Goal: Information Seeking & Learning: Learn about a topic

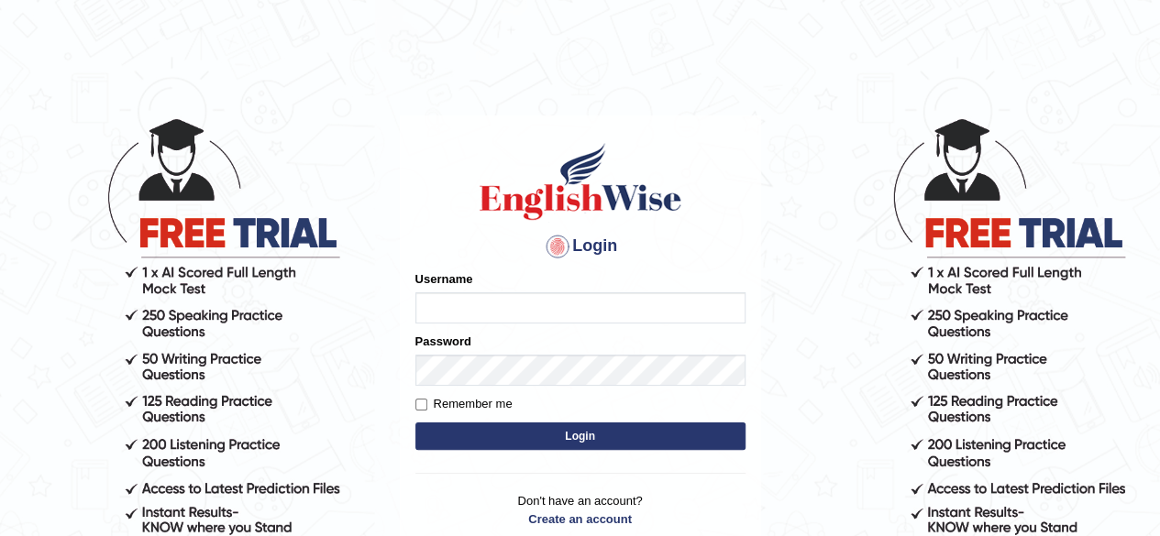
click at [521, 307] on input "Username" at bounding box center [580, 307] width 330 height 31
type input "Damanjit"
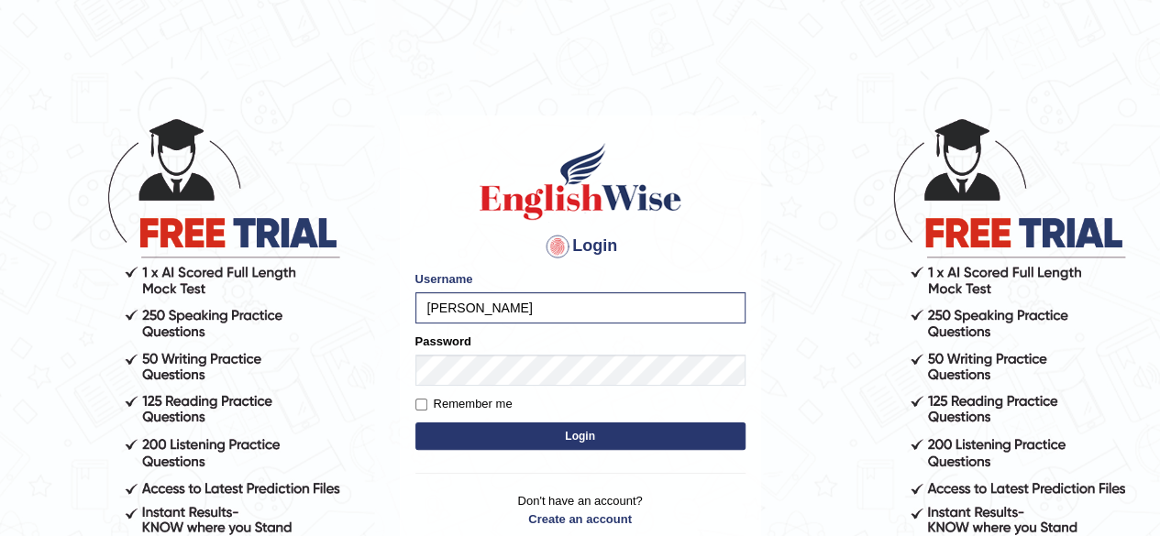
click at [534, 431] on button "Login" at bounding box center [580, 436] width 330 height 27
click at [551, 443] on button "Login" at bounding box center [580, 436] width 330 height 27
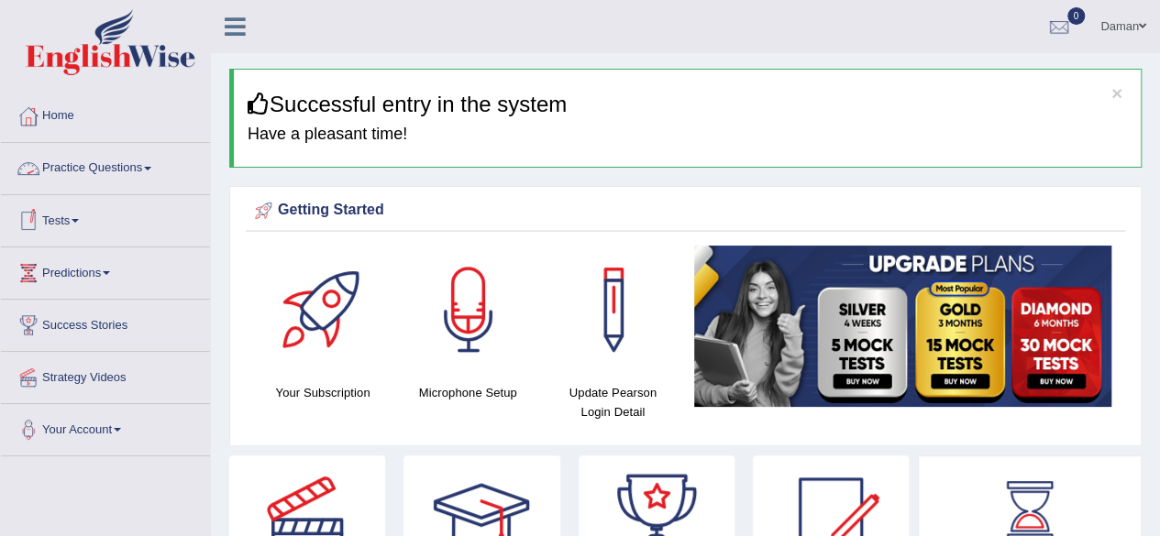
click at [131, 171] on link "Practice Questions" at bounding box center [105, 166] width 209 height 46
click at [131, 171] on link "Practice Questions" at bounding box center [103, 166] width 204 height 46
click at [131, 165] on link "Practice Questions" at bounding box center [105, 166] width 209 height 46
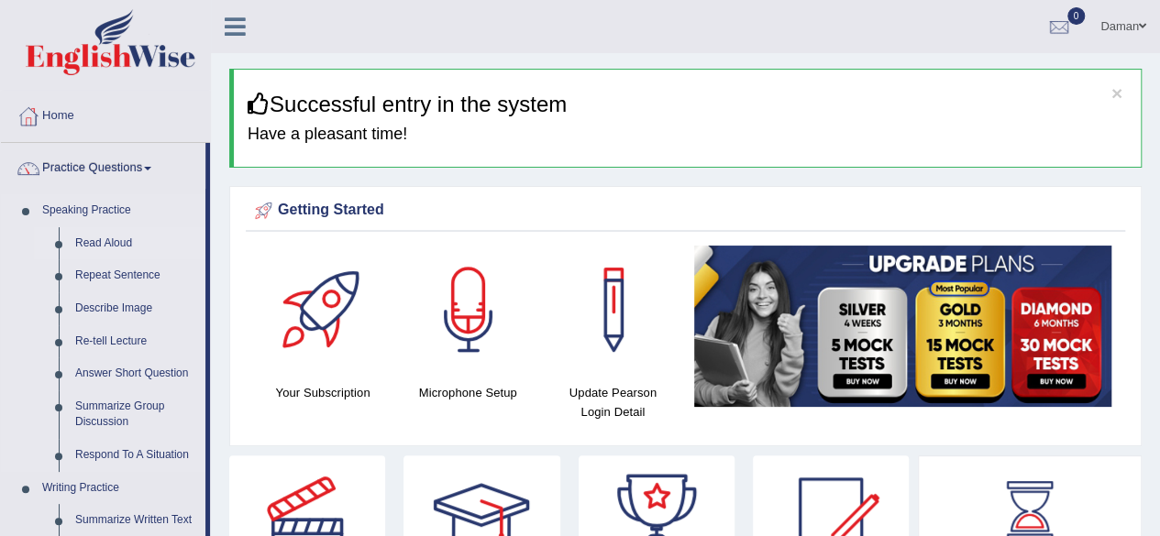
click at [106, 247] on link "Read Aloud" at bounding box center [136, 243] width 138 height 33
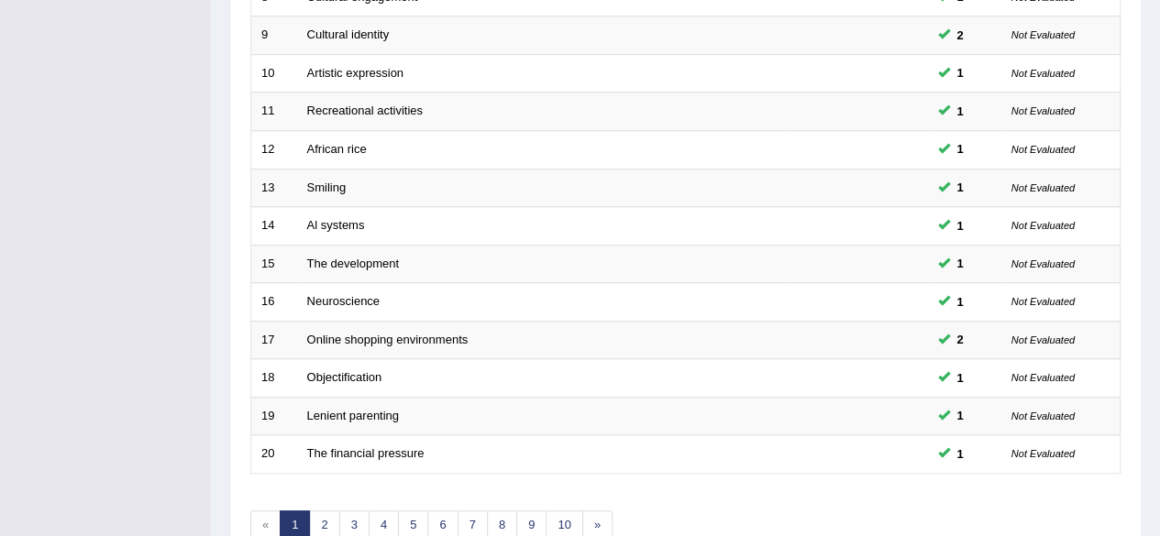
scroll to position [668, 0]
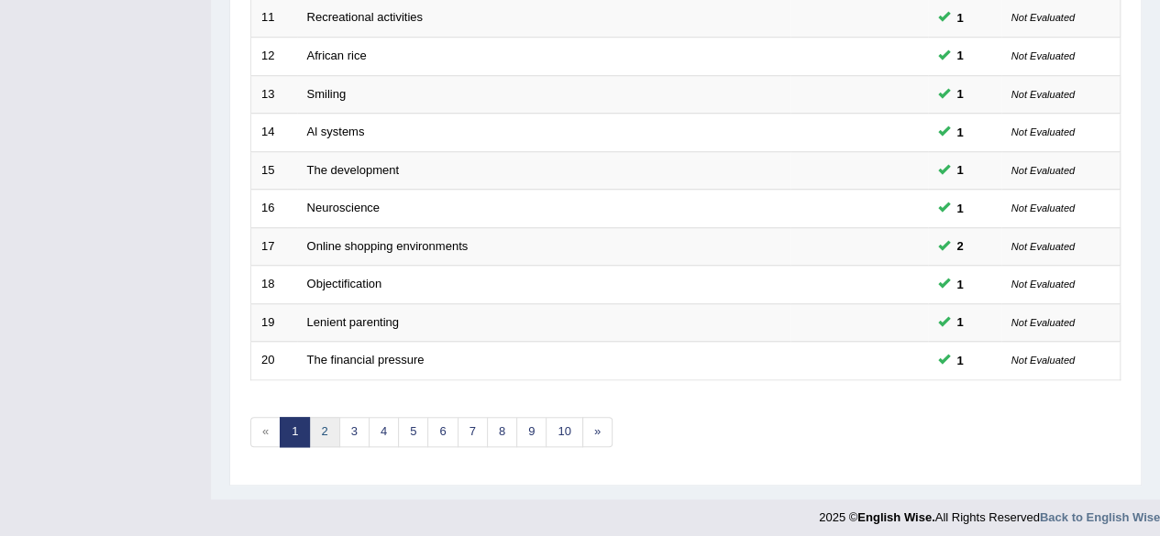
click at [325, 438] on link "2" at bounding box center [324, 432] width 30 height 30
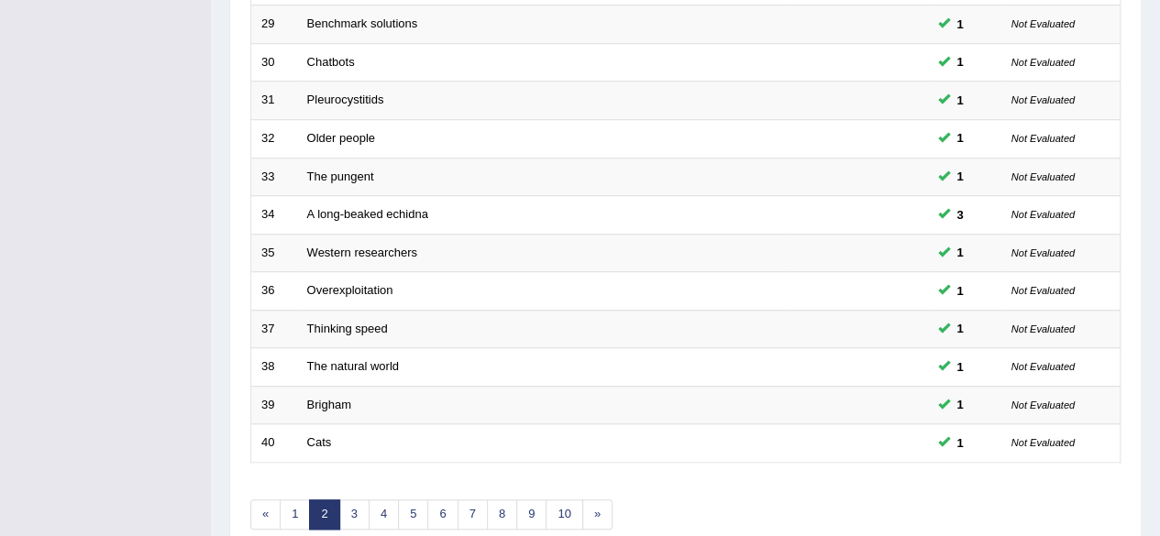
scroll to position [668, 0]
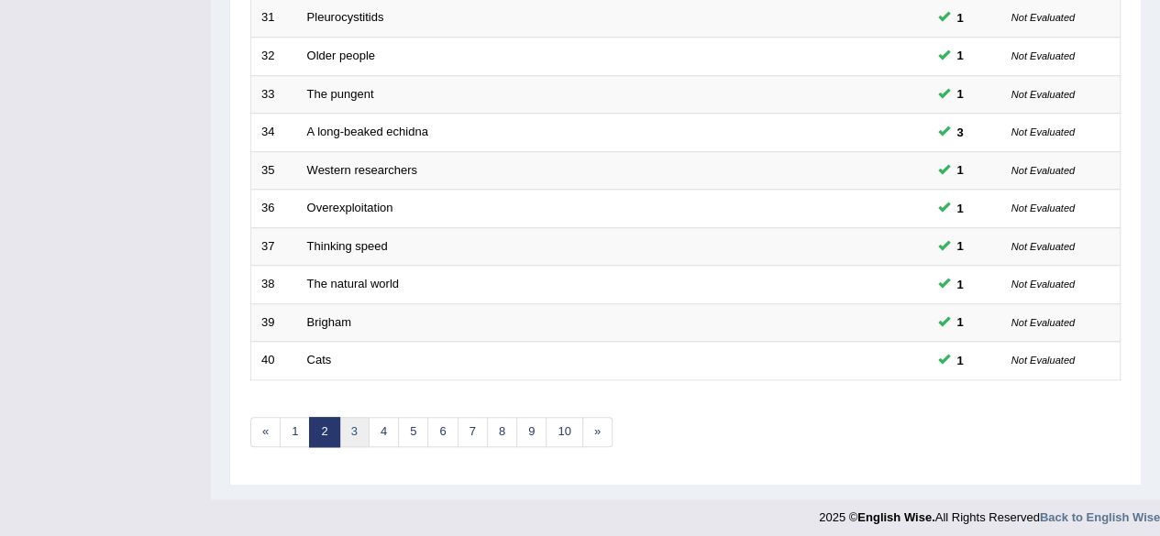
click at [343, 430] on link "3" at bounding box center [354, 432] width 30 height 30
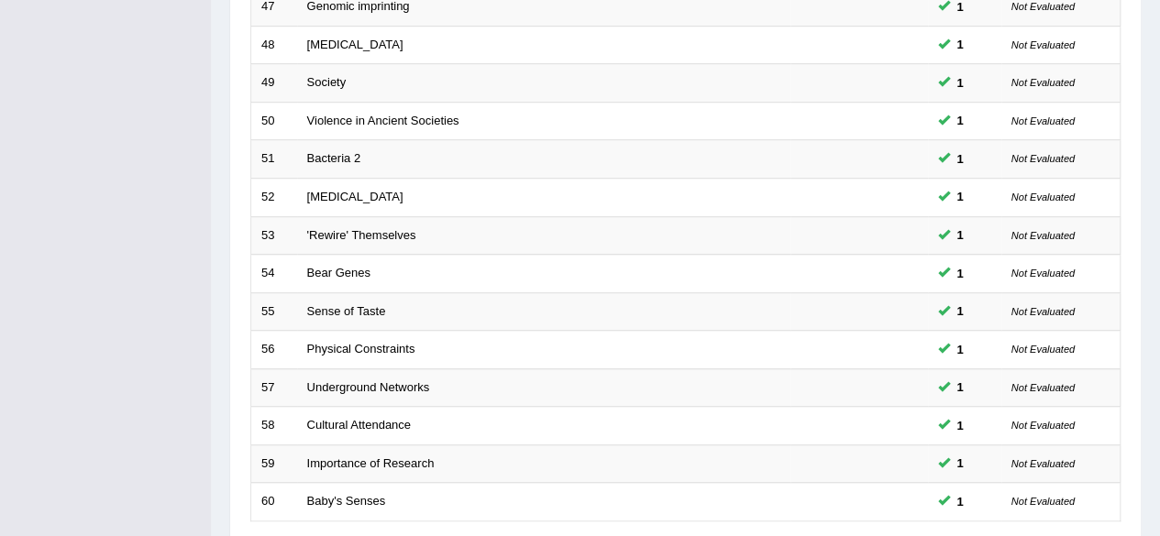
scroll to position [668, 0]
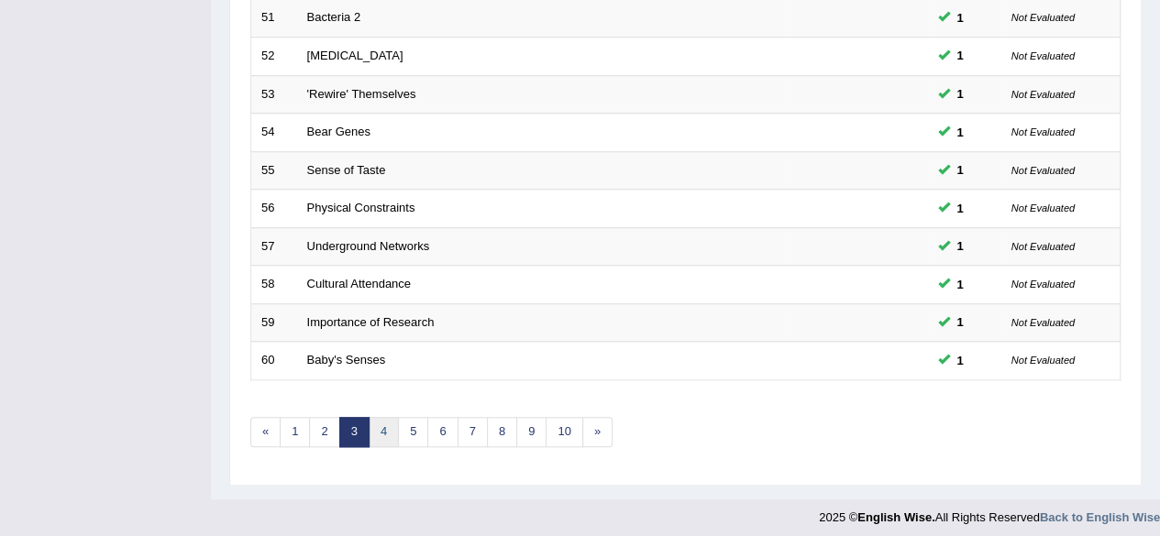
click at [381, 430] on link "4" at bounding box center [383, 432] width 30 height 30
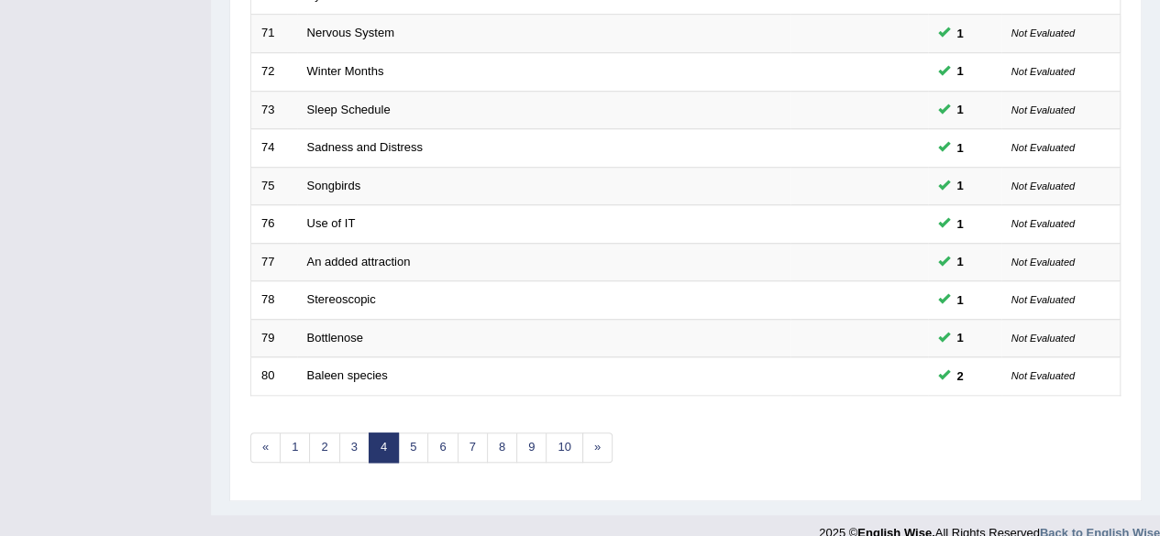
scroll to position [668, 0]
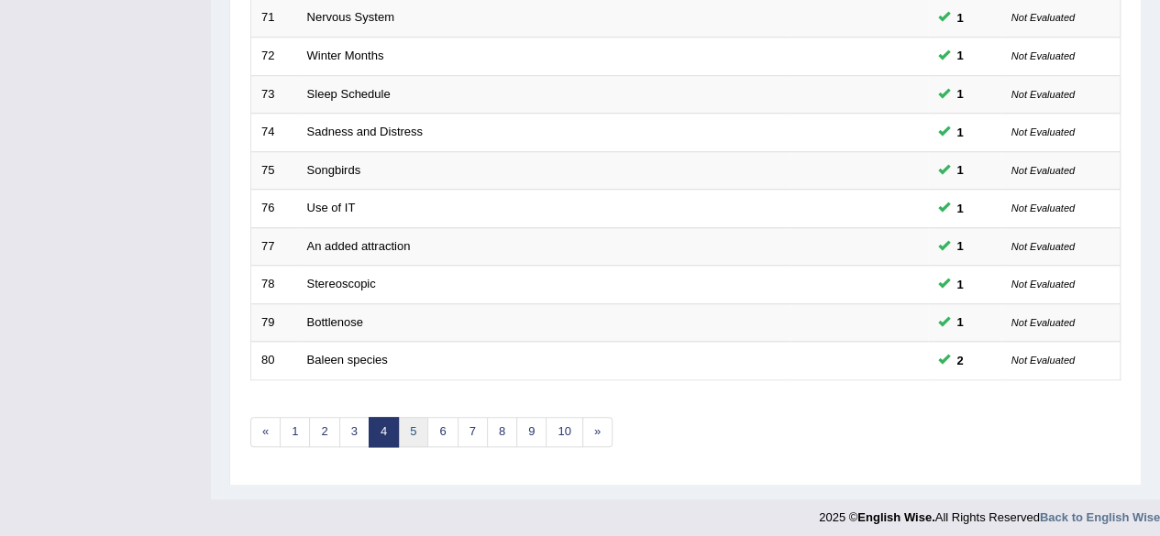
click at [407, 428] on link "5" at bounding box center [413, 432] width 30 height 30
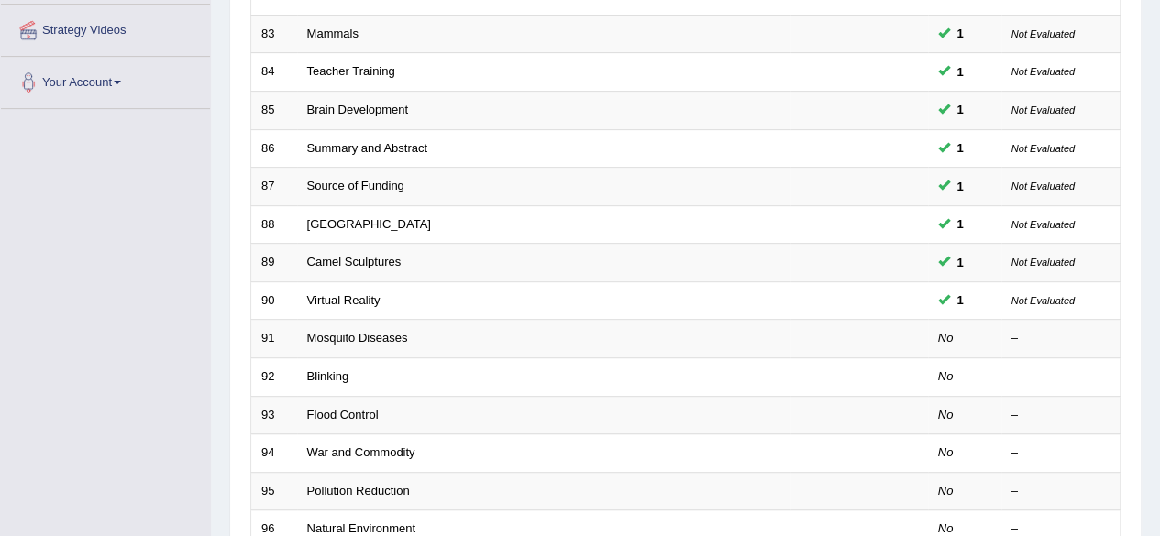
scroll to position [349, 0]
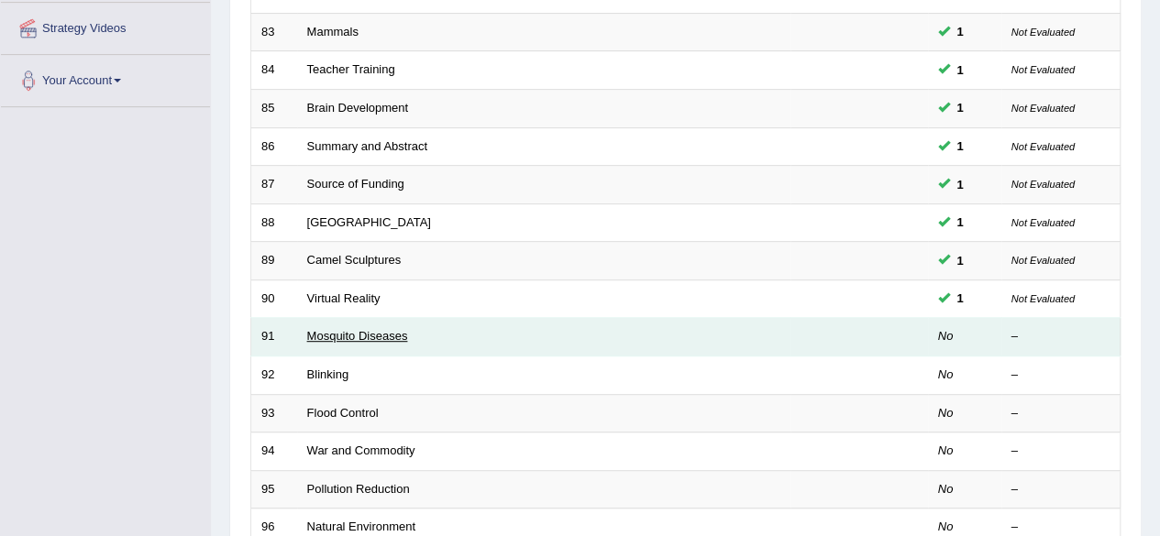
click at [334, 329] on link "Mosquito Diseases" at bounding box center [357, 336] width 101 height 14
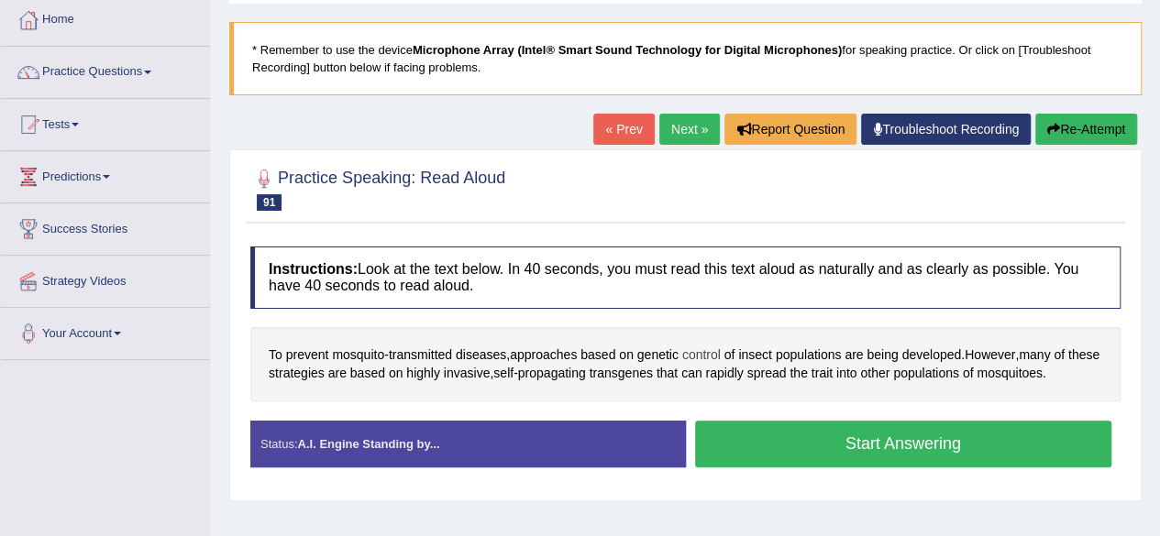
scroll to position [97, 0]
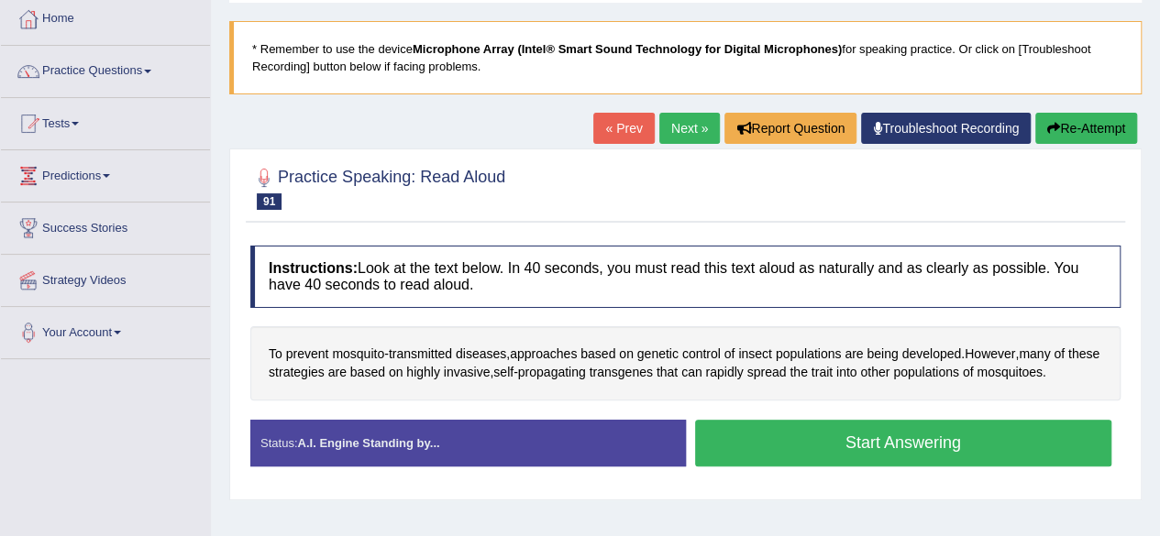
click at [860, 440] on button "Start Answering" at bounding box center [903, 443] width 417 height 47
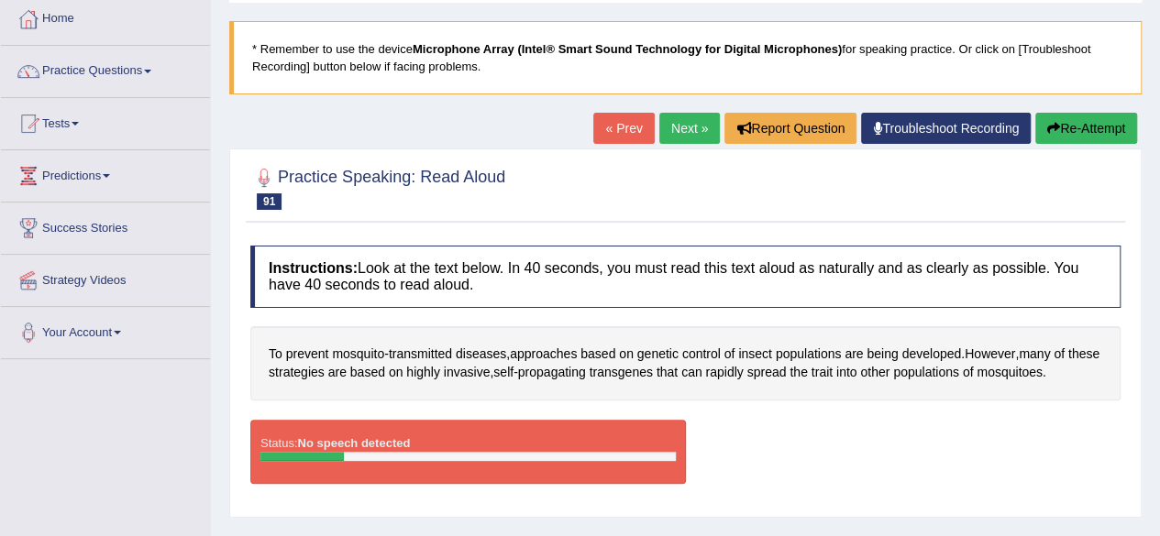
click at [1055, 124] on icon "button" at bounding box center [1053, 128] width 13 height 13
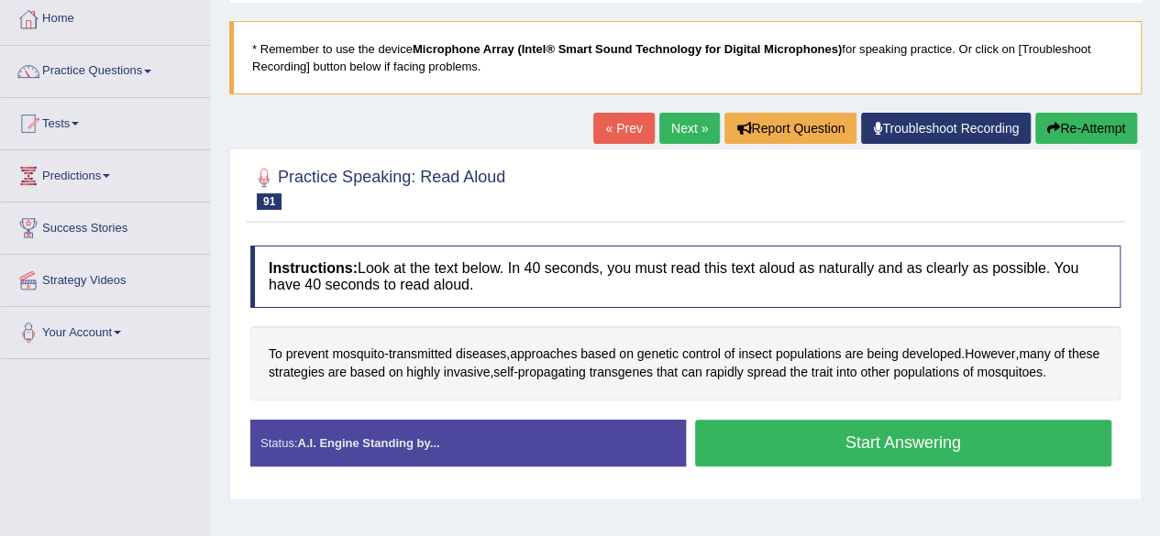
click at [805, 458] on button "Start Answering" at bounding box center [903, 443] width 417 height 47
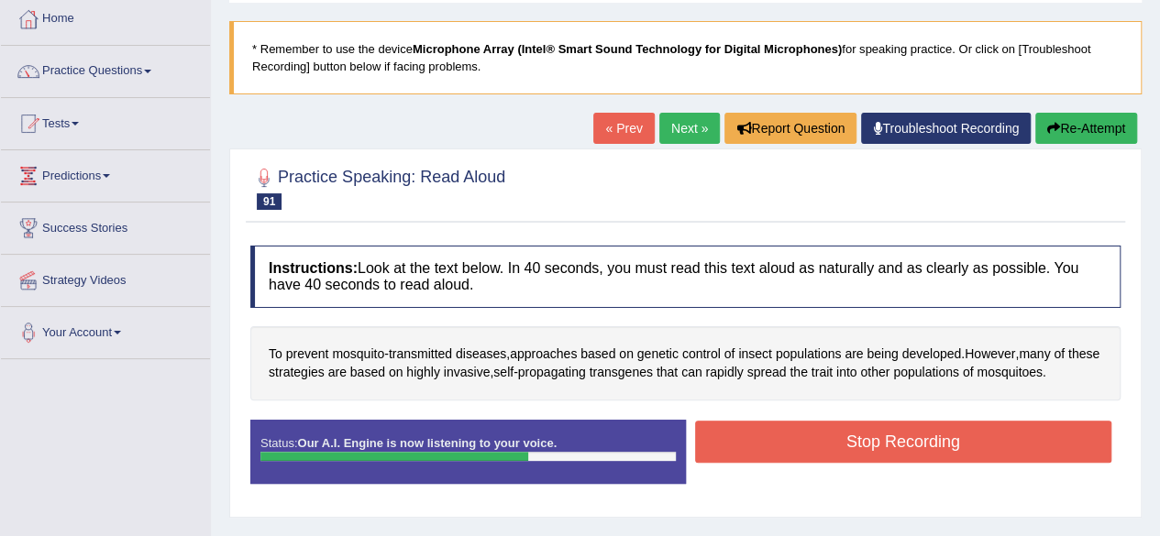
click at [805, 458] on button "Stop Recording" at bounding box center [903, 442] width 417 height 42
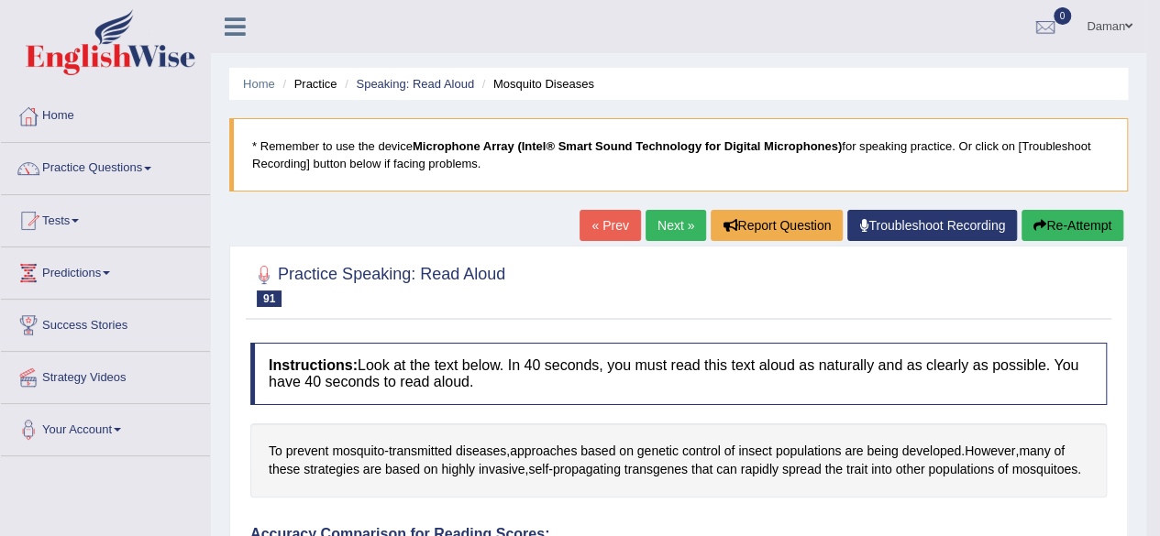
click at [667, 221] on link "Next »" at bounding box center [675, 225] width 60 height 31
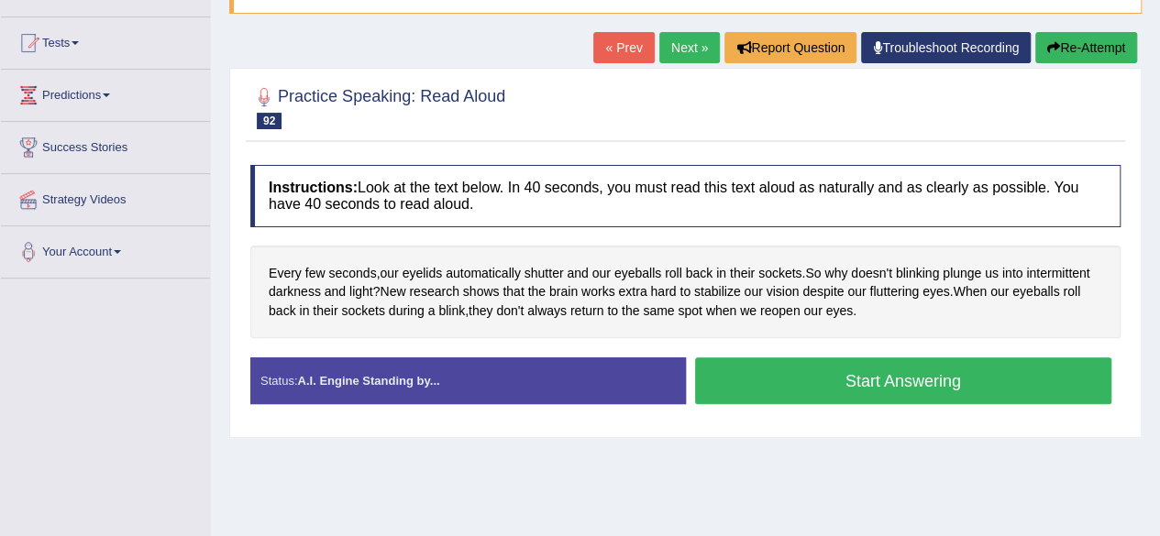
scroll to position [269, 0]
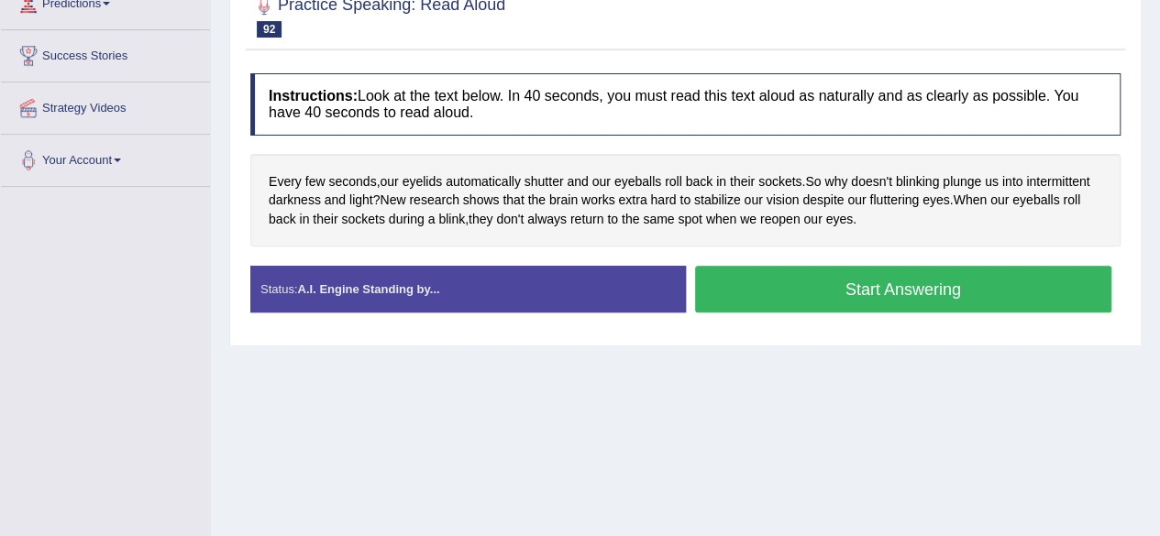
click at [833, 287] on button "Start Answering" at bounding box center [903, 289] width 417 height 47
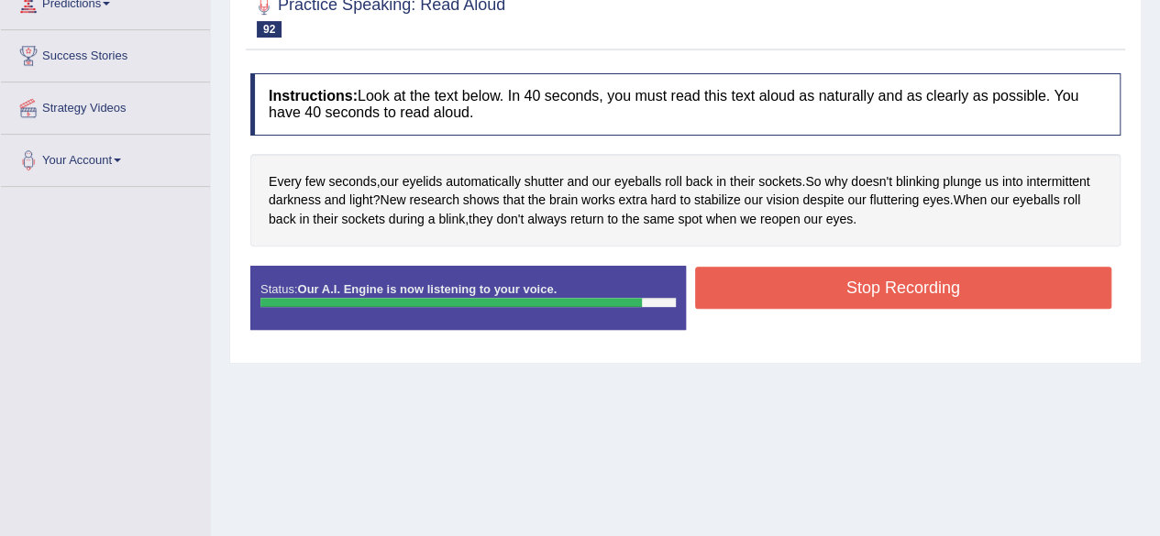
click at [833, 287] on button "Stop Recording" at bounding box center [903, 288] width 417 height 42
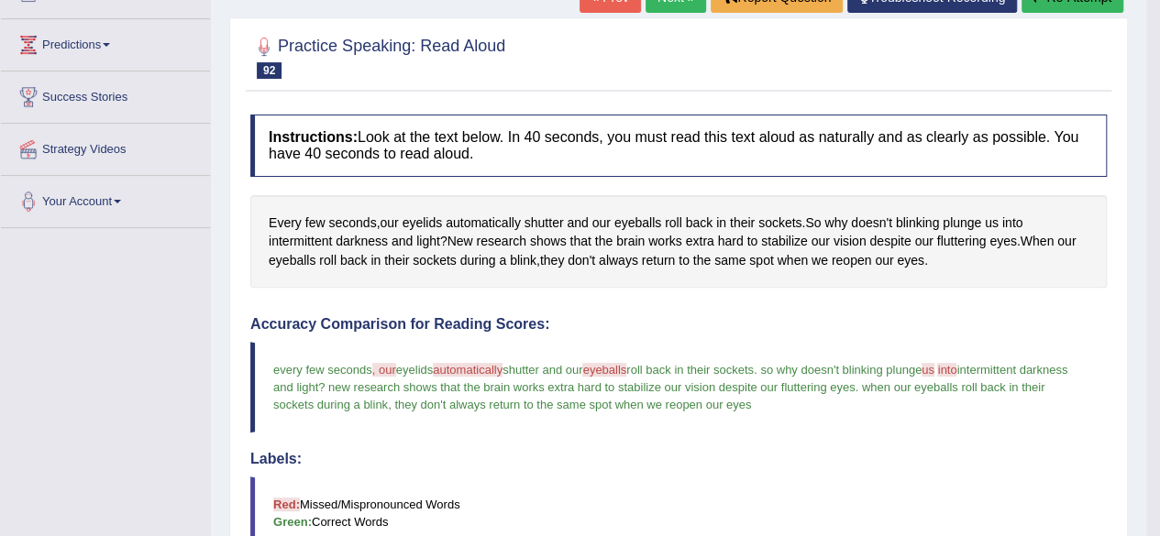
scroll to position [170, 0]
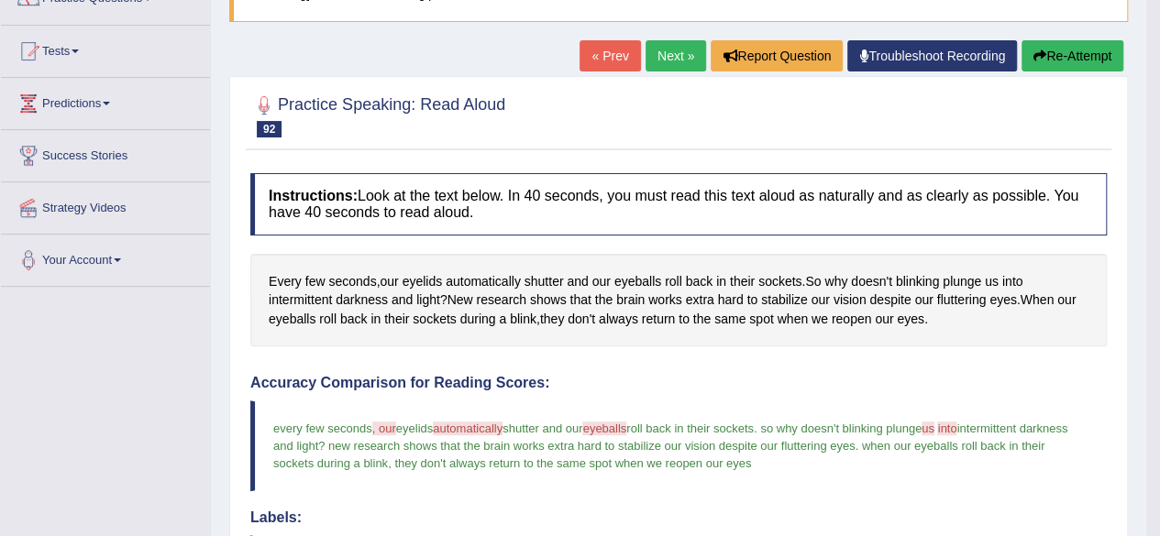
click at [673, 61] on link "Next »" at bounding box center [675, 55] width 60 height 31
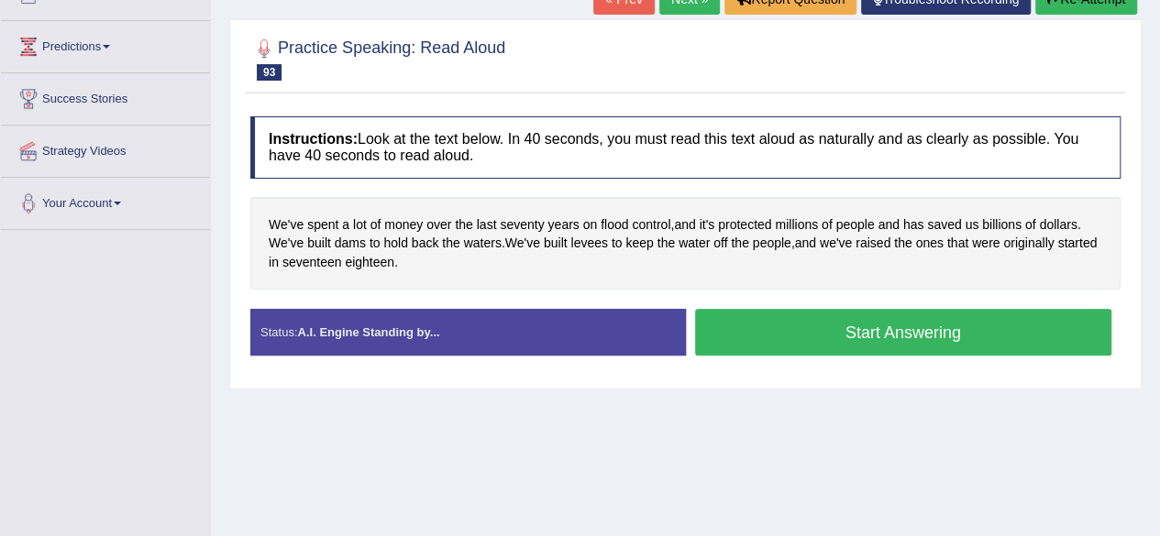
scroll to position [228, 0]
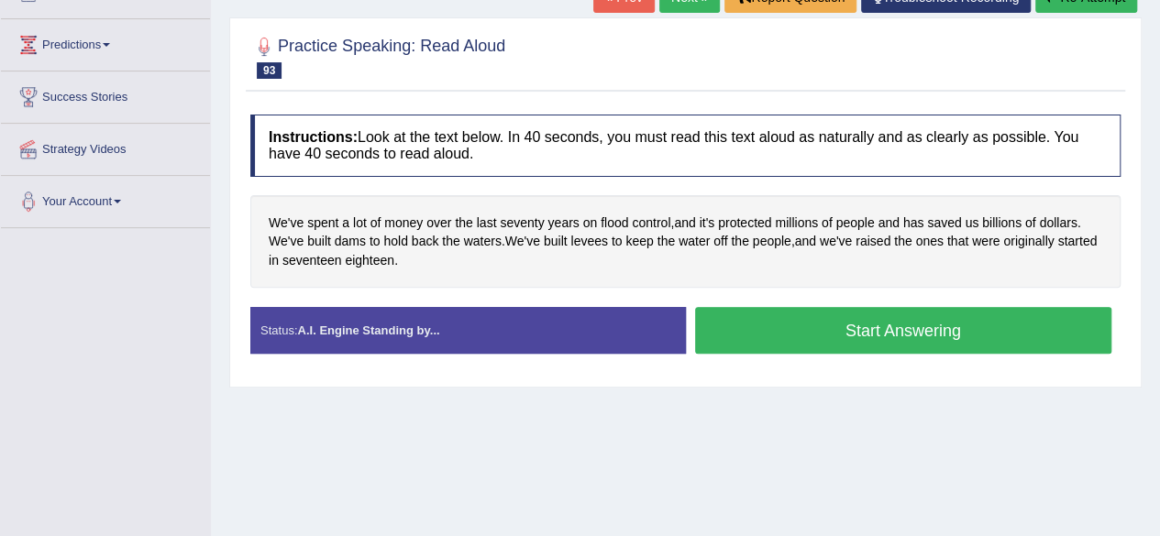
click at [828, 324] on button "Start Answering" at bounding box center [903, 330] width 417 height 47
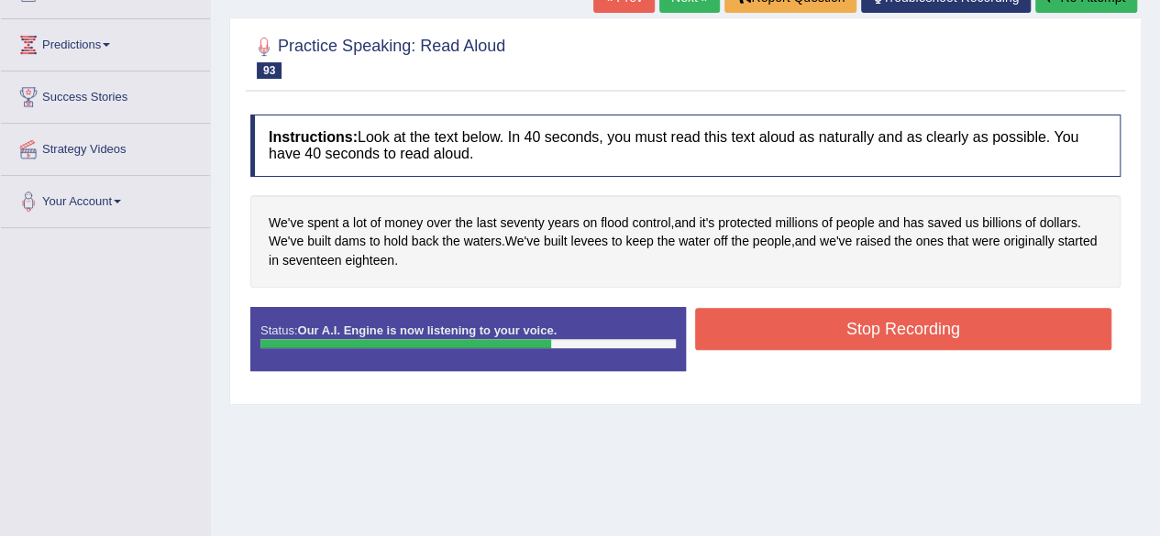
click at [828, 324] on button "Stop Recording" at bounding box center [903, 329] width 417 height 42
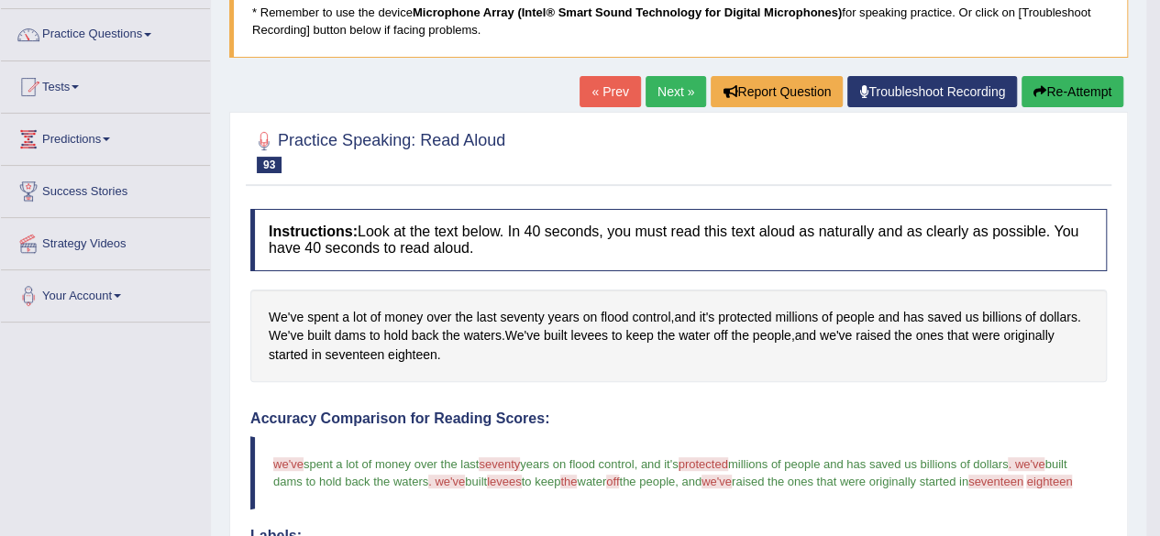
scroll to position [133, 0]
click at [673, 88] on link "Next »" at bounding box center [675, 92] width 60 height 31
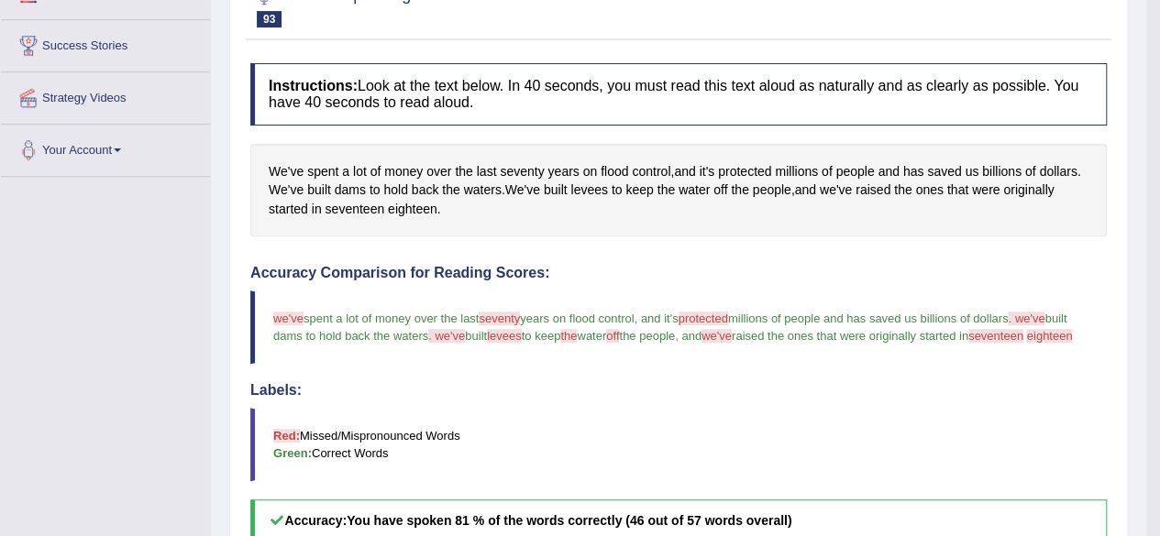
scroll to position [377, 0]
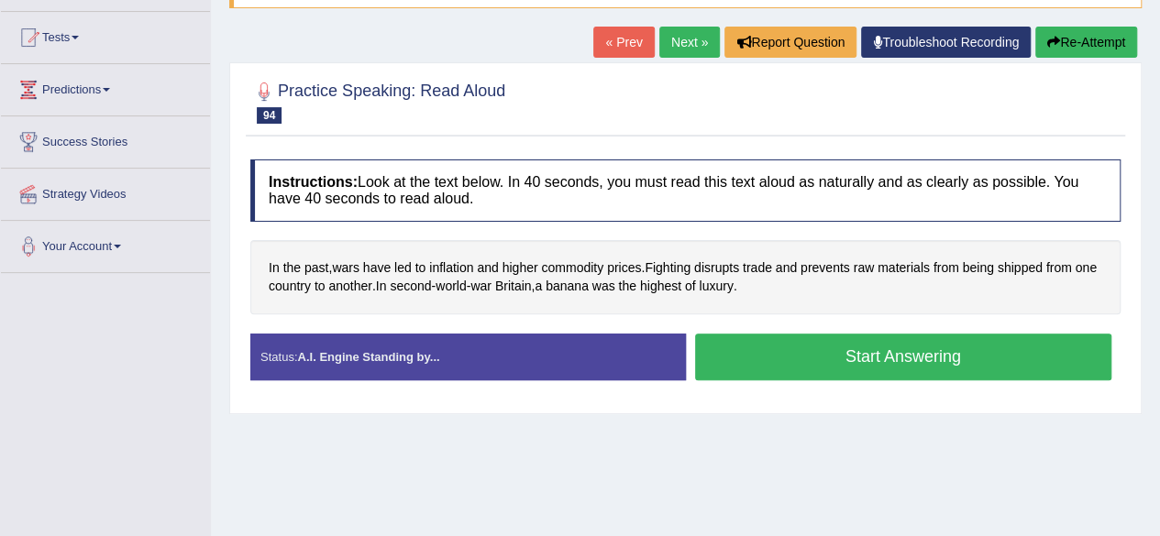
scroll to position [236, 0]
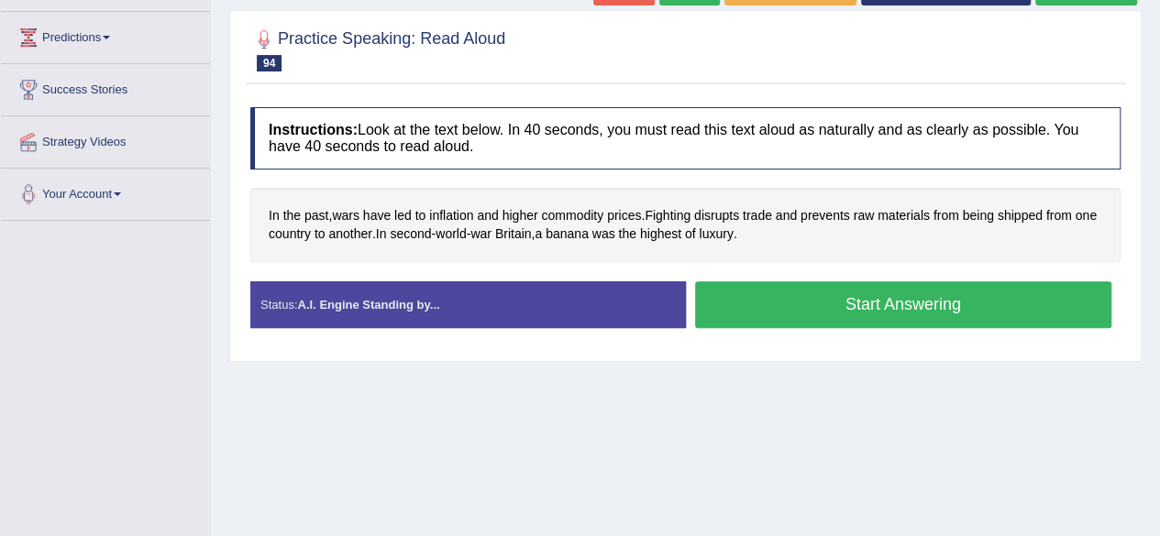
click at [774, 303] on button "Start Answering" at bounding box center [903, 304] width 417 height 47
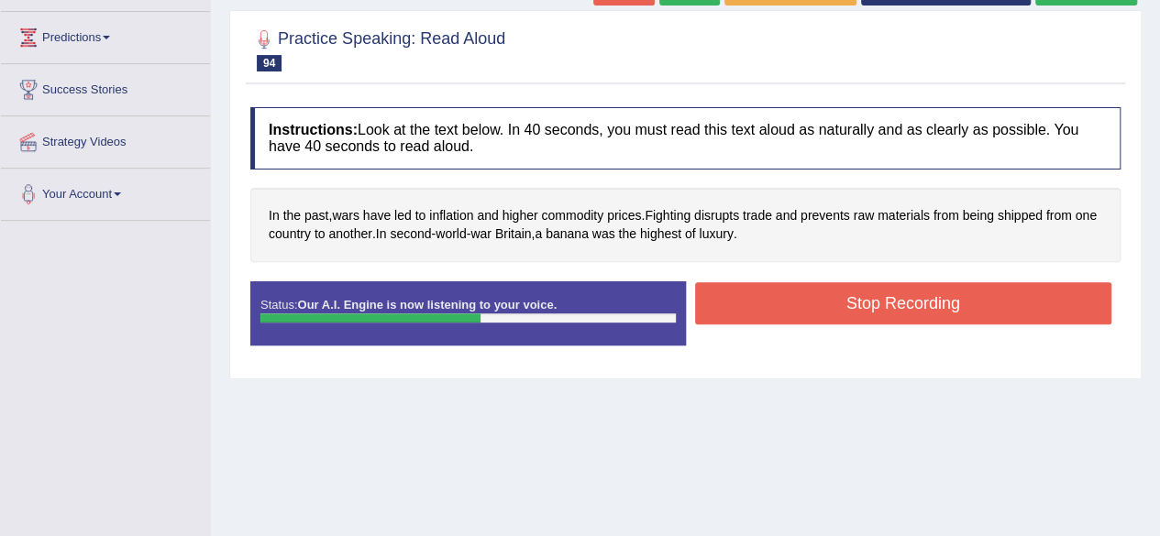
click at [774, 303] on button "Stop Recording" at bounding box center [903, 303] width 417 height 42
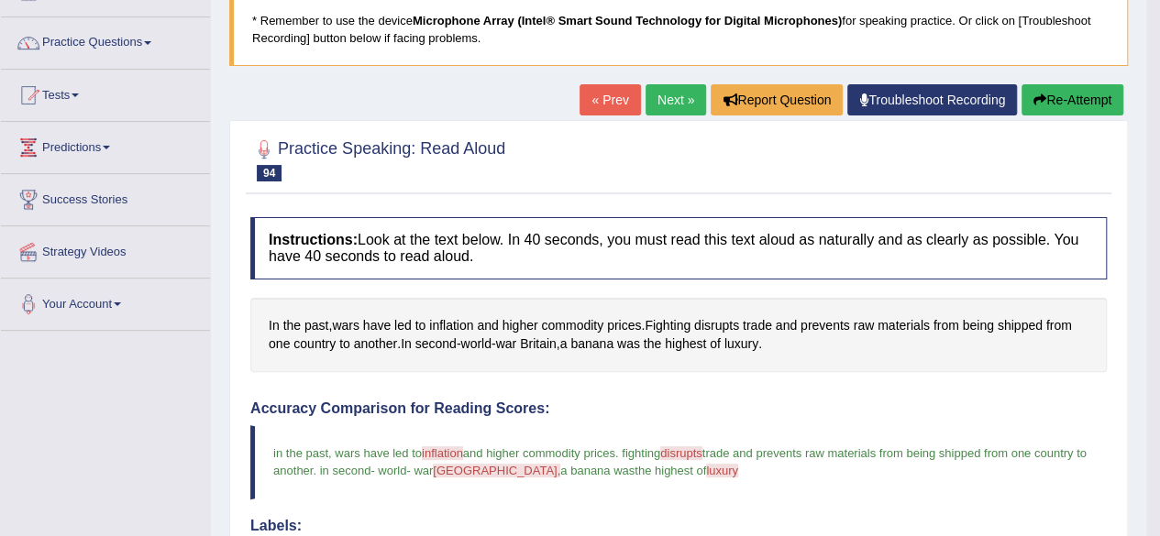
scroll to position [123, 0]
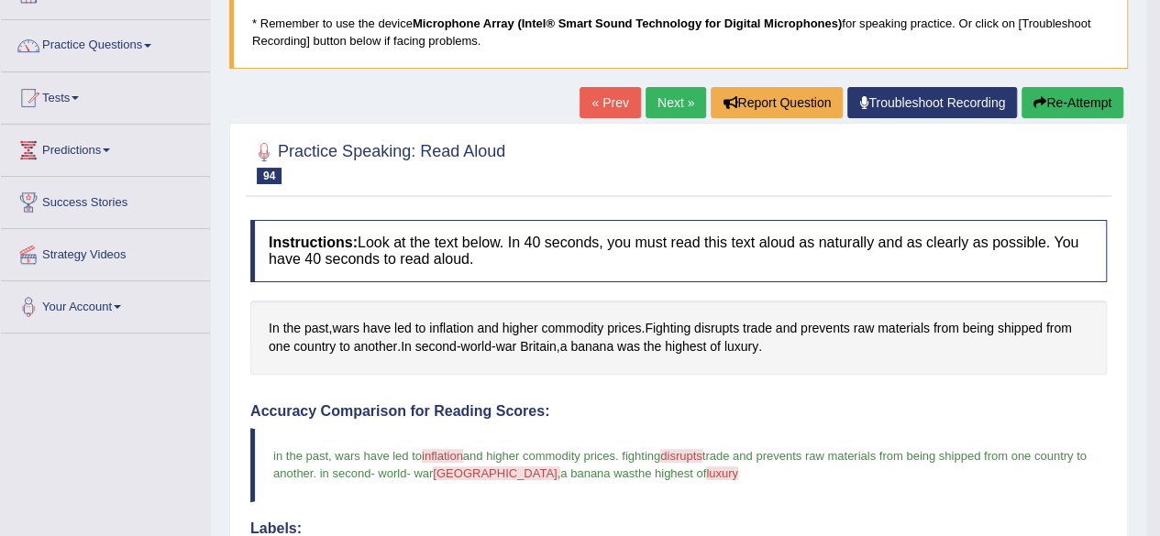
click at [669, 97] on link "Next »" at bounding box center [675, 102] width 60 height 31
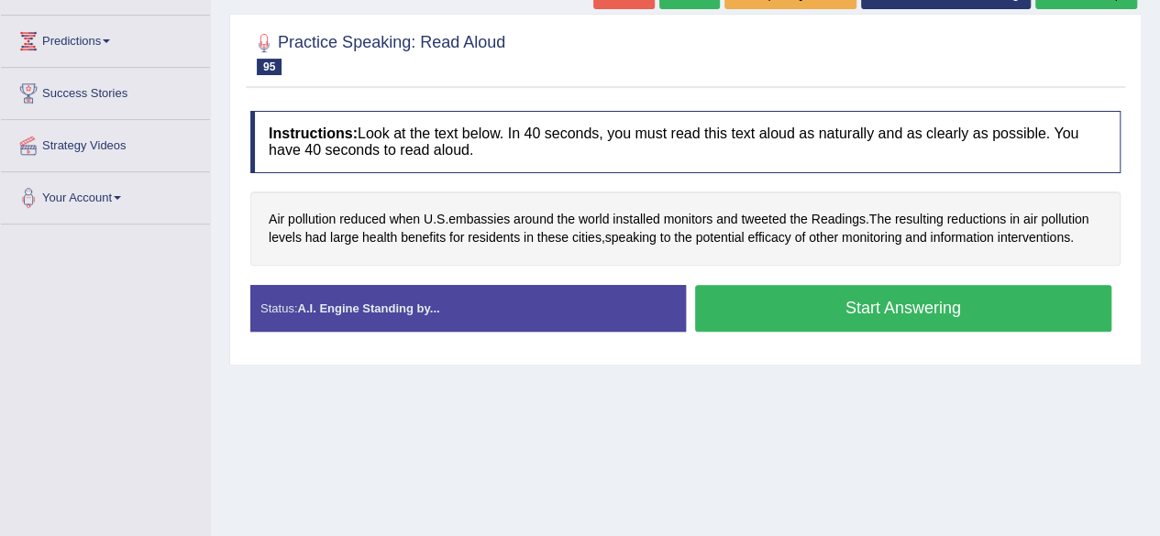
scroll to position [301, 0]
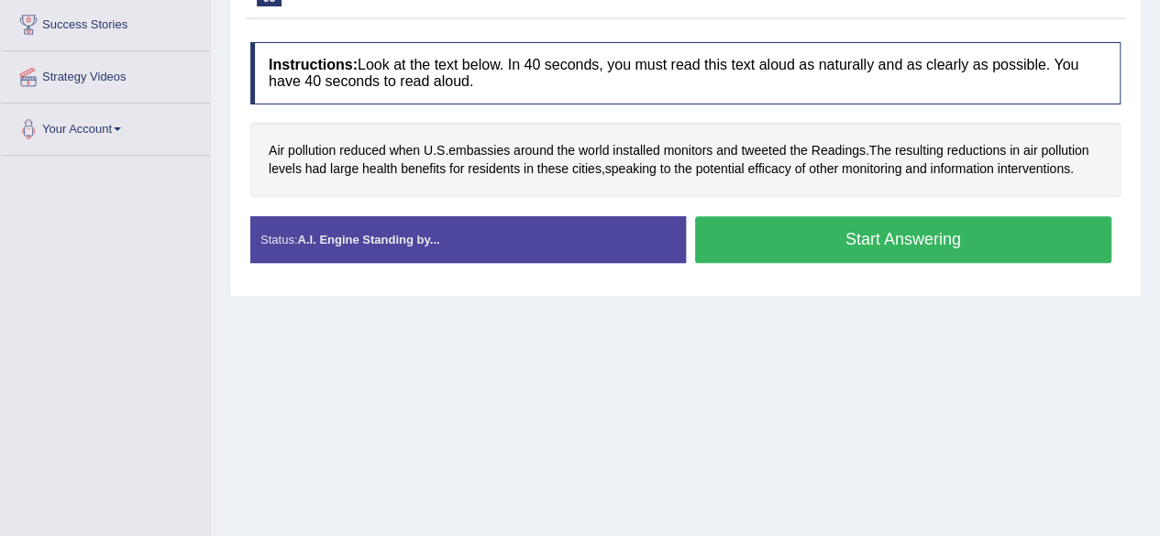
click at [769, 236] on button "Start Answering" at bounding box center [903, 239] width 417 height 47
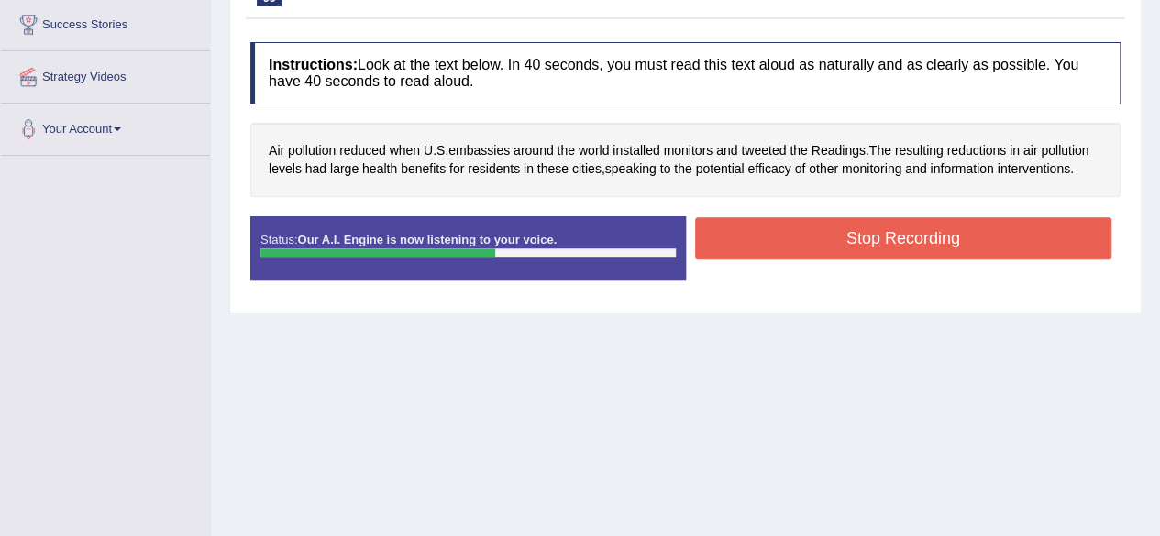
click at [769, 236] on button "Stop Recording" at bounding box center [903, 238] width 417 height 42
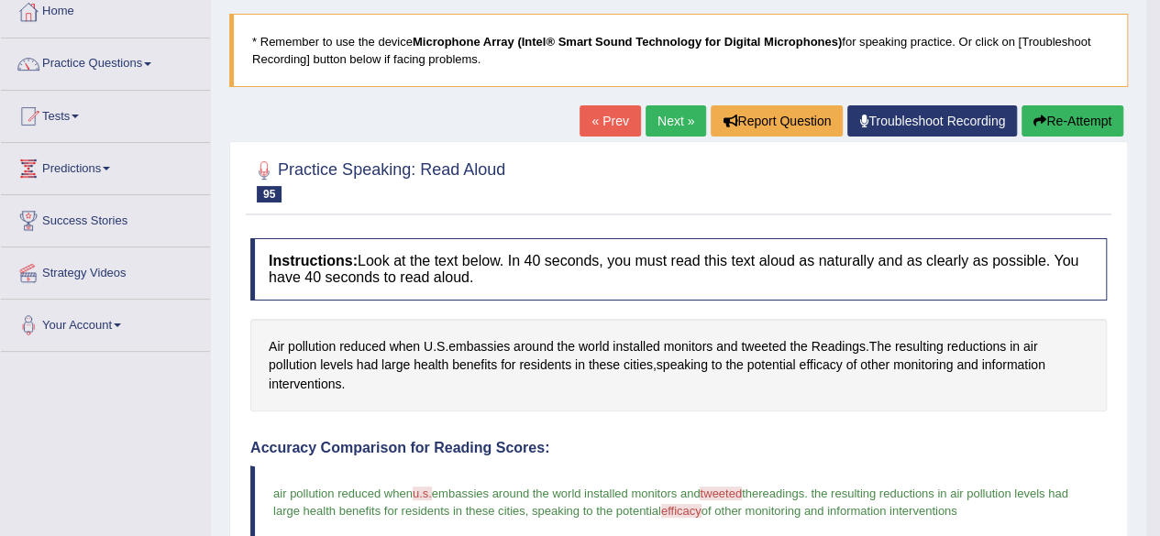
scroll to position [0, 0]
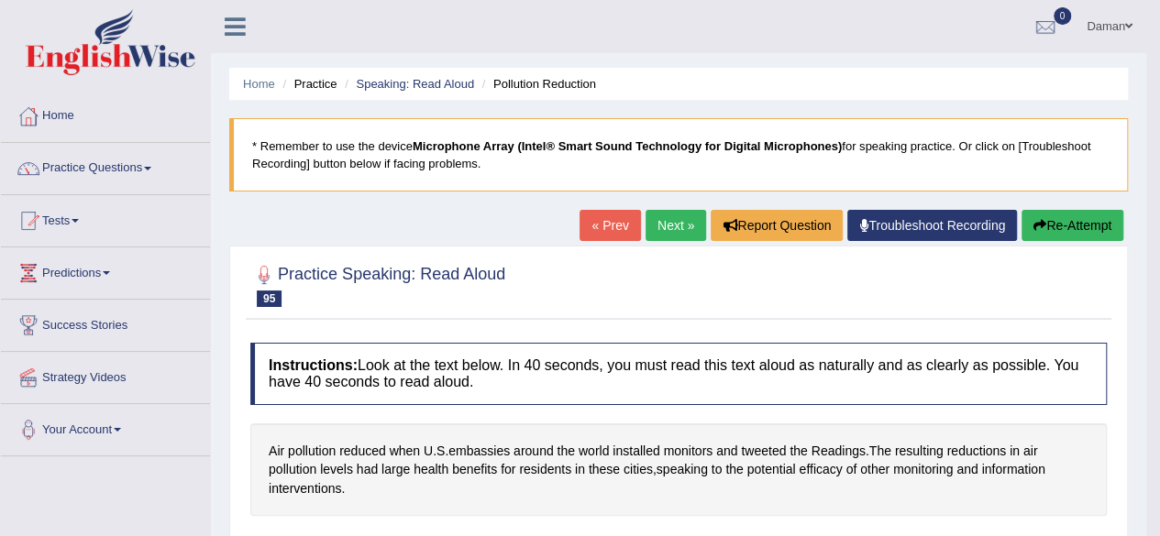
click at [665, 225] on link "Next »" at bounding box center [675, 225] width 60 height 31
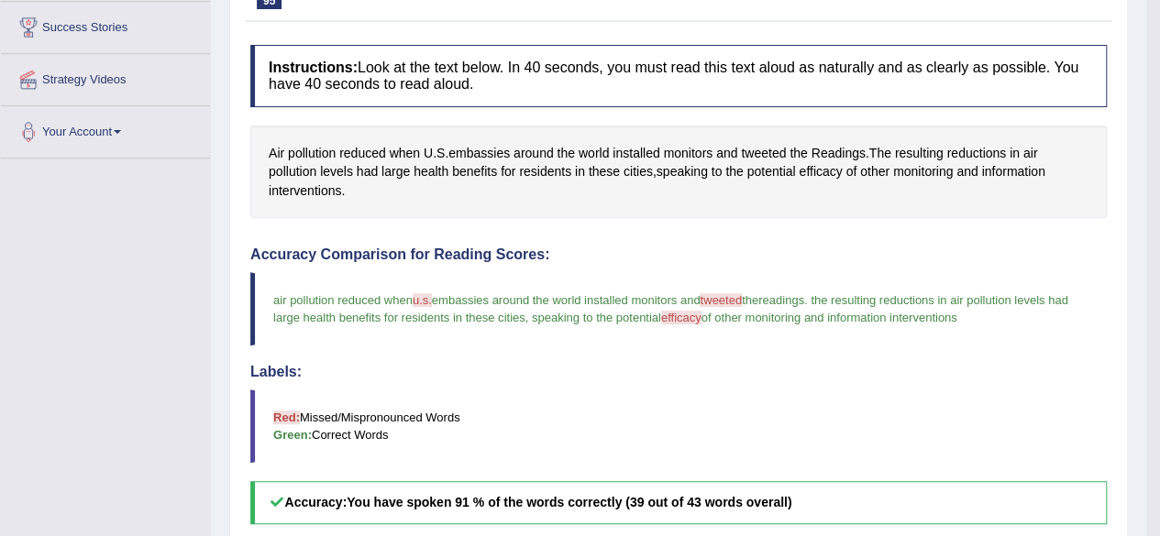
scroll to position [311, 0]
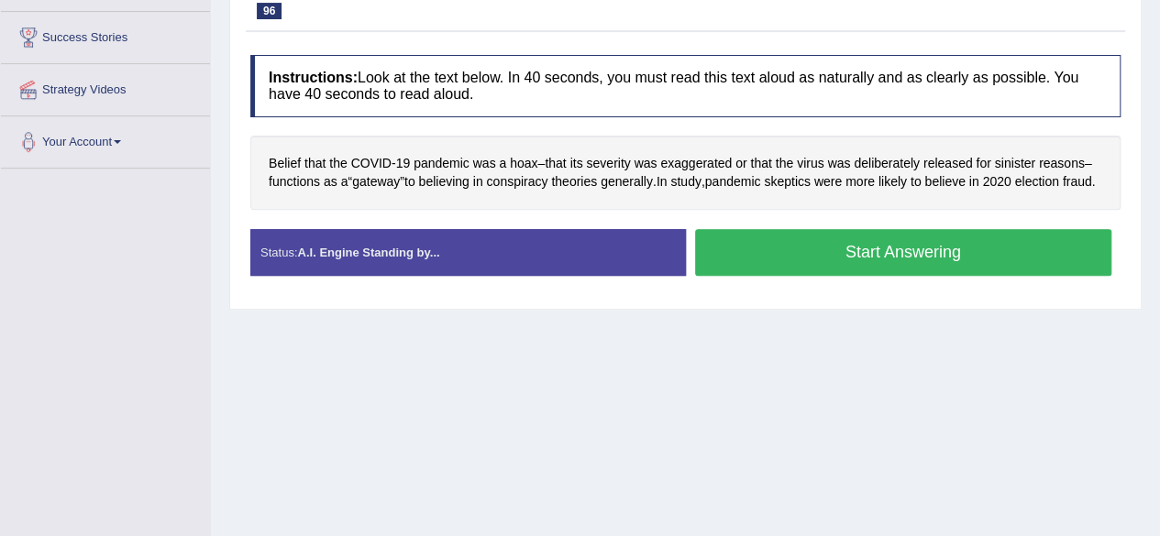
scroll to position [298, 0]
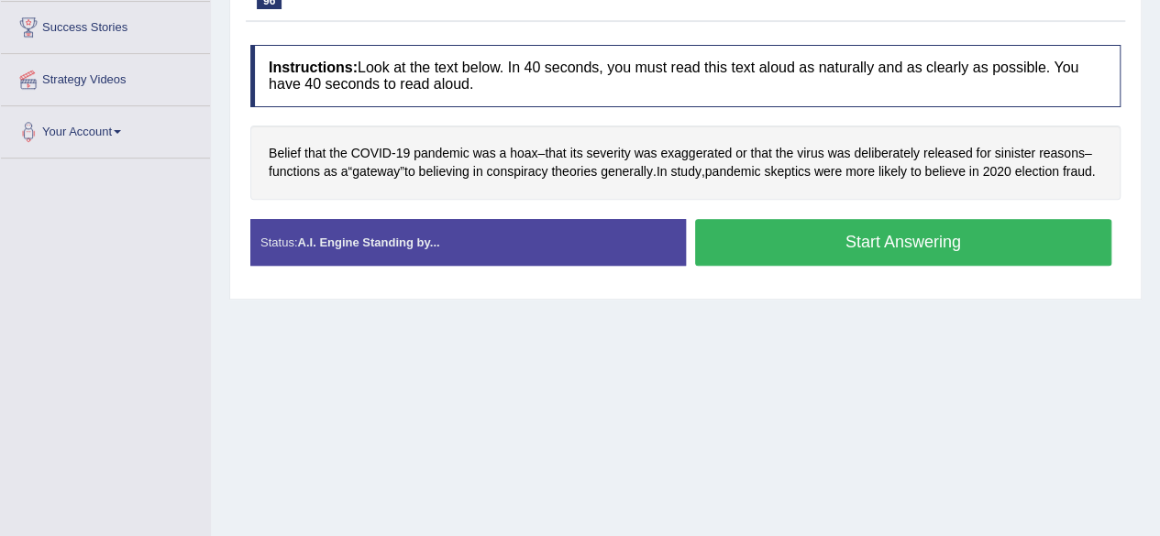
click at [760, 266] on button "Start Answering" at bounding box center [903, 242] width 417 height 47
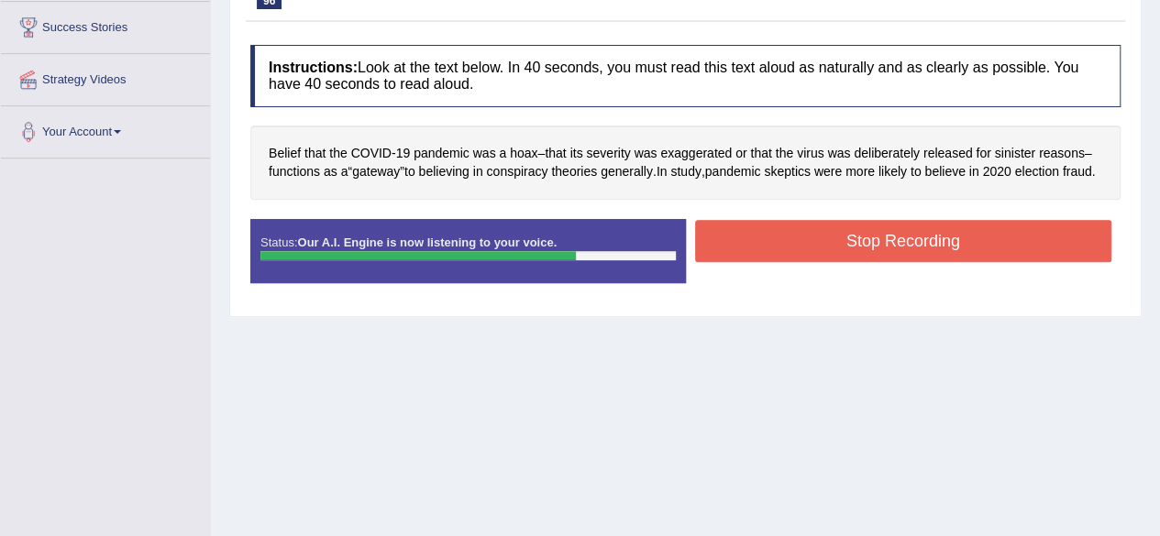
click at [760, 262] on button "Stop Recording" at bounding box center [903, 241] width 417 height 42
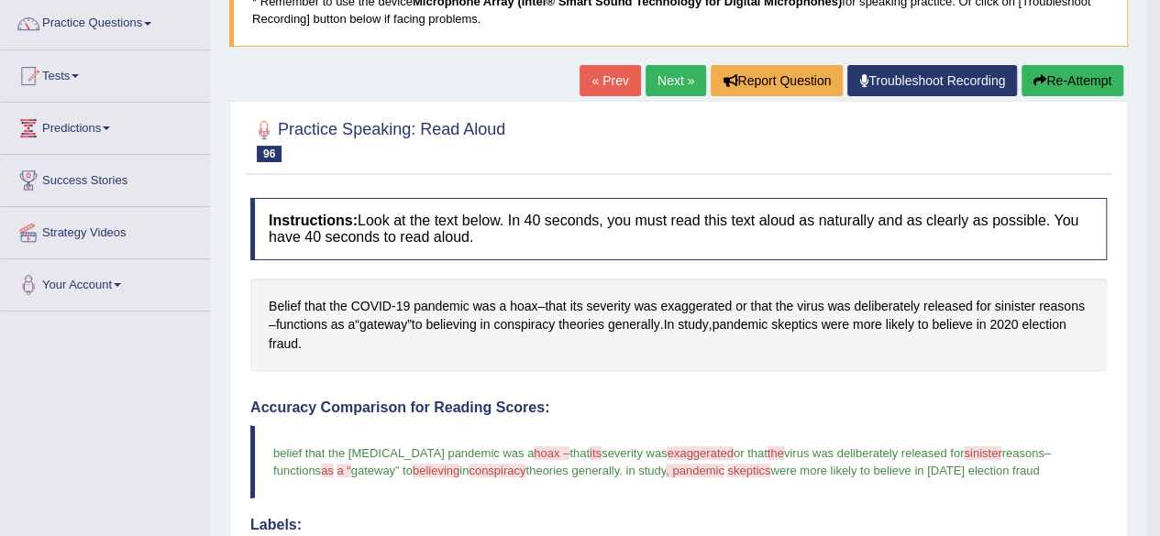
scroll to position [141, 0]
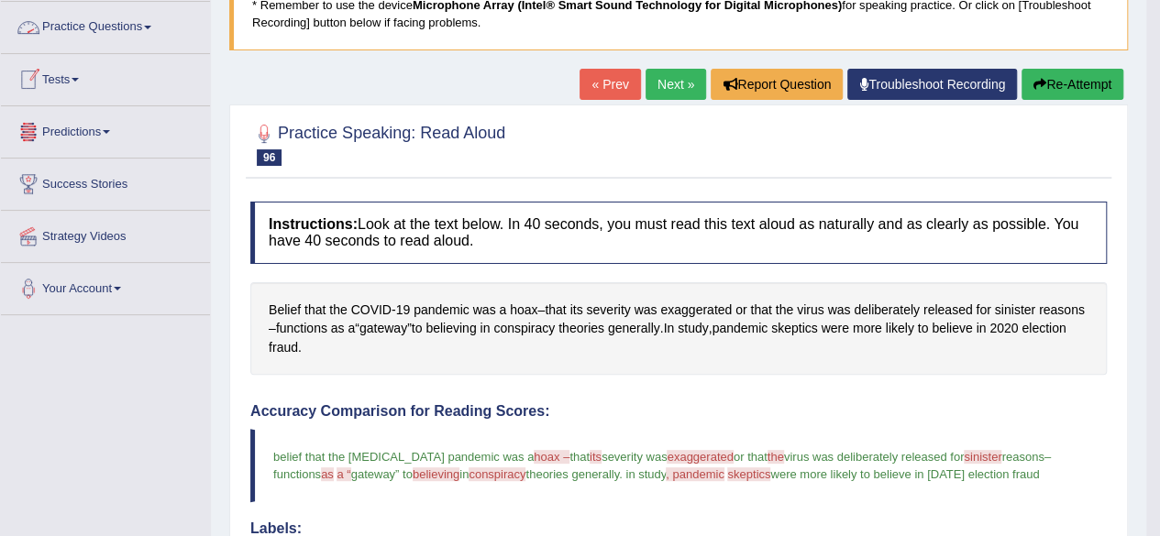
click at [75, 28] on link "Practice Questions" at bounding box center [105, 25] width 209 height 46
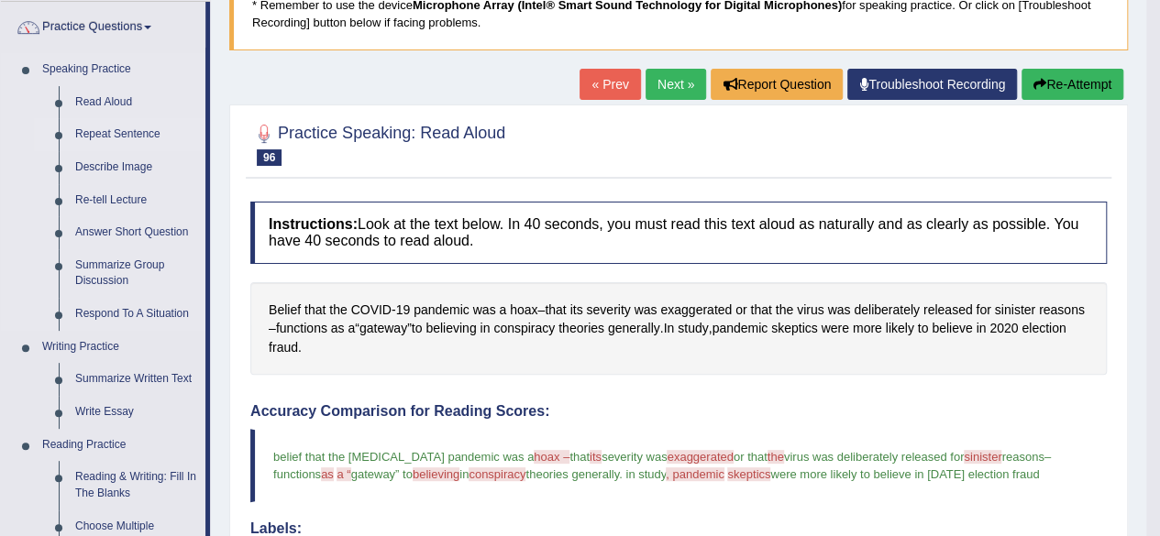
click at [95, 135] on link "Repeat Sentence" at bounding box center [136, 134] width 138 height 33
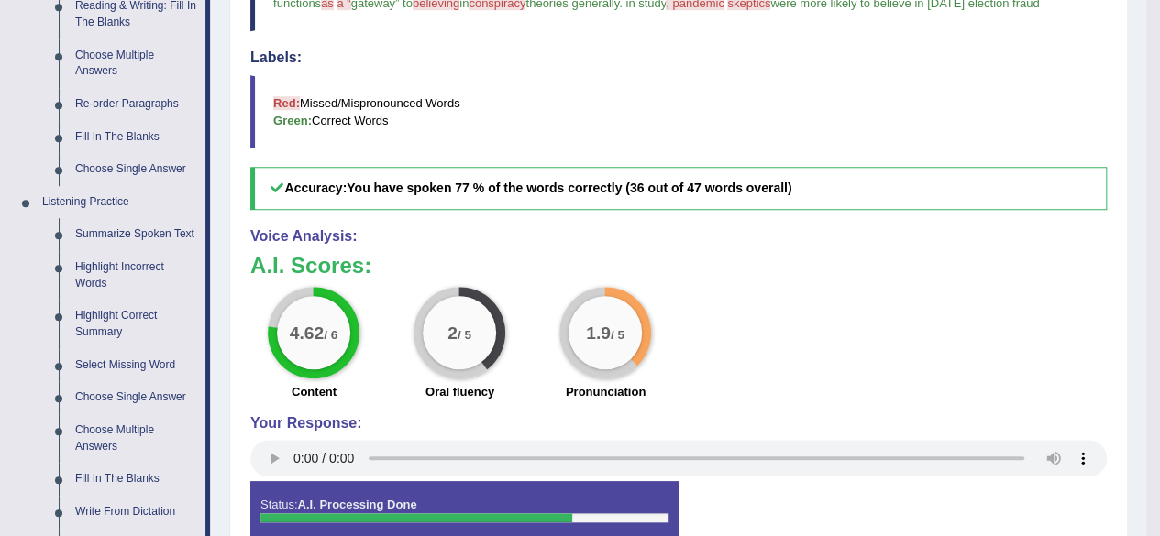
scroll to position [763, 0]
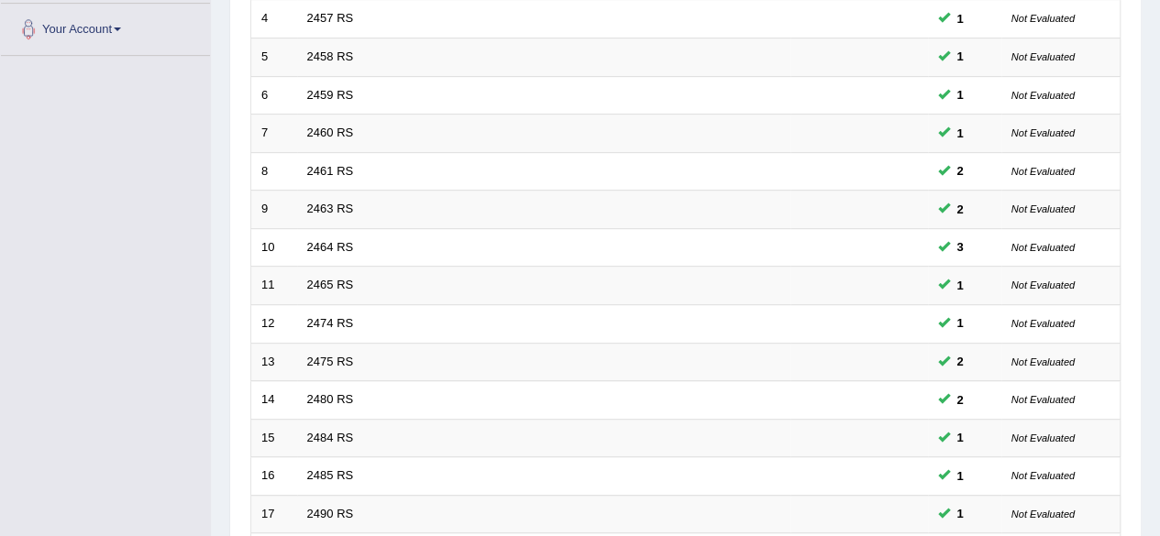
scroll to position [668, 0]
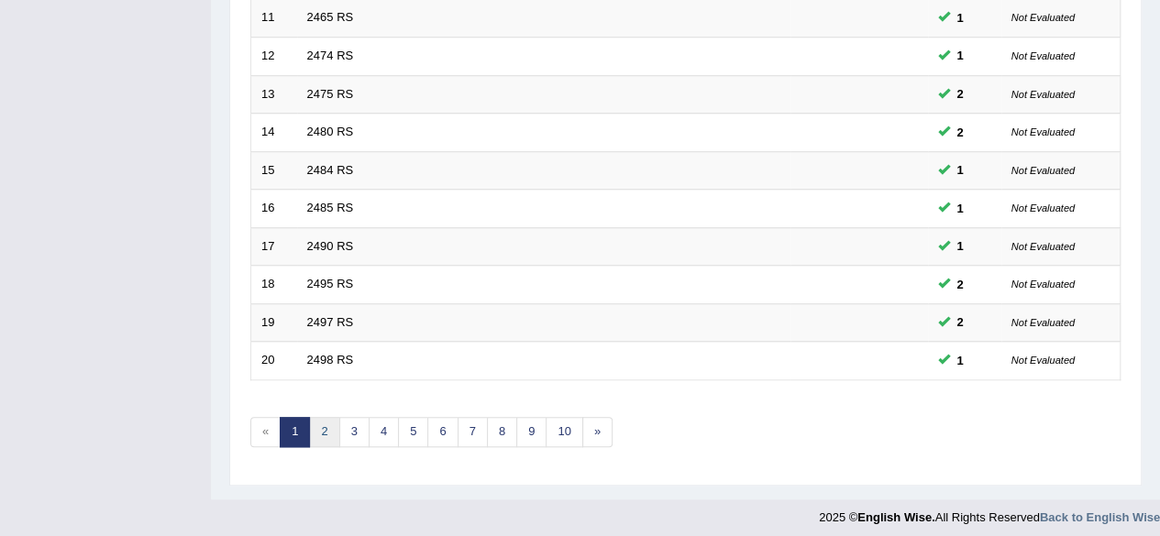
click at [326, 429] on link "2" at bounding box center [324, 432] width 30 height 30
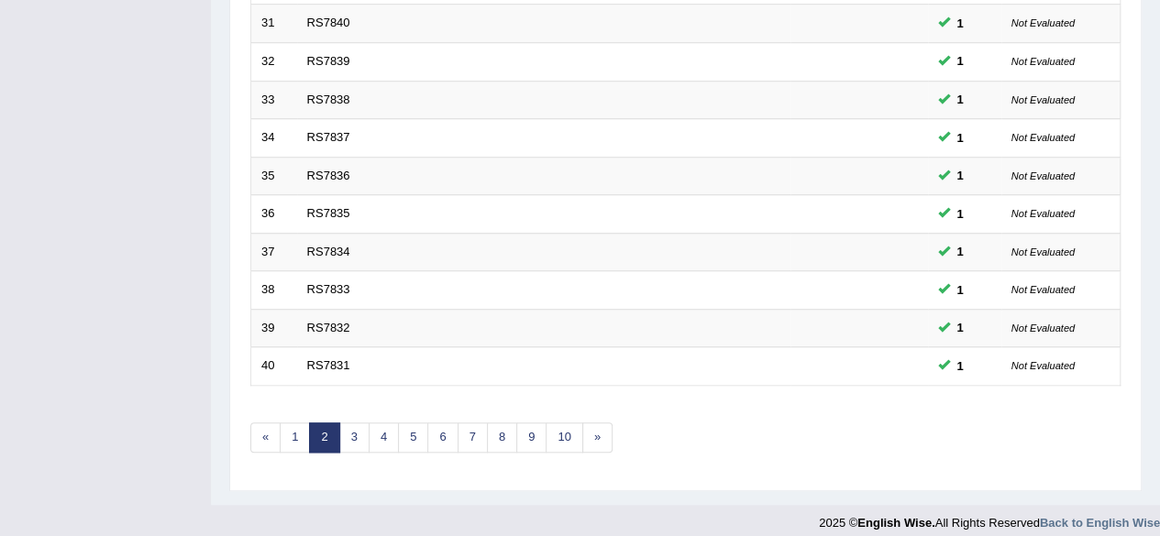
scroll to position [668, 0]
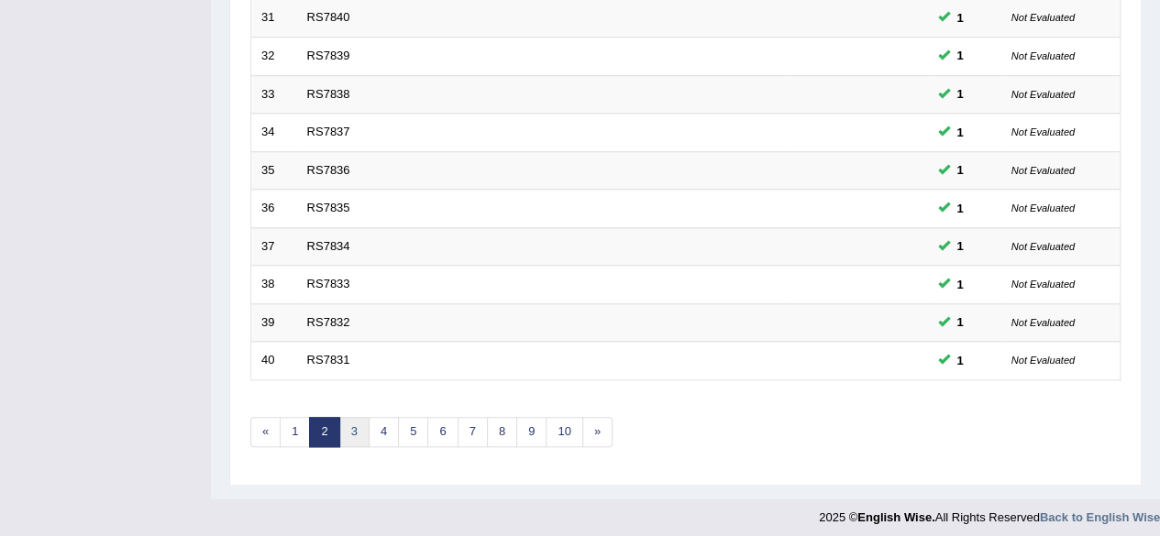
click at [357, 426] on link "3" at bounding box center [354, 432] width 30 height 30
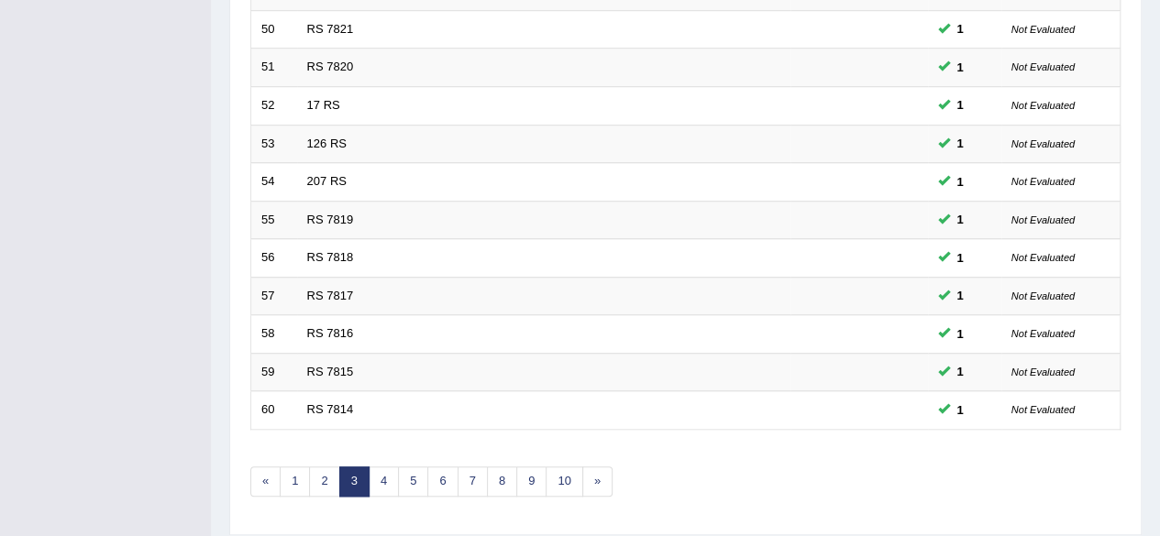
scroll to position [668, 0]
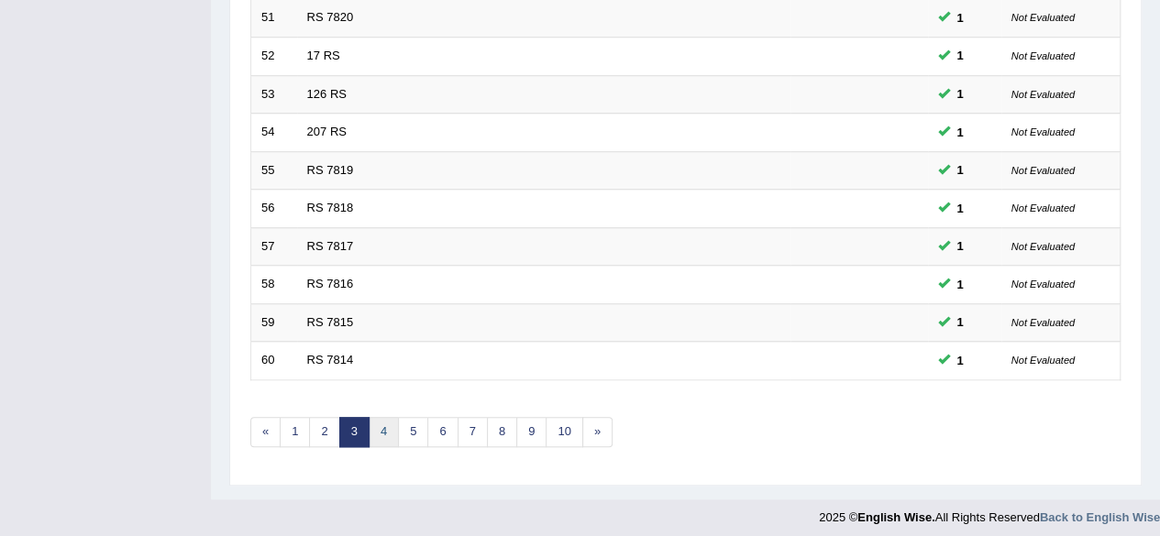
click at [374, 427] on link "4" at bounding box center [383, 432] width 30 height 30
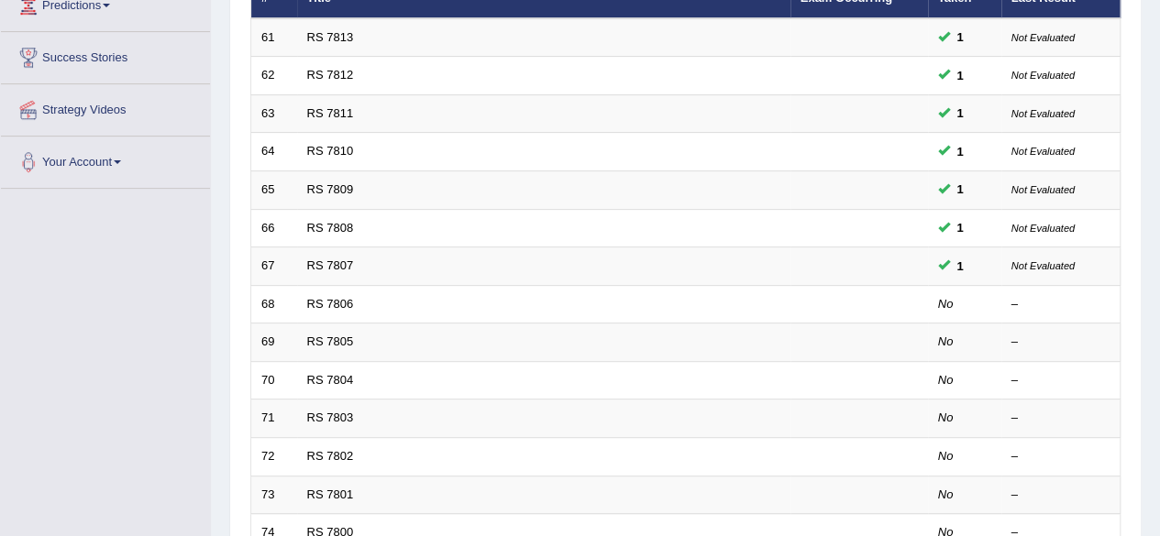
scroll to position [328, 0]
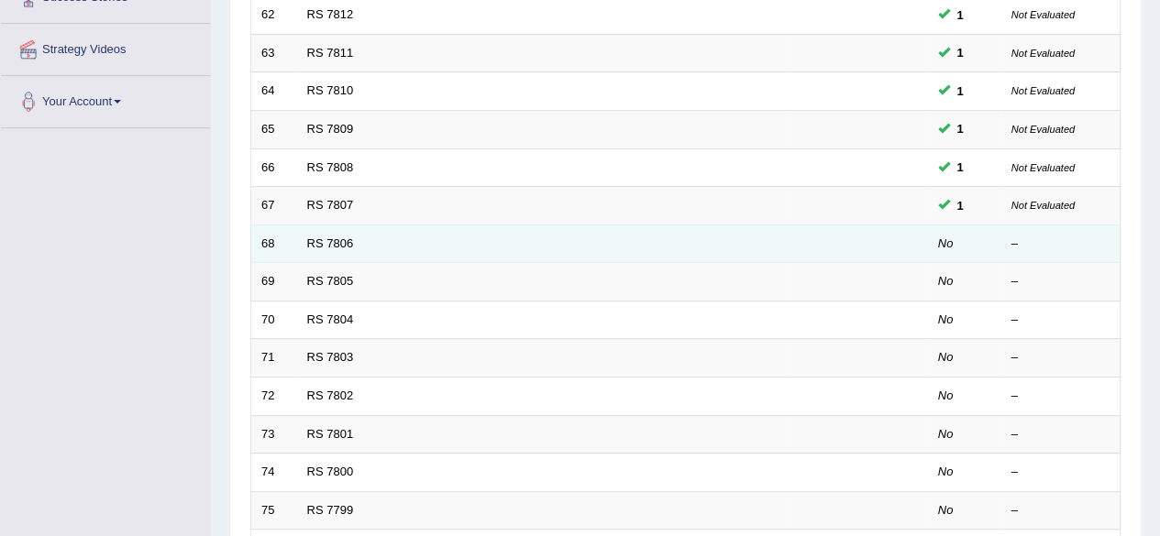
click at [314, 247] on td "RS 7806" at bounding box center [543, 244] width 493 height 38
click at [332, 239] on link "RS 7806" at bounding box center [330, 243] width 47 height 14
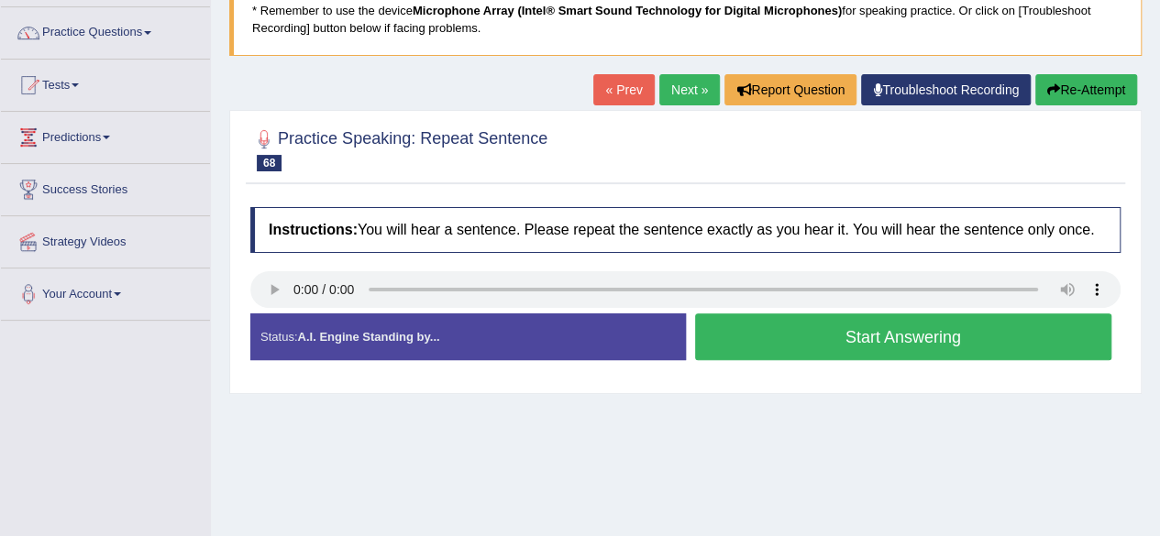
scroll to position [137, 0]
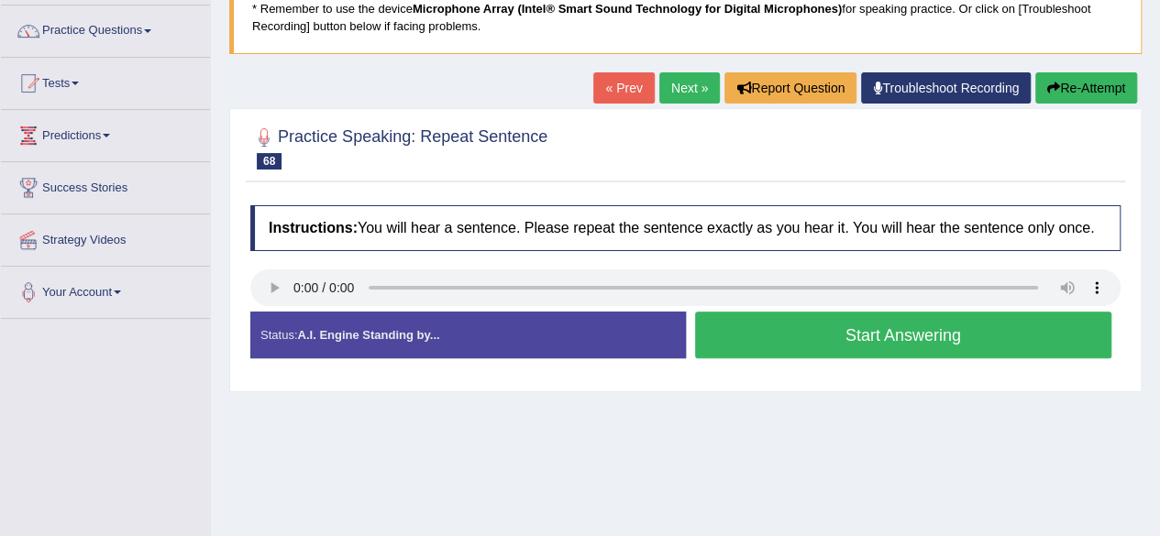
click at [797, 342] on button "Start Answering" at bounding box center [903, 335] width 417 height 47
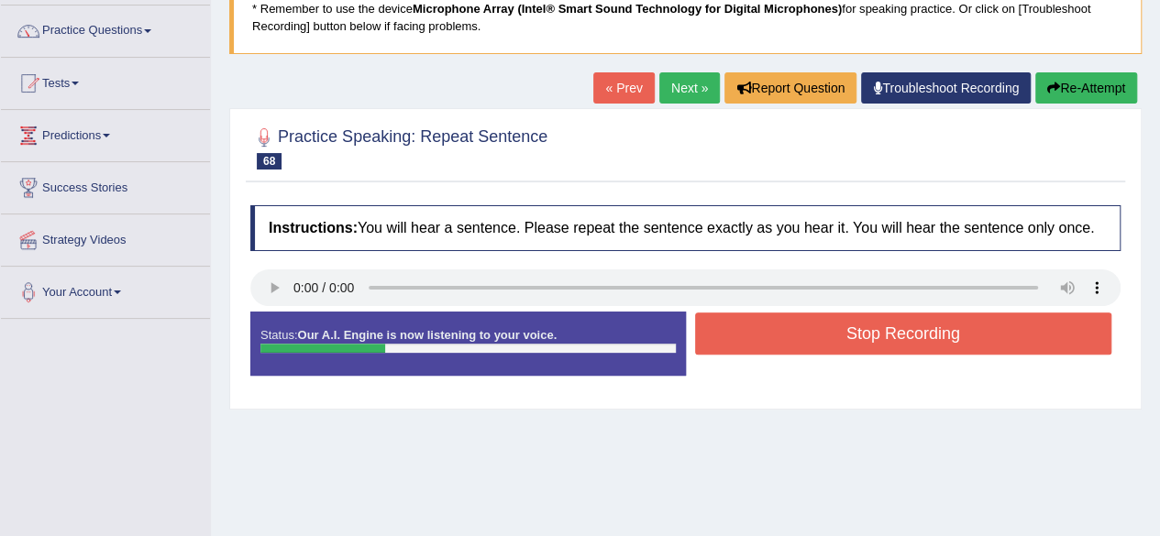
click at [797, 342] on button "Stop Recording" at bounding box center [903, 334] width 417 height 42
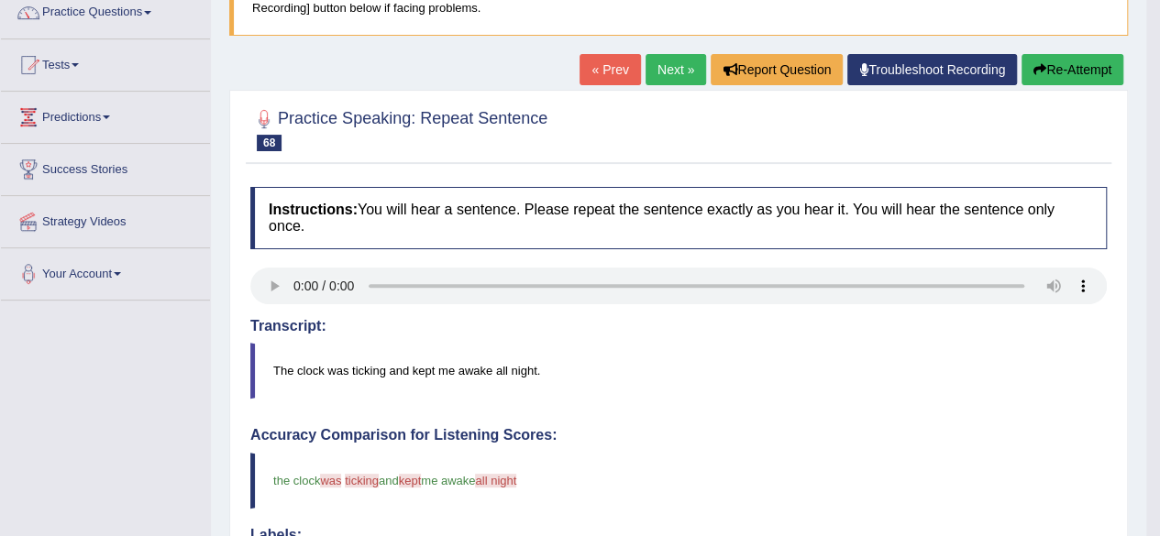
scroll to position [155, 0]
click at [675, 67] on link "Next »" at bounding box center [675, 70] width 60 height 31
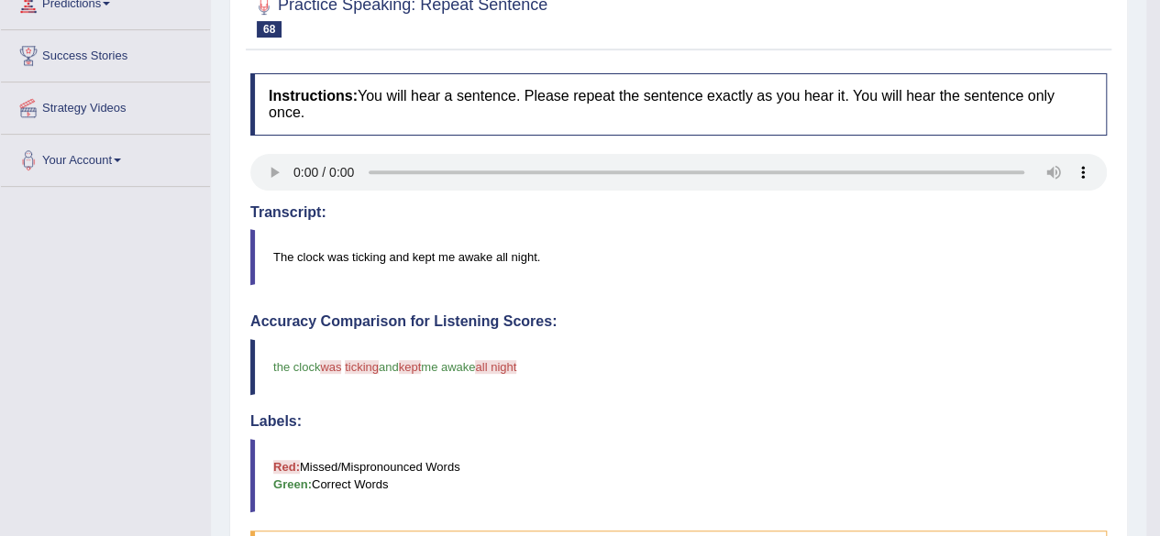
scroll to position [282, 0]
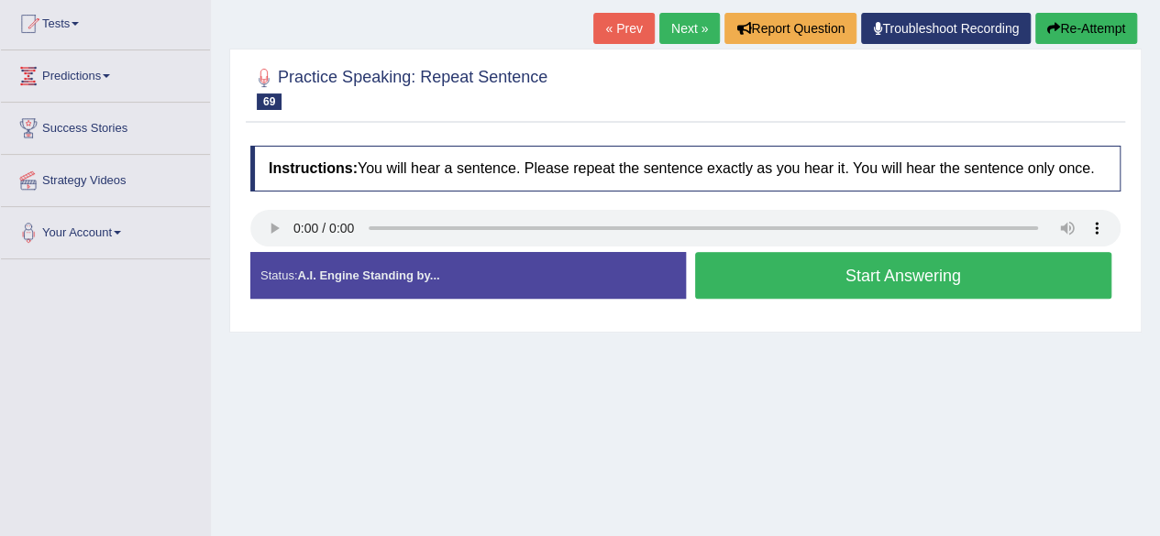
scroll to position [198, 0]
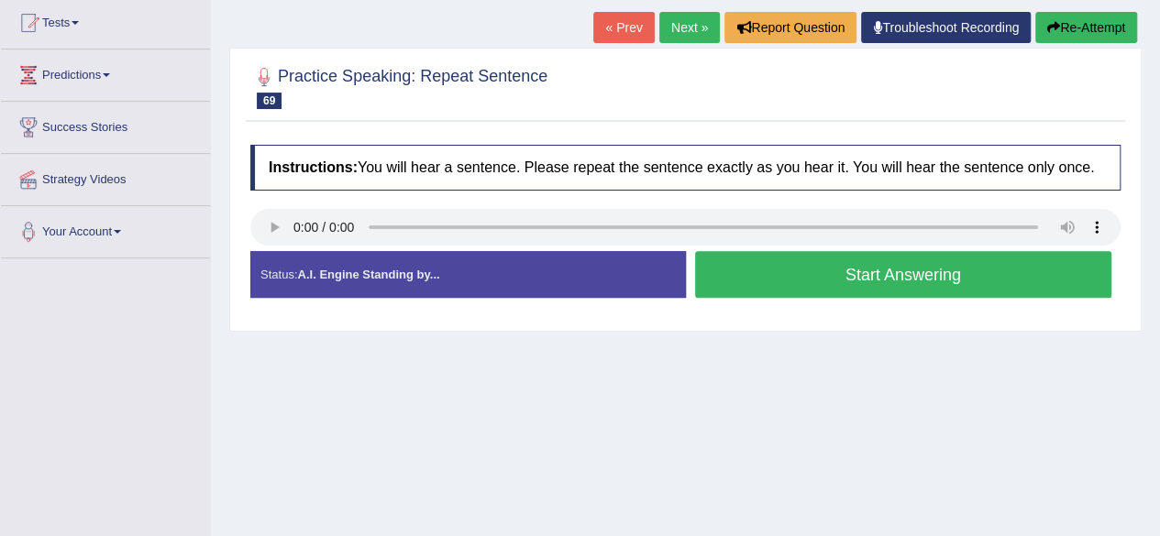
click at [901, 269] on button "Start Answering" at bounding box center [903, 274] width 417 height 47
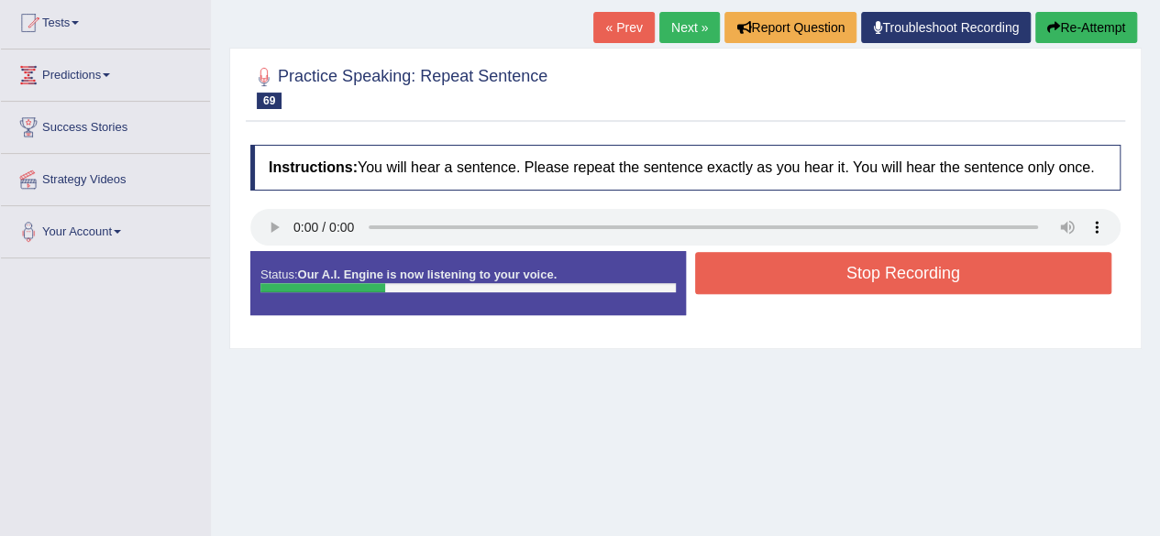
click at [901, 269] on button "Stop Recording" at bounding box center [903, 273] width 417 height 42
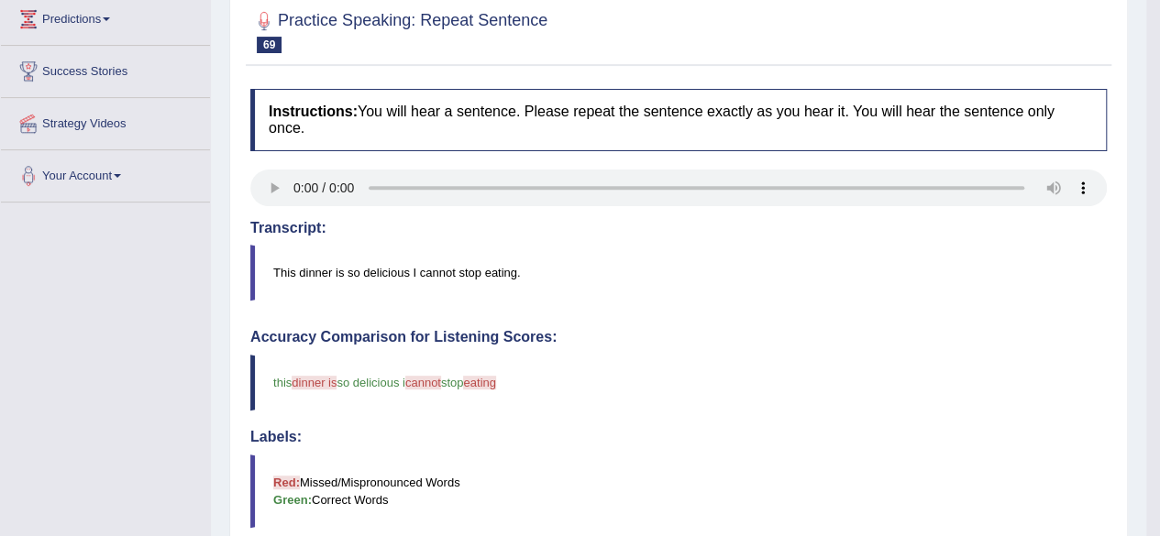
scroll to position [168, 0]
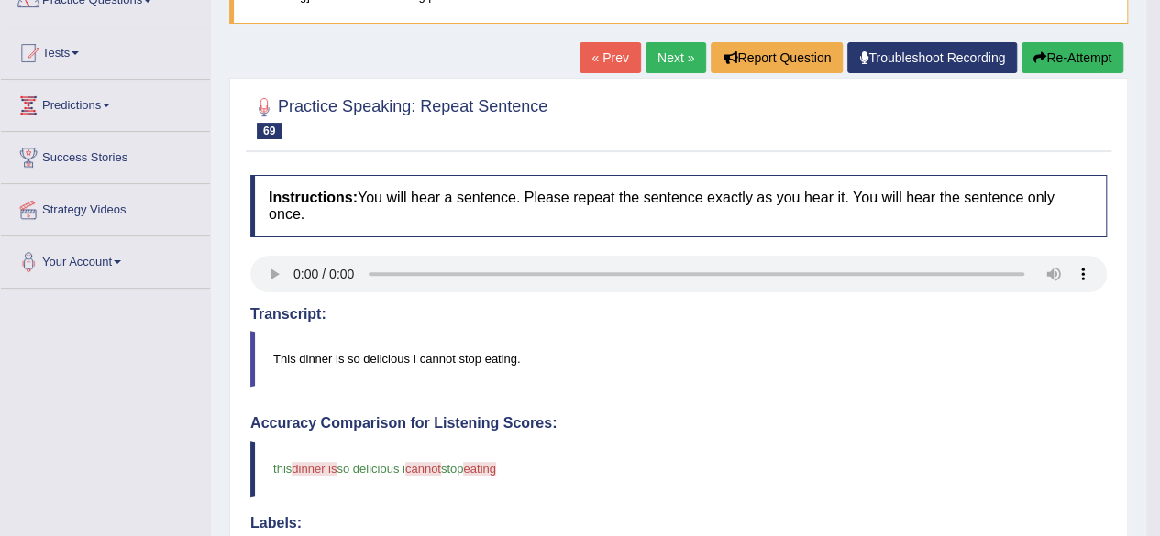
click at [676, 59] on link "Next »" at bounding box center [675, 57] width 60 height 31
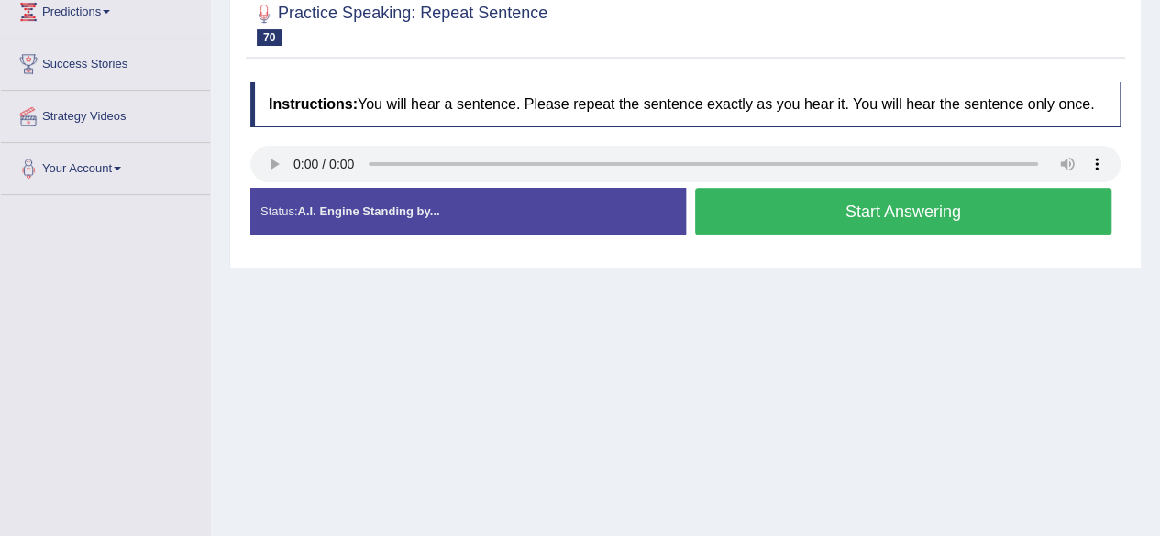
scroll to position [262, 0]
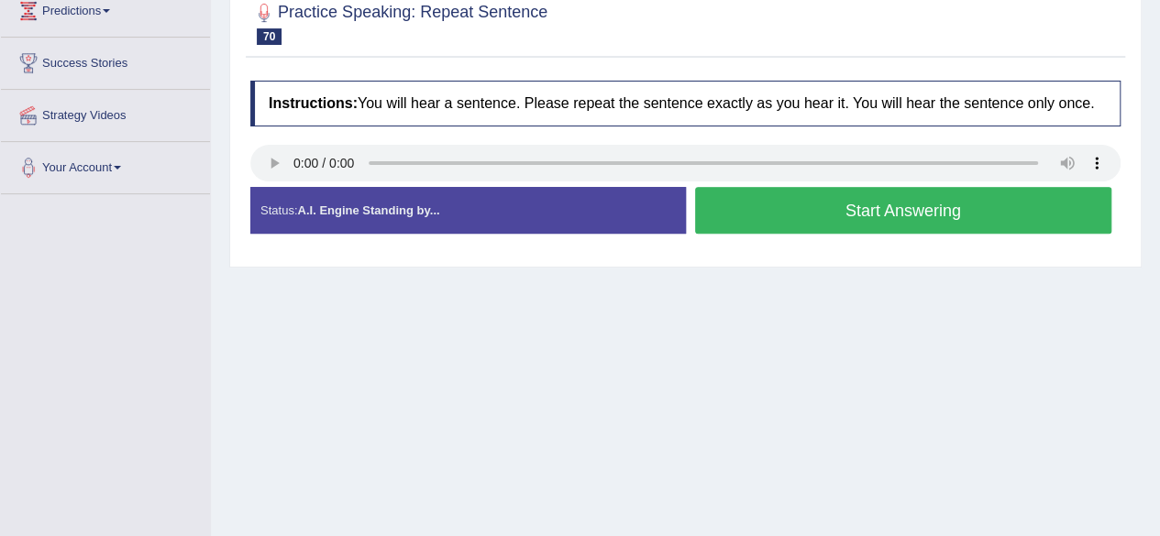
click at [771, 222] on button "Start Answering" at bounding box center [903, 210] width 417 height 47
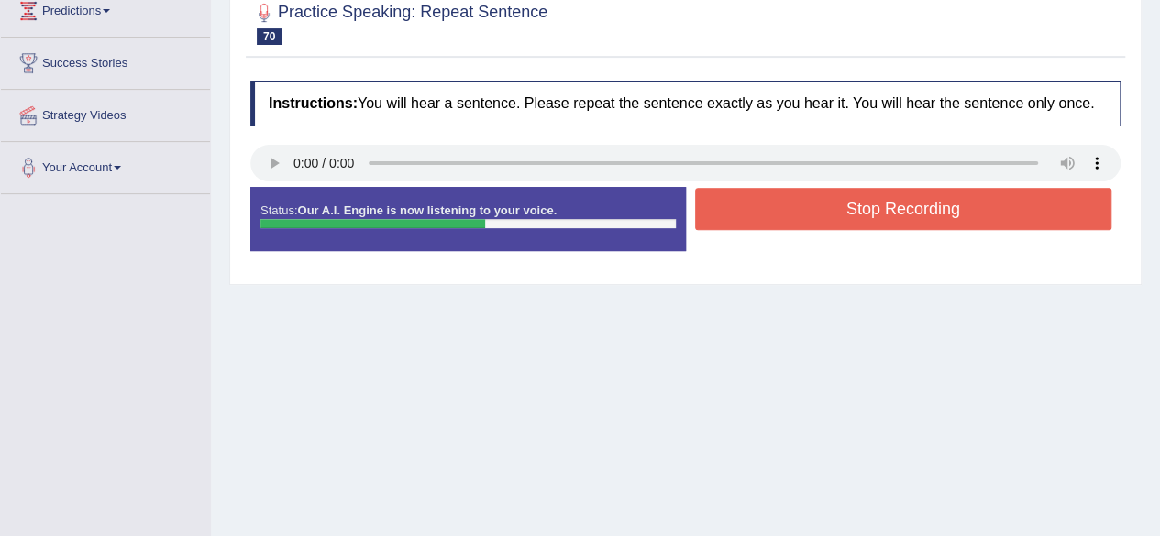
click at [771, 222] on button "Stop Recording" at bounding box center [903, 209] width 417 height 42
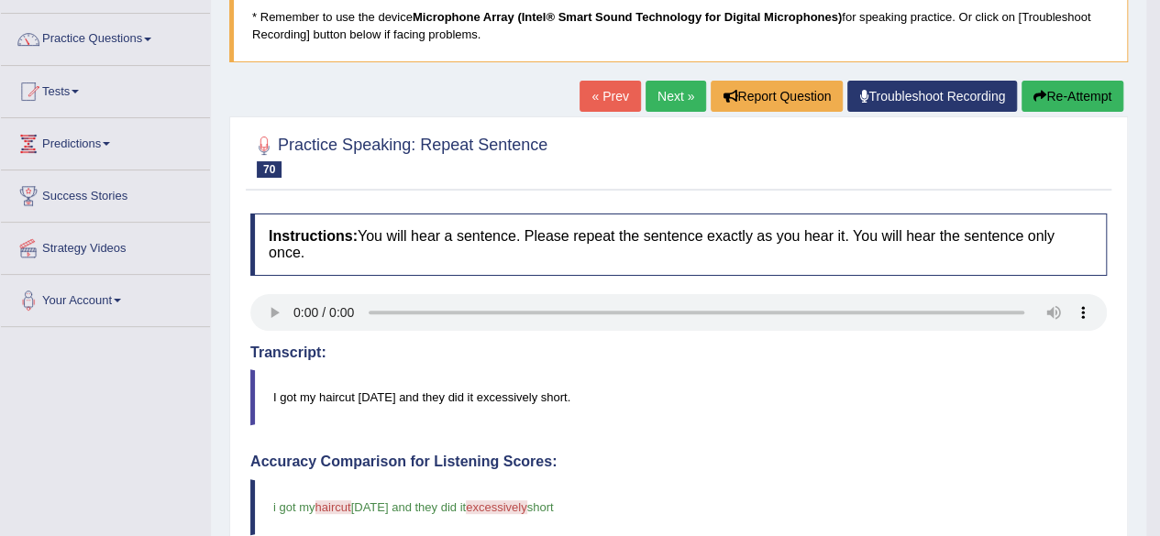
scroll to position [126, 0]
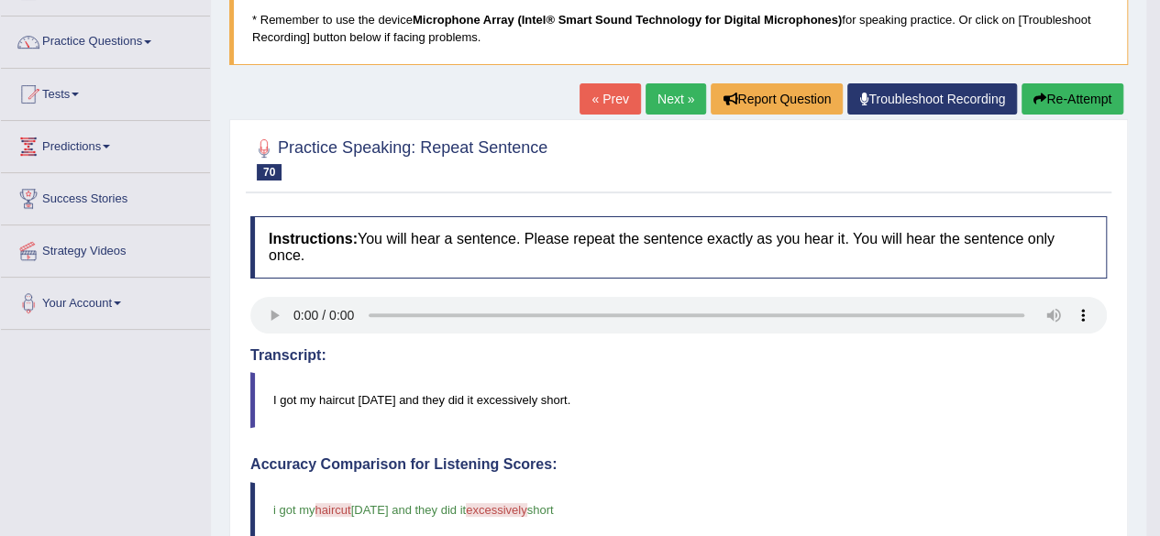
click at [659, 100] on link "Next »" at bounding box center [675, 98] width 60 height 31
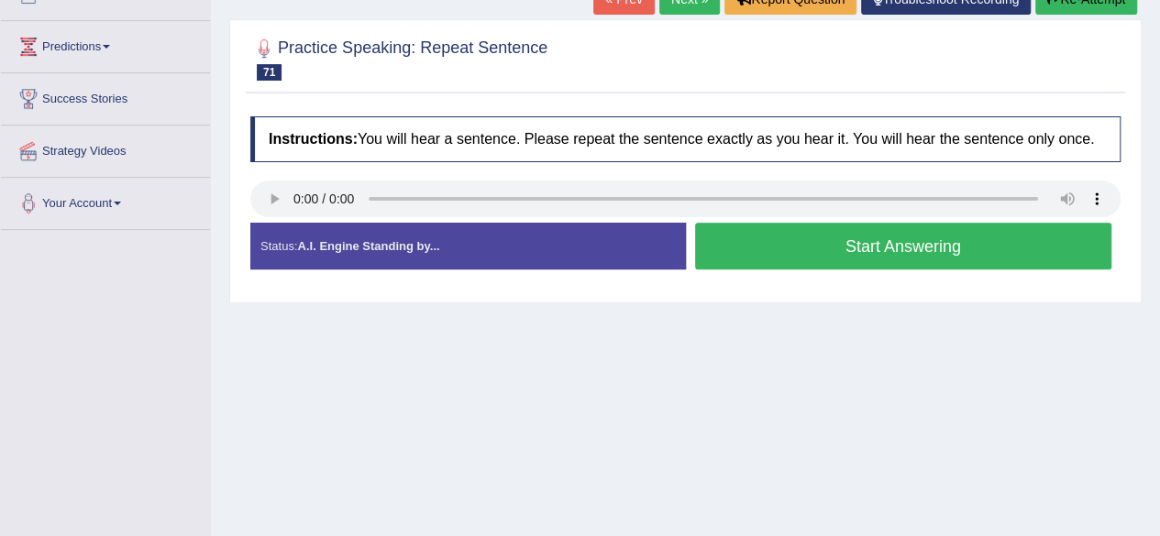
scroll to position [227, 0]
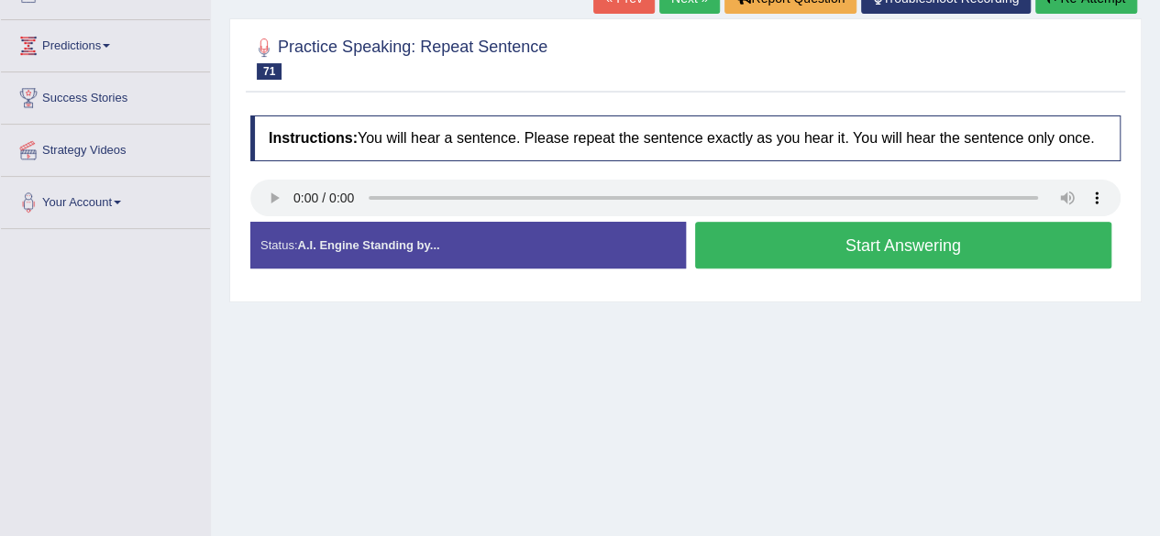
click at [859, 254] on button "Start Answering" at bounding box center [903, 245] width 417 height 47
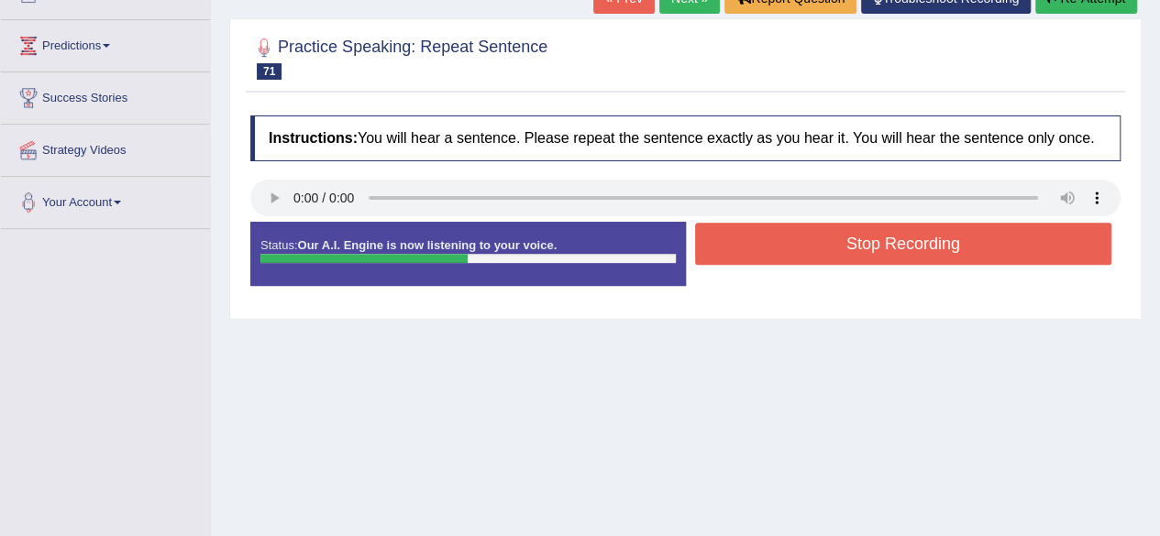
click at [859, 254] on button "Stop Recording" at bounding box center [903, 244] width 417 height 42
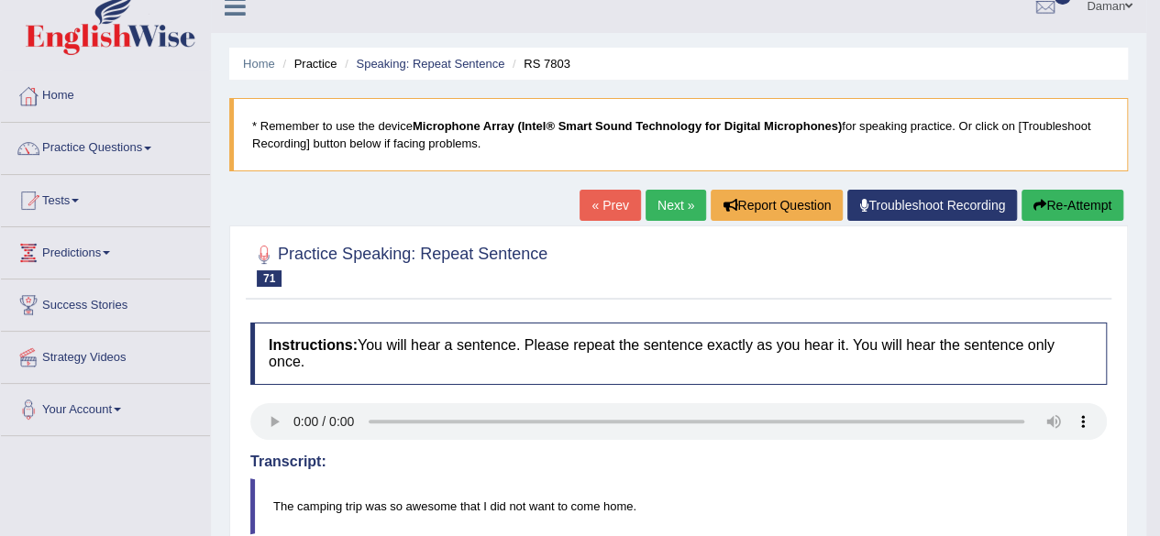
scroll to position [0, 0]
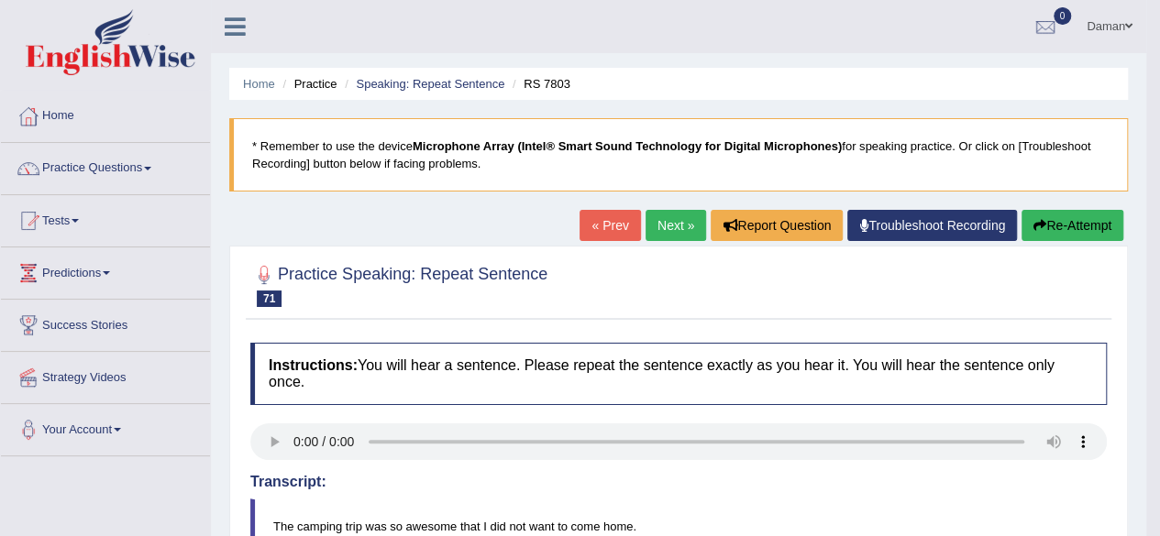
click at [670, 226] on link "Next »" at bounding box center [675, 225] width 60 height 31
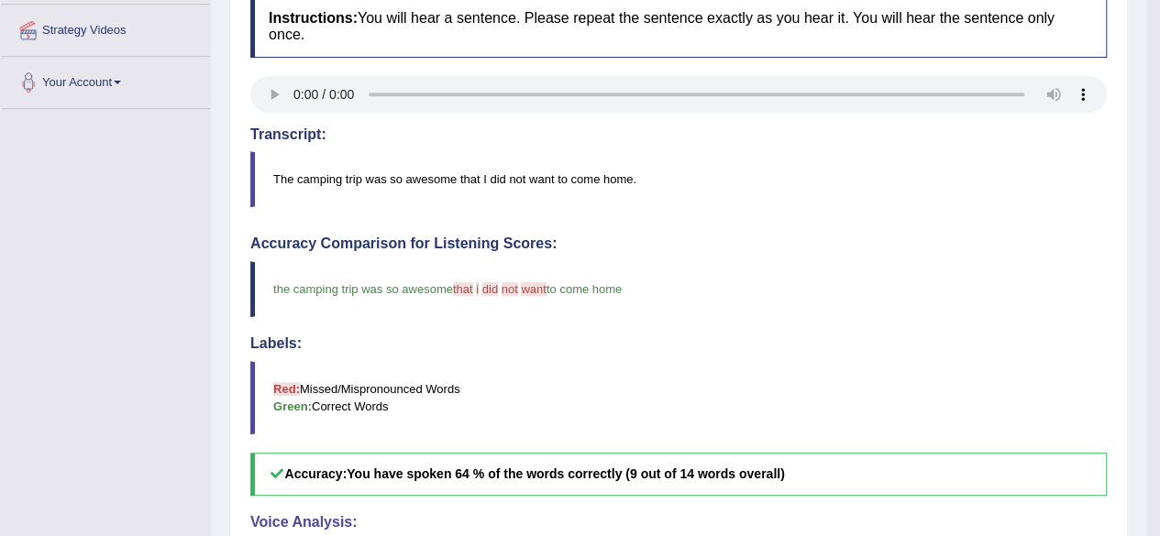
scroll to position [348, 0]
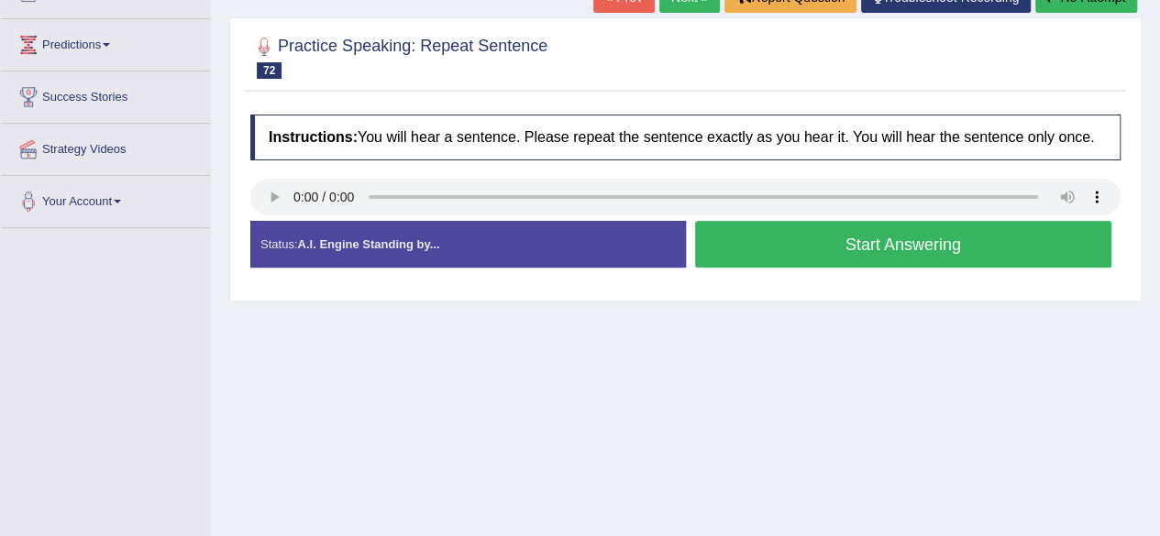
scroll to position [229, 0]
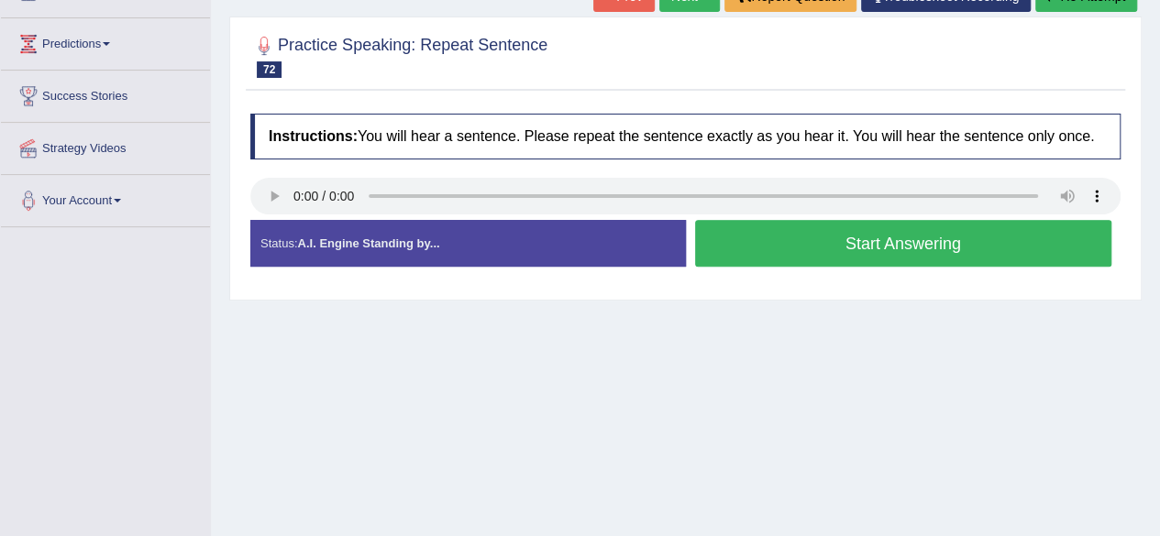
click at [864, 242] on button "Start Answering" at bounding box center [903, 243] width 417 height 47
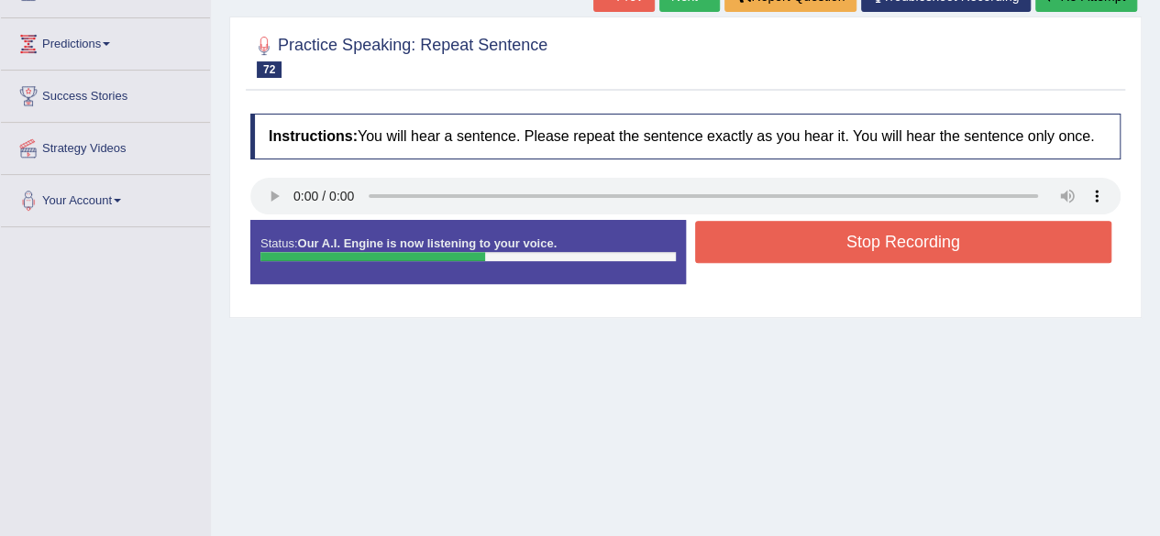
click at [864, 242] on button "Stop Recording" at bounding box center [903, 242] width 417 height 42
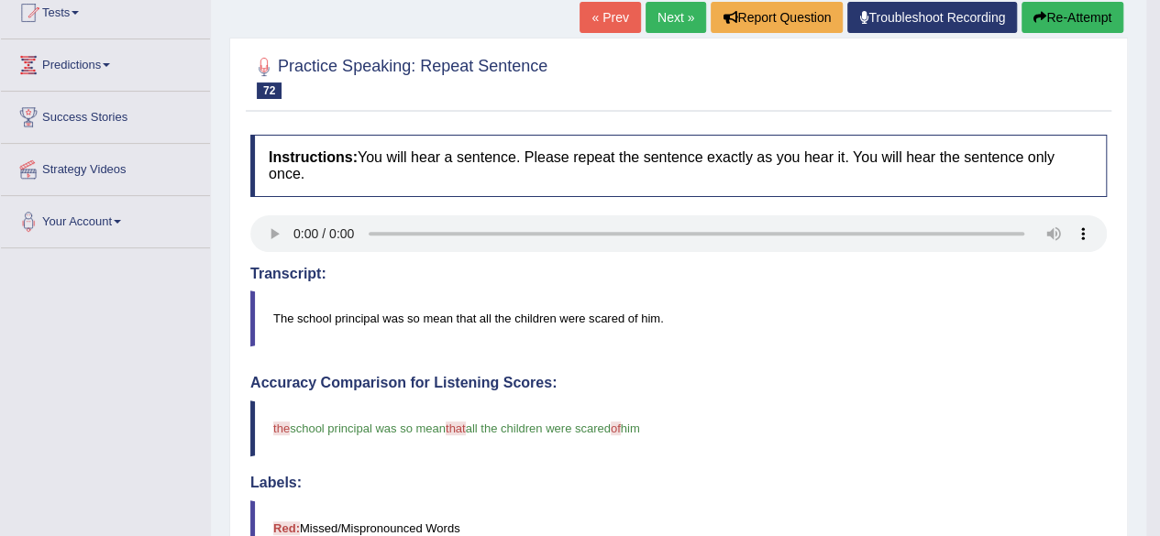
scroll to position [207, 0]
click at [665, 16] on link "Next »" at bounding box center [675, 18] width 60 height 31
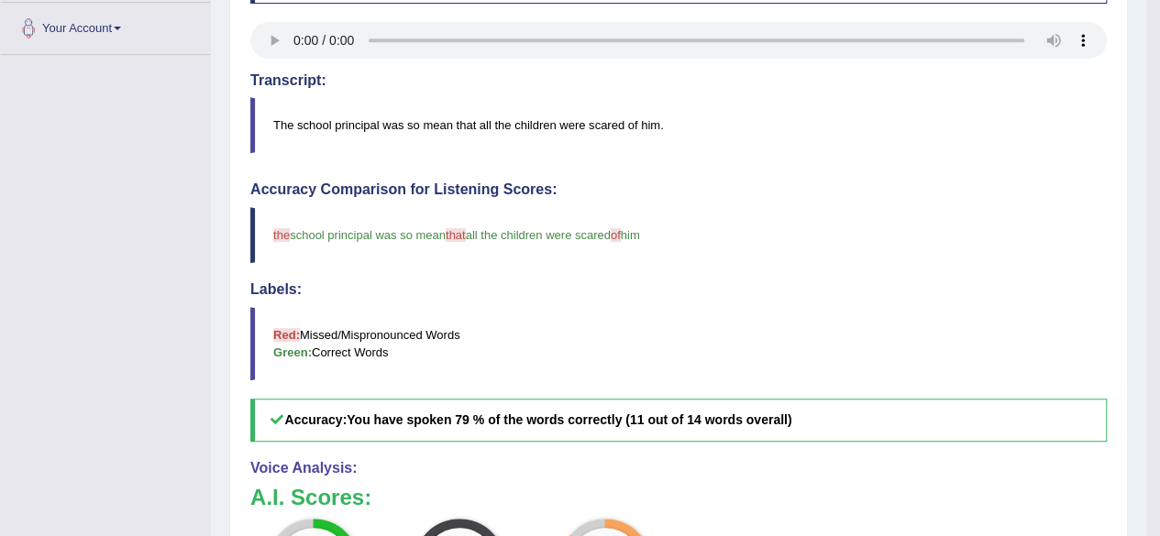
scroll to position [406, 0]
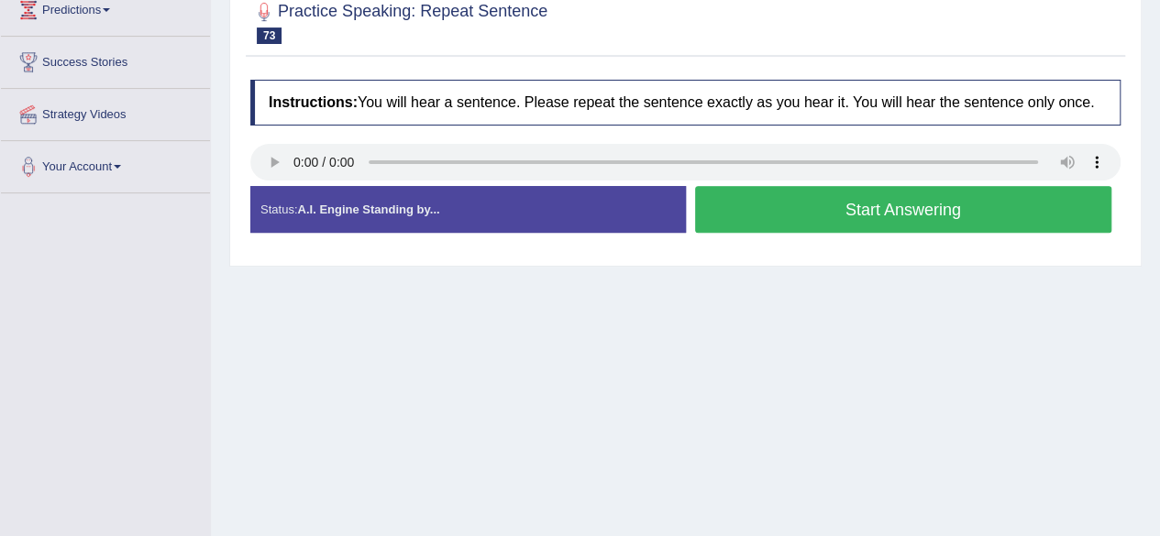
scroll to position [264, 0]
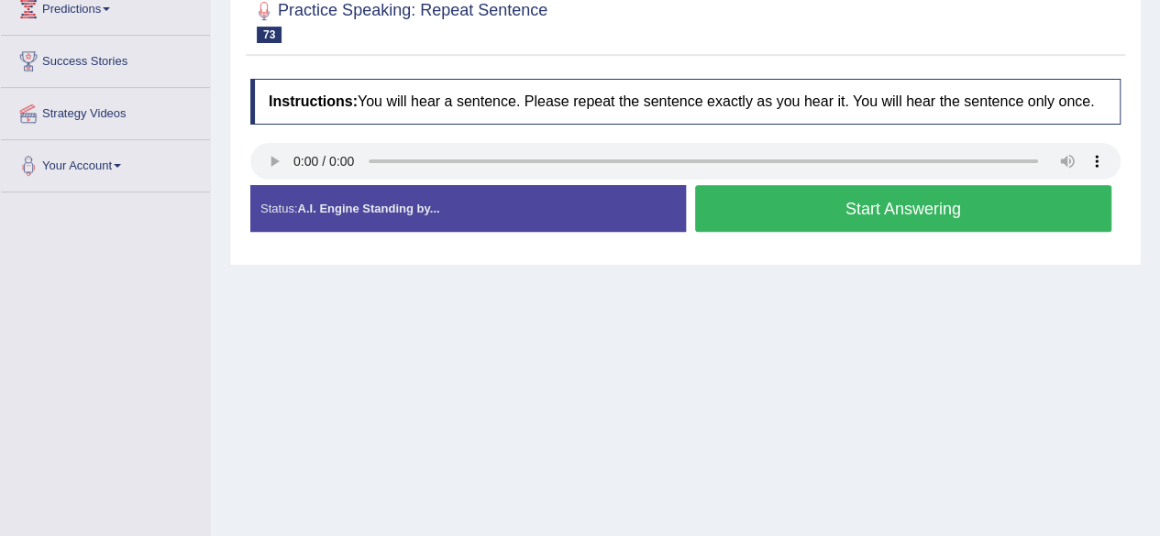
click at [818, 218] on button "Start Answering" at bounding box center [903, 208] width 417 height 47
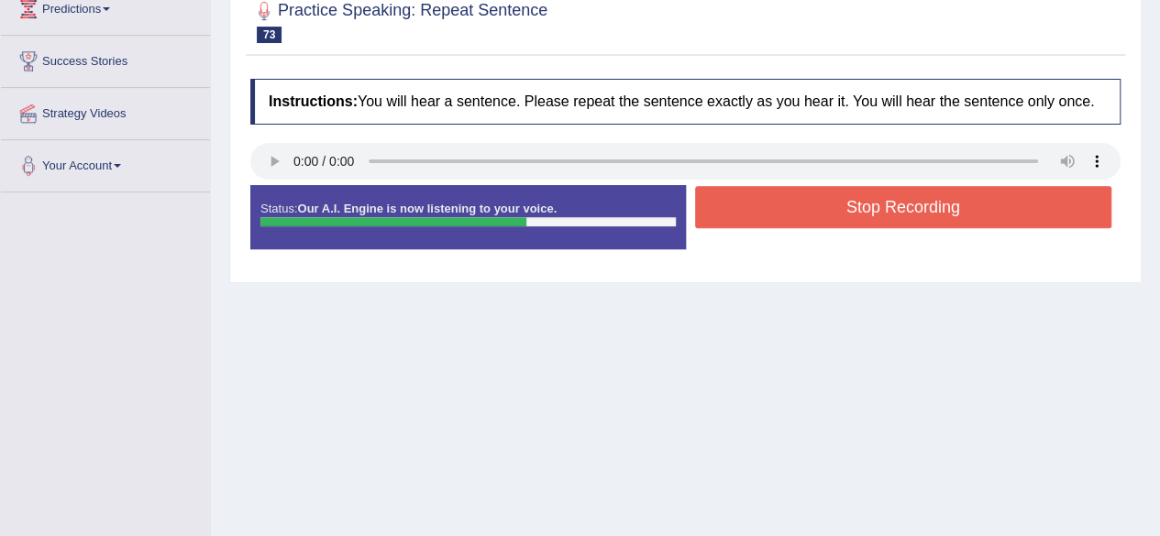
click at [818, 218] on button "Stop Recording" at bounding box center [903, 207] width 417 height 42
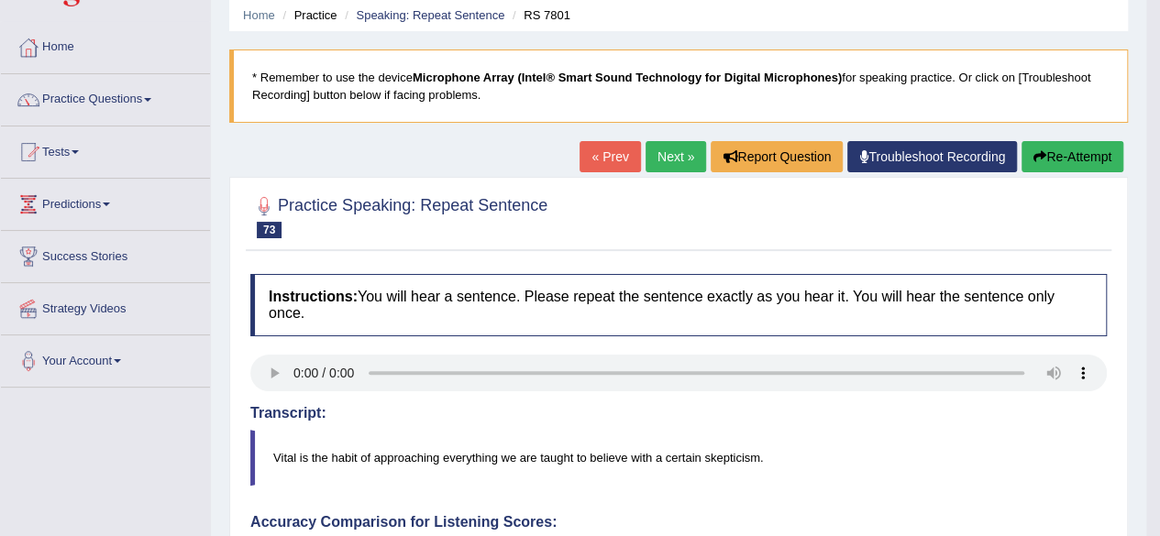
scroll to position [0, 0]
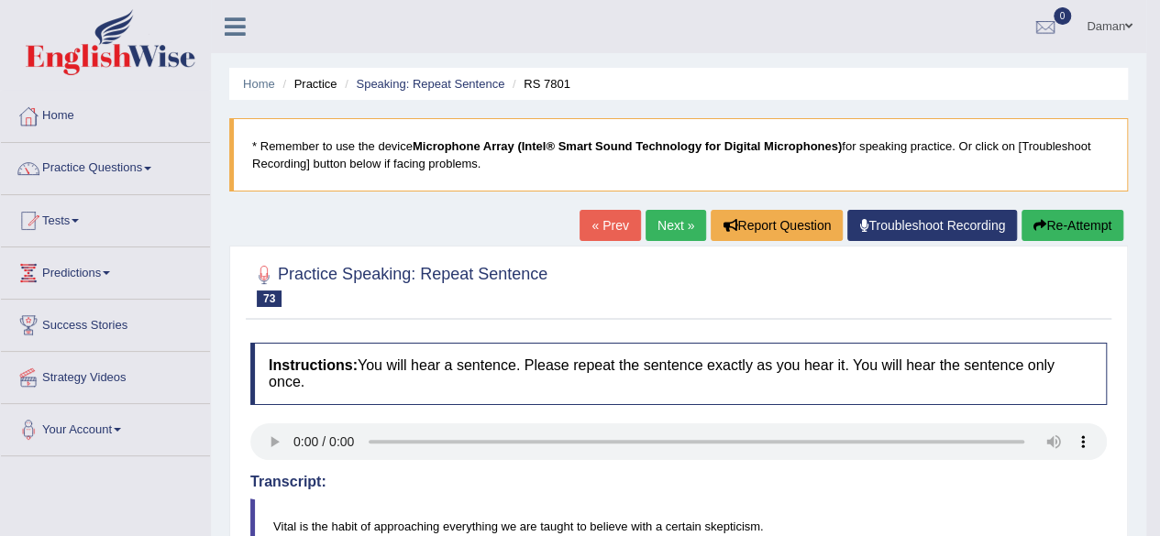
click at [664, 219] on link "Next »" at bounding box center [675, 225] width 60 height 31
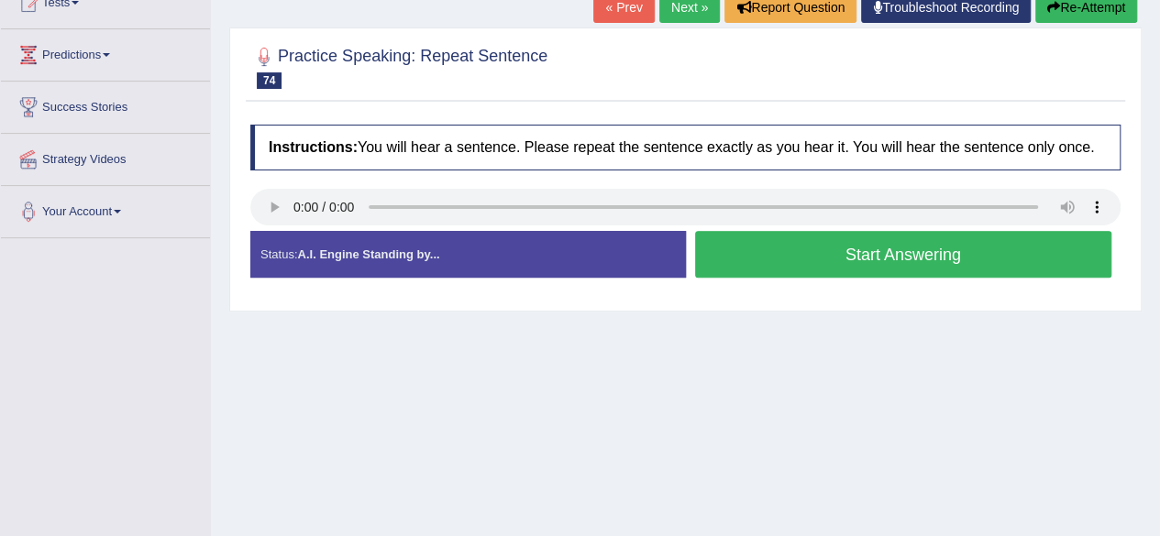
scroll to position [220, 0]
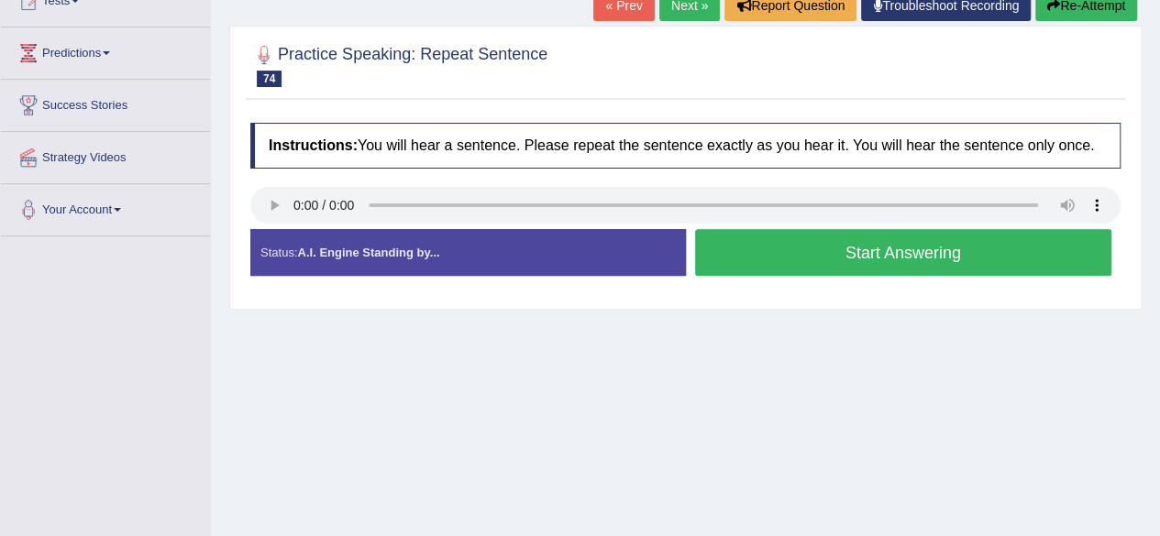
click at [920, 255] on button "Start Answering" at bounding box center [903, 252] width 417 height 47
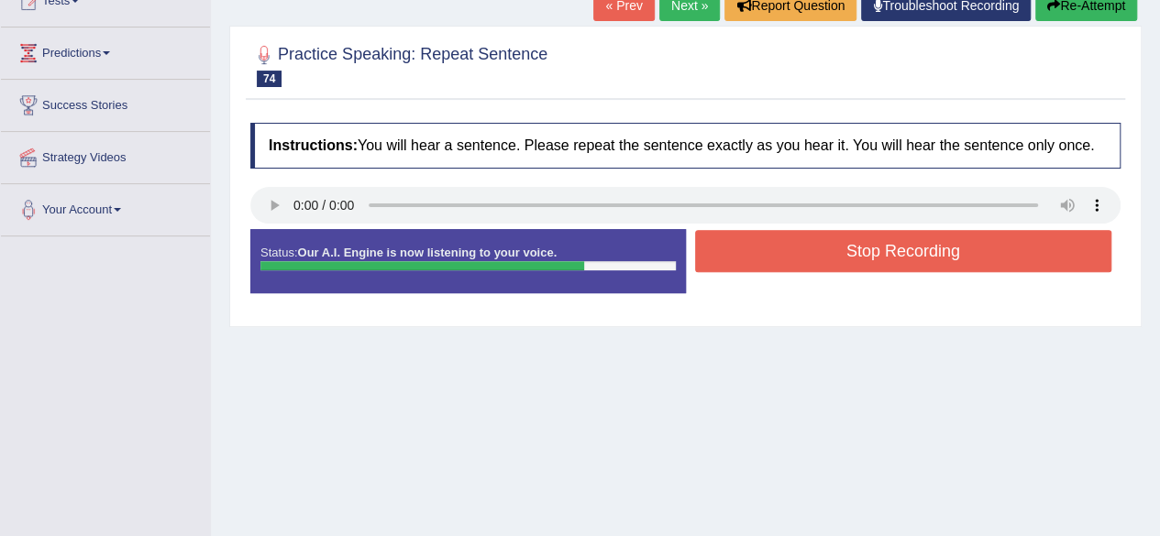
click at [920, 255] on button "Stop Recording" at bounding box center [903, 251] width 417 height 42
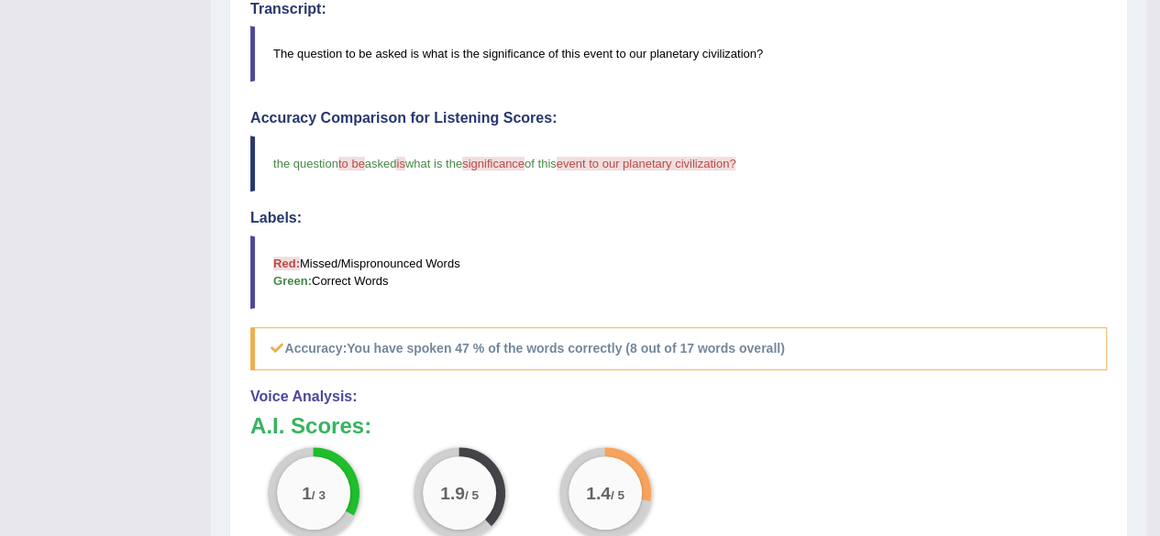
scroll to position [472, 0]
click at [920, 255] on blockquote "Red: Missed/Mispronounced Words Green: Correct Words" at bounding box center [678, 272] width 856 height 73
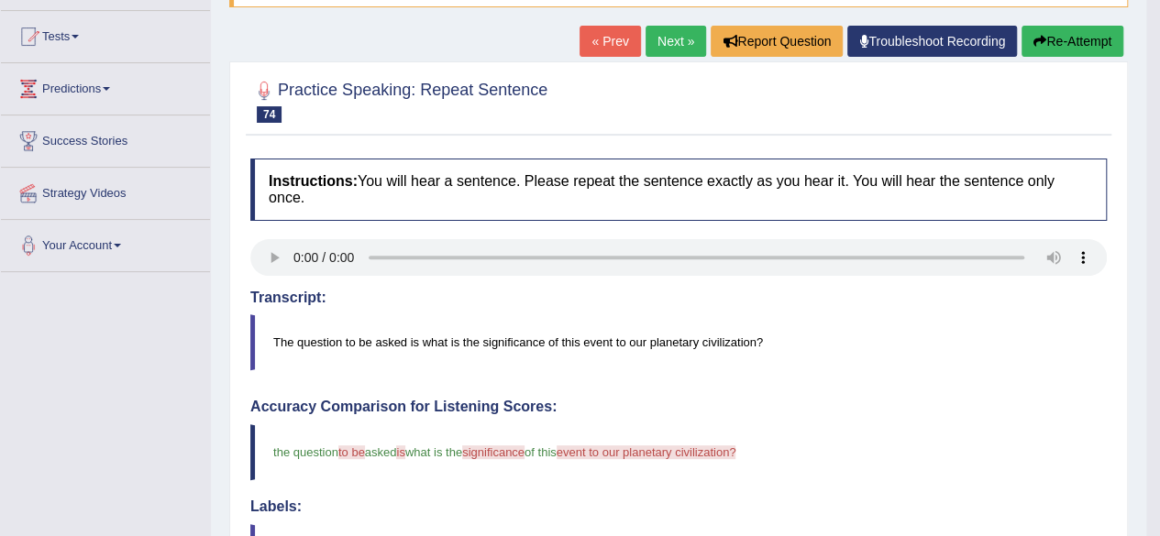
scroll to position [180, 0]
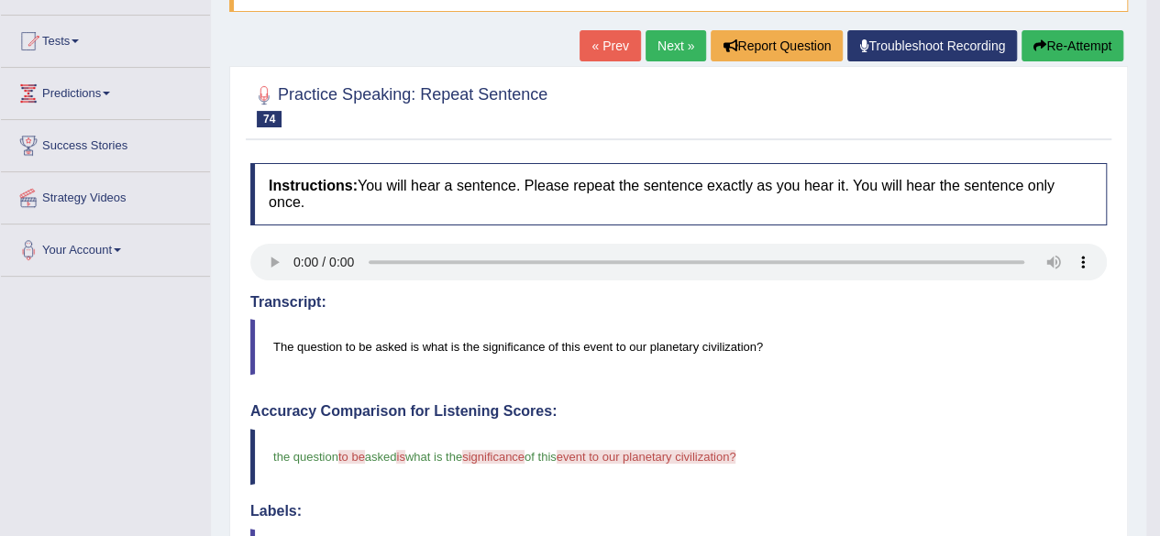
click at [674, 43] on link "Next »" at bounding box center [675, 45] width 60 height 31
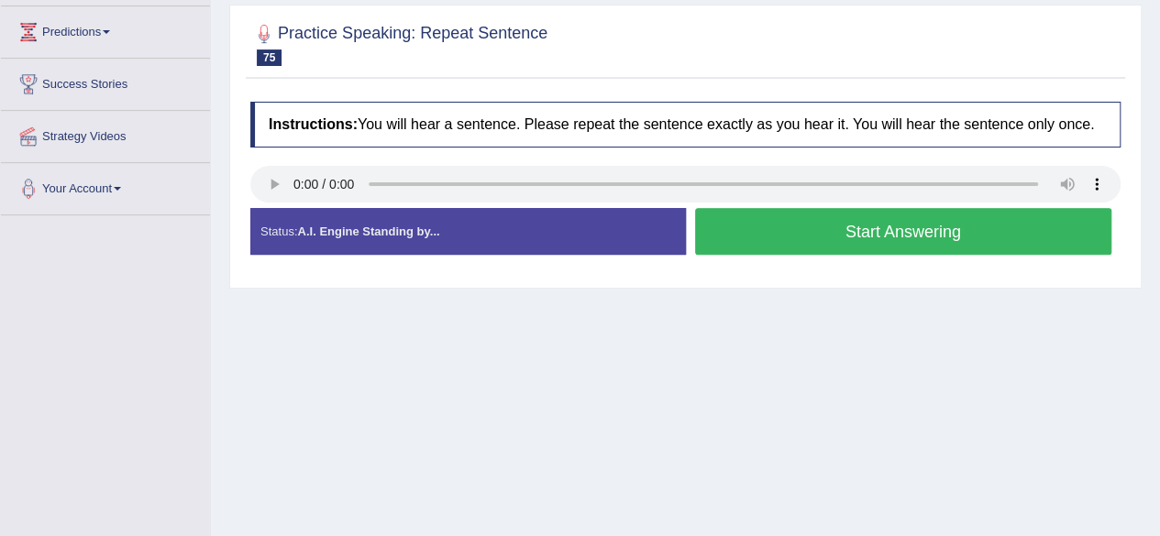
scroll to position [244, 0]
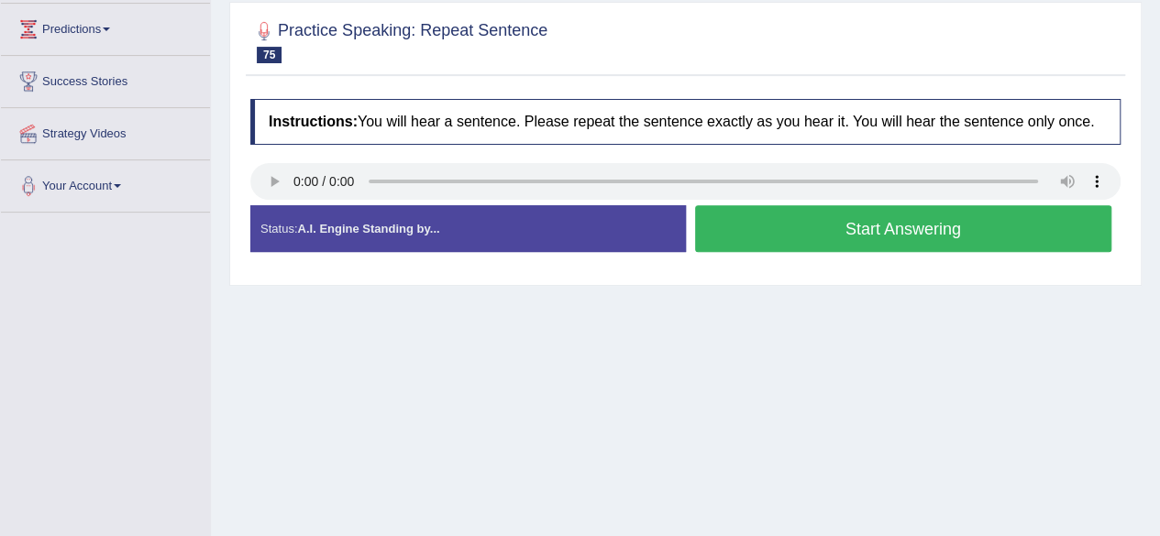
click at [910, 239] on button "Start Answering" at bounding box center [903, 228] width 417 height 47
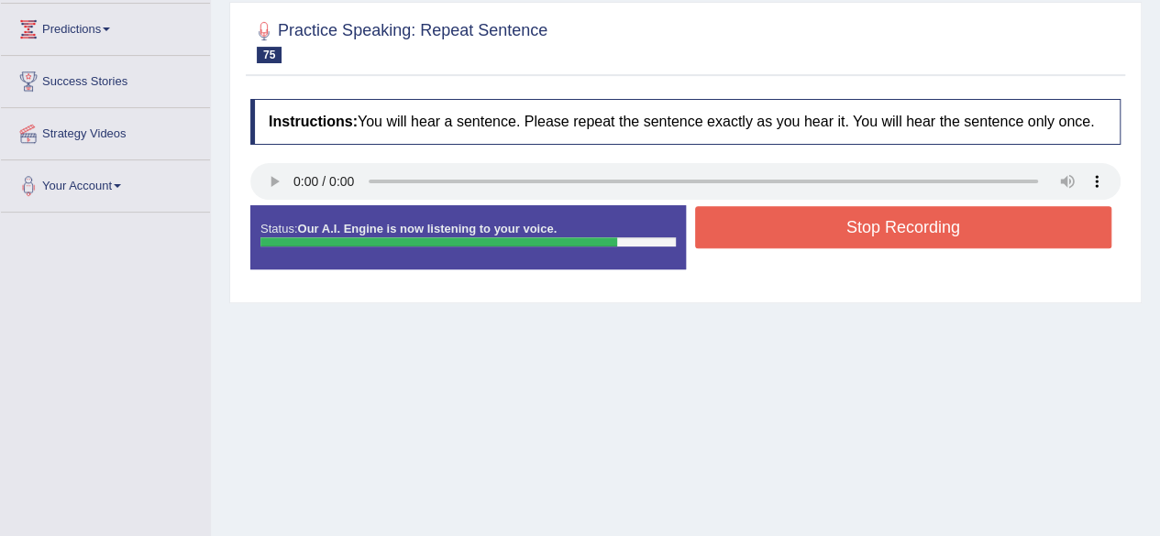
click at [910, 239] on button "Stop Recording" at bounding box center [903, 227] width 417 height 42
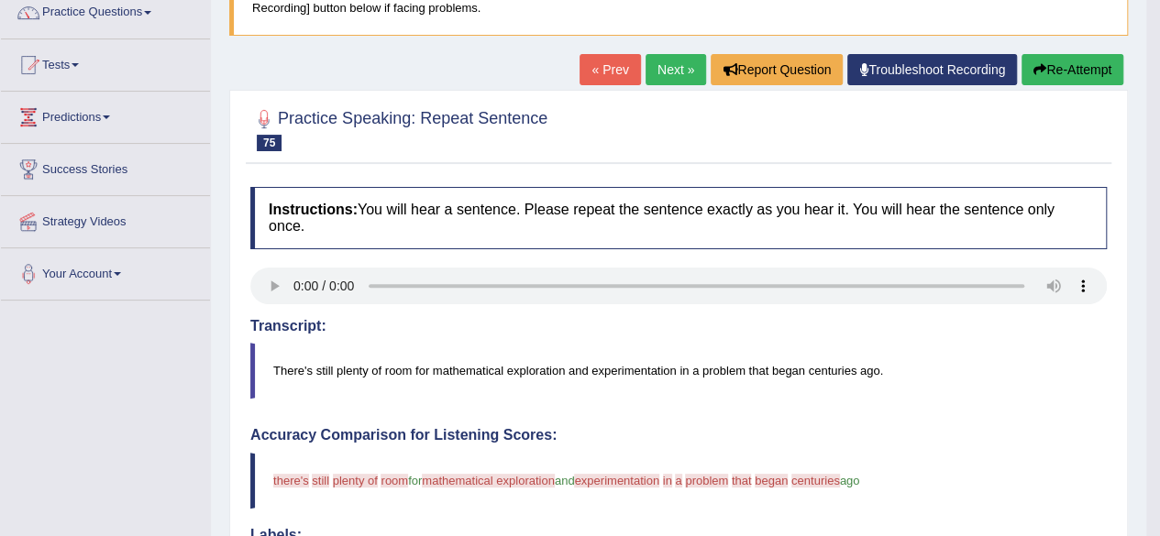
scroll to position [155, 0]
click at [655, 74] on link "Next »" at bounding box center [675, 70] width 60 height 31
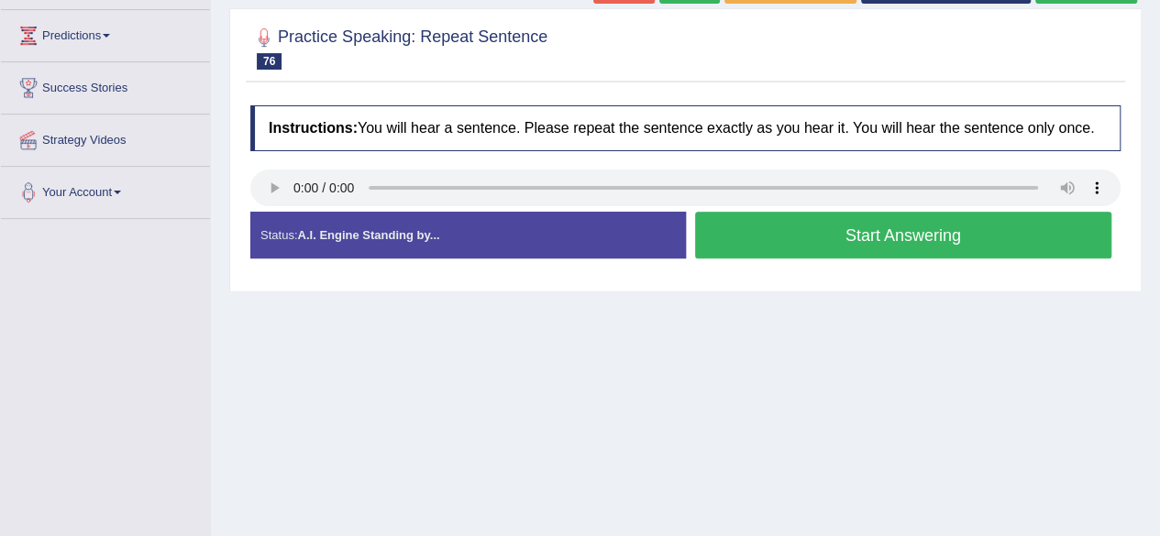
scroll to position [242, 0]
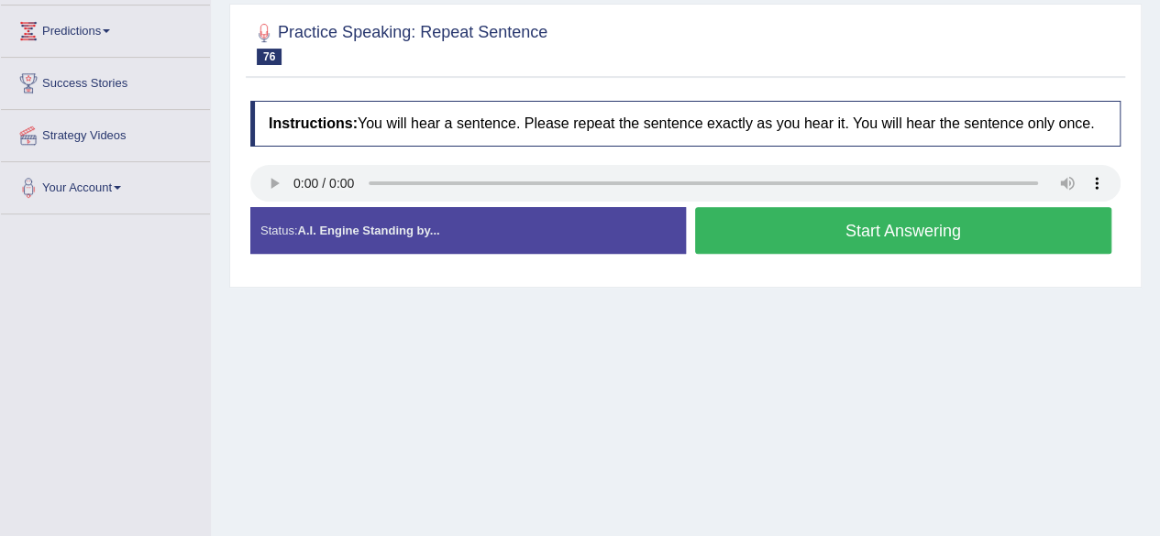
click at [846, 235] on button "Start Answering" at bounding box center [903, 230] width 417 height 47
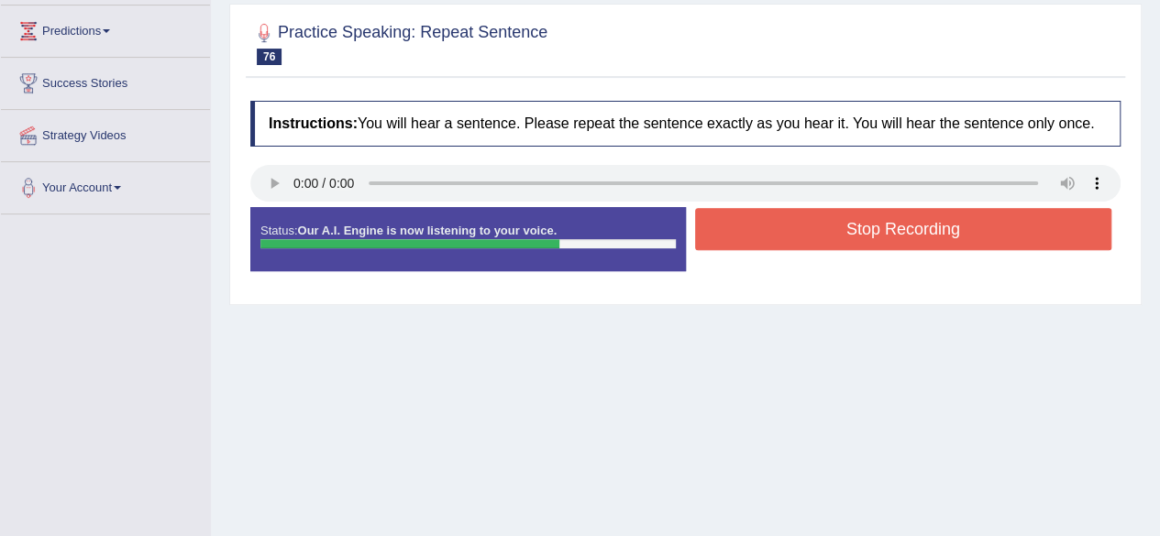
click at [846, 235] on button "Stop Recording" at bounding box center [903, 229] width 417 height 42
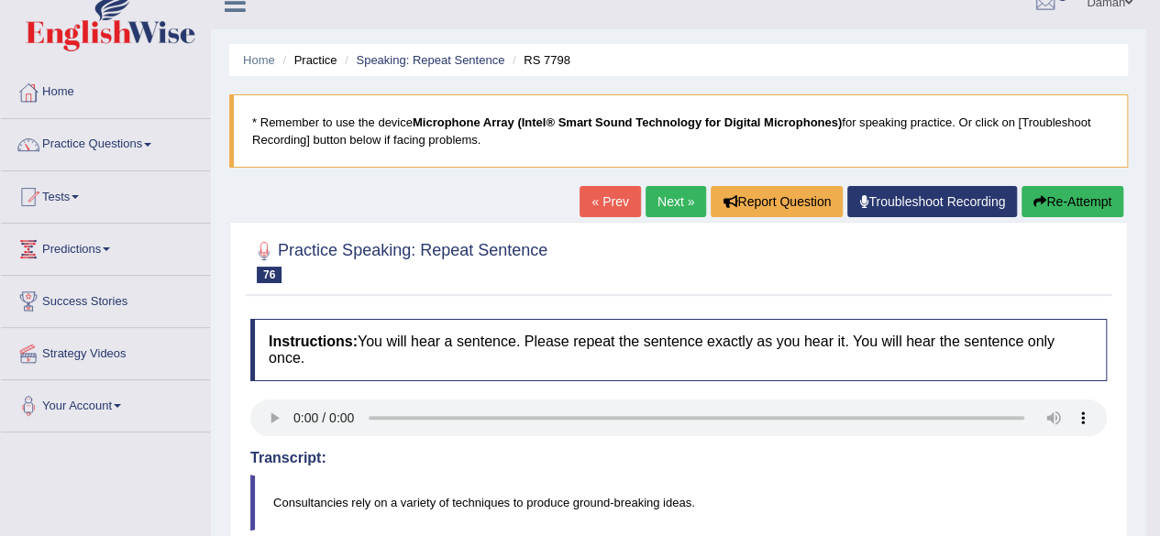
scroll to position [19, 0]
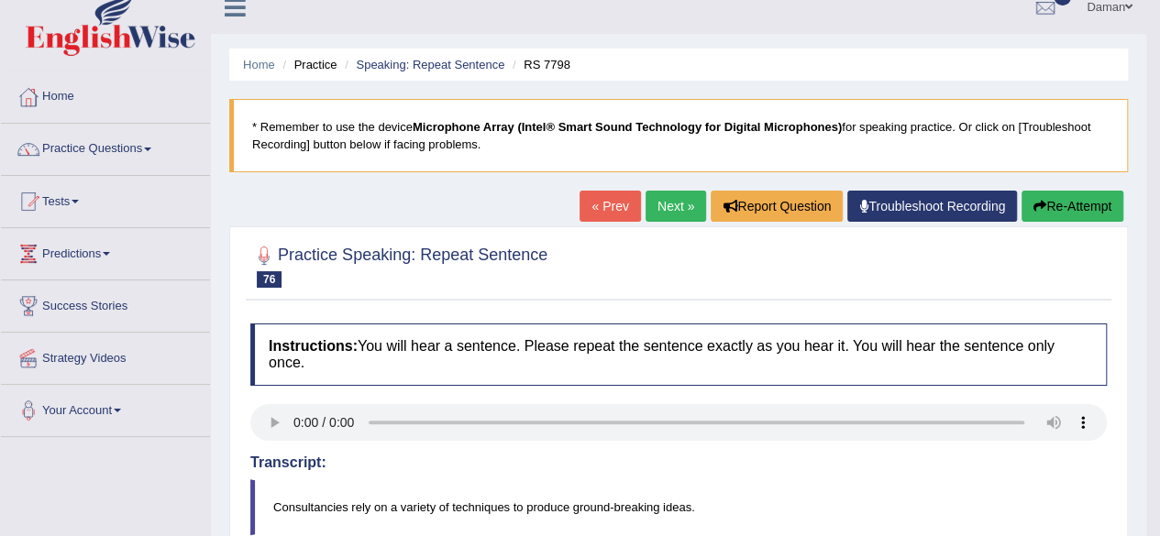
click at [669, 203] on link "Next »" at bounding box center [675, 206] width 60 height 31
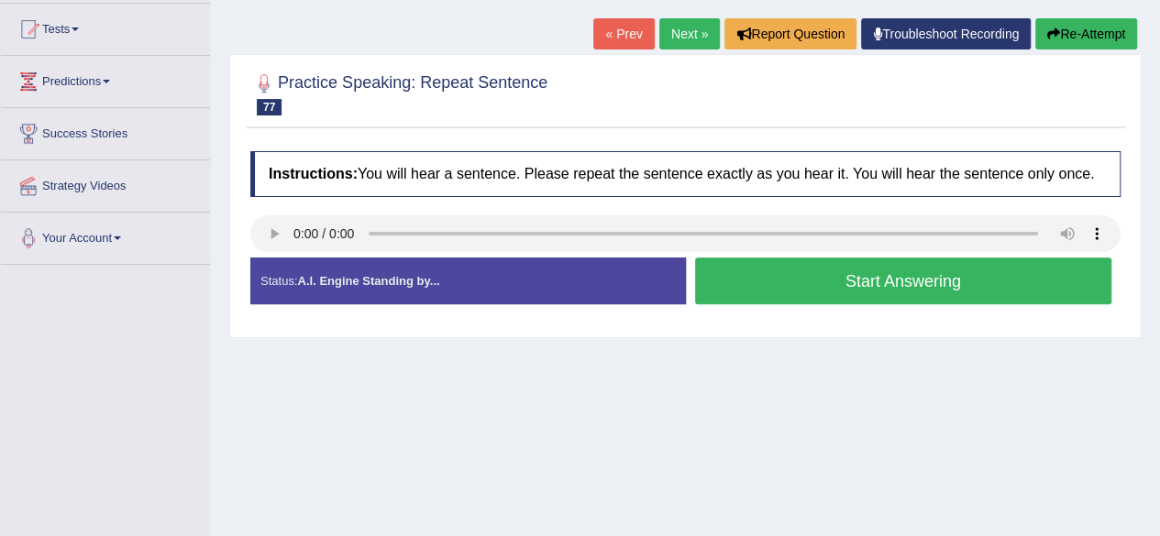
scroll to position [195, 0]
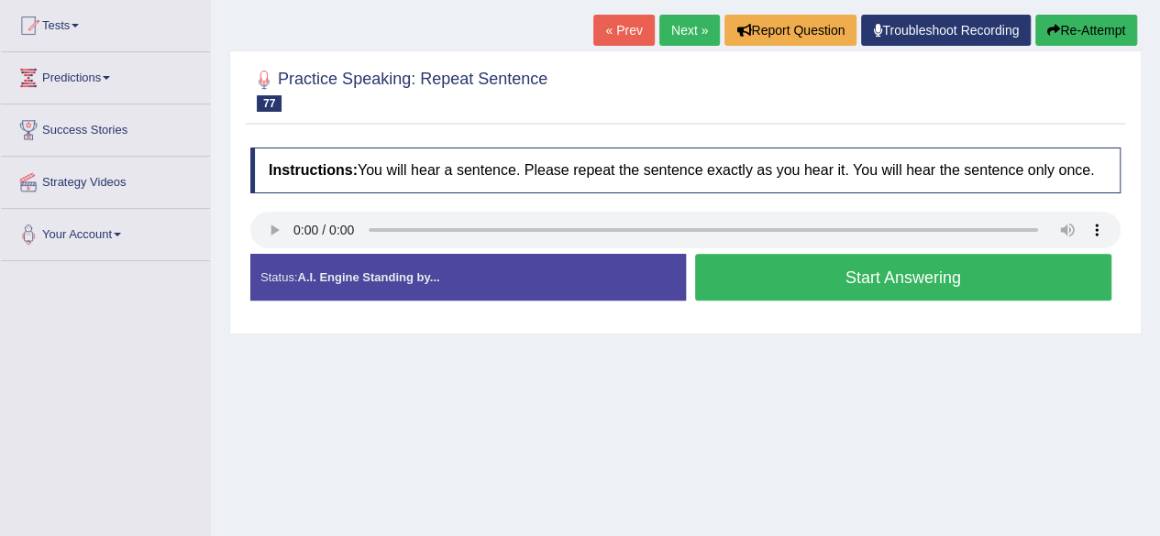
click at [783, 289] on button "Start Answering" at bounding box center [903, 277] width 417 height 47
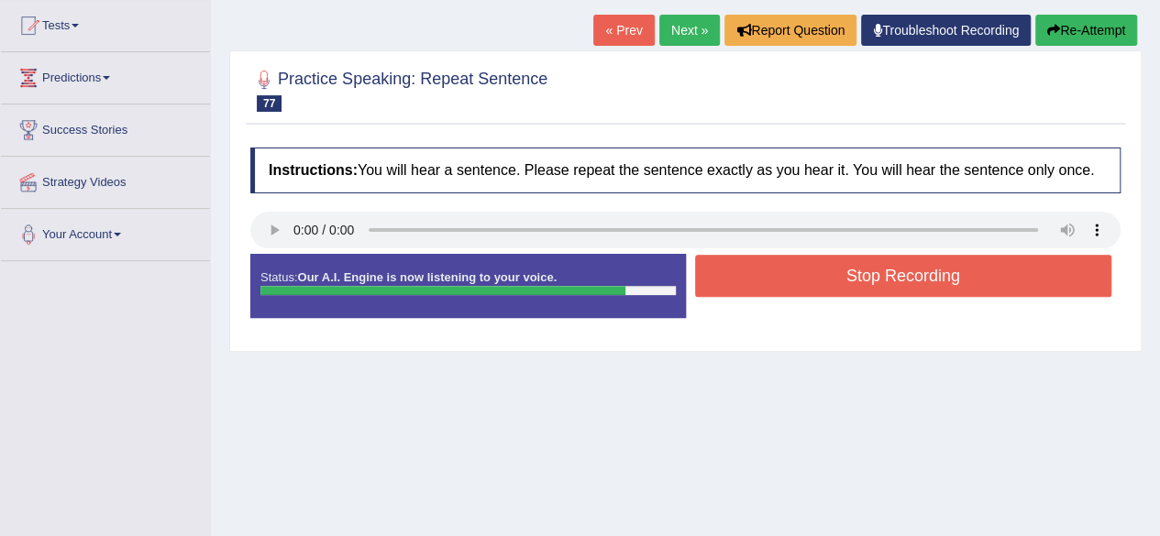
click at [783, 289] on button "Stop Recording" at bounding box center [903, 276] width 417 height 42
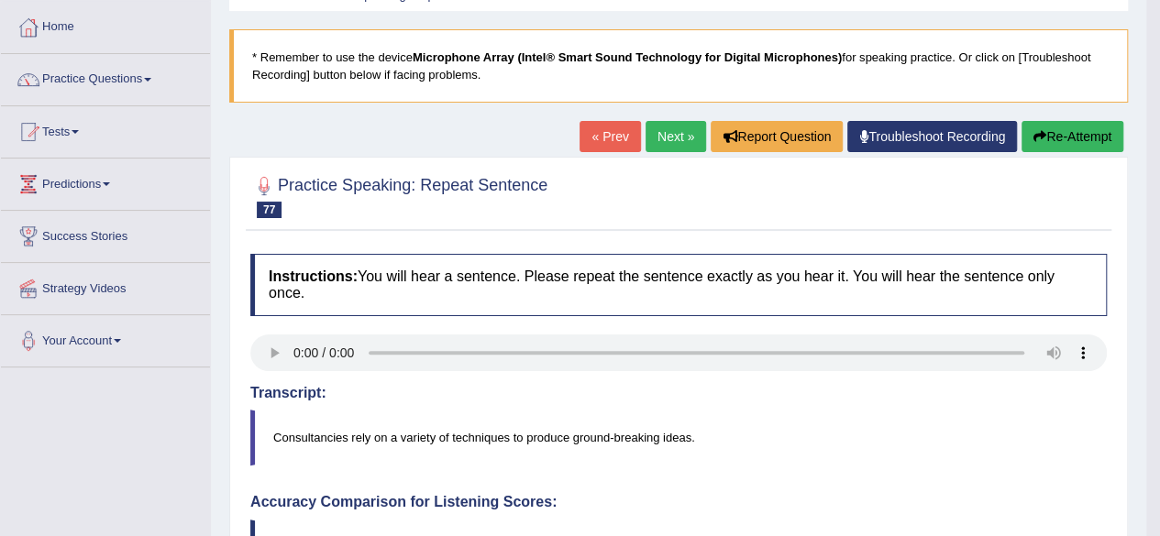
scroll to position [0, 0]
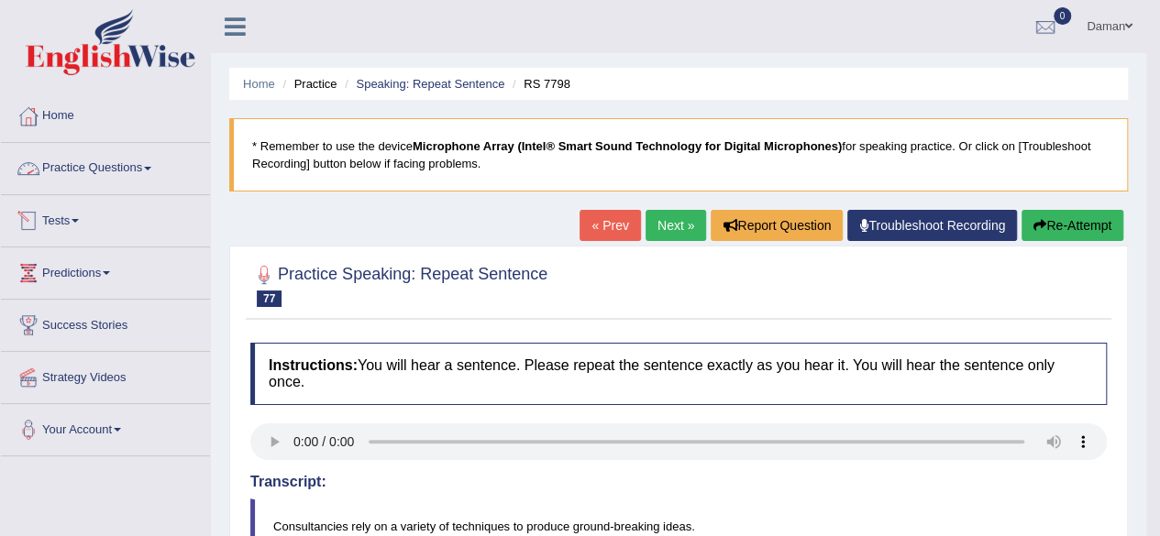
click at [131, 170] on link "Practice Questions" at bounding box center [105, 166] width 209 height 46
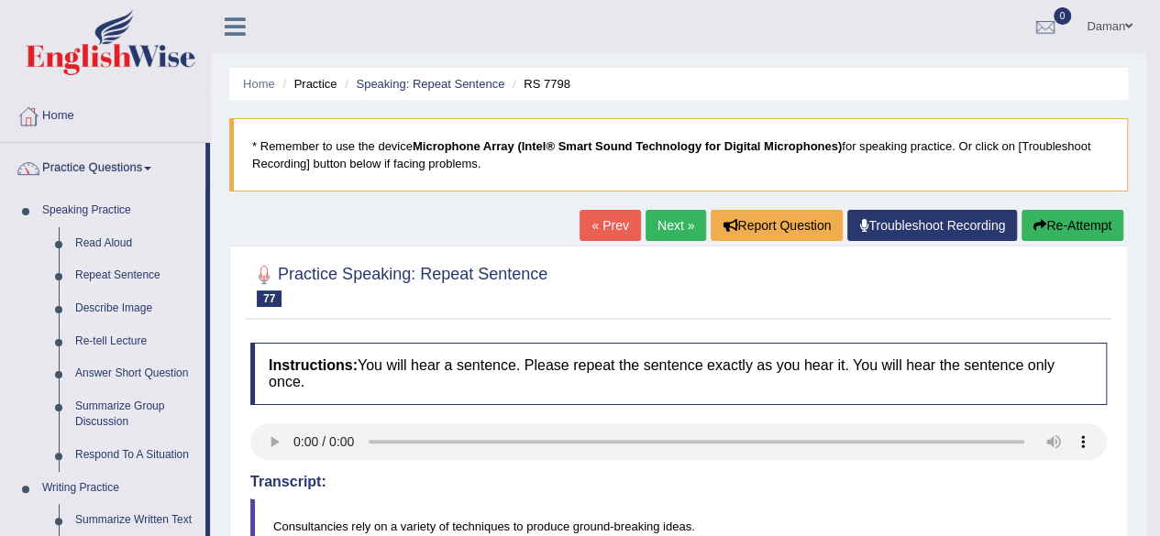
click at [111, 305] on link "Describe Image" at bounding box center [136, 308] width 138 height 33
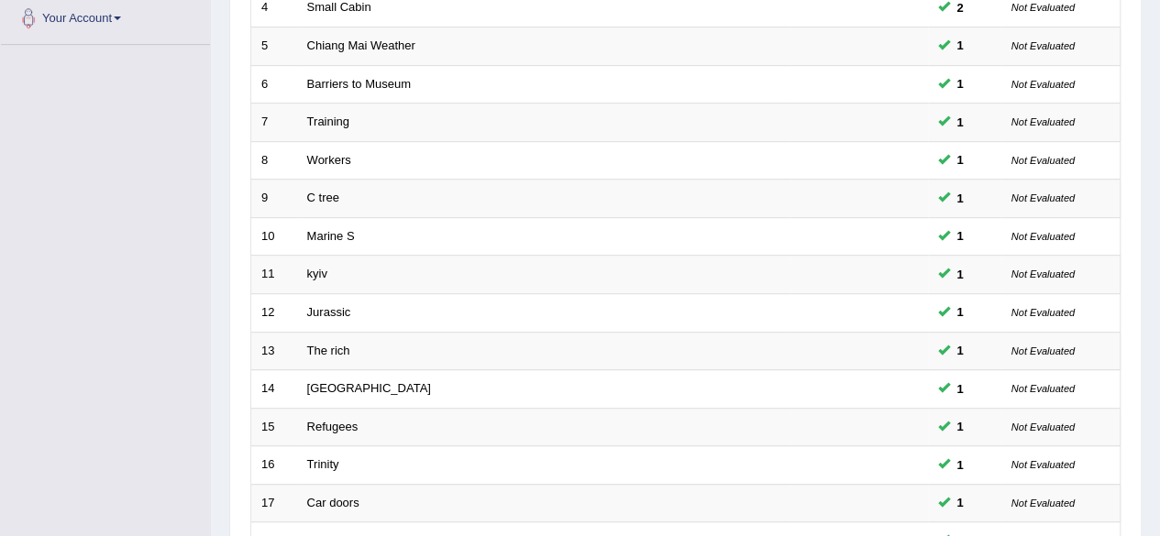
scroll to position [668, 0]
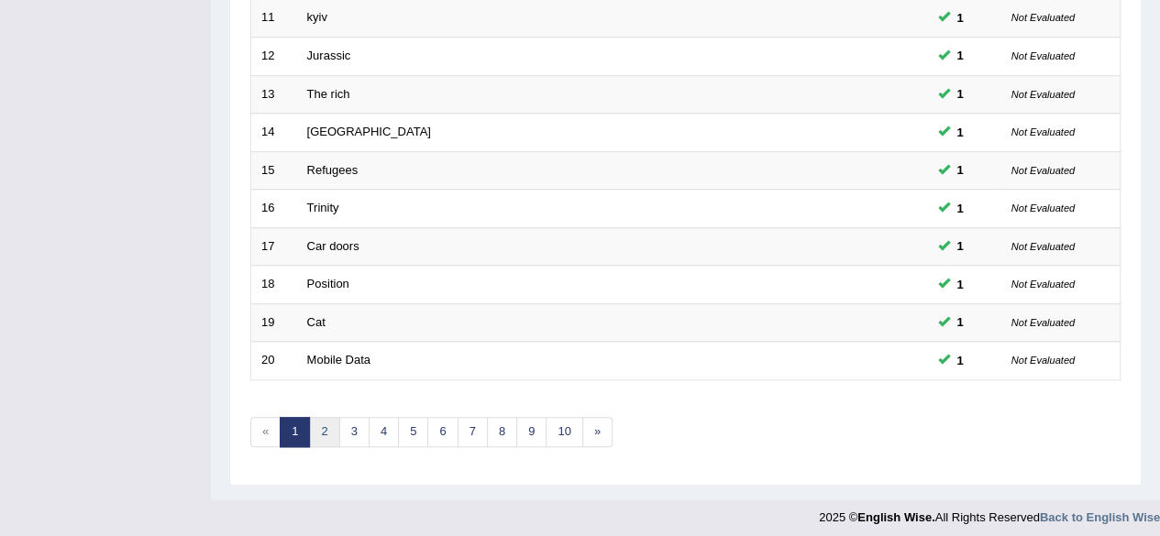
click at [321, 428] on link "2" at bounding box center [324, 432] width 30 height 30
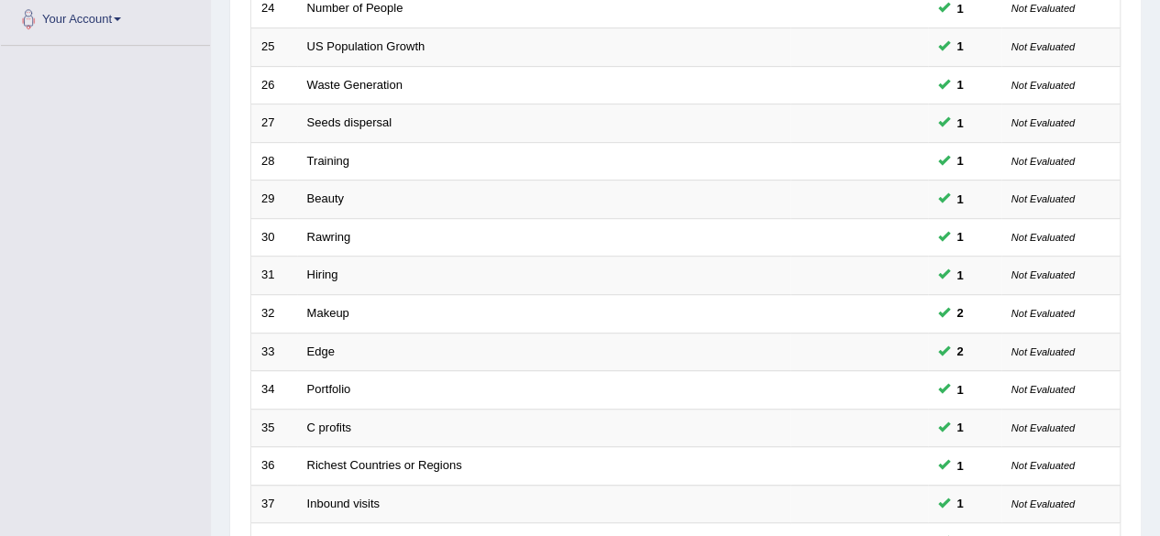
scroll to position [668, 0]
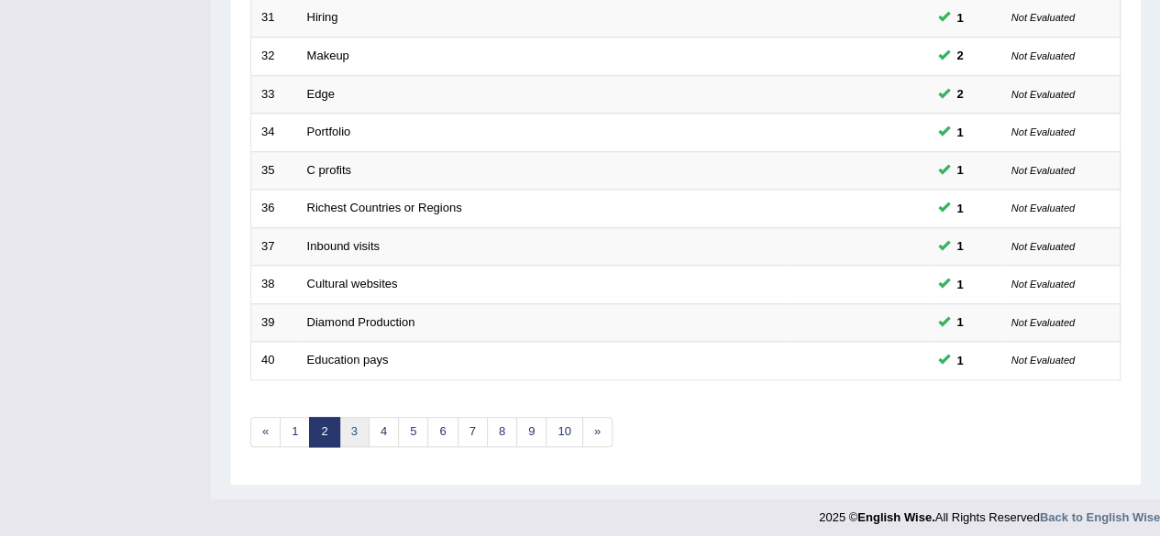
click at [346, 429] on link "3" at bounding box center [354, 432] width 30 height 30
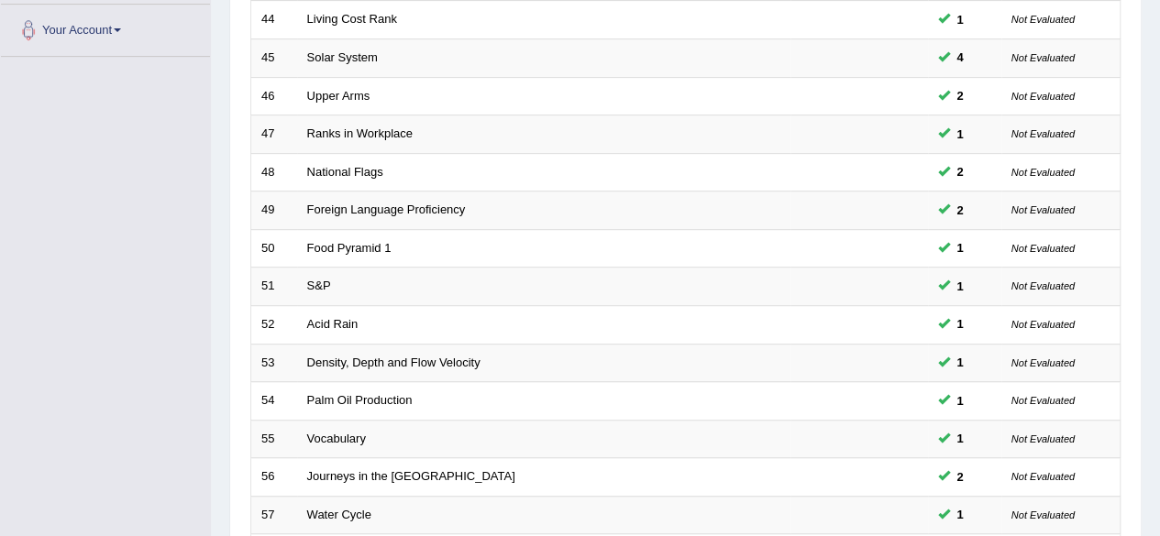
scroll to position [668, 0]
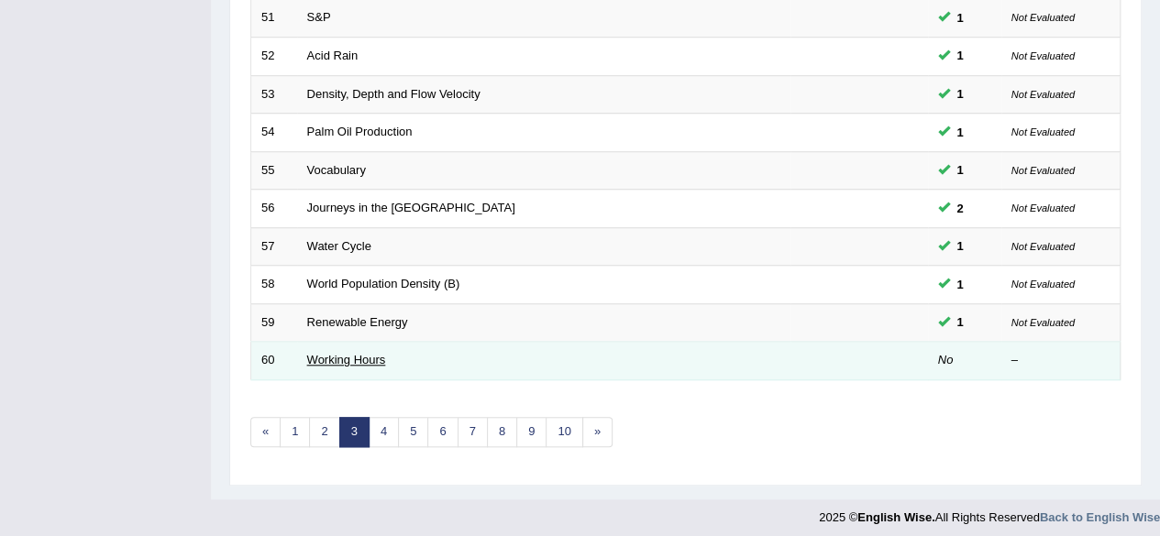
click at [357, 353] on link "Working Hours" at bounding box center [346, 360] width 79 height 14
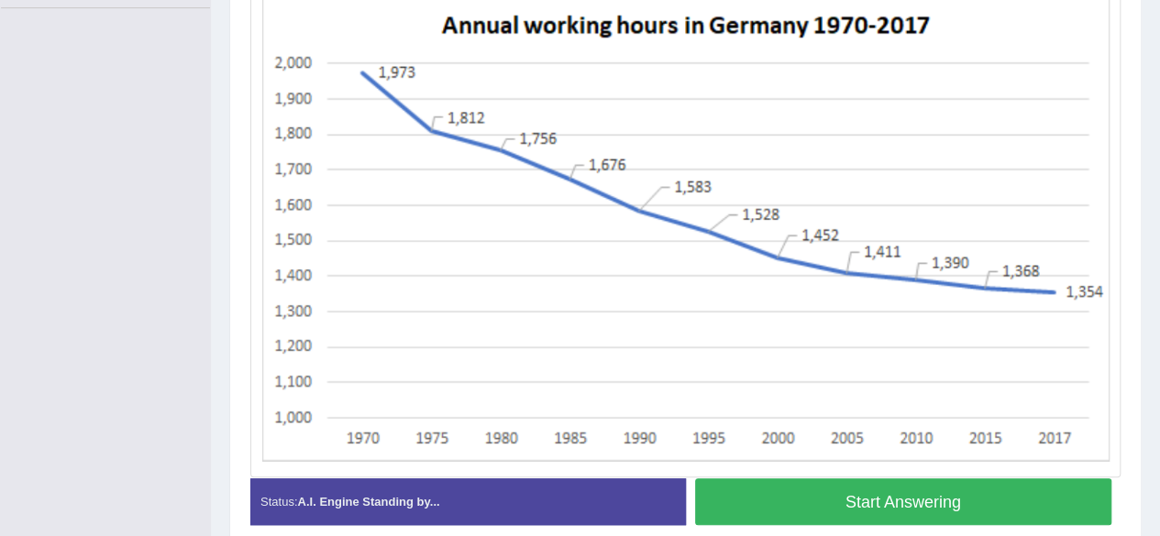
scroll to position [446, 0]
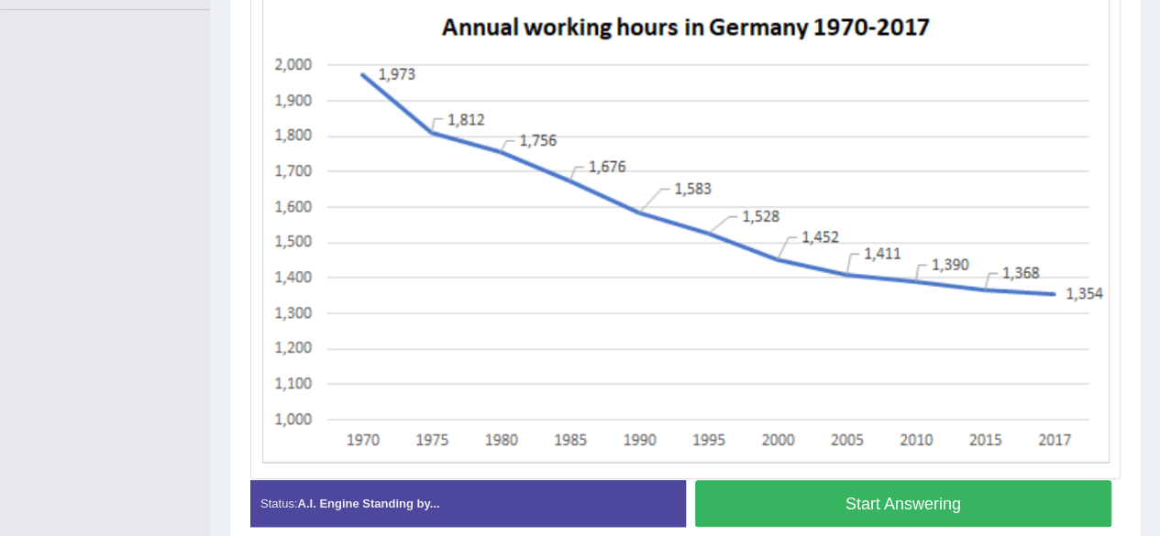
click at [783, 509] on button "Start Answering" at bounding box center [903, 503] width 417 height 47
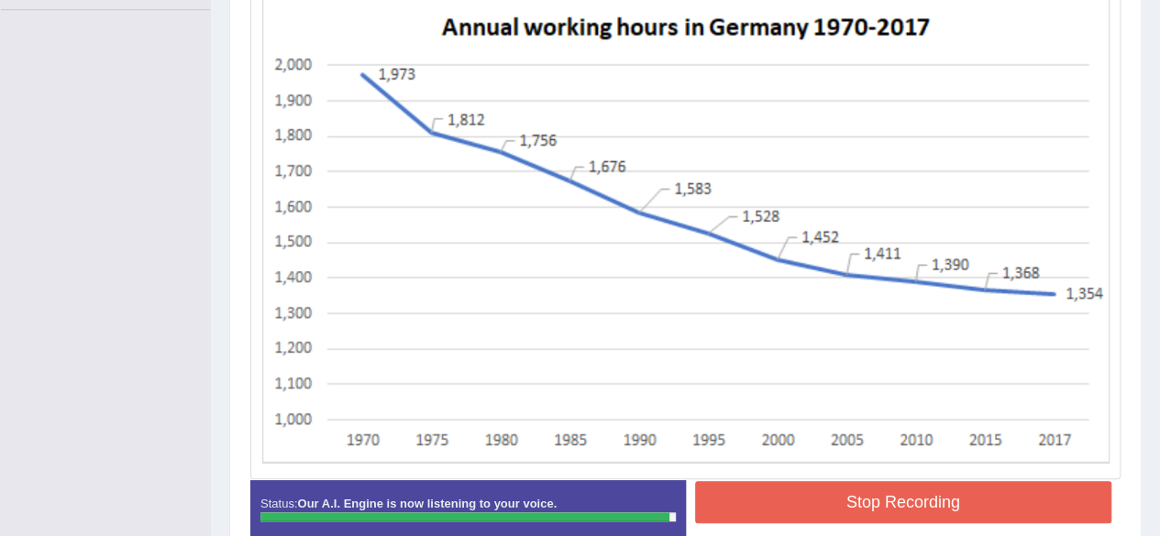
click at [783, 509] on button "Stop Recording" at bounding box center [903, 502] width 417 height 42
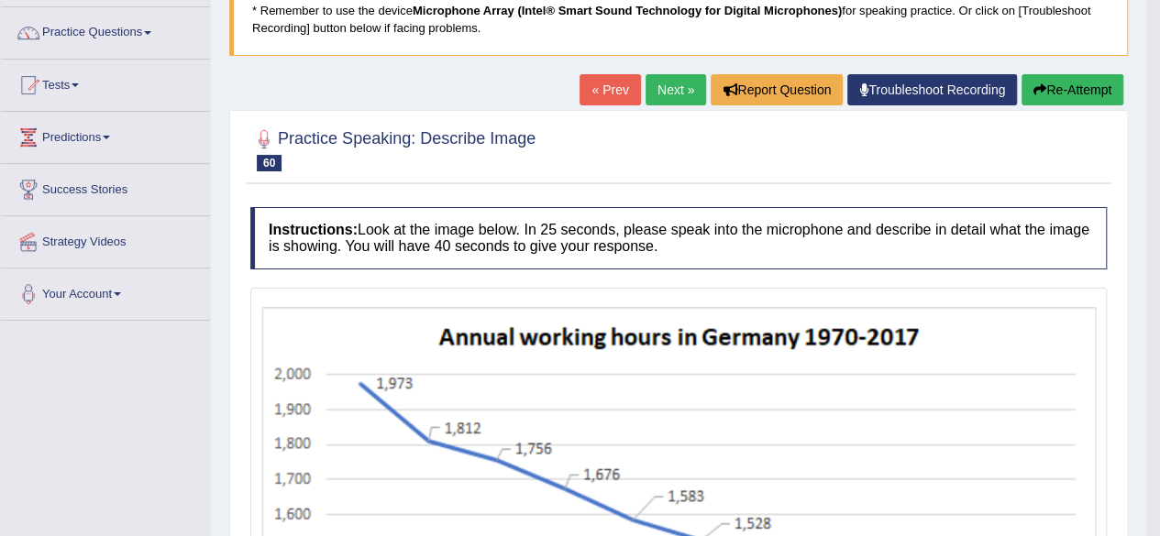
scroll to position [136, 0]
click at [665, 99] on link "Next »" at bounding box center [675, 89] width 60 height 31
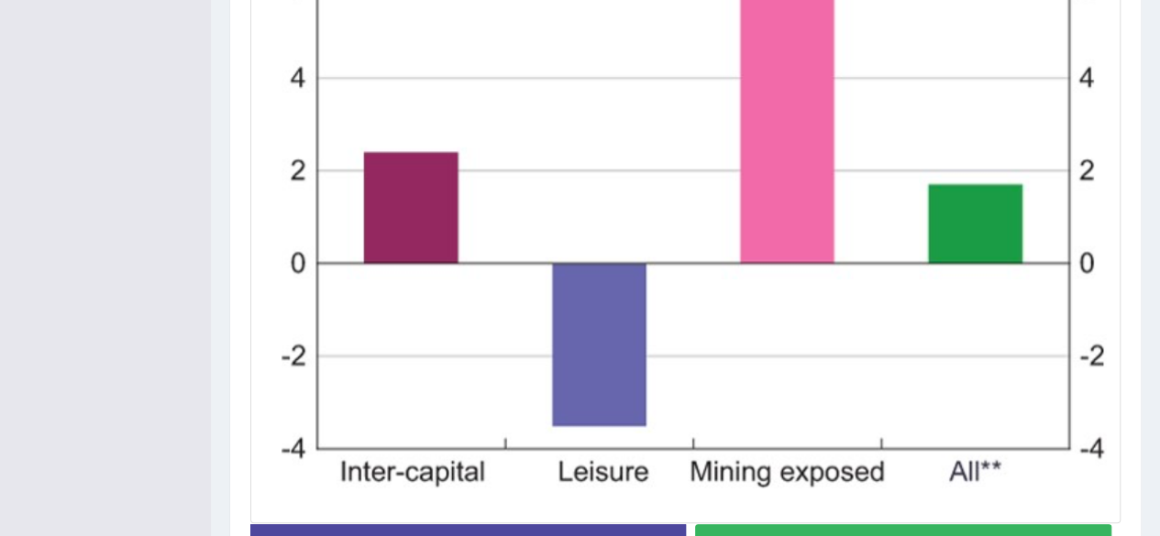
scroll to position [752, 0]
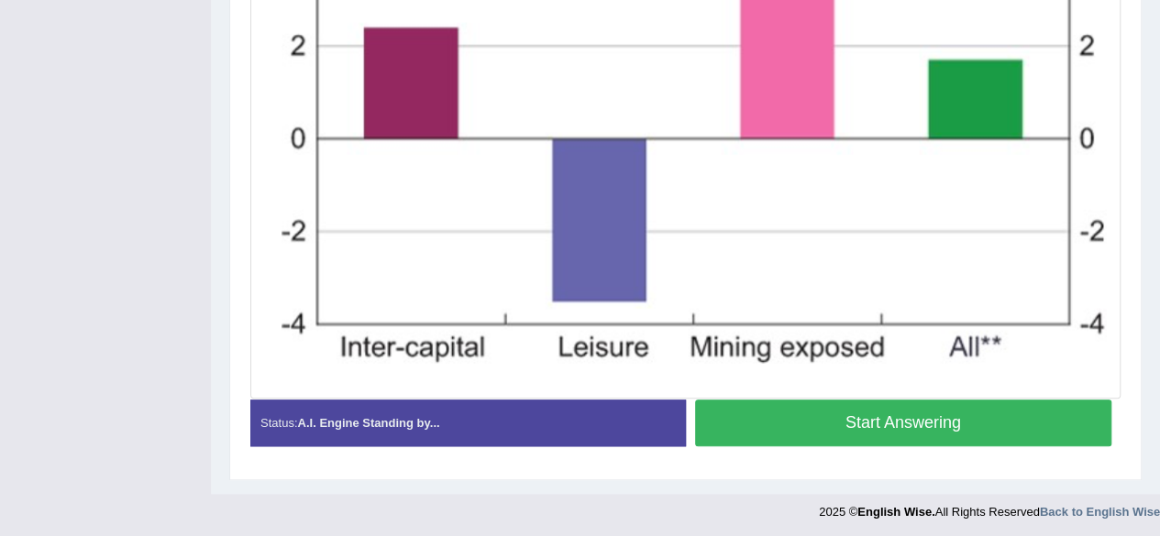
click at [819, 418] on button "Start Answering" at bounding box center [903, 423] width 417 height 47
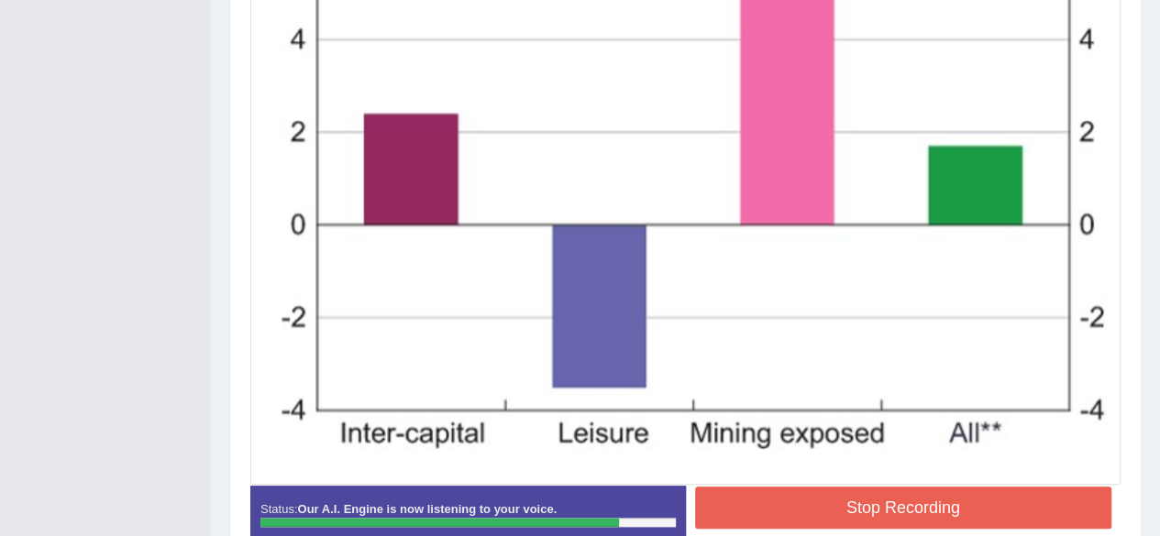
scroll to position [682, 0]
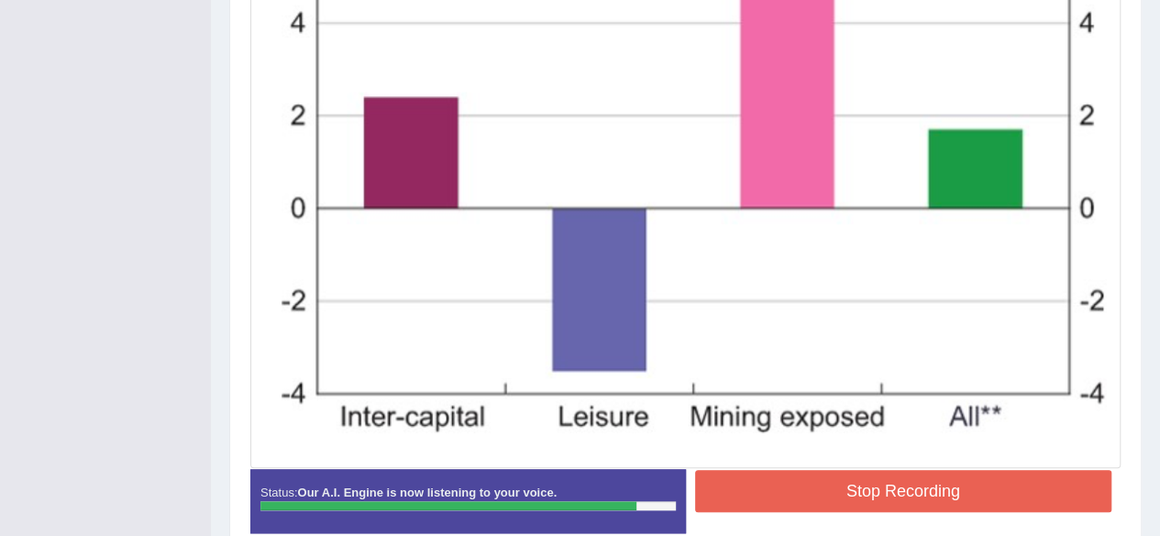
click at [944, 474] on div "Instructions: Look at the image below. In 25 seconds, please speak into the mic…" at bounding box center [685, 104] width 879 height 905
click at [944, 474] on button "Stop Recording" at bounding box center [903, 491] width 417 height 42
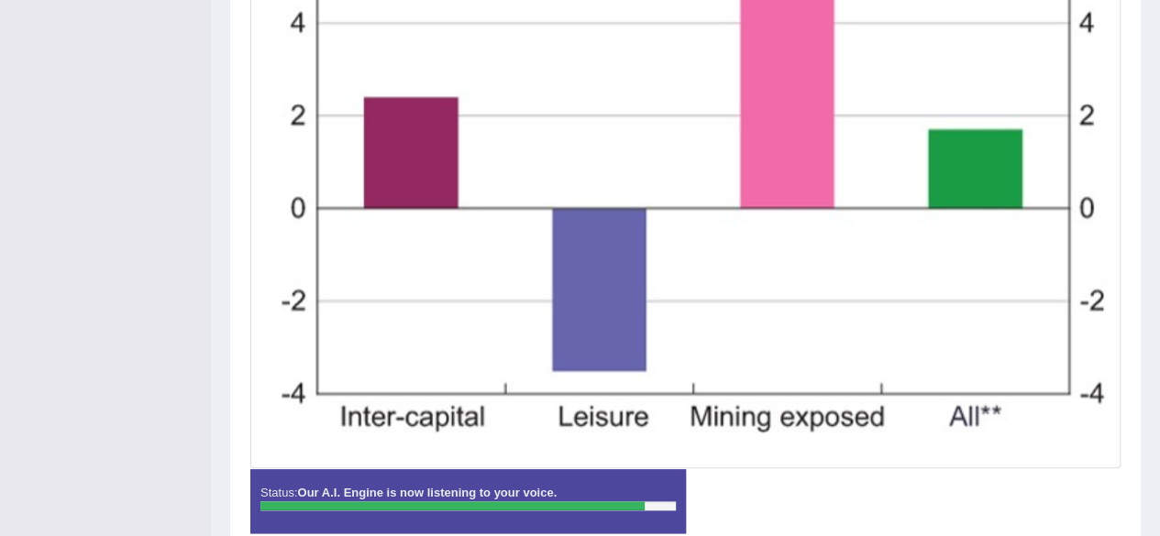
click at [944, 474] on div "Status: Our A.I. Engine is now listening to your voice. Start Answering Stop Re…" at bounding box center [685, 510] width 870 height 82
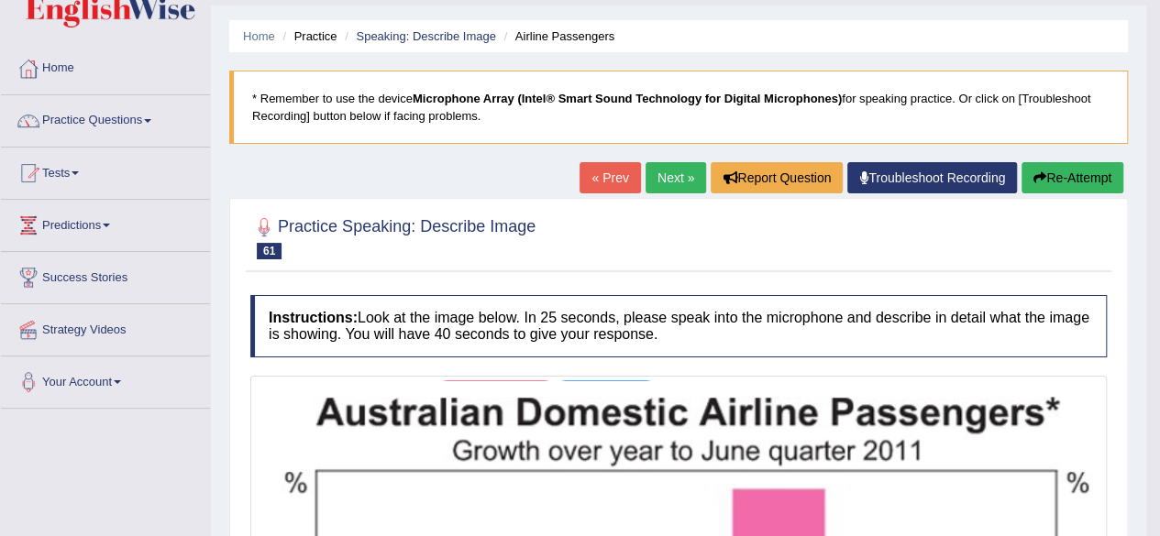
scroll to position [46, 0]
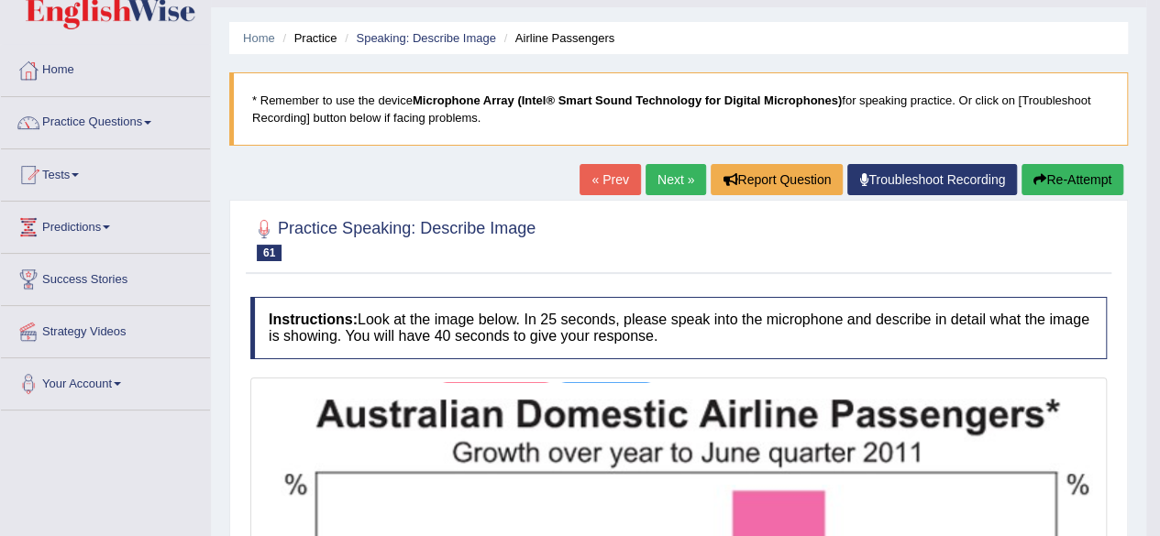
click at [663, 176] on link "Next »" at bounding box center [675, 179] width 60 height 31
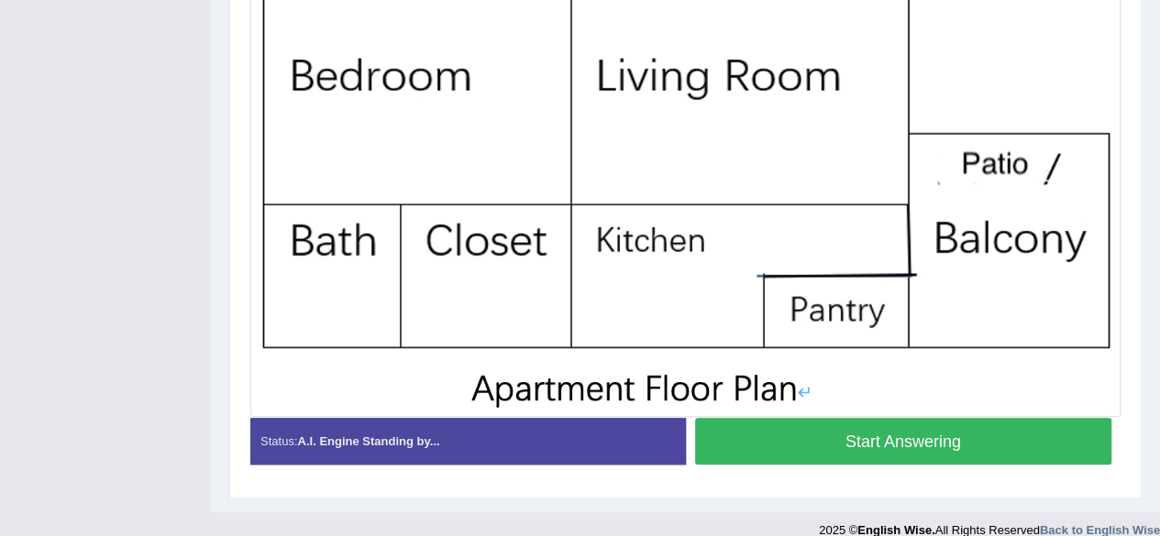
scroll to position [552, 0]
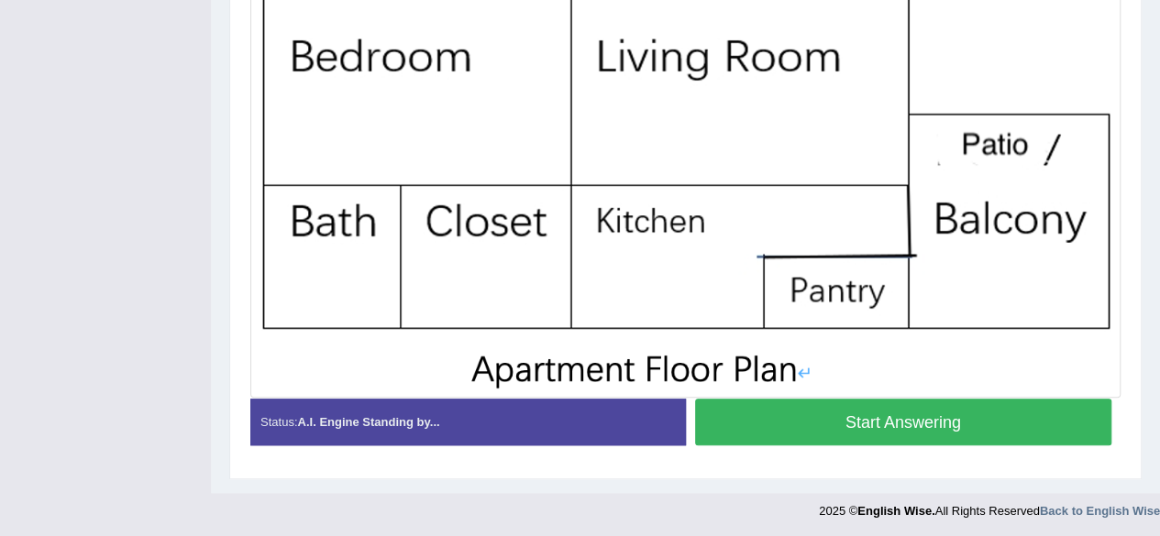
click at [772, 427] on button "Start Answering" at bounding box center [903, 422] width 417 height 47
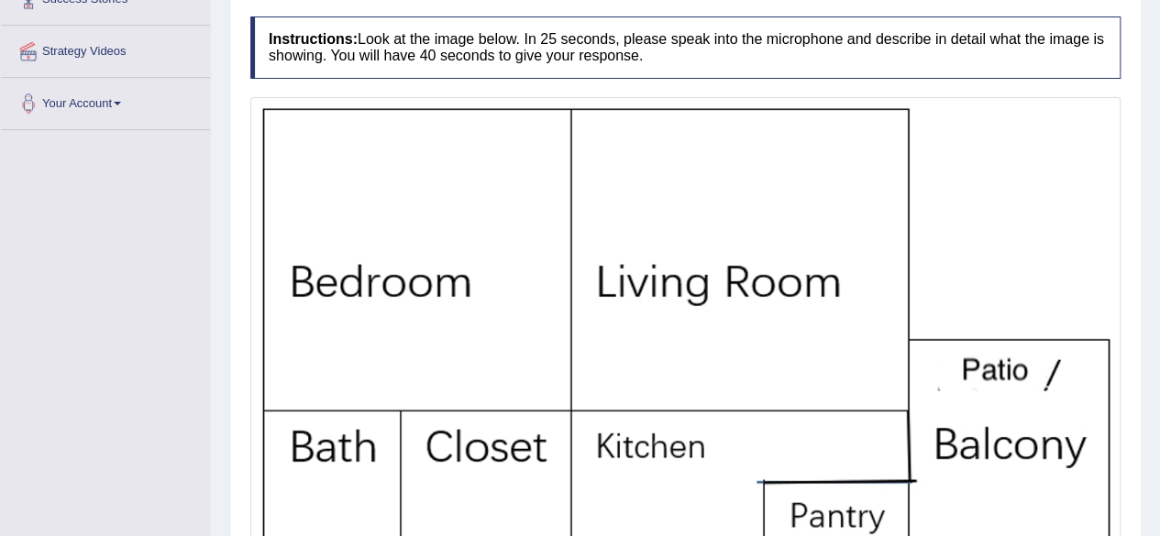
scroll to position [569, 0]
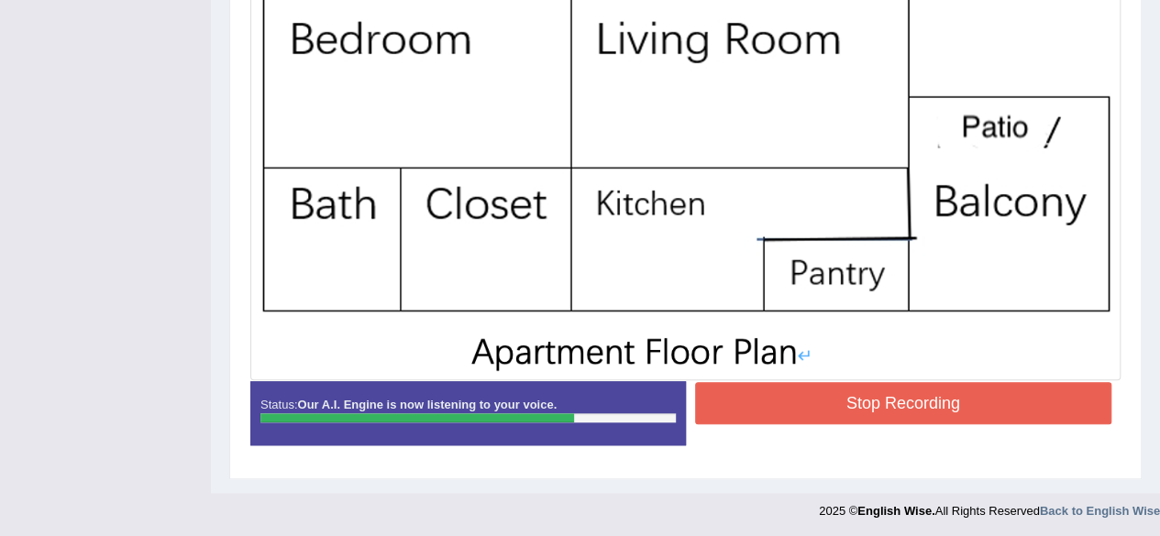
click at [828, 400] on button "Stop Recording" at bounding box center [903, 403] width 417 height 42
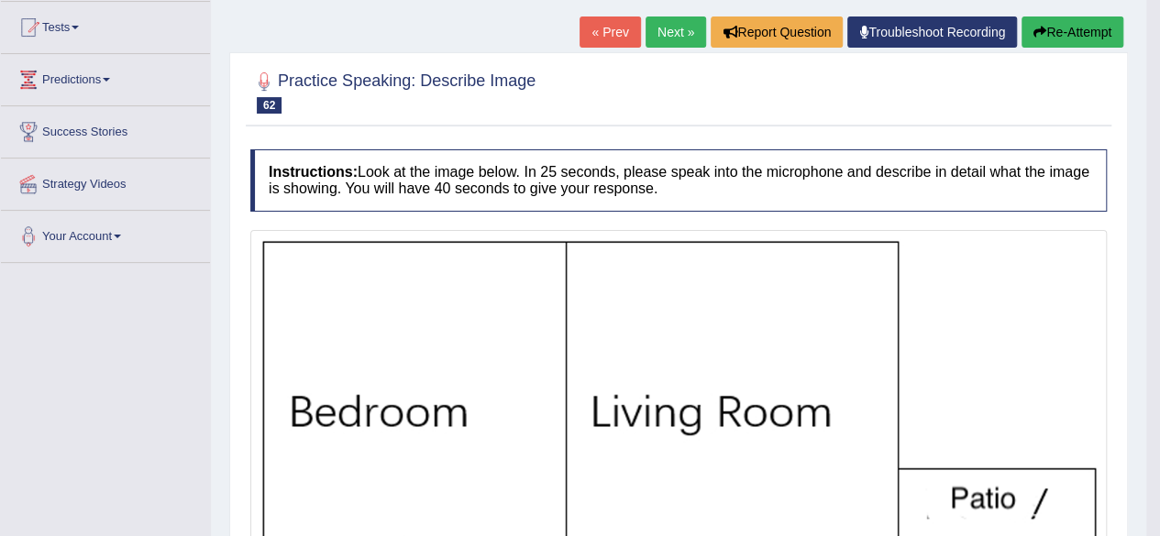
scroll to position [153, 0]
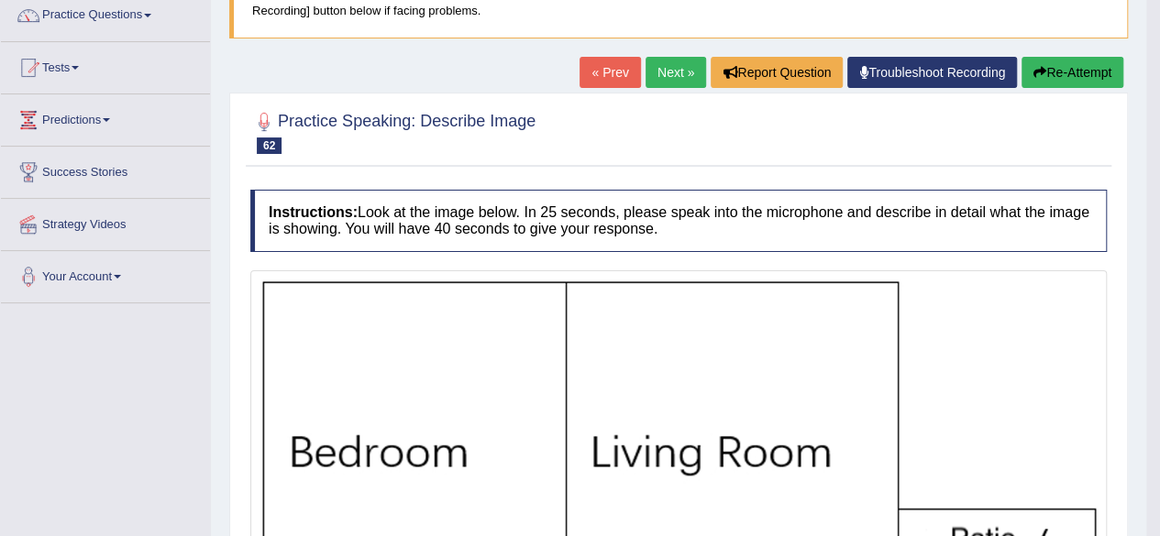
click at [669, 69] on link "Next »" at bounding box center [675, 72] width 60 height 31
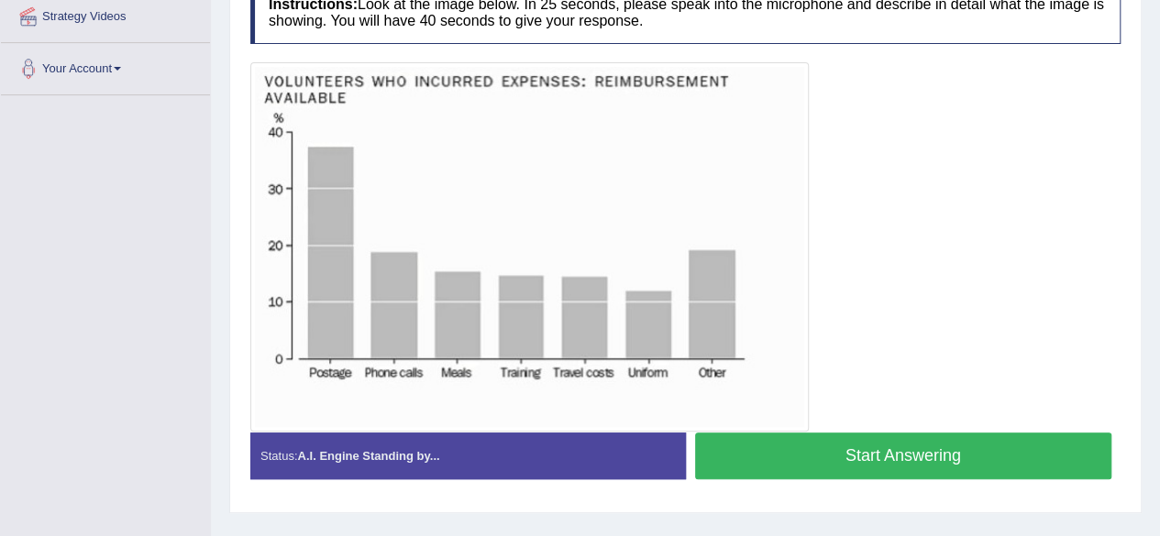
scroll to position [357, 0]
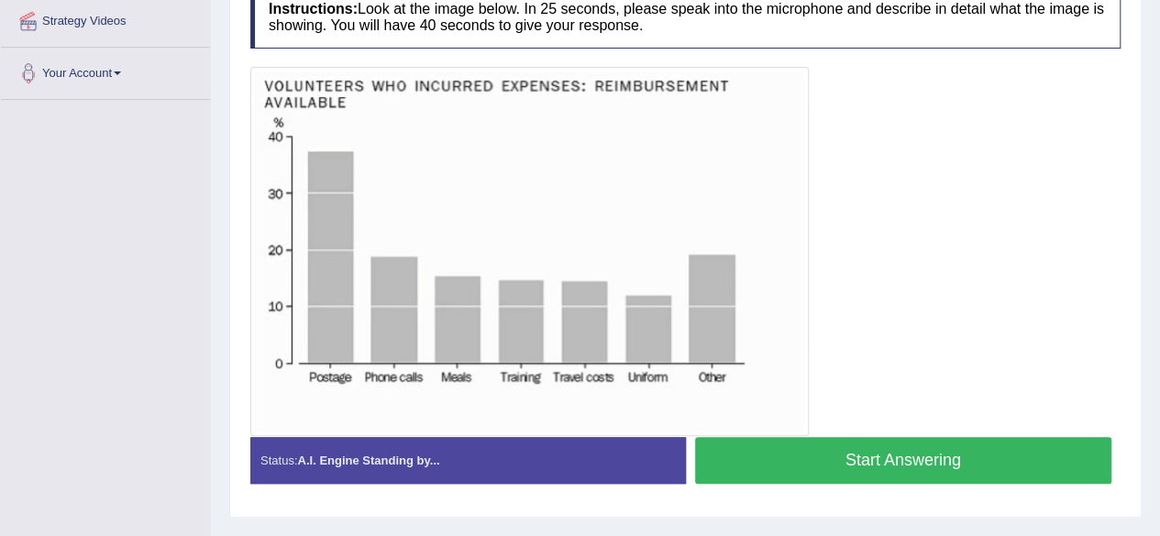
click at [865, 459] on button "Start Answering" at bounding box center [903, 460] width 417 height 47
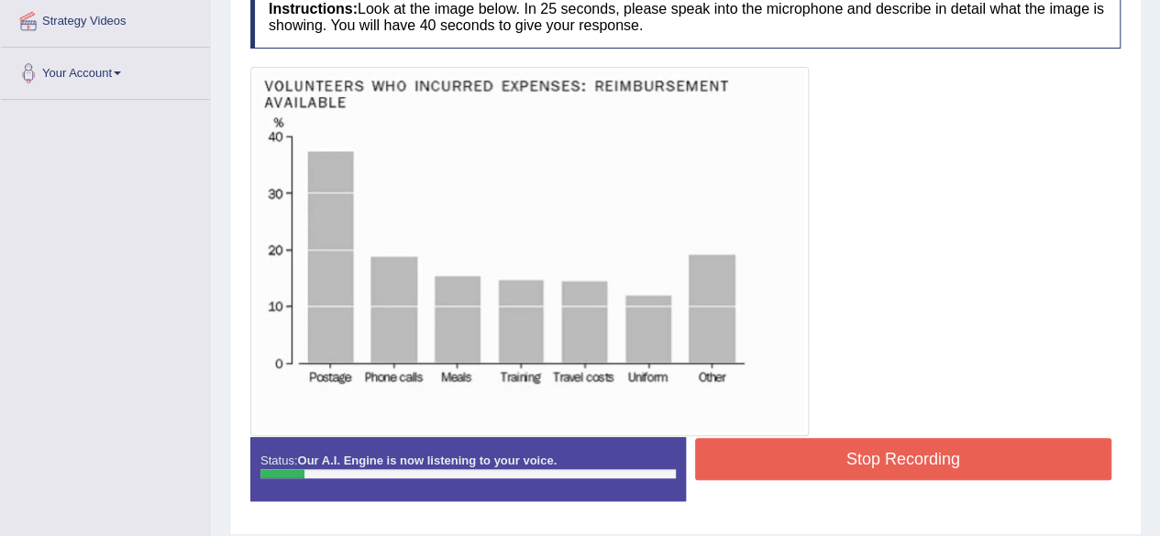
click at [766, 470] on button "Stop Recording" at bounding box center [903, 459] width 417 height 42
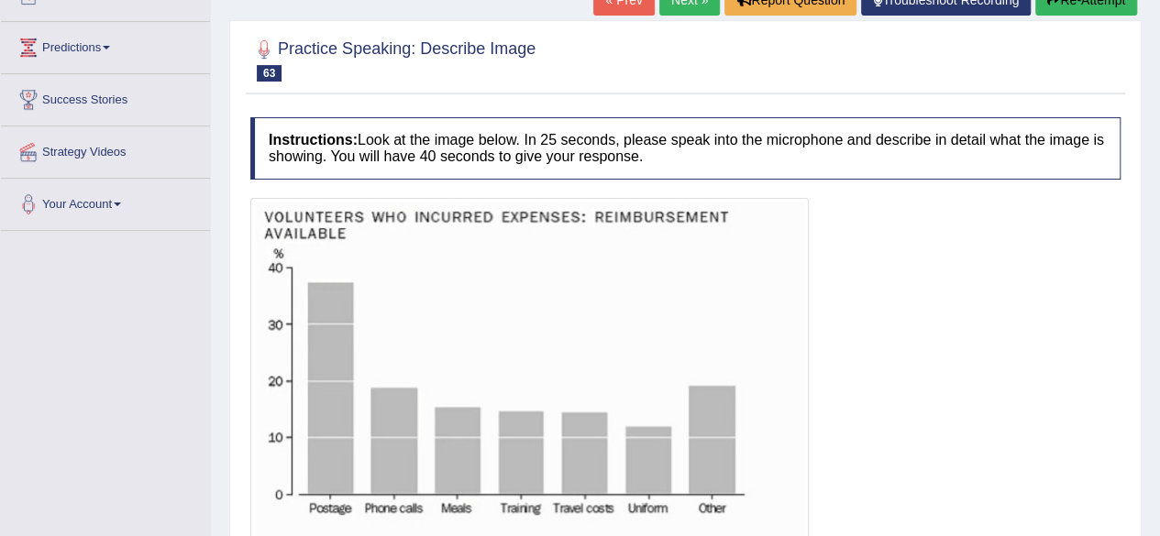
scroll to position [209, 0]
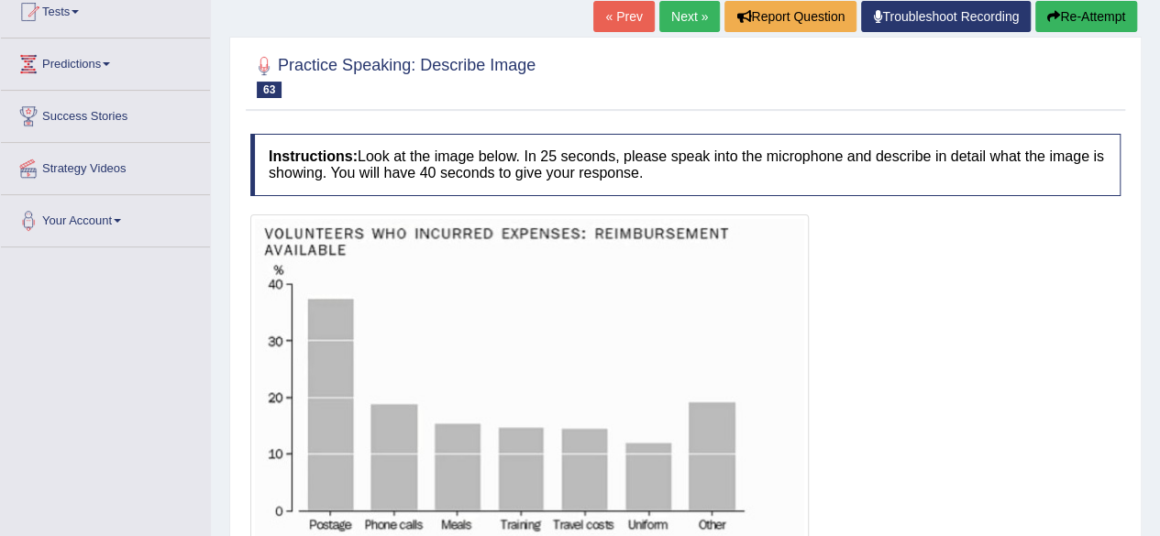
click at [1083, 11] on button "Re-Attempt" at bounding box center [1086, 16] width 102 height 31
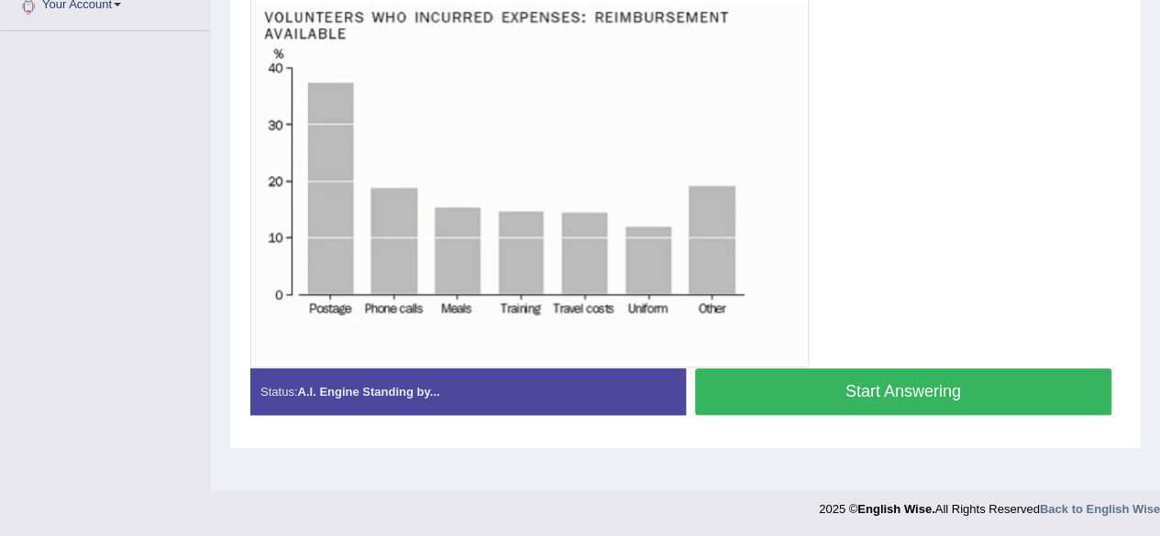
click at [891, 374] on button "Start Answering" at bounding box center [903, 391] width 417 height 47
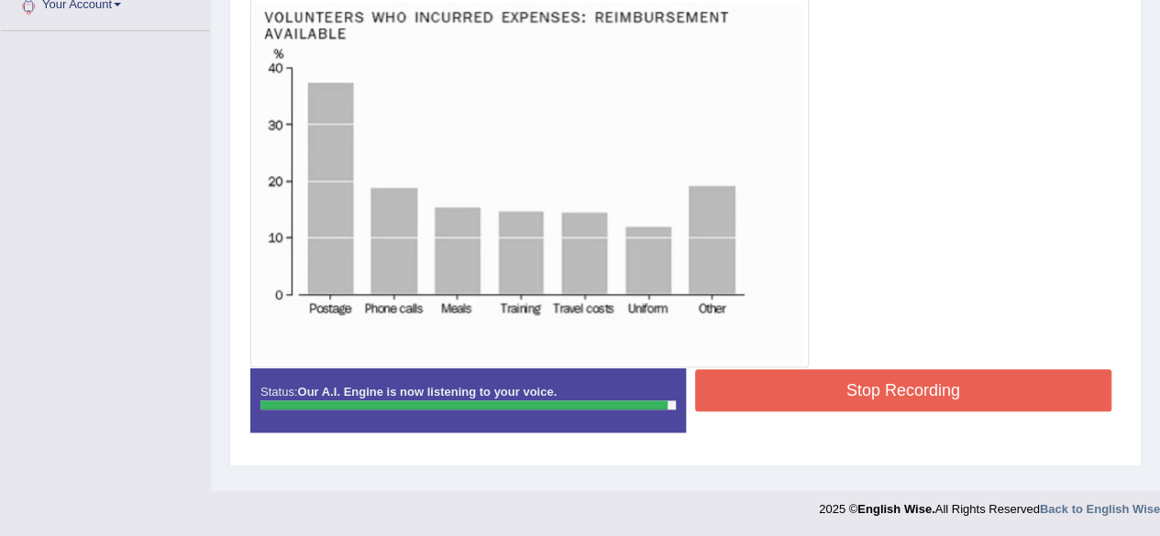
click at [914, 265] on div at bounding box center [685, 182] width 870 height 369
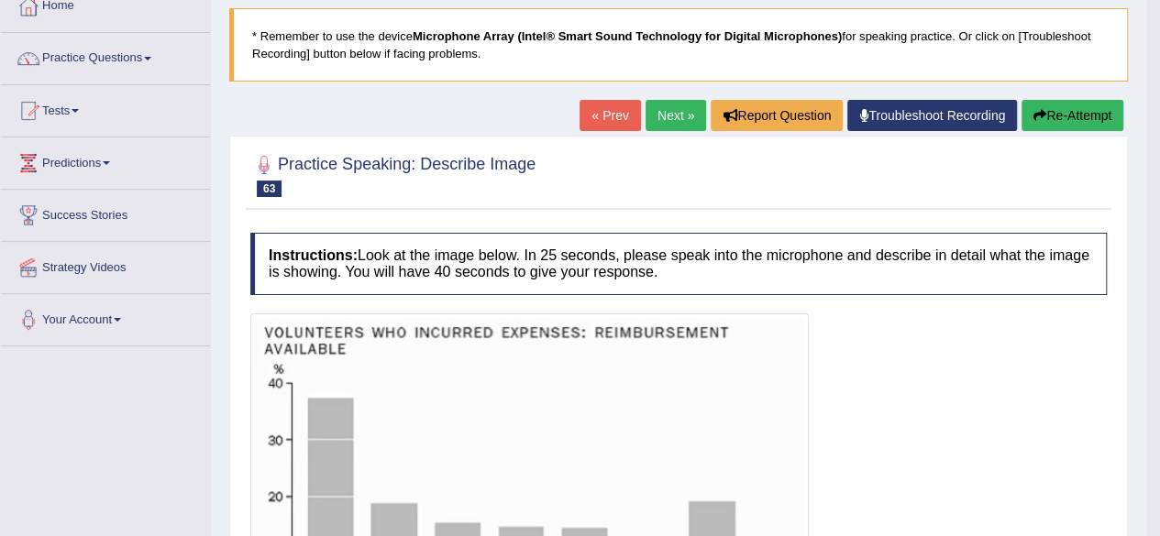
scroll to position [108, 0]
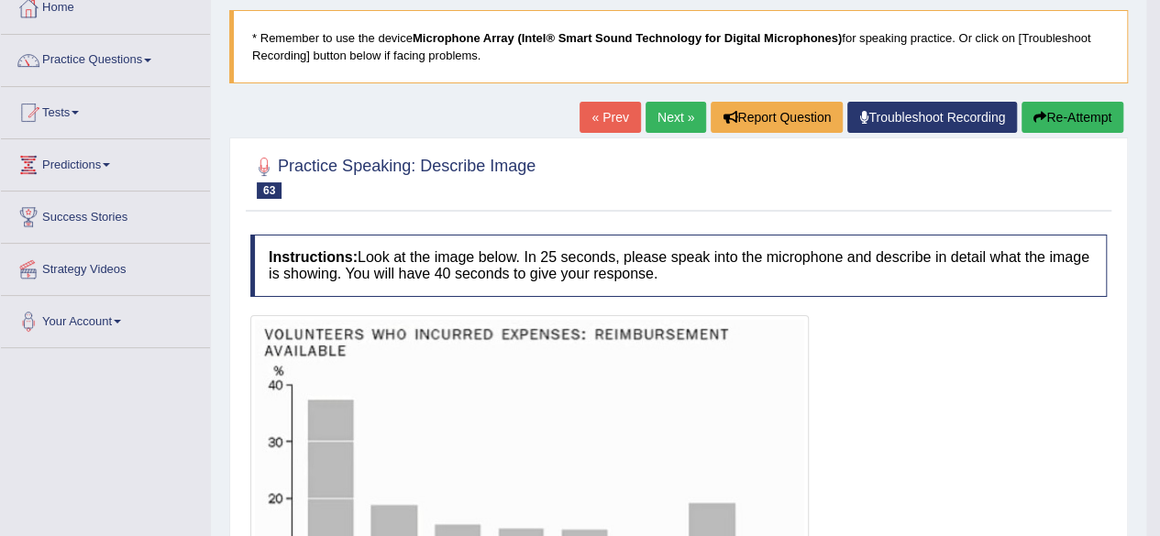
click at [678, 118] on link "Next »" at bounding box center [675, 117] width 60 height 31
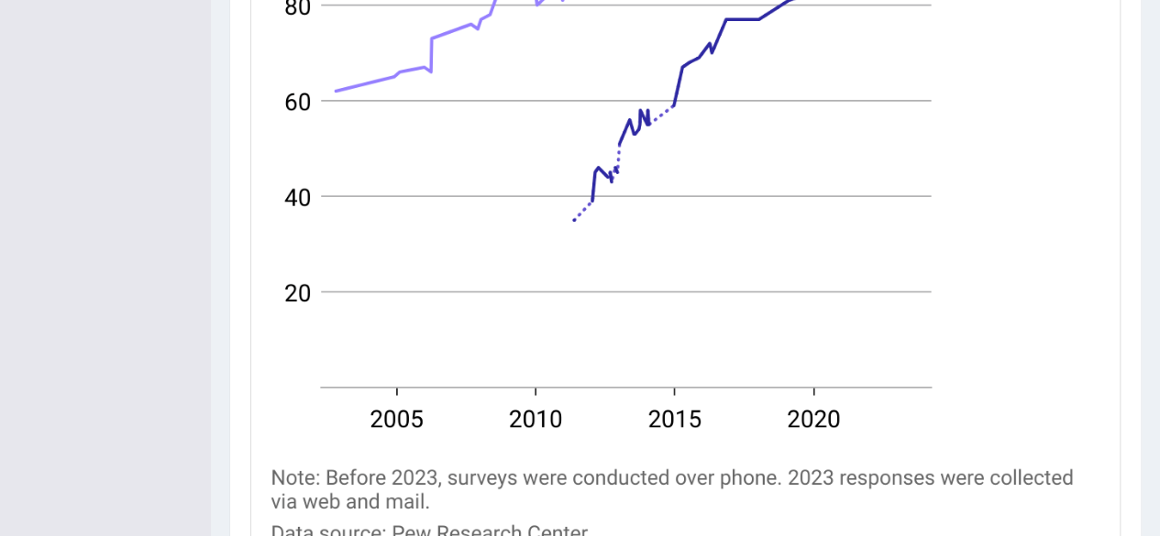
scroll to position [814, 0]
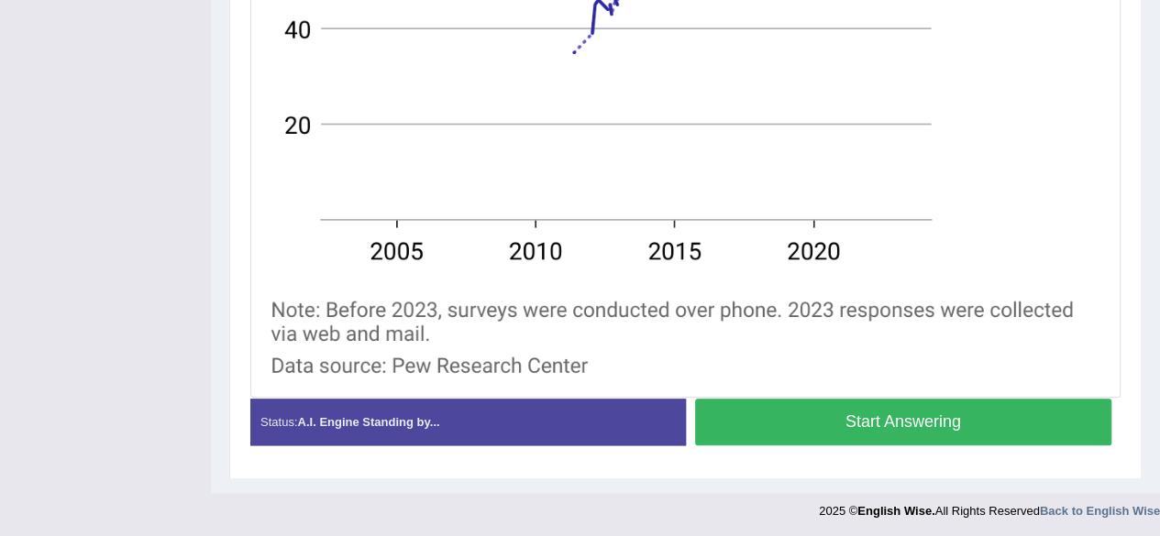
click at [902, 425] on button "Start Answering" at bounding box center [903, 422] width 417 height 47
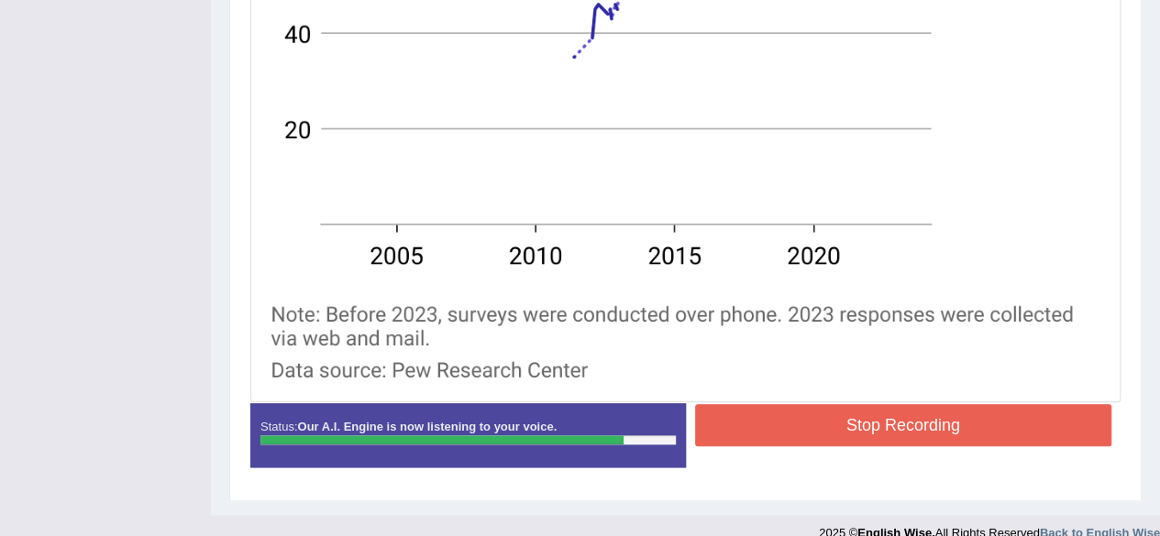
scroll to position [811, 0]
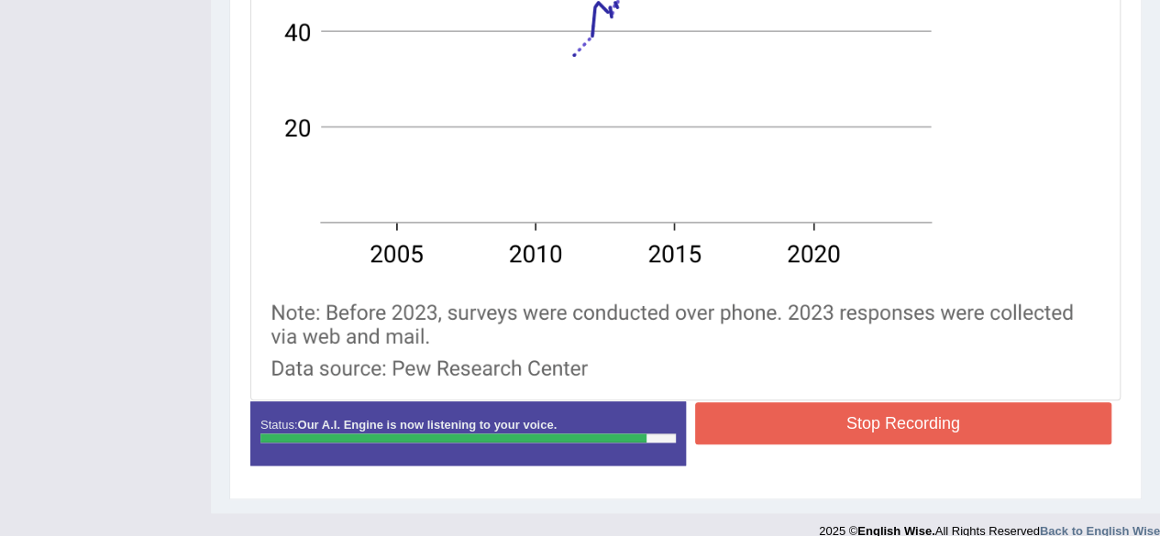
drag, startPoint x: 898, startPoint y: 446, endPoint x: 918, endPoint y: 423, distance: 31.2
click at [918, 423] on div "Status: Our A.I. Engine is now listening to your voice. Start Answering Stop Re…" at bounding box center [685, 442] width 870 height 82
click at [918, 423] on button "Stop Recording" at bounding box center [903, 423] width 417 height 42
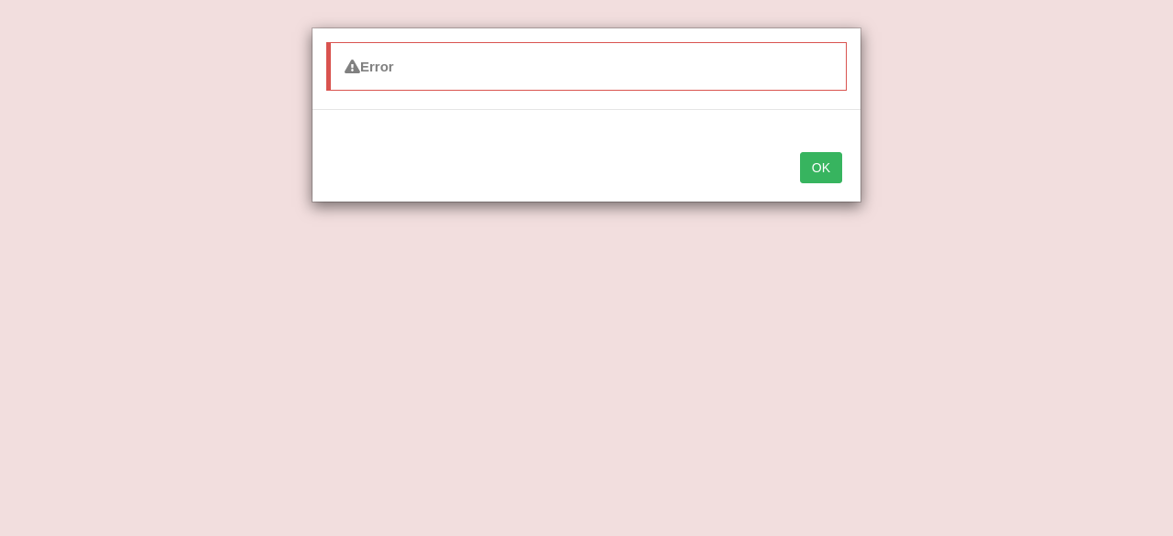
click at [816, 173] on button "OK" at bounding box center [821, 167] width 42 height 31
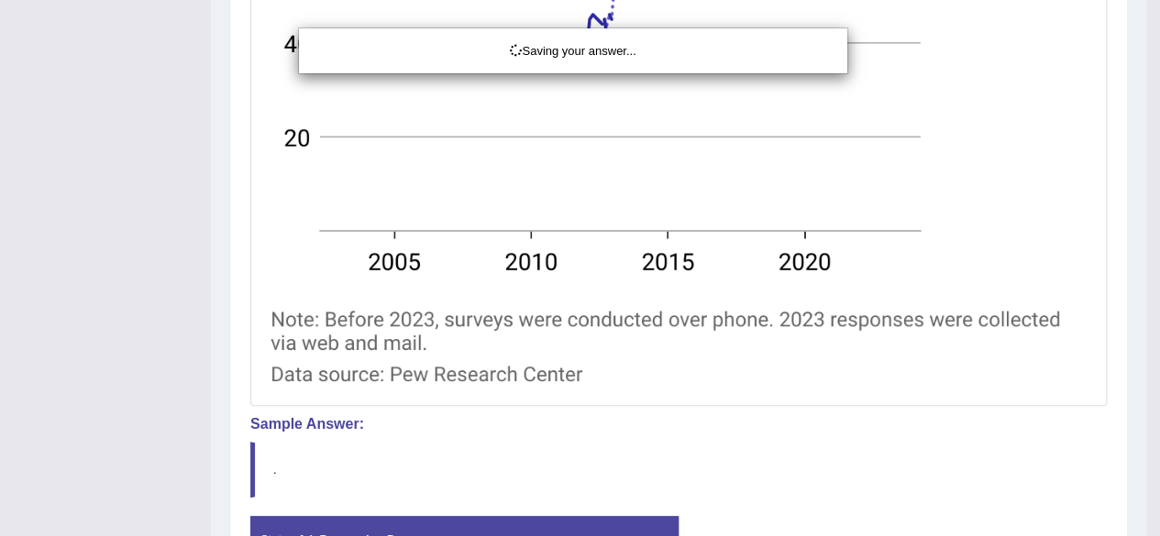
scroll to position [927, 0]
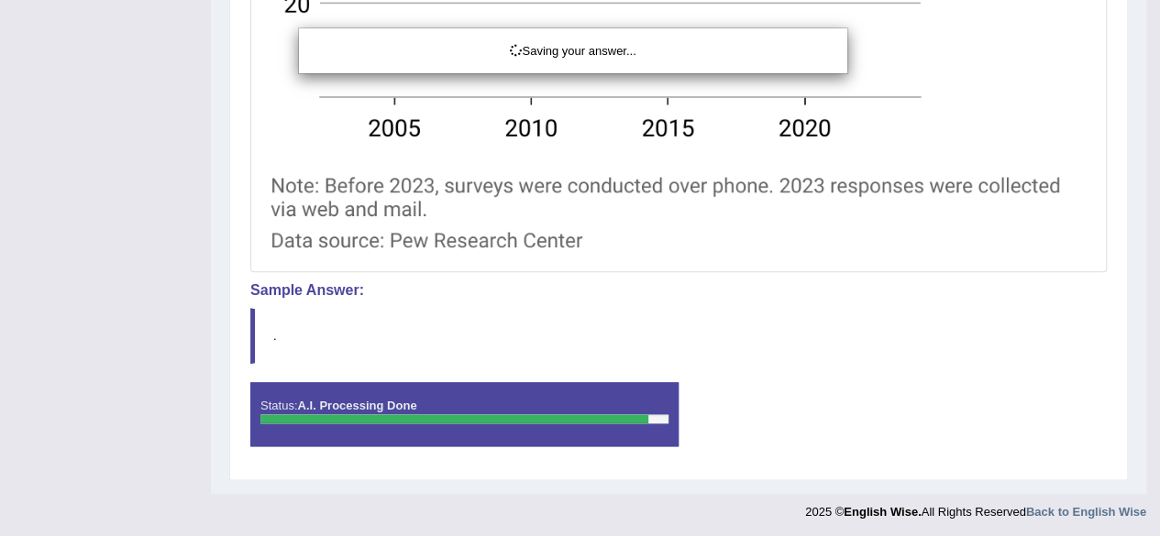
click at [687, 444] on div "Saving your answer..." at bounding box center [580, 268] width 1160 height 536
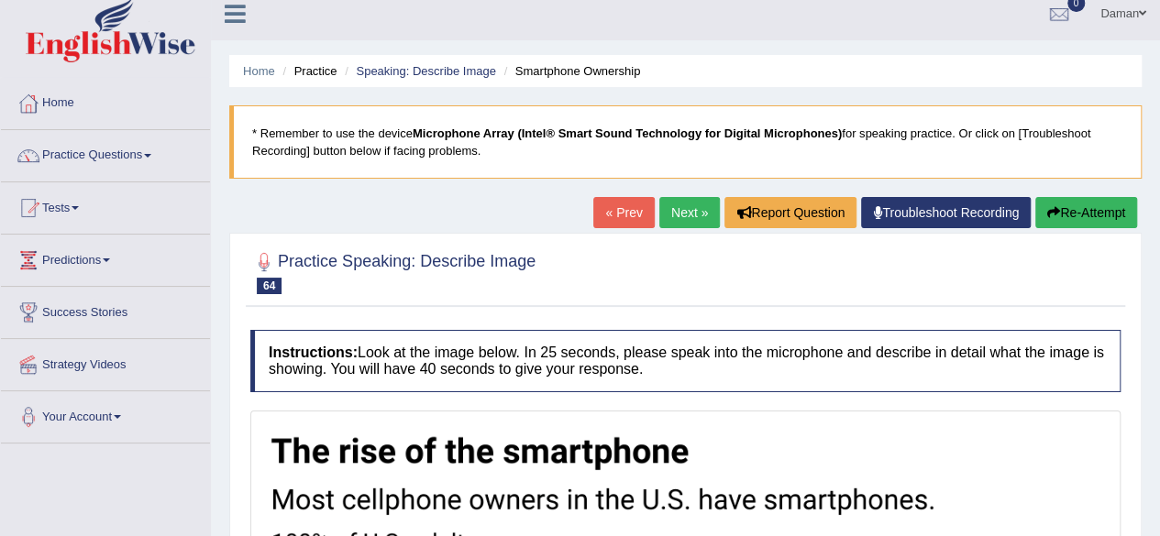
scroll to position [0, 0]
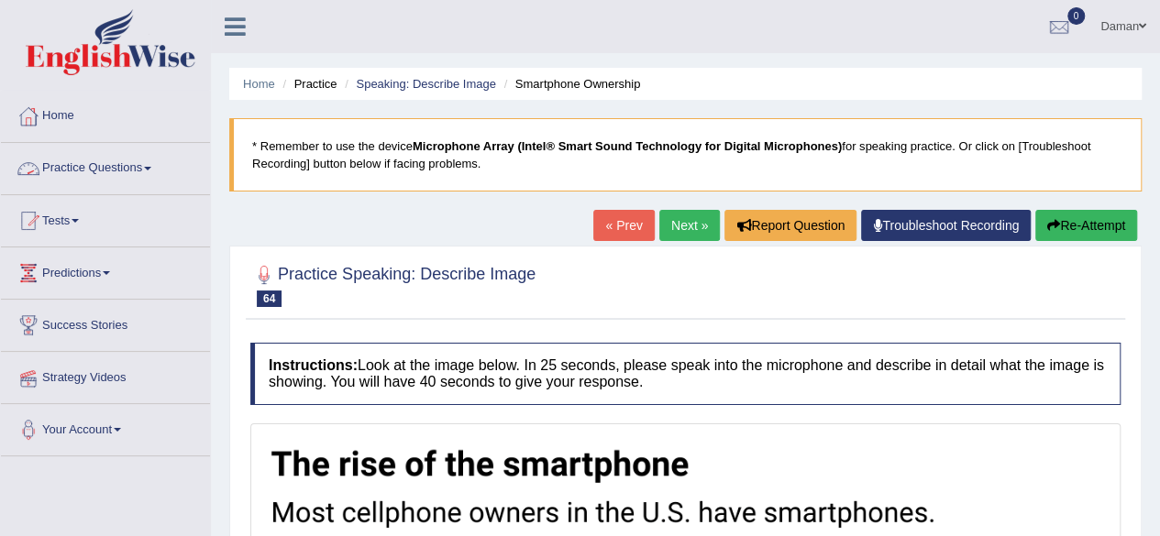
click at [110, 168] on link "Practice Questions" at bounding box center [105, 166] width 209 height 46
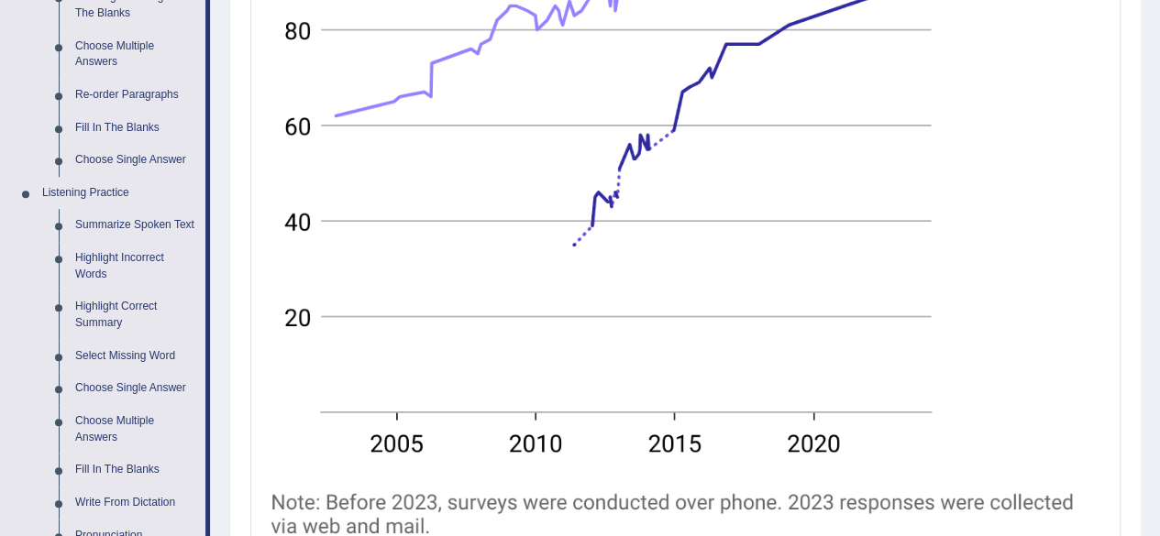
scroll to position [623, 0]
click at [95, 258] on link "Highlight Incorrect Words" at bounding box center [136, 264] width 138 height 49
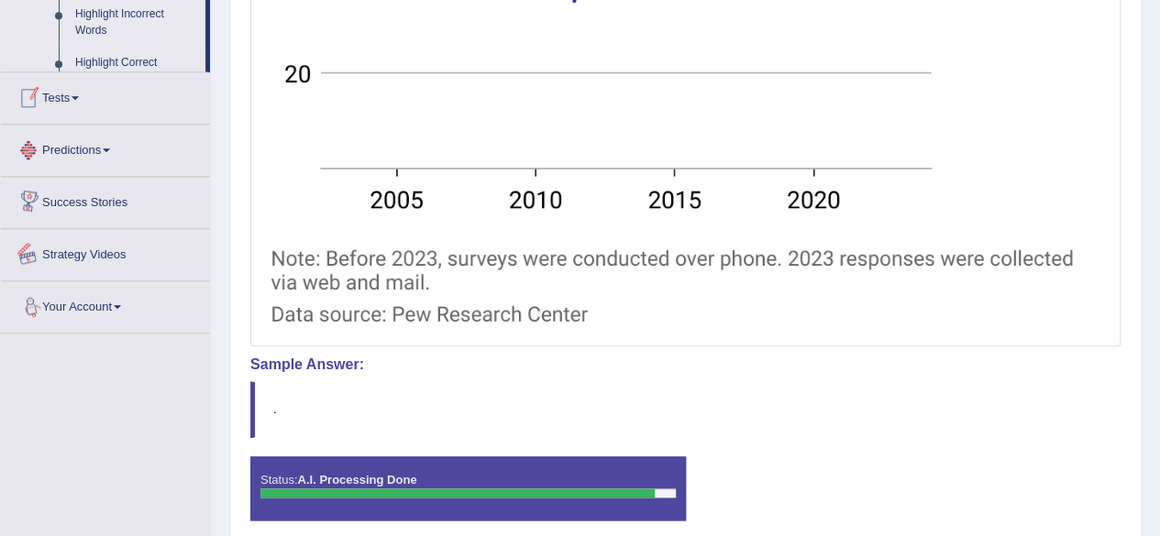
scroll to position [940, 0]
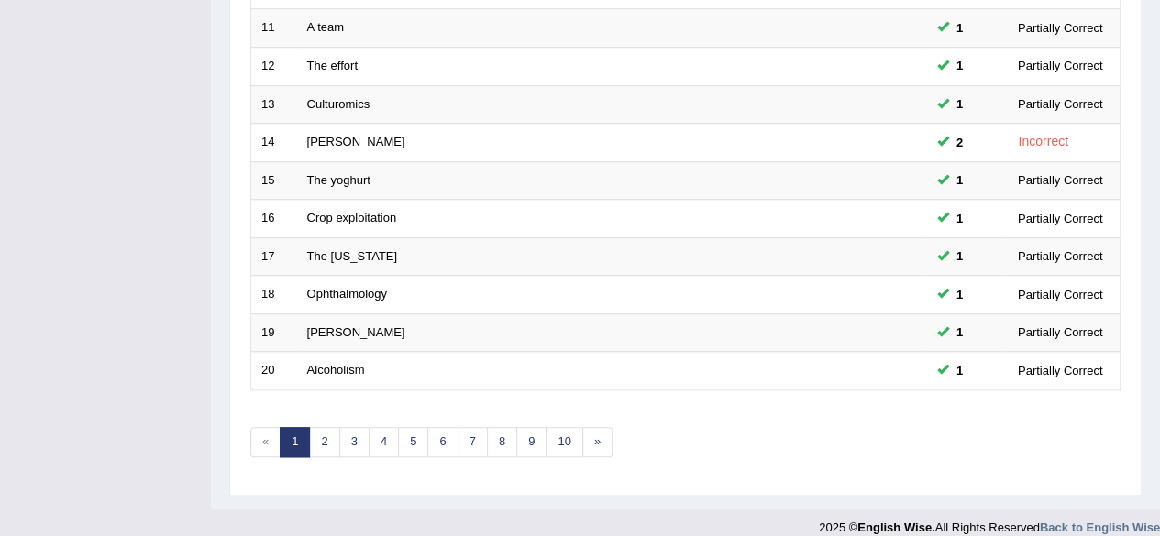
scroll to position [668, 0]
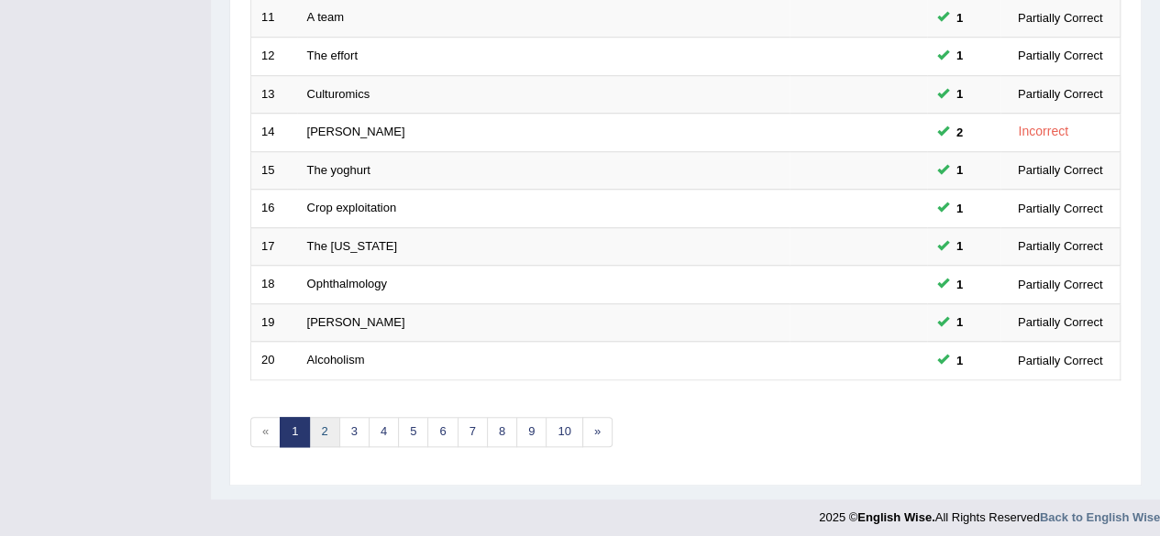
click at [330, 423] on link "2" at bounding box center [324, 432] width 30 height 30
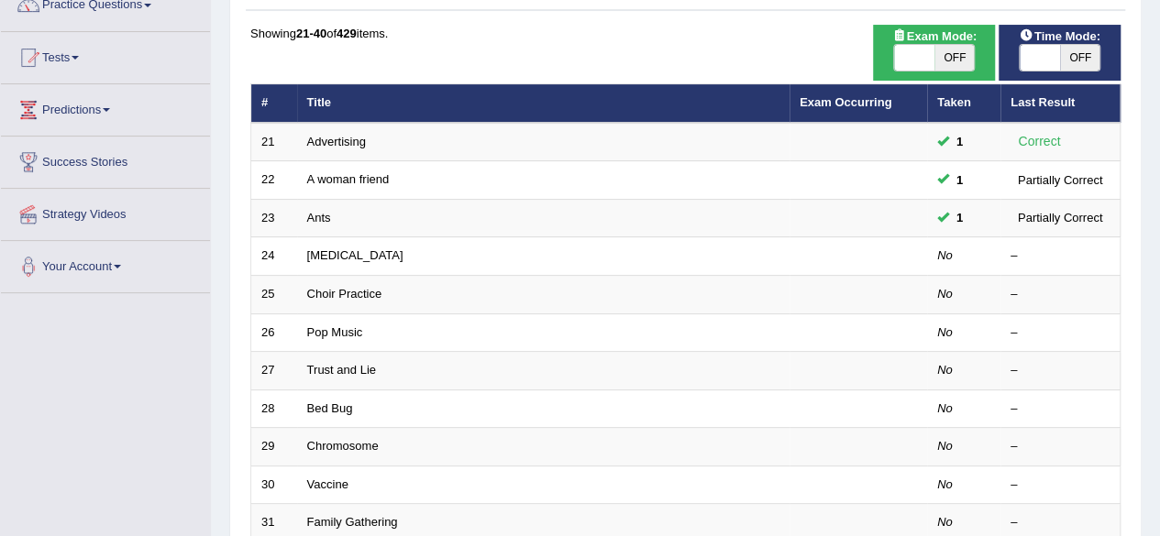
scroll to position [164, 0]
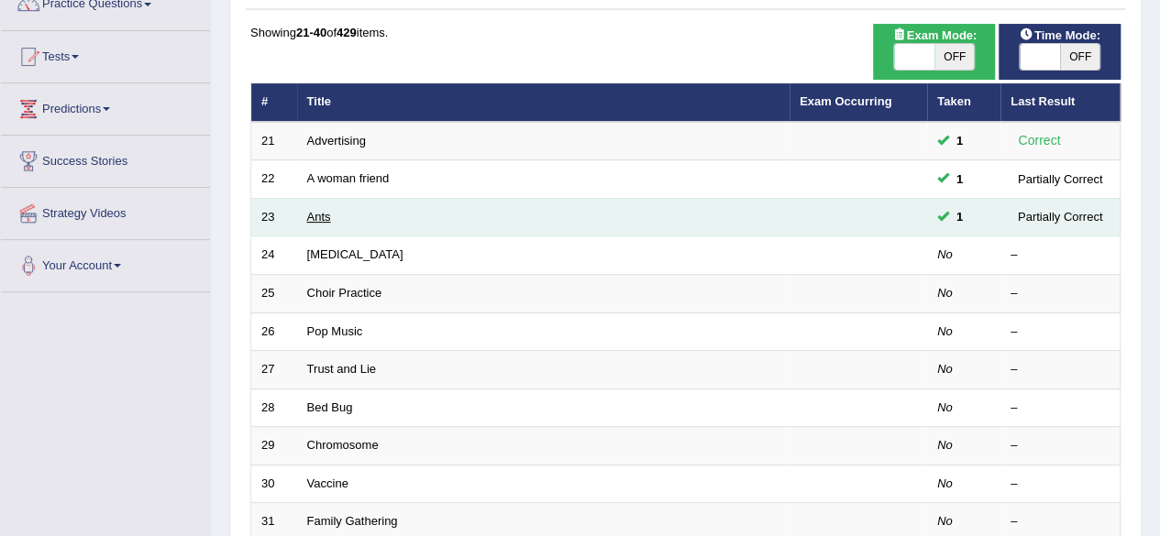
click at [315, 214] on link "Ants" at bounding box center [319, 217] width 24 height 14
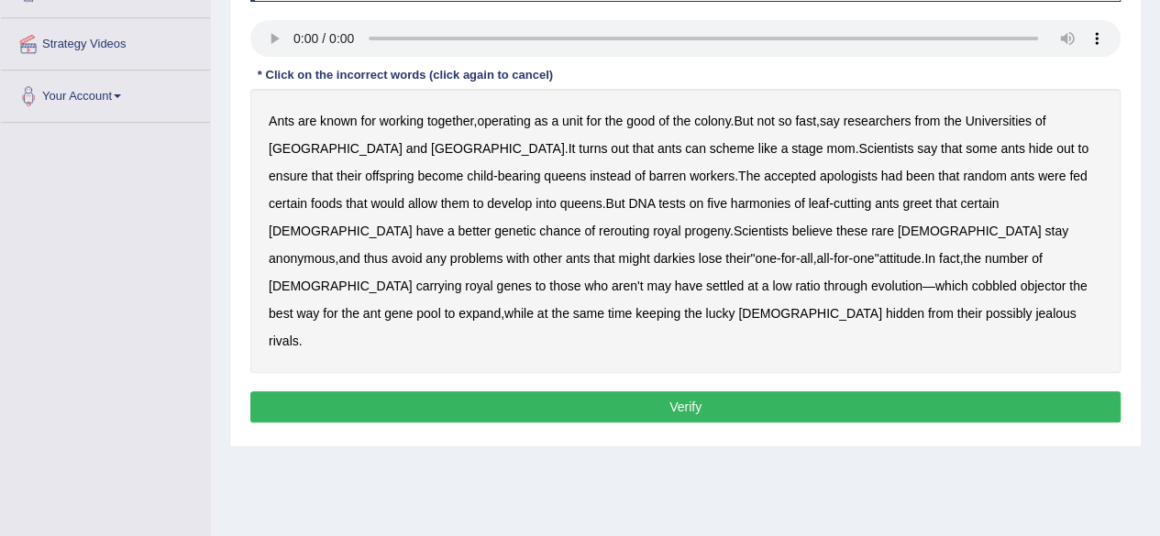
scroll to position [335, 0]
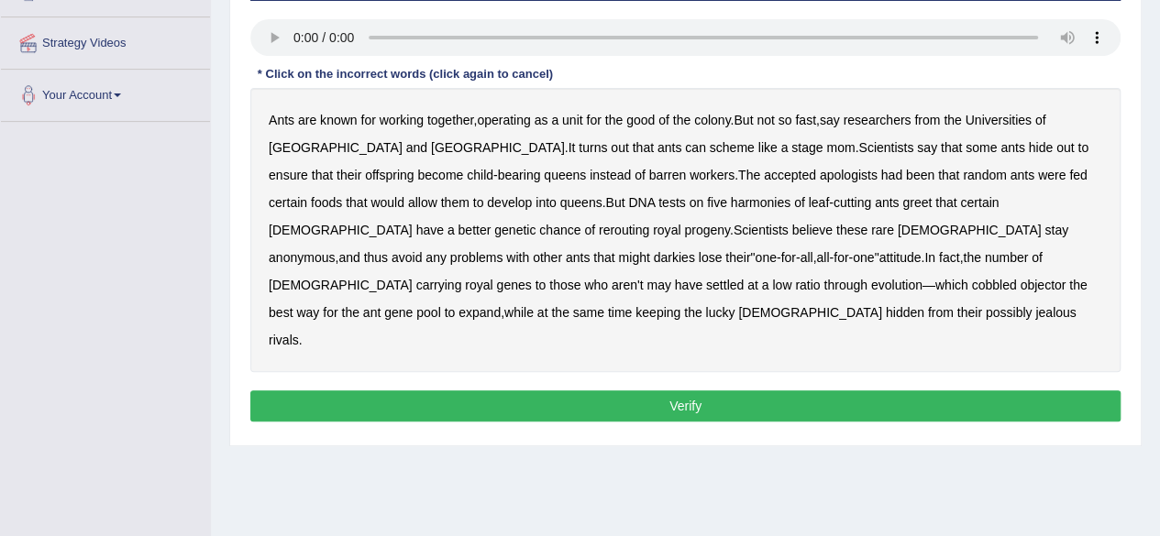
click at [731, 200] on b "harmonies" at bounding box center [761, 202] width 60 height 15
click at [649, 223] on b "rerouting" at bounding box center [624, 230] width 50 height 15
click at [695, 250] on b "darkies" at bounding box center [674, 257] width 41 height 15
click at [1019, 285] on b "objector" at bounding box center [1042, 285] width 46 height 15
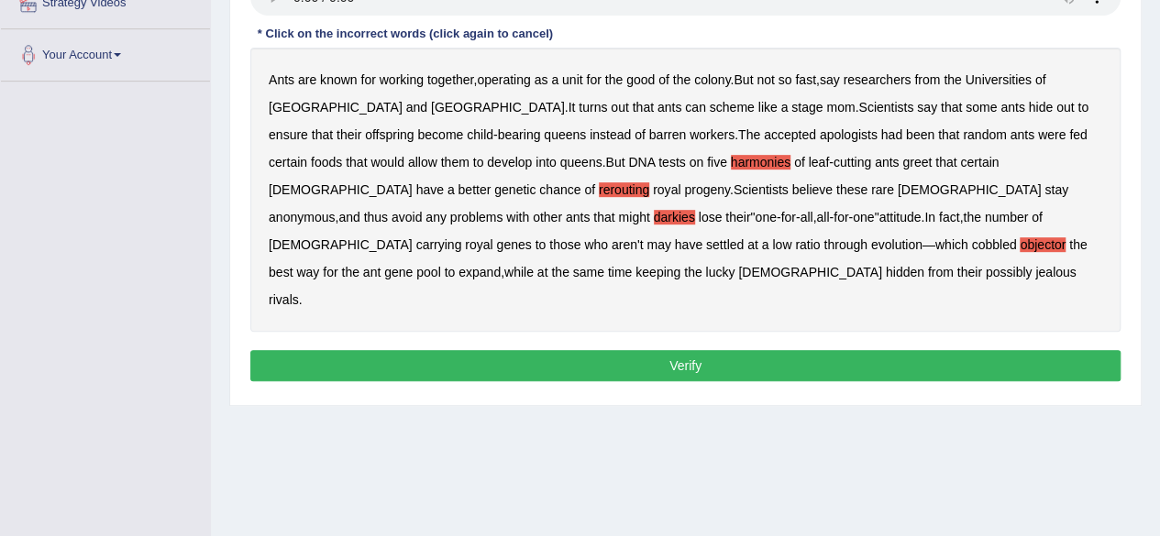
click at [663, 350] on button "Verify" at bounding box center [685, 365] width 870 height 31
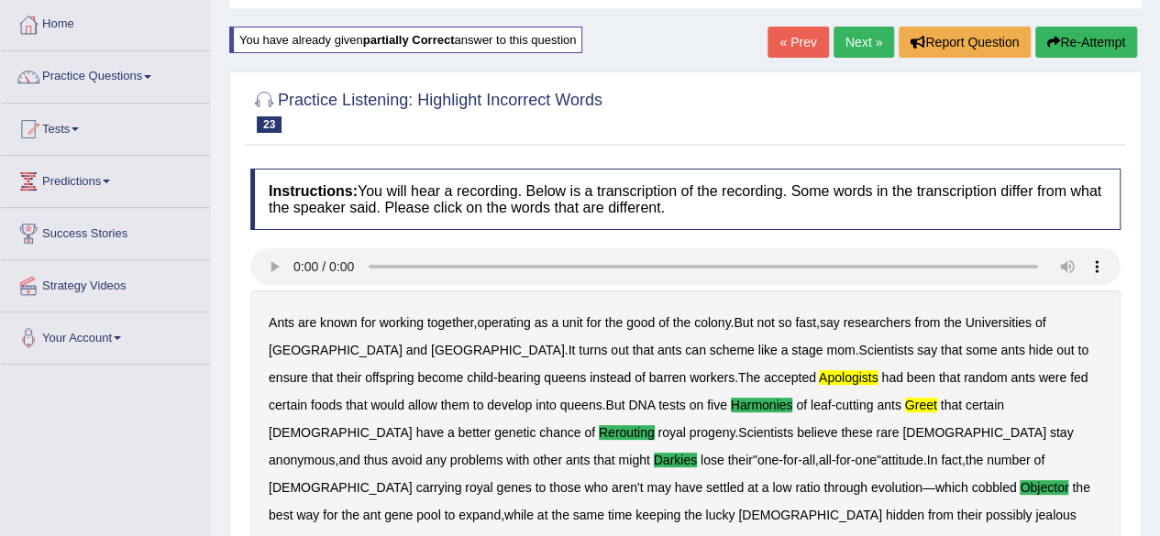
scroll to position [92, 0]
click at [857, 39] on link "Next »" at bounding box center [863, 42] width 60 height 31
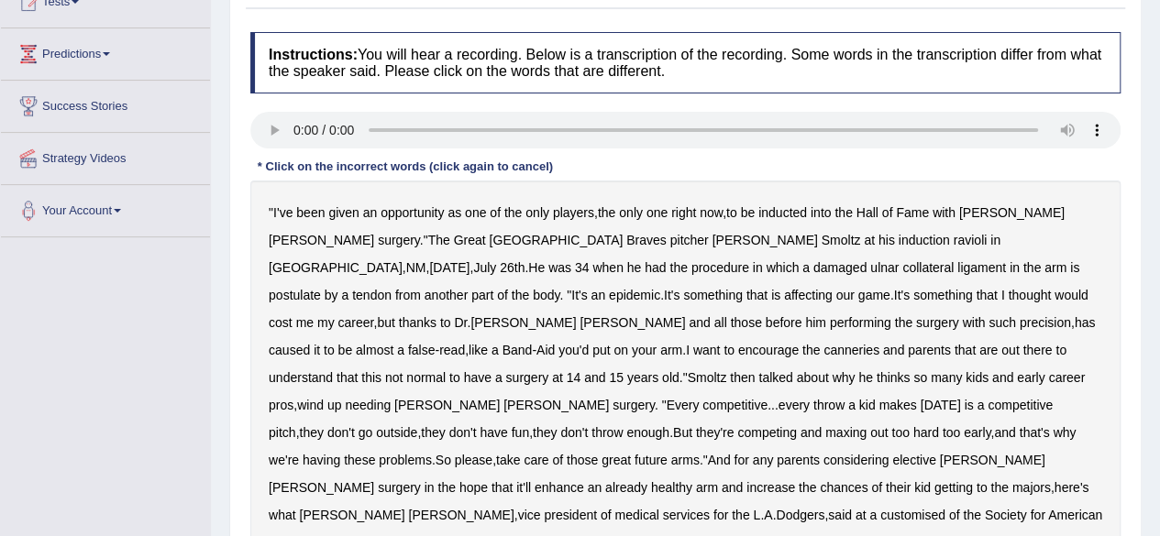
scroll to position [225, 0]
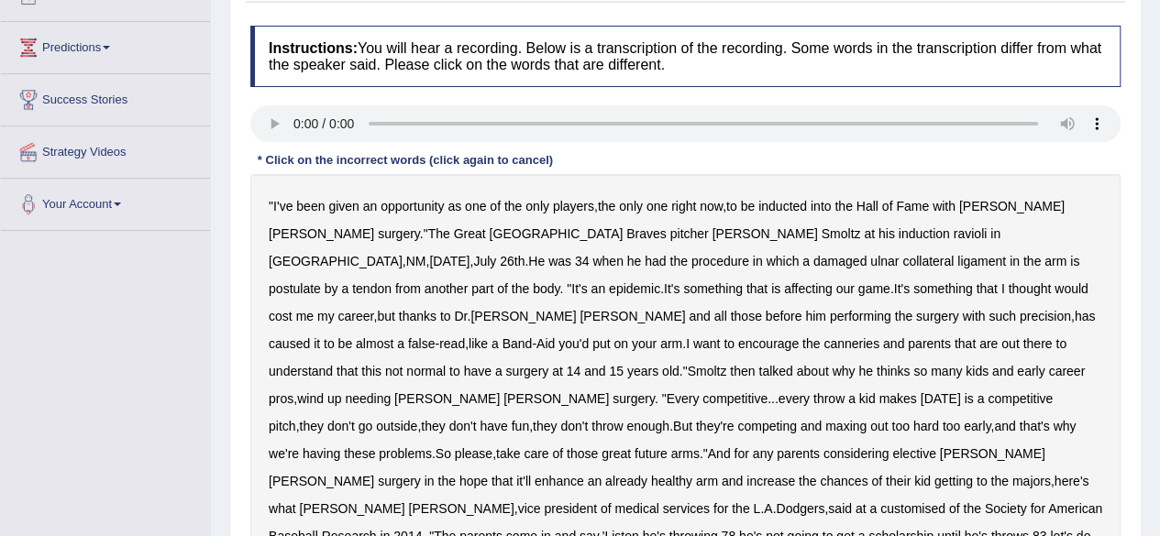
click at [953, 234] on b "ravioli" at bounding box center [970, 233] width 34 height 15
click at [321, 281] on b "postulate" at bounding box center [295, 288] width 52 height 15
click at [823, 346] on b "canneries" at bounding box center [851, 343] width 56 height 15
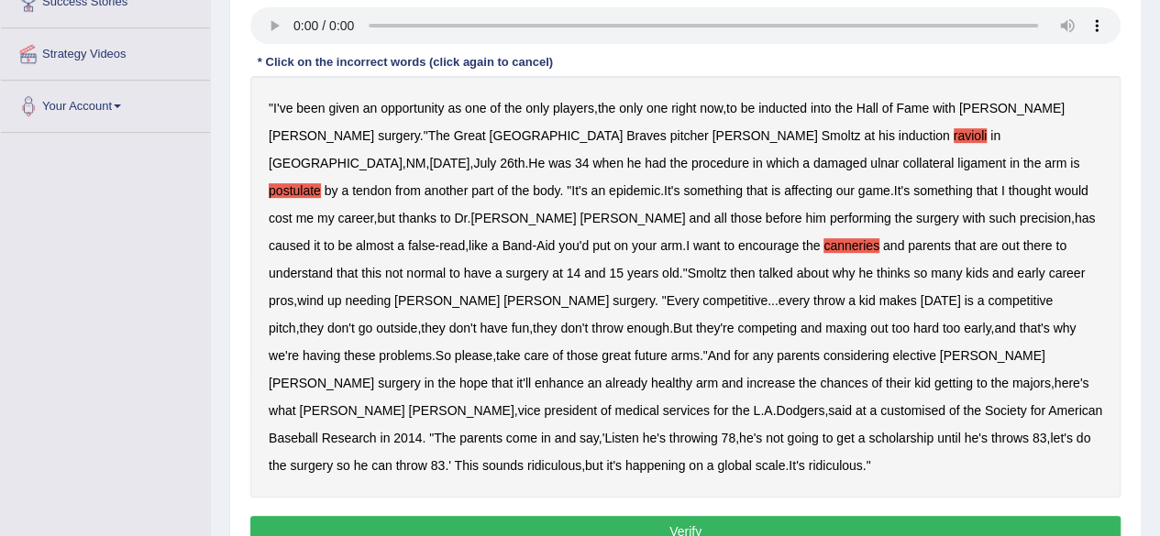
scroll to position [325, 0]
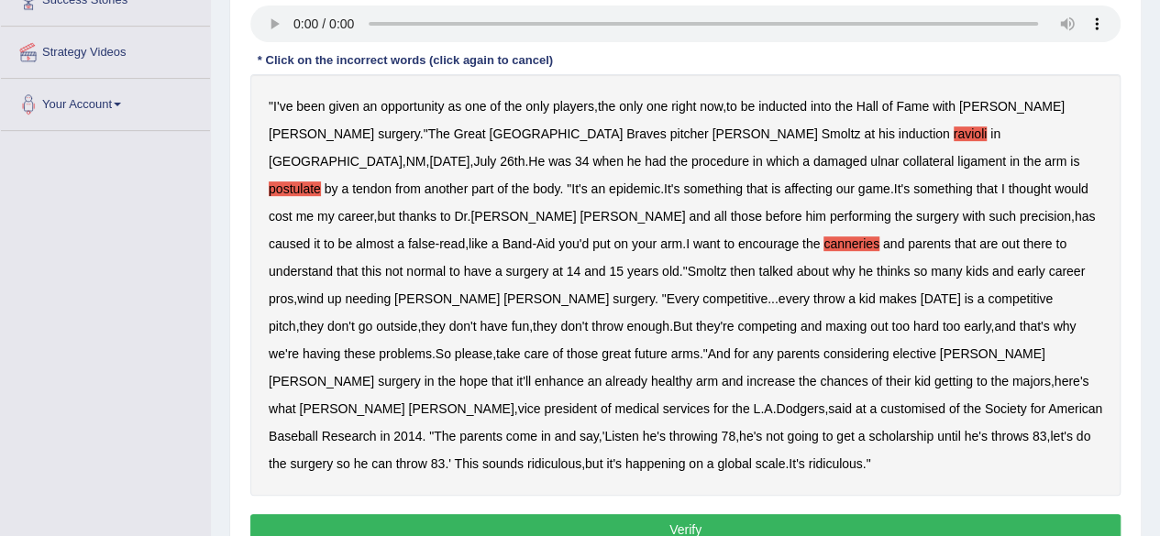
click at [731, 346] on b "And" at bounding box center [719, 353] width 23 height 15
click at [880, 401] on b "customised" at bounding box center [912, 408] width 65 height 15
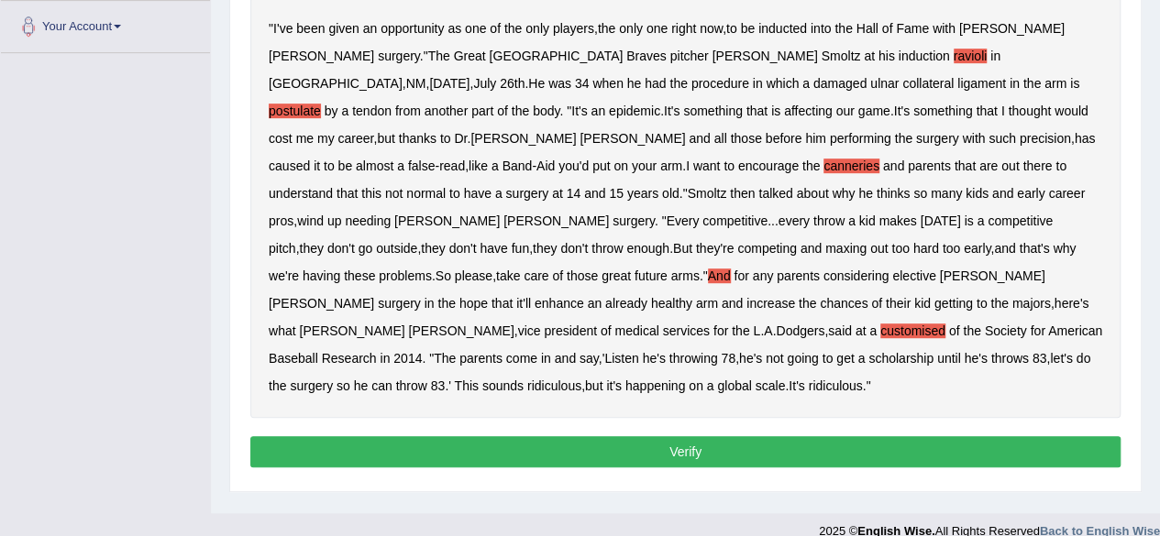
scroll to position [425, 0]
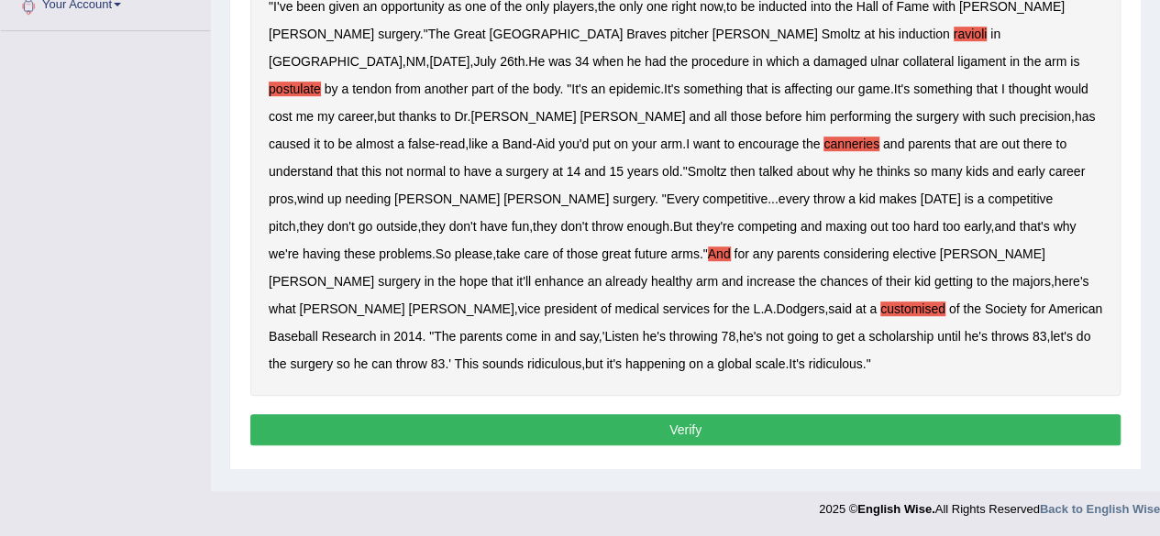
click at [722, 414] on button "Verify" at bounding box center [685, 429] width 870 height 31
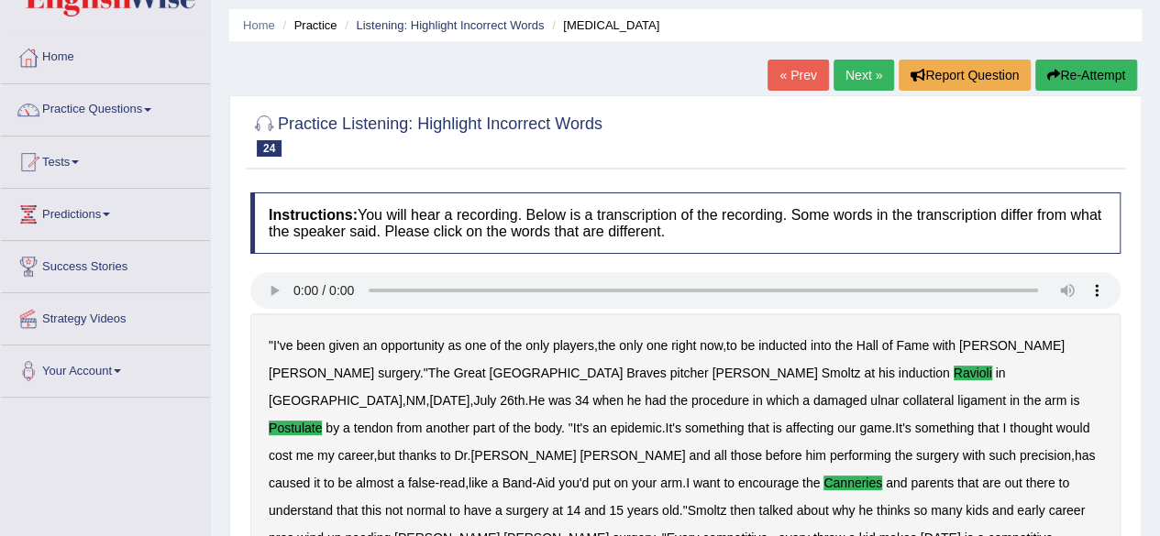
scroll to position [57, 0]
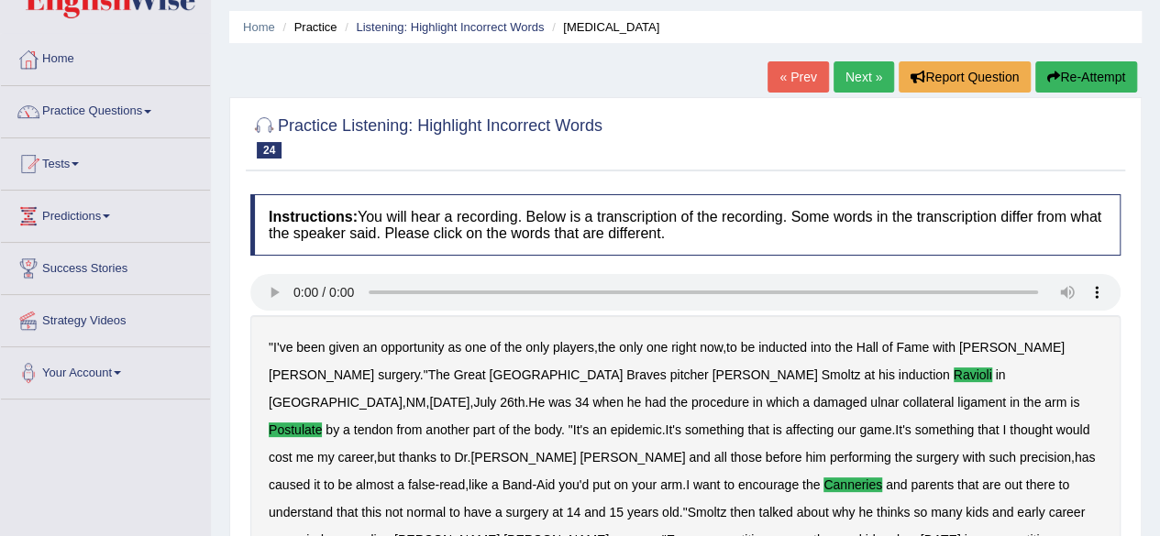
click at [849, 78] on link "Next »" at bounding box center [863, 76] width 60 height 31
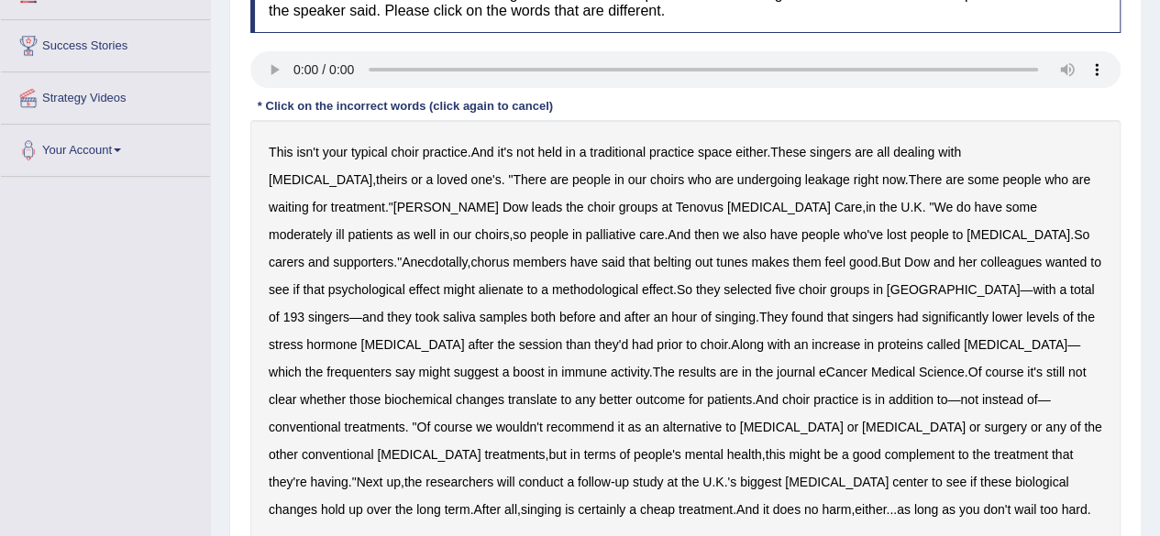
scroll to position [280, 0]
click at [335, 154] on b "your" at bounding box center [335, 151] width 25 height 15
click at [805, 175] on b "leakage" at bounding box center [827, 178] width 45 height 15
click at [332, 226] on b "moderately" at bounding box center [300, 233] width 63 height 15
click at [654, 259] on b "belting" at bounding box center [673, 261] width 38 height 15
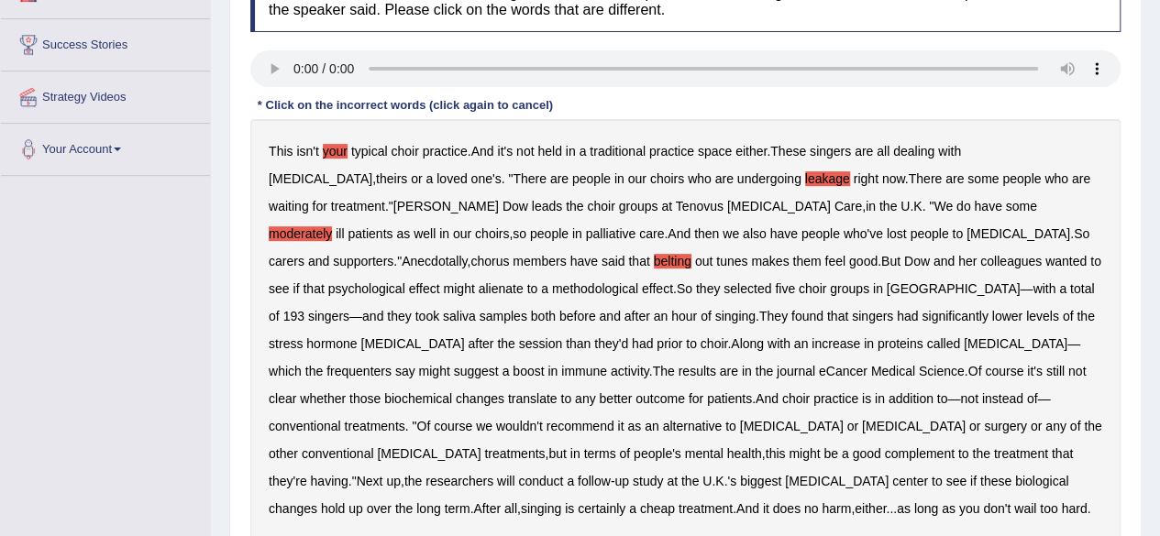
click at [523, 281] on b "alienate" at bounding box center [500, 288] width 45 height 15
click at [552, 292] on b "methodological" at bounding box center [595, 288] width 86 height 15
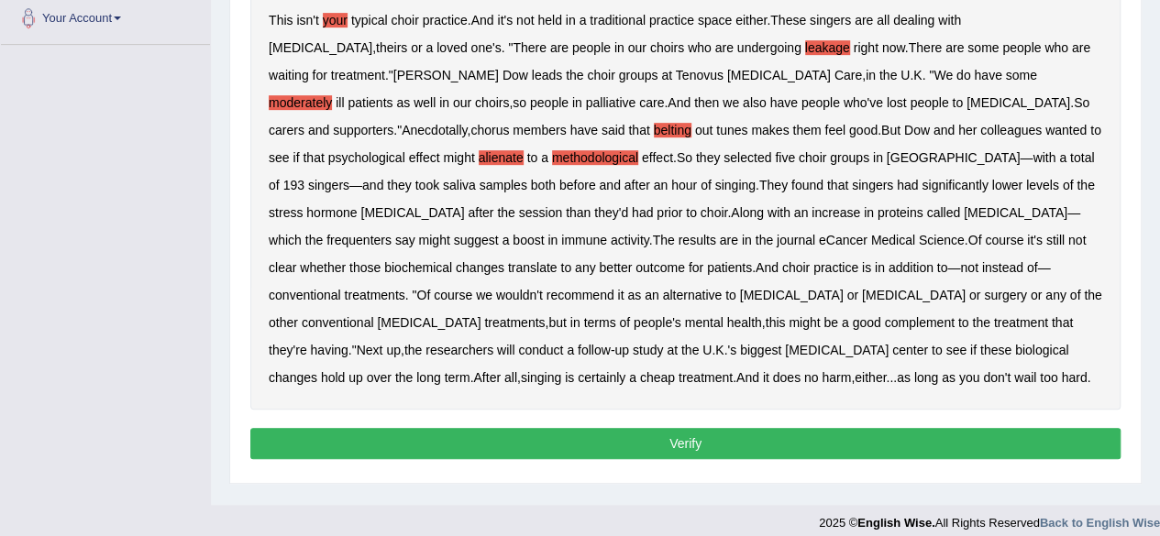
scroll to position [425, 0]
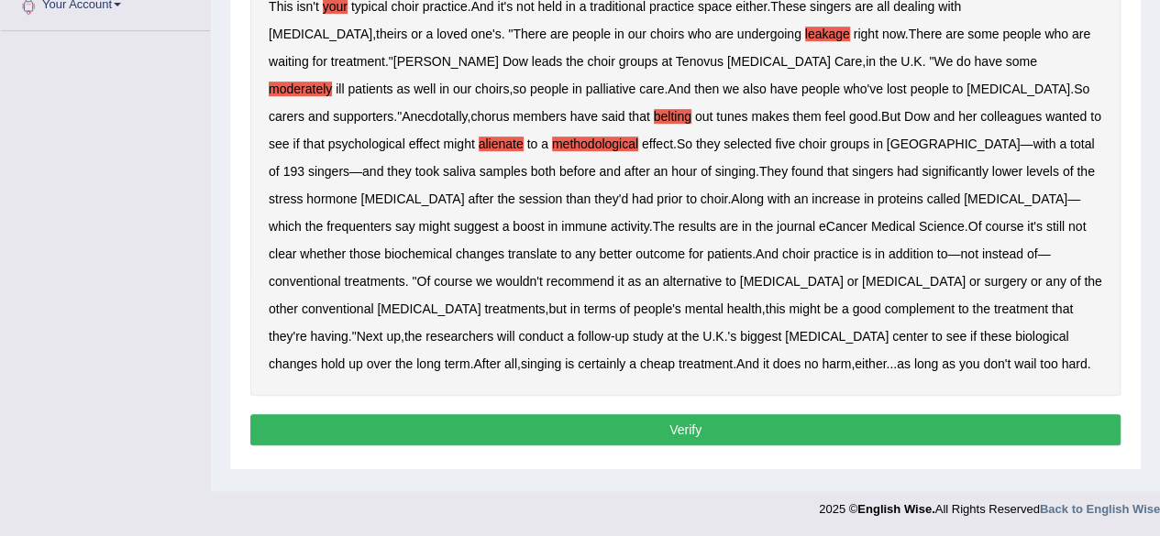
click at [391, 219] on b "frequenters" at bounding box center [358, 226] width 65 height 15
click at [604, 436] on button "Verify" at bounding box center [685, 429] width 870 height 31
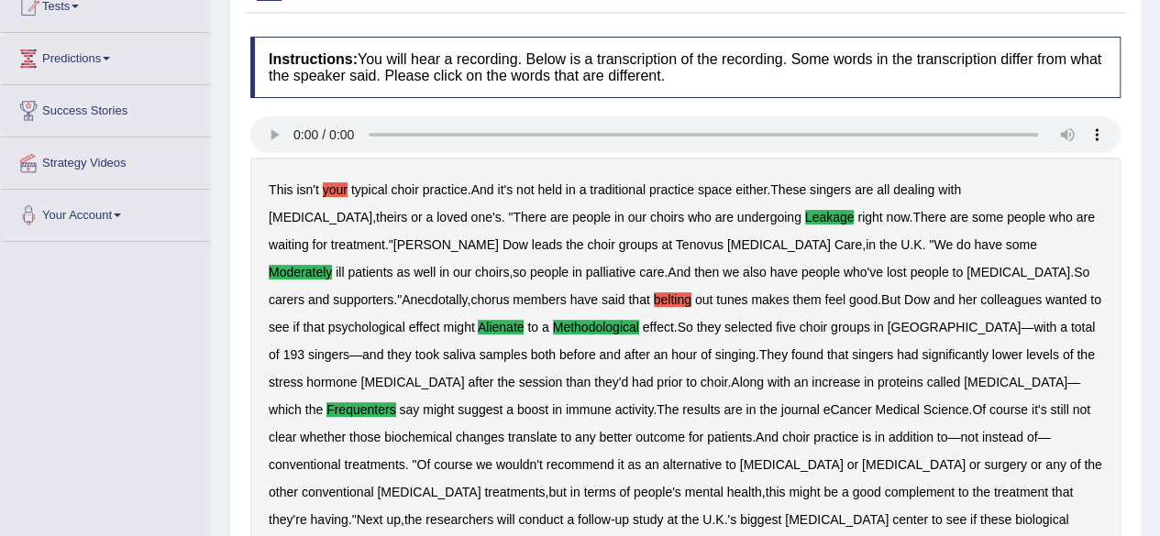
scroll to position [0, 0]
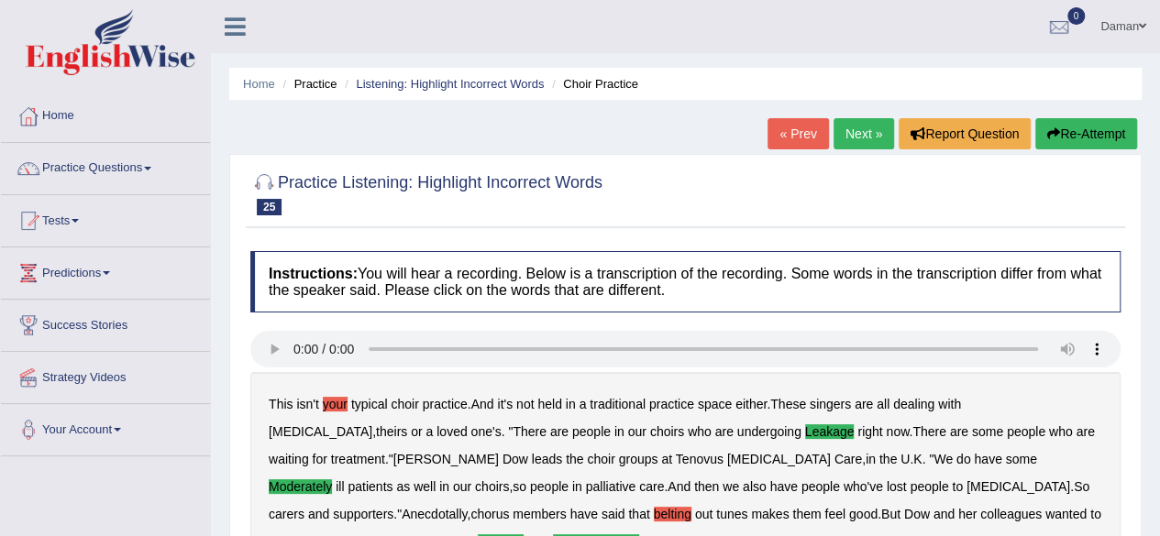
click at [857, 131] on link "Next »" at bounding box center [863, 133] width 60 height 31
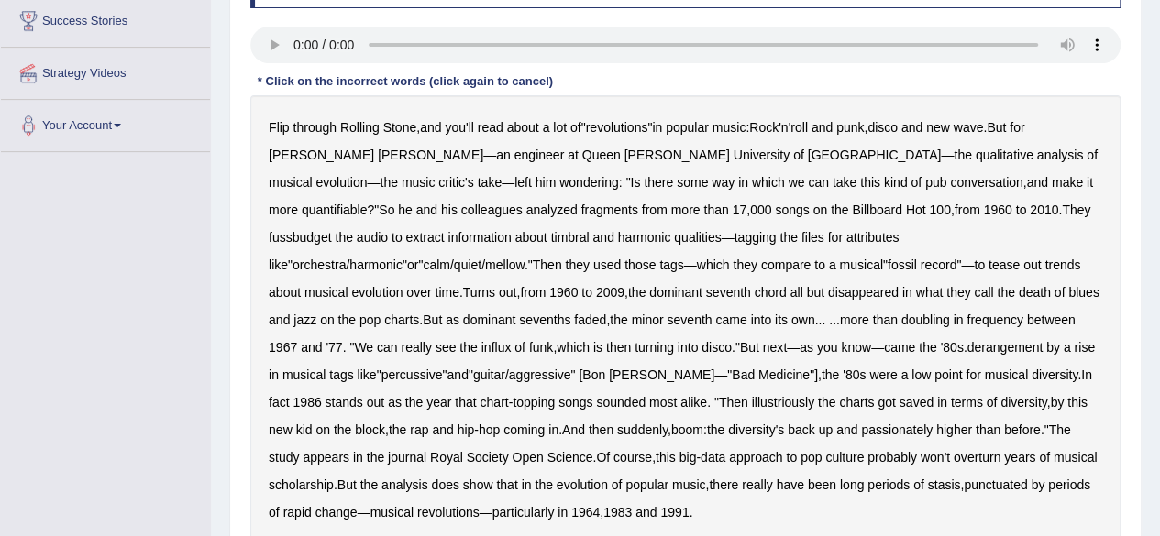
scroll to position [339, 0]
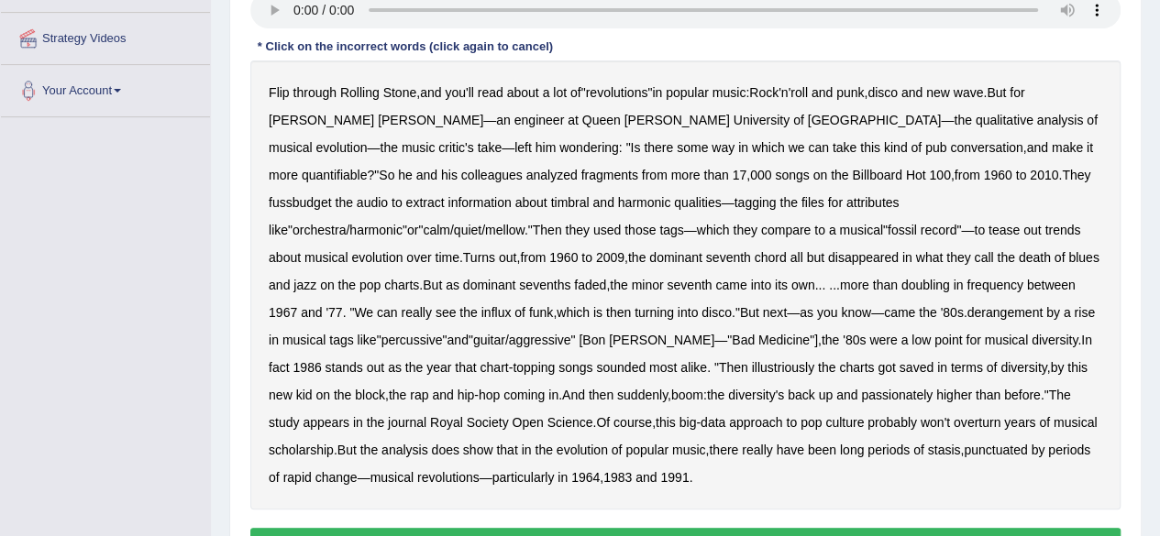
click at [332, 195] on b "fussbudget" at bounding box center [300, 202] width 63 height 15
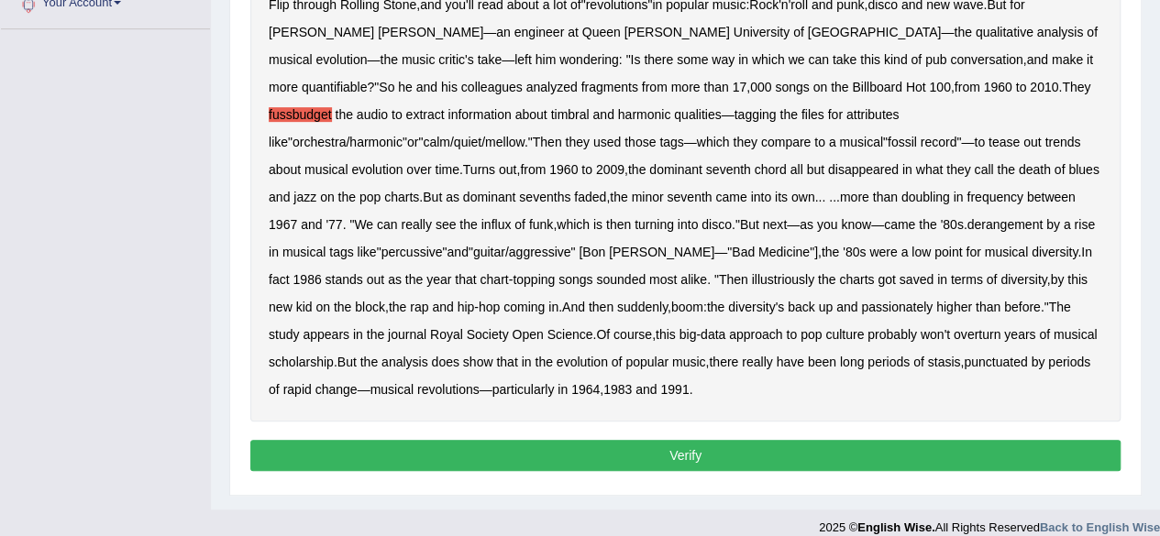
scroll to position [444, 0]
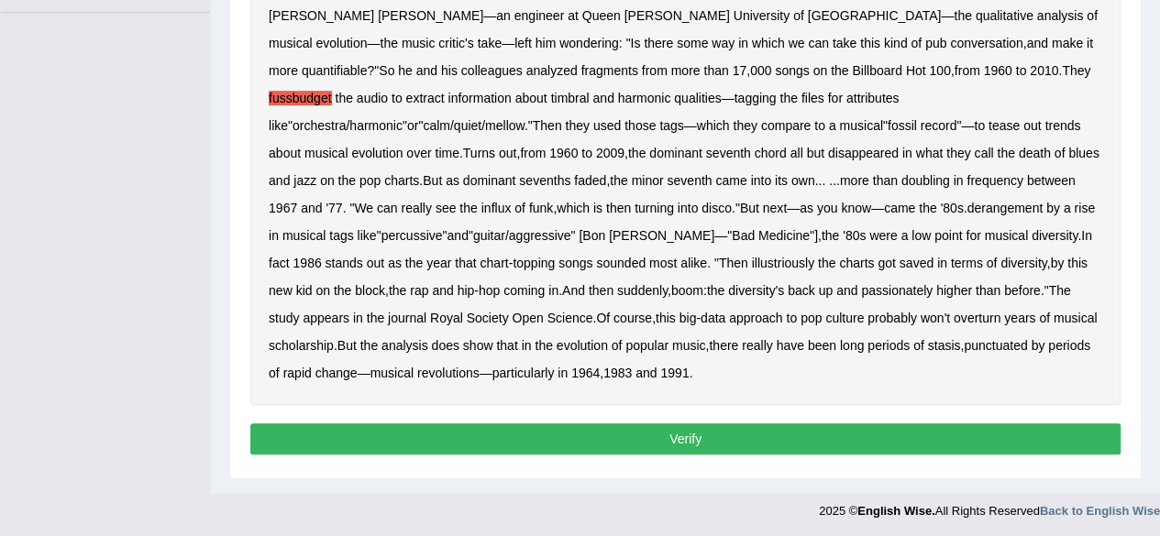
click at [758, 236] on b "Medicine" at bounding box center [783, 235] width 51 height 15
click at [314, 241] on div "Flip through Rolling Stone , and you'll read about a lot of " revolutions " in …" at bounding box center [685, 180] width 870 height 449
click at [999, 445] on button "Verify" at bounding box center [685, 438] width 870 height 31
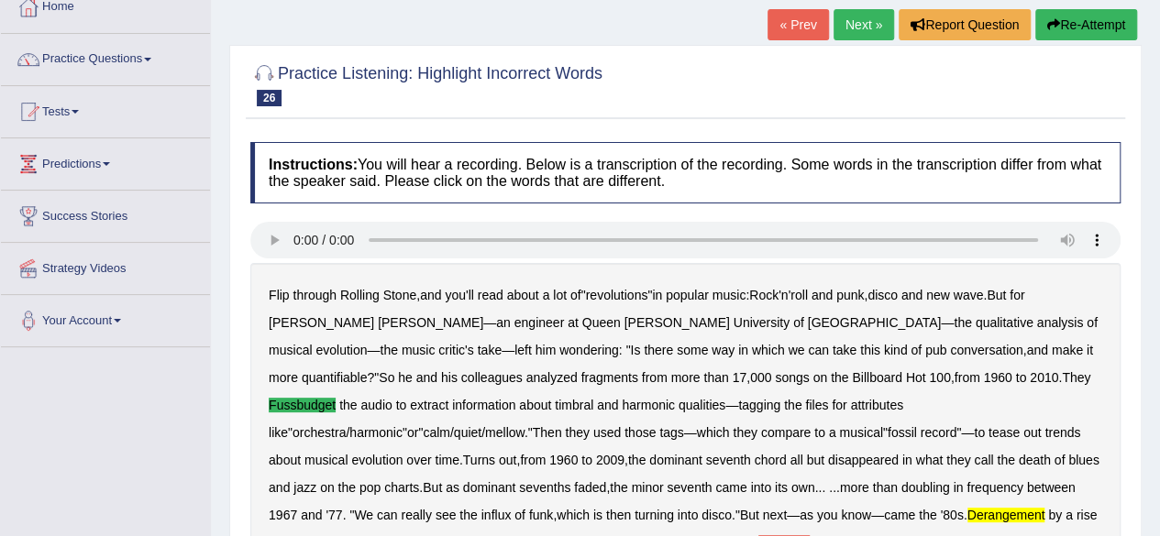
scroll to position [104, 0]
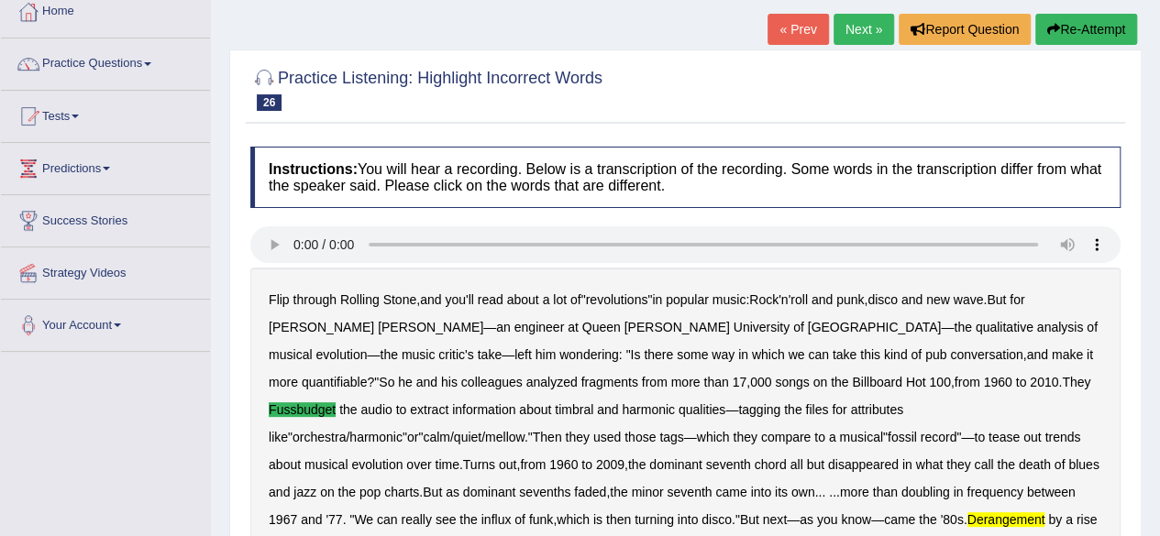
click at [862, 38] on link "Next »" at bounding box center [863, 29] width 60 height 31
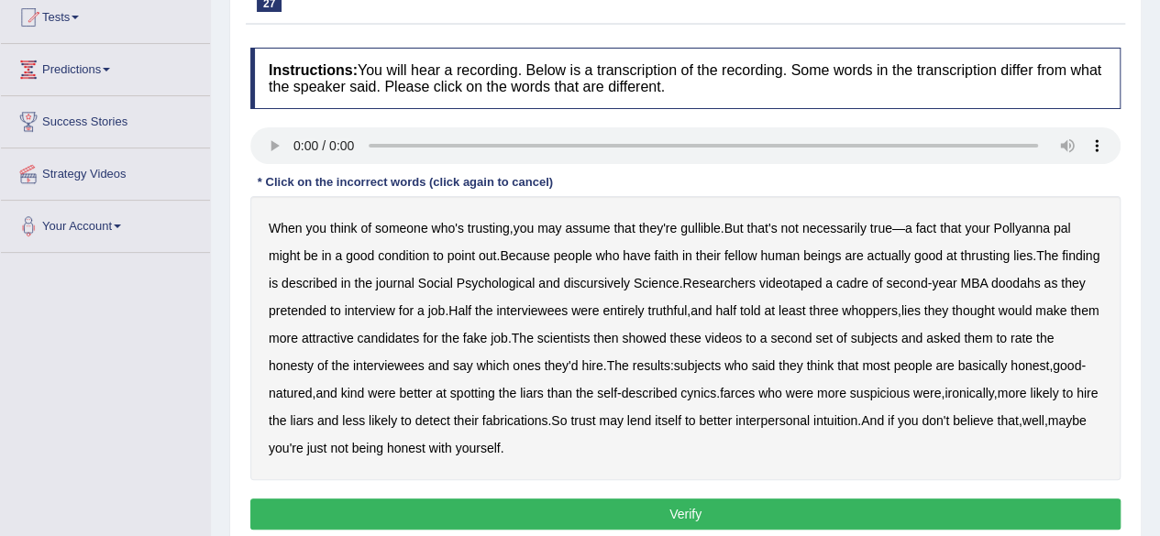
scroll to position [204, 0]
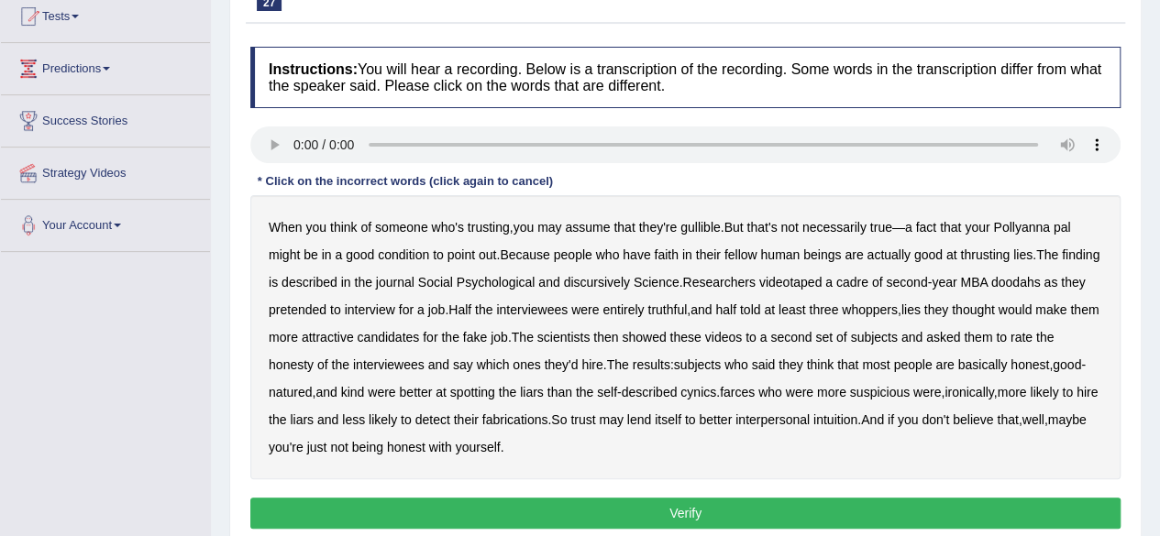
click at [991, 256] on b "thrusting" at bounding box center [984, 254] width 49 height 15
click at [629, 282] on b "discursively" at bounding box center [596, 282] width 66 height 15
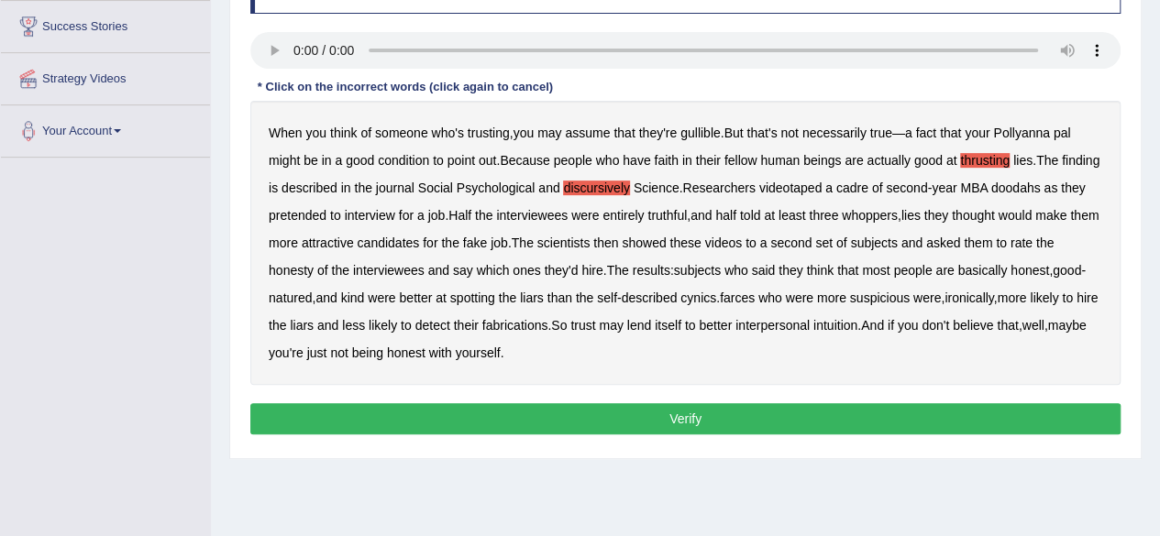
scroll to position [300, 0]
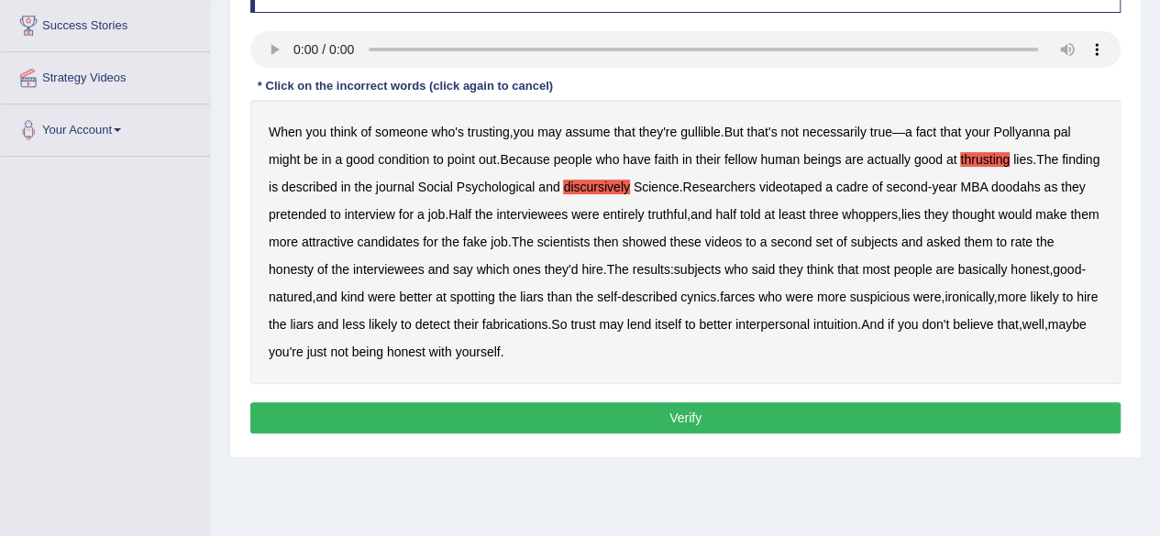
click at [1040, 186] on b "doodahs" at bounding box center [1015, 187] width 49 height 15
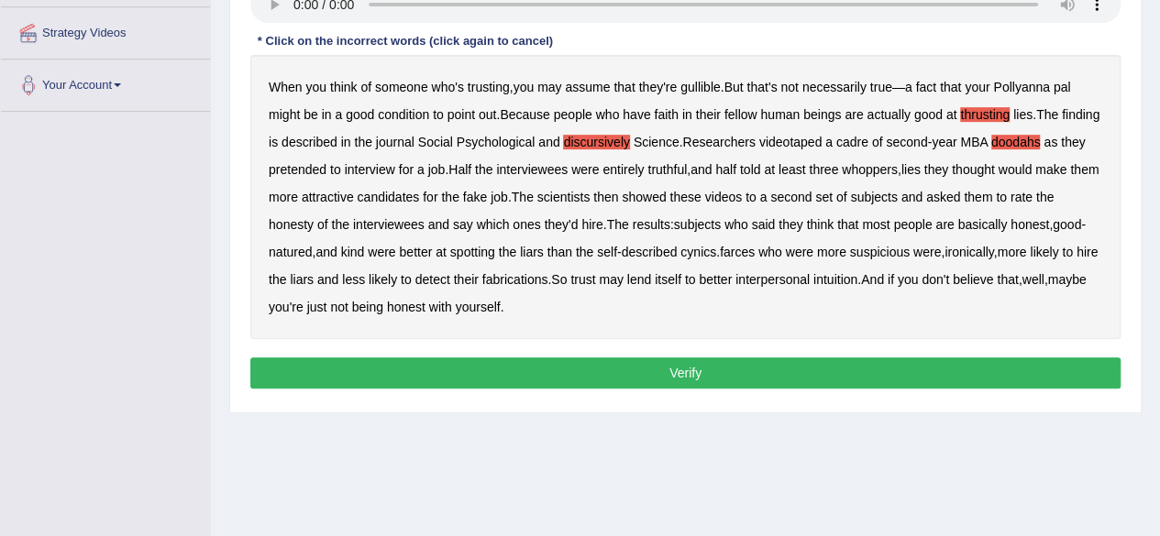
scroll to position [346, 0]
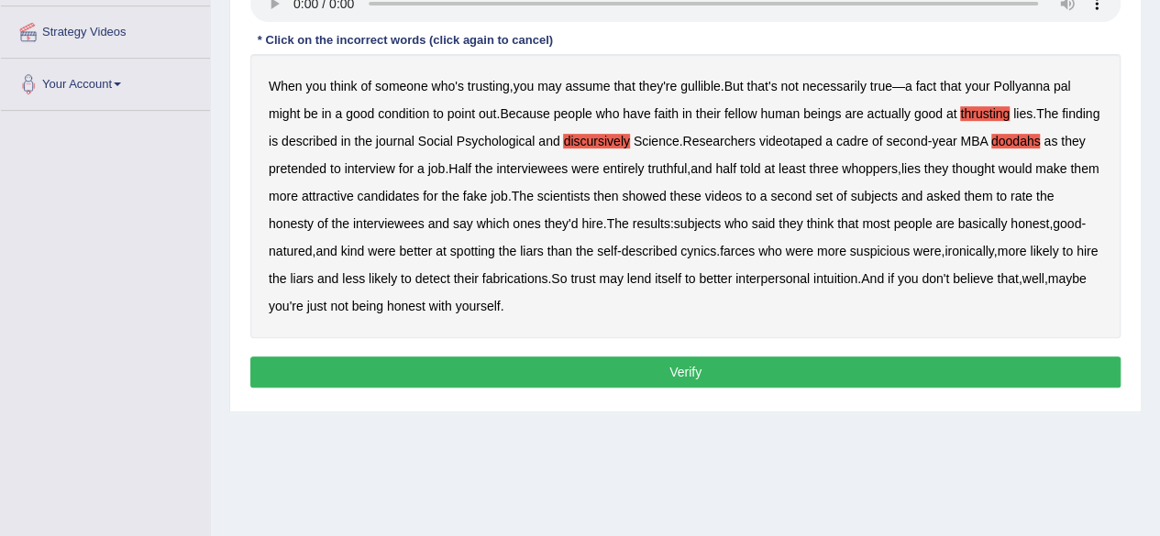
click at [754, 250] on b "farces" at bounding box center [737, 251] width 35 height 15
click at [618, 367] on button "Verify" at bounding box center [685, 372] width 870 height 31
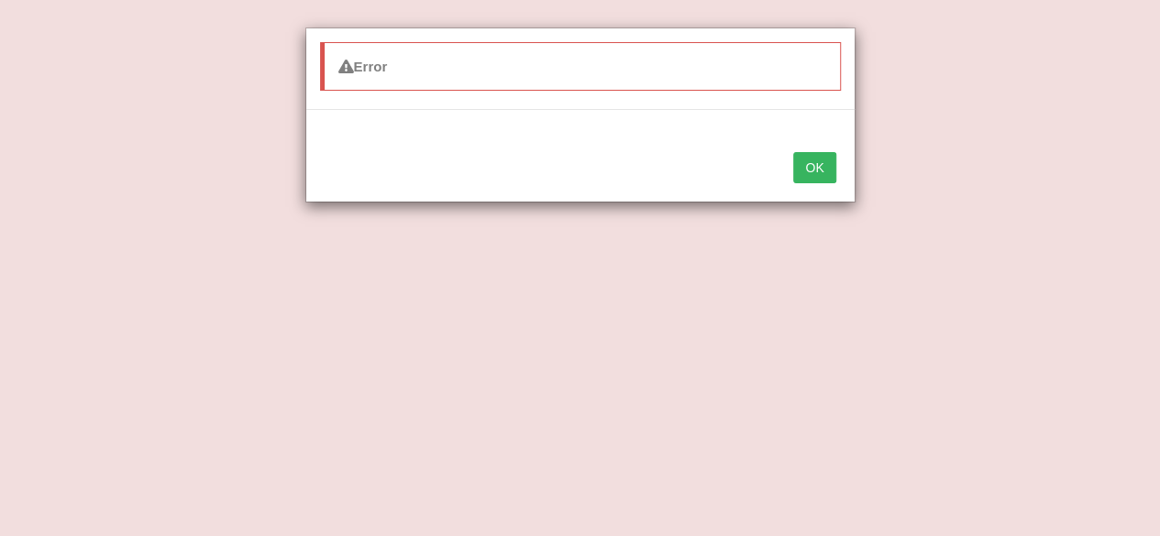
click at [812, 157] on button "OK" at bounding box center [814, 167] width 42 height 31
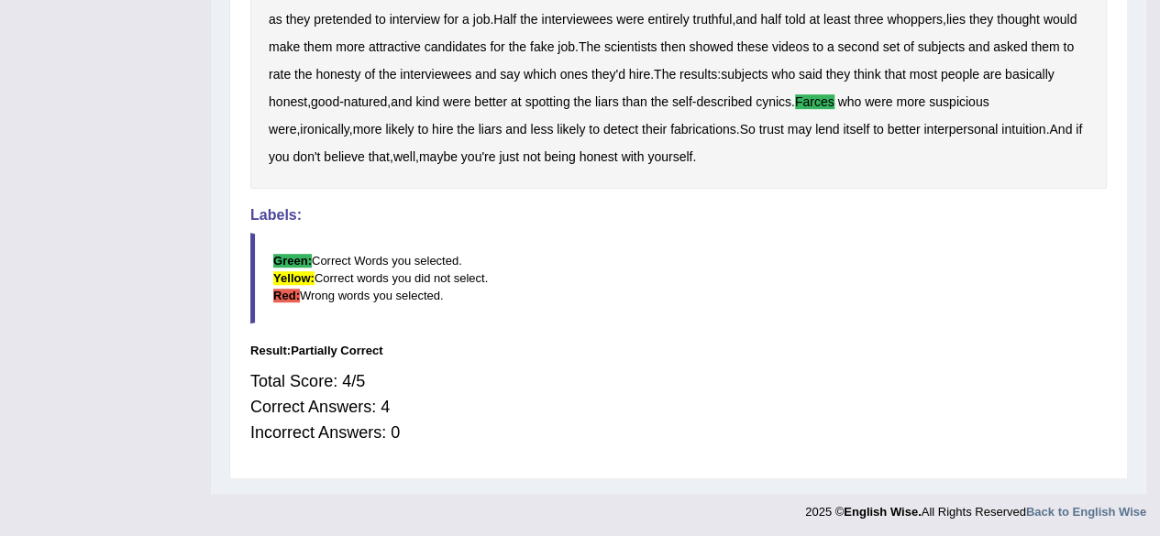
scroll to position [0, 0]
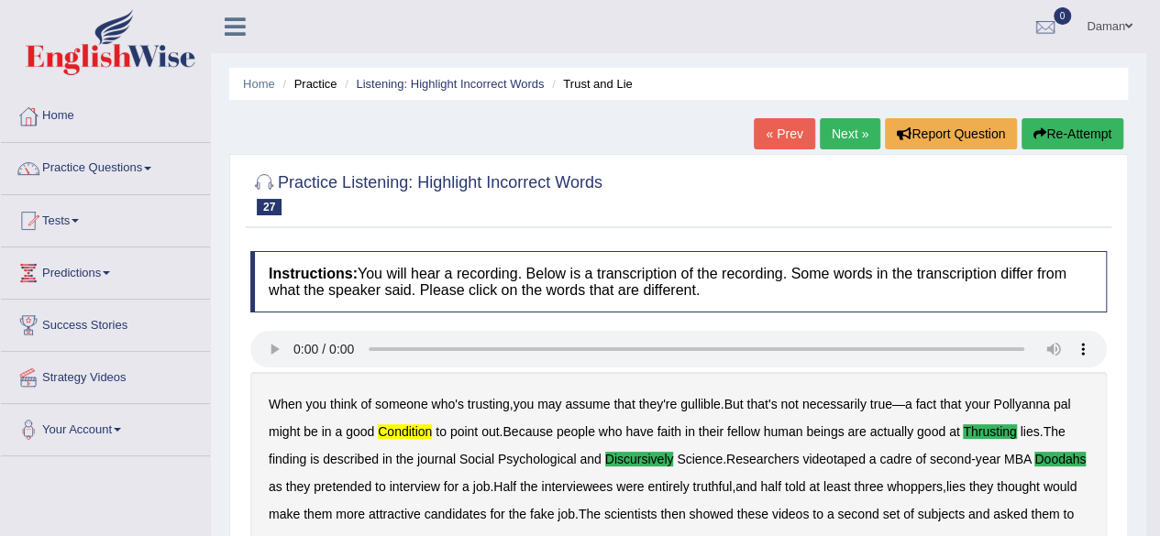
click at [839, 137] on link "Next »" at bounding box center [849, 133] width 60 height 31
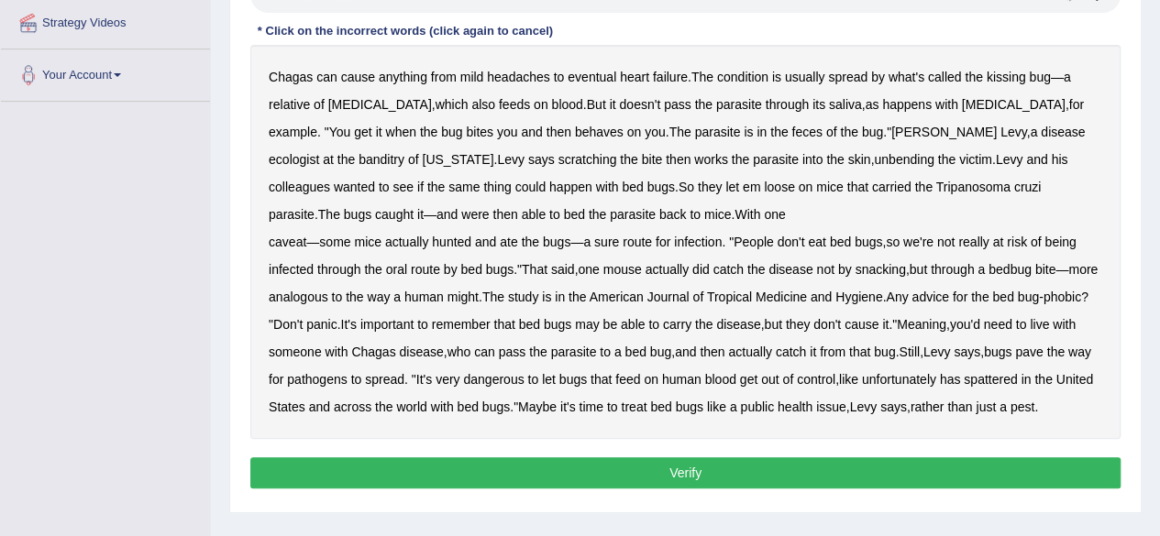
scroll to position [356, 0]
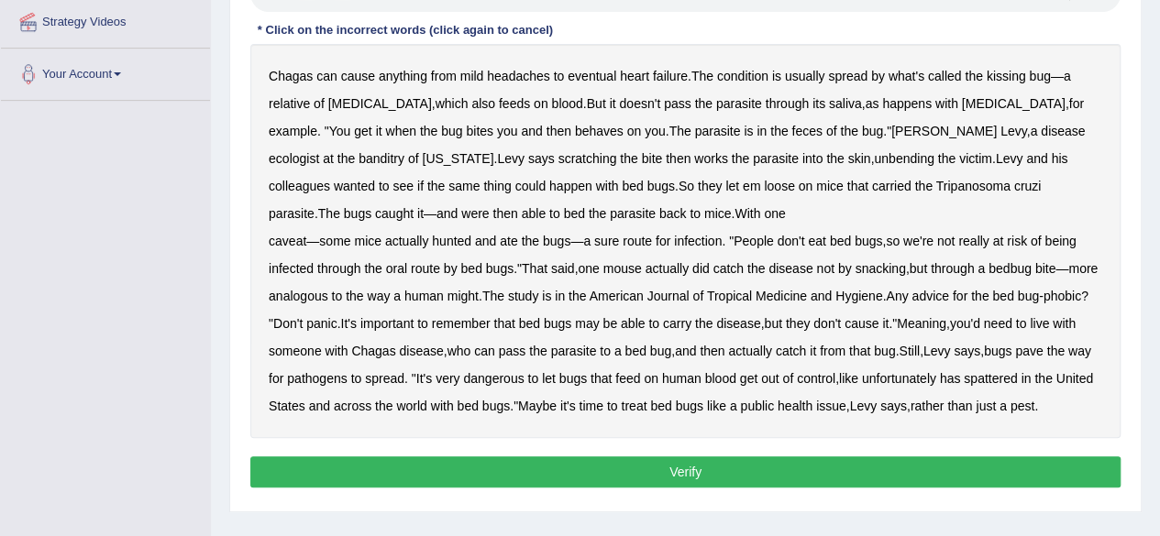
click at [404, 151] on b "banditry" at bounding box center [381, 158] width 46 height 15
click at [874, 157] on b "unbending" at bounding box center [904, 158] width 60 height 15
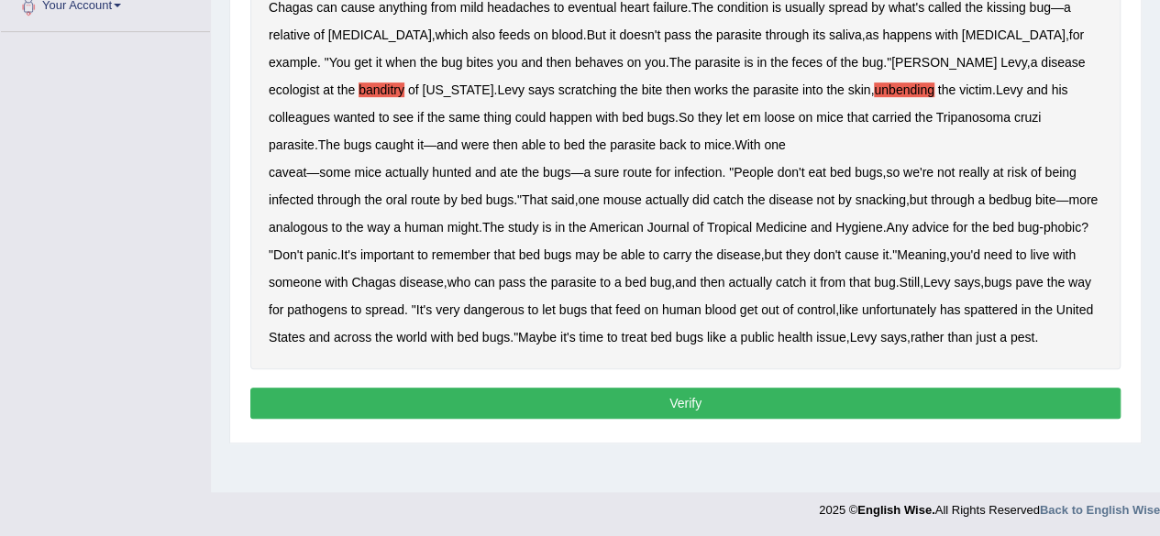
scroll to position [425, 0]
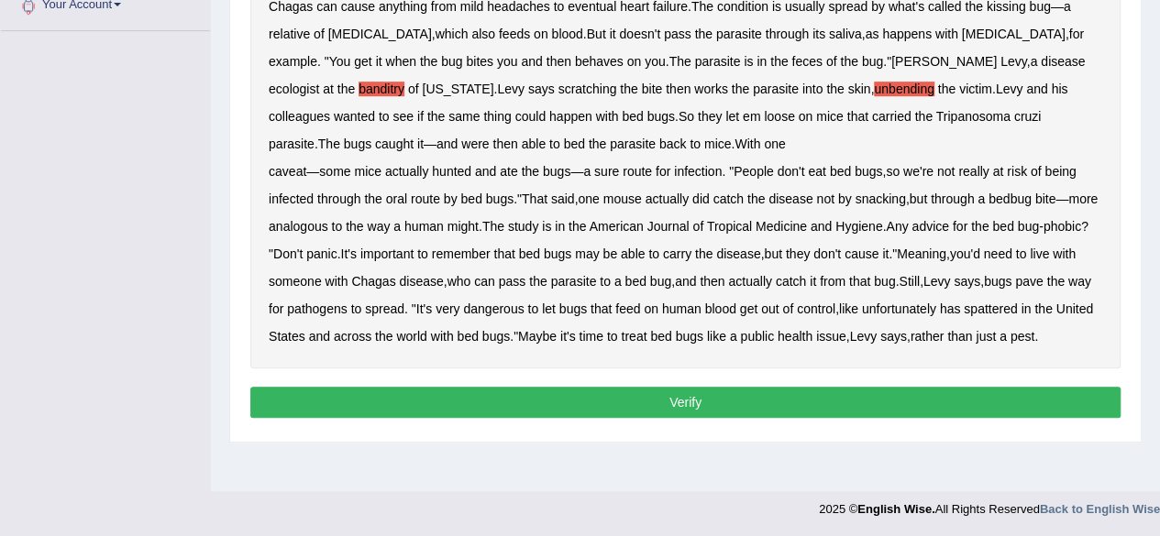
click at [1017, 311] on b "spattered" at bounding box center [989, 309] width 53 height 15
click at [585, 418] on button "Verify" at bounding box center [685, 402] width 870 height 31
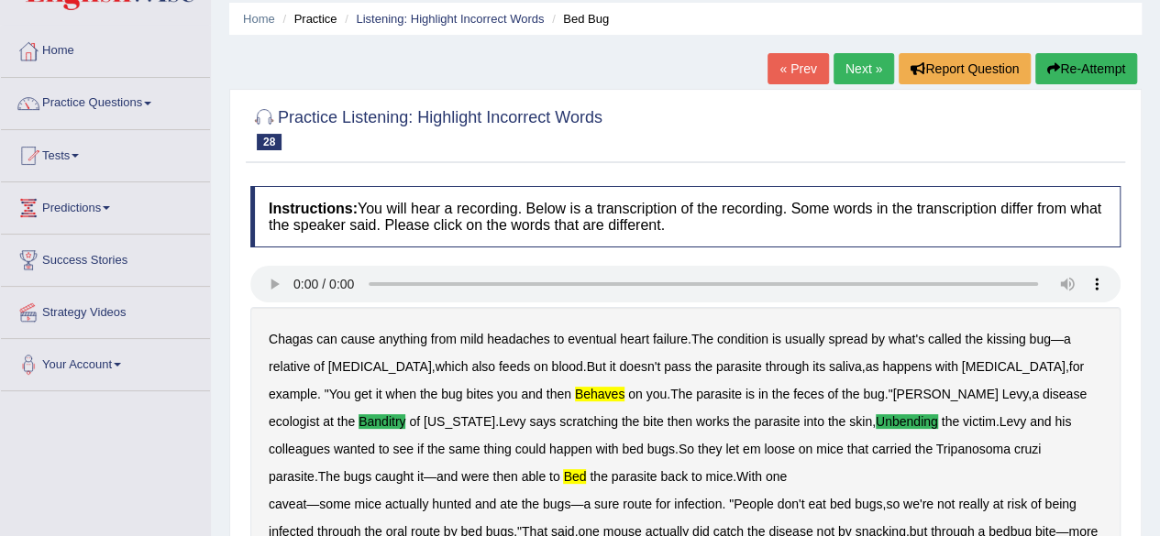
scroll to position [0, 0]
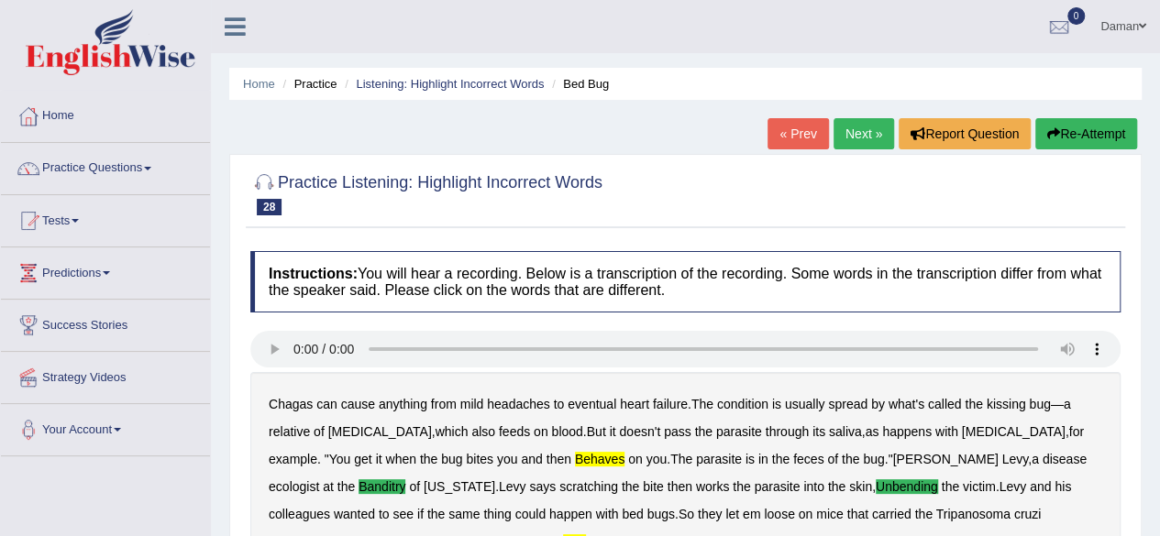
click at [852, 127] on link "Next »" at bounding box center [863, 133] width 60 height 31
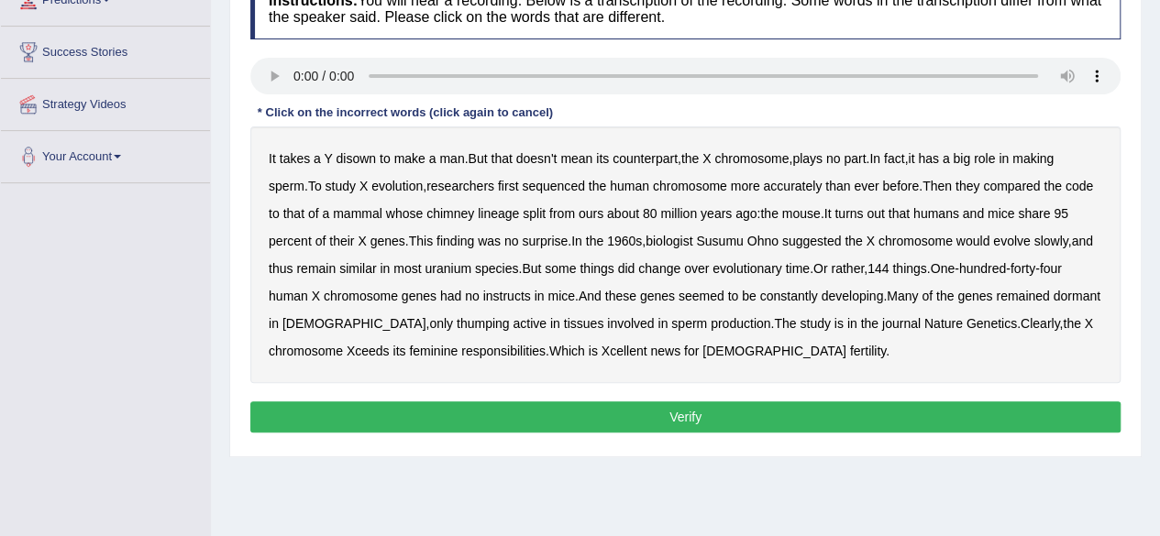
scroll to position [266, 0]
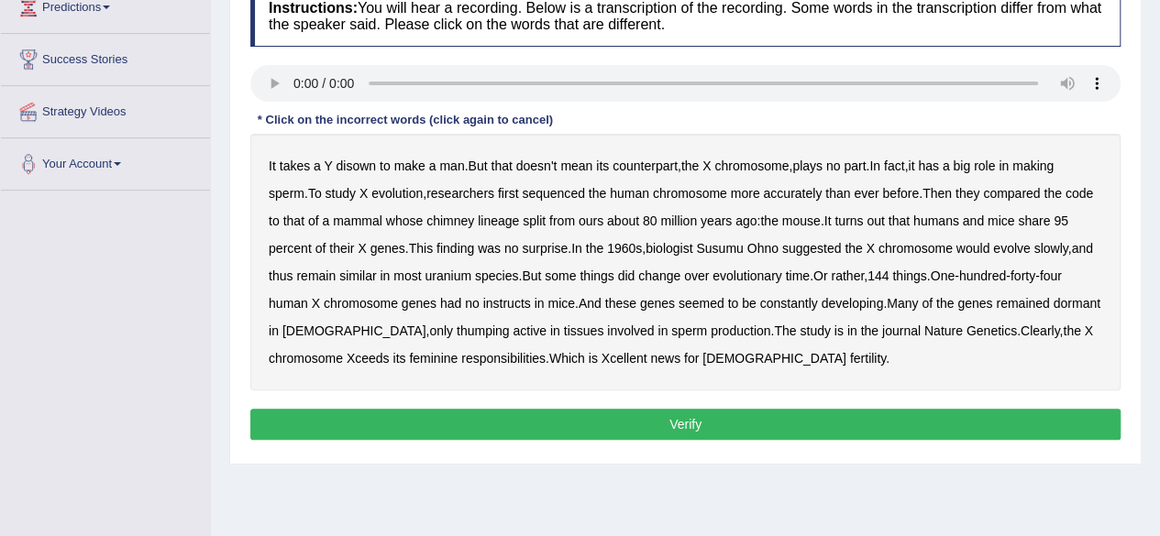
click at [350, 163] on b "disown" at bounding box center [355, 166] width 40 height 15
click at [474, 221] on b "chimney" at bounding box center [450, 221] width 48 height 15
click at [471, 278] on b "uranium" at bounding box center [447, 276] width 47 height 15
click at [507, 302] on b "instructs" at bounding box center [507, 303] width 48 height 15
click at [457, 327] on b "thumping" at bounding box center [482, 331] width 53 height 15
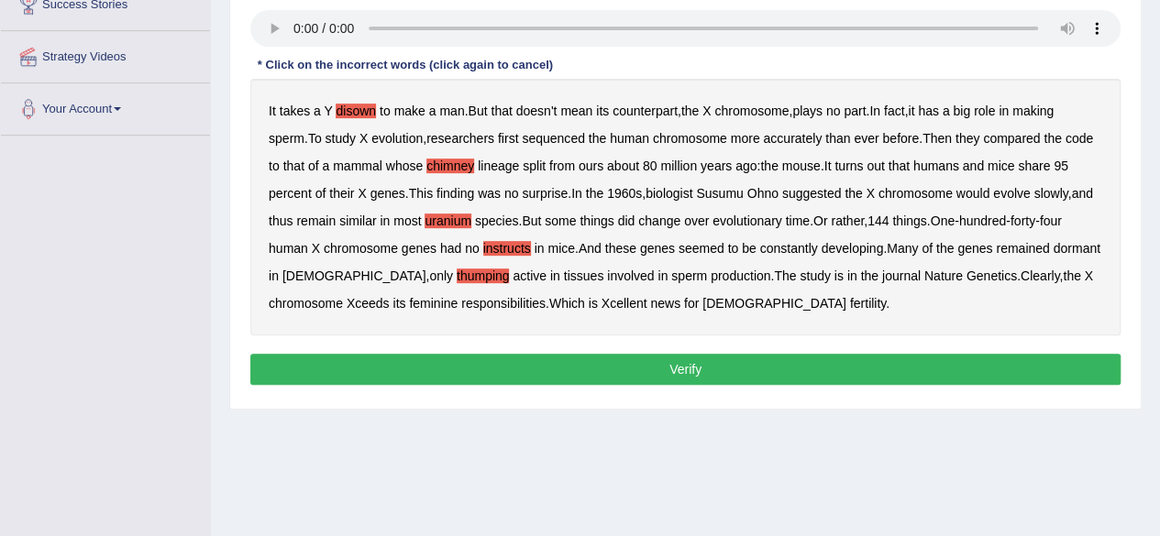
scroll to position [323, 0]
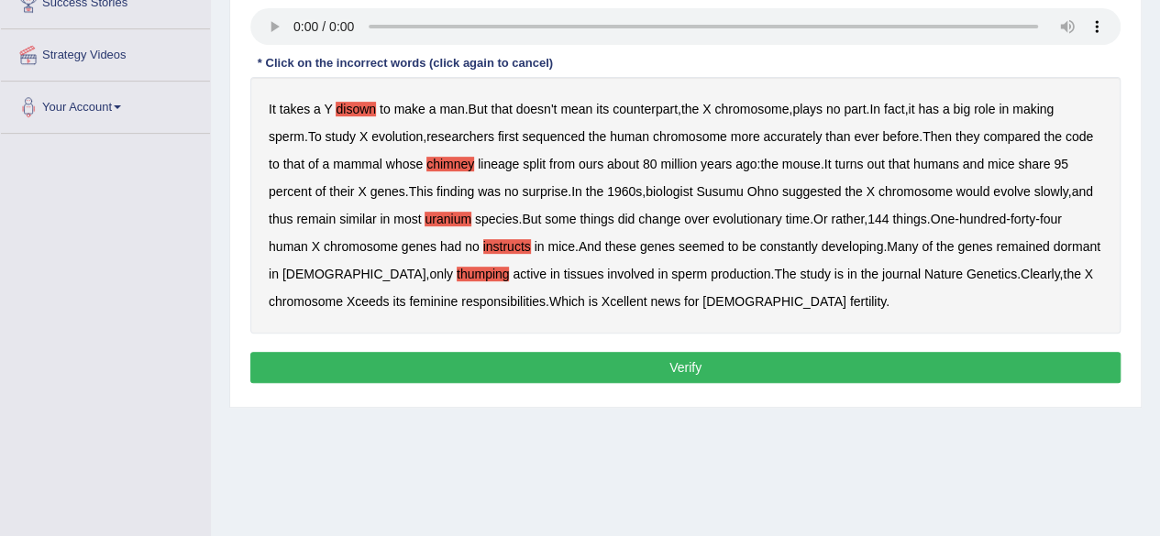
click at [685, 368] on button "Verify" at bounding box center [685, 367] width 870 height 31
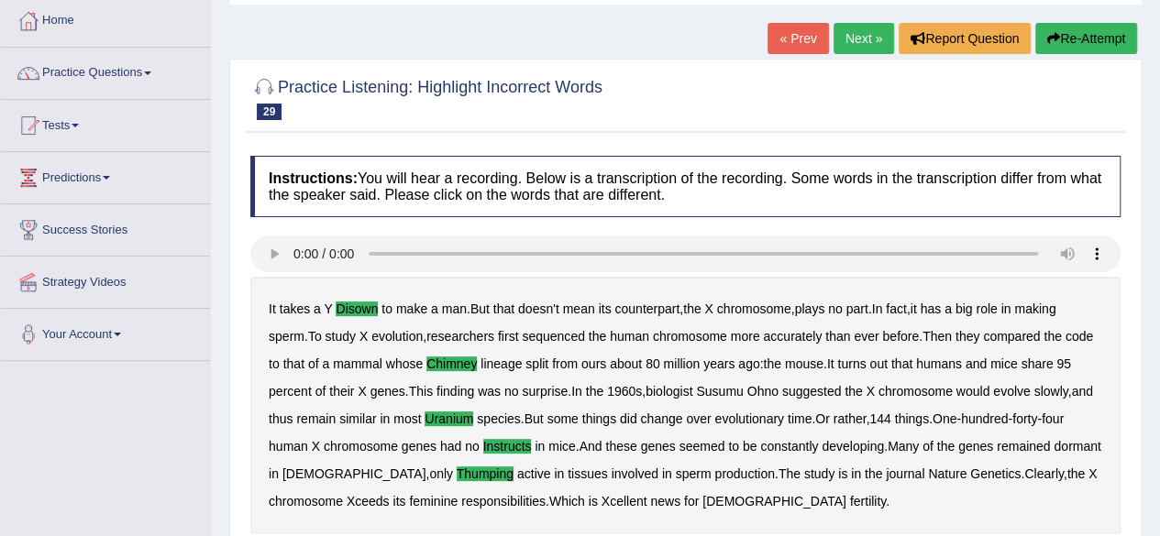
scroll to position [93, 0]
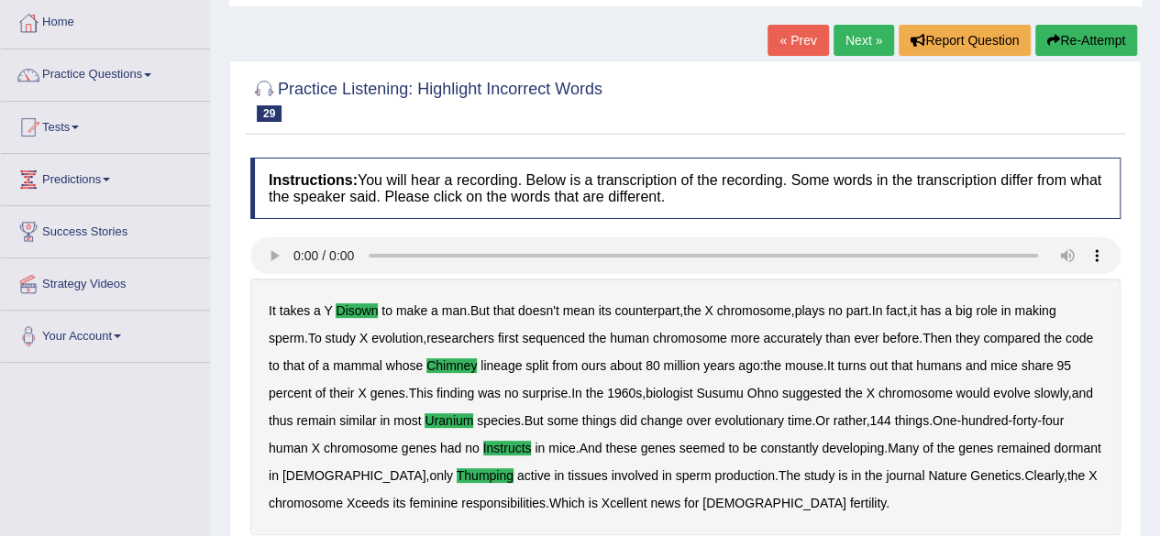
click at [863, 39] on link "Next »" at bounding box center [863, 40] width 60 height 31
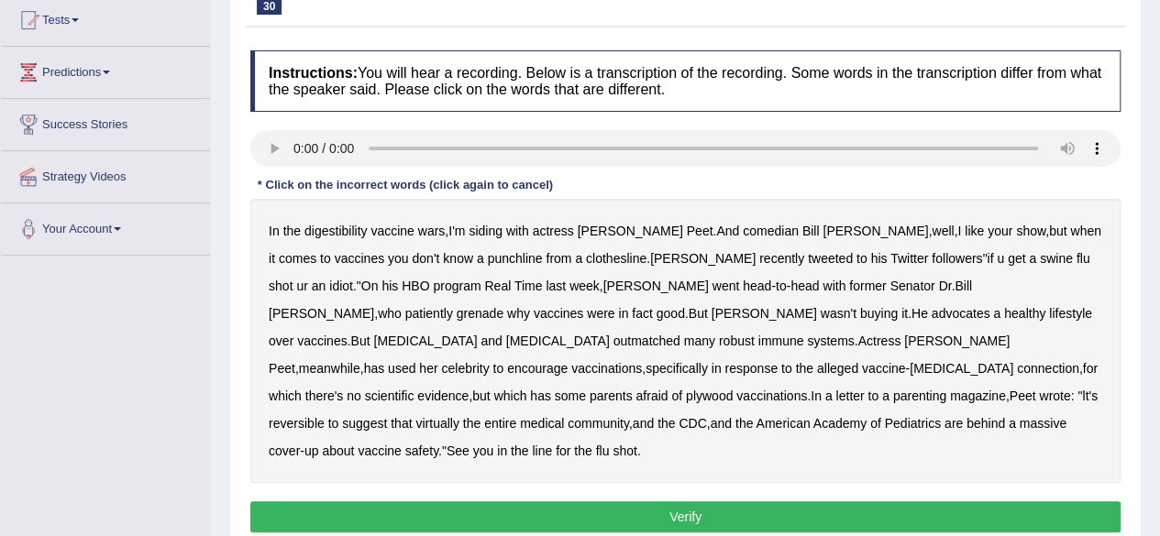
scroll to position [205, 0]
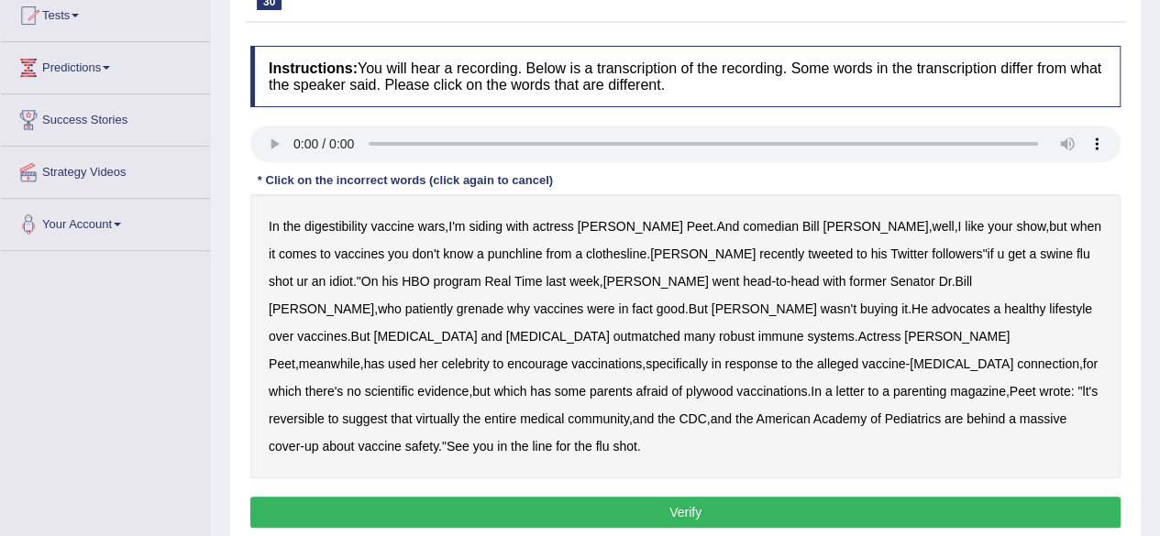
click at [503, 302] on b "grenade" at bounding box center [479, 309] width 47 height 15
click at [732, 384] on b "plywood" at bounding box center [709, 391] width 47 height 15
click at [324, 412] on b "reversible" at bounding box center [297, 419] width 56 height 15
click at [334, 226] on b "digestibility" at bounding box center [335, 226] width 62 height 15
click at [698, 497] on button "Verify" at bounding box center [685, 512] width 870 height 31
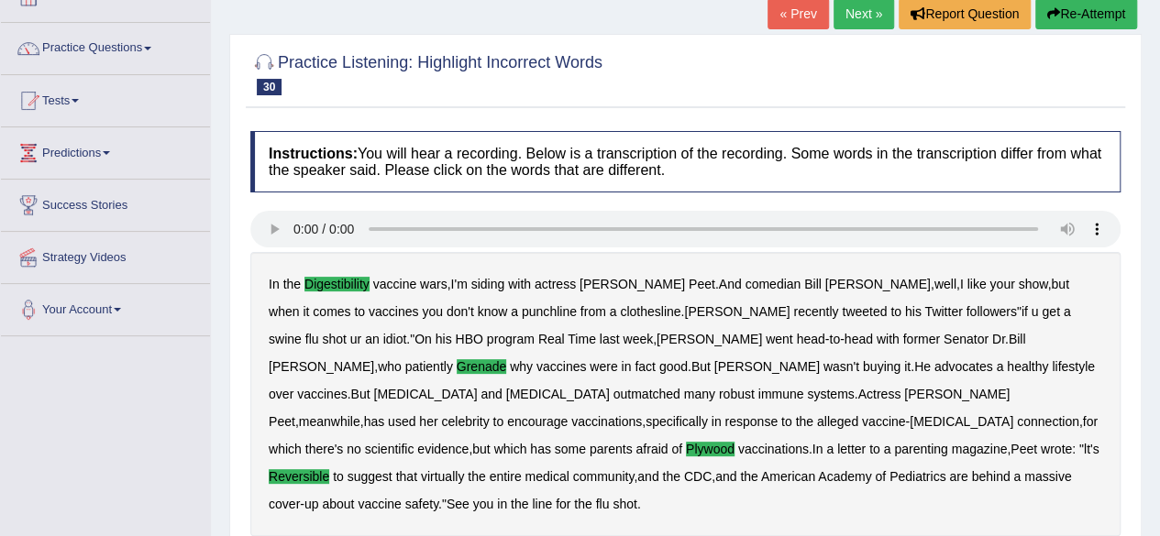
scroll to position [0, 0]
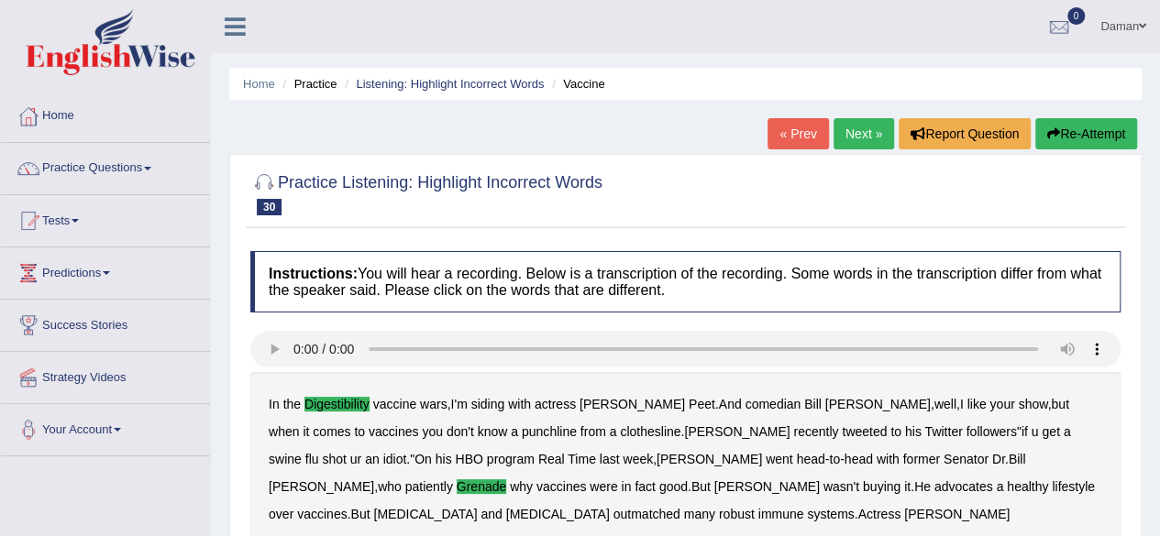
click at [856, 131] on link "Next »" at bounding box center [863, 133] width 60 height 31
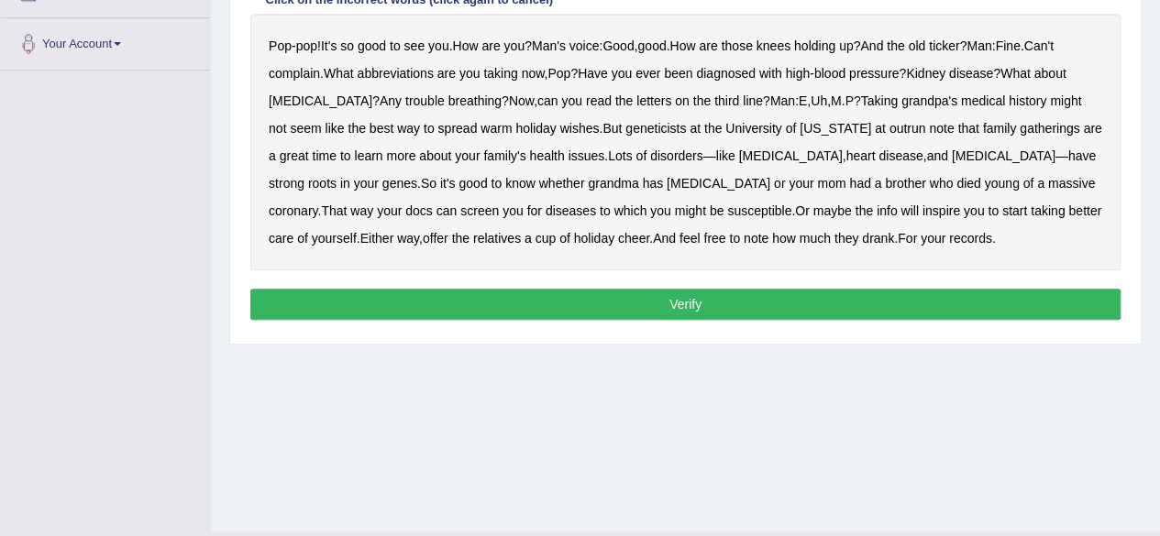
scroll to position [385, 0]
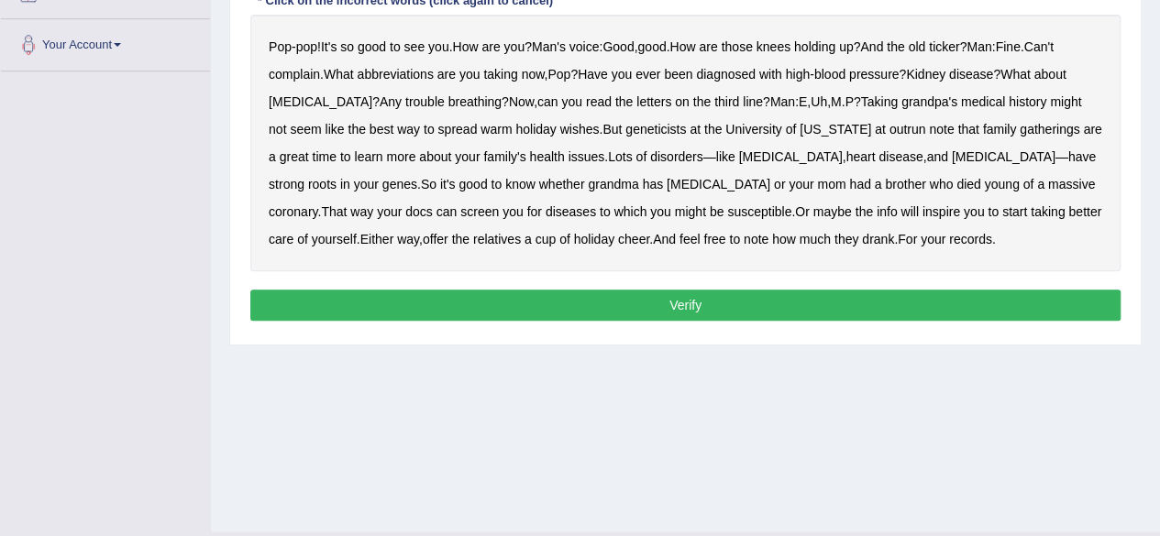
click at [565, 44] on b "Man's" at bounding box center [549, 46] width 34 height 15
click at [591, 44] on b "voice" at bounding box center [584, 46] width 30 height 15
click at [768, 311] on button "Verify" at bounding box center [685, 305] width 870 height 31
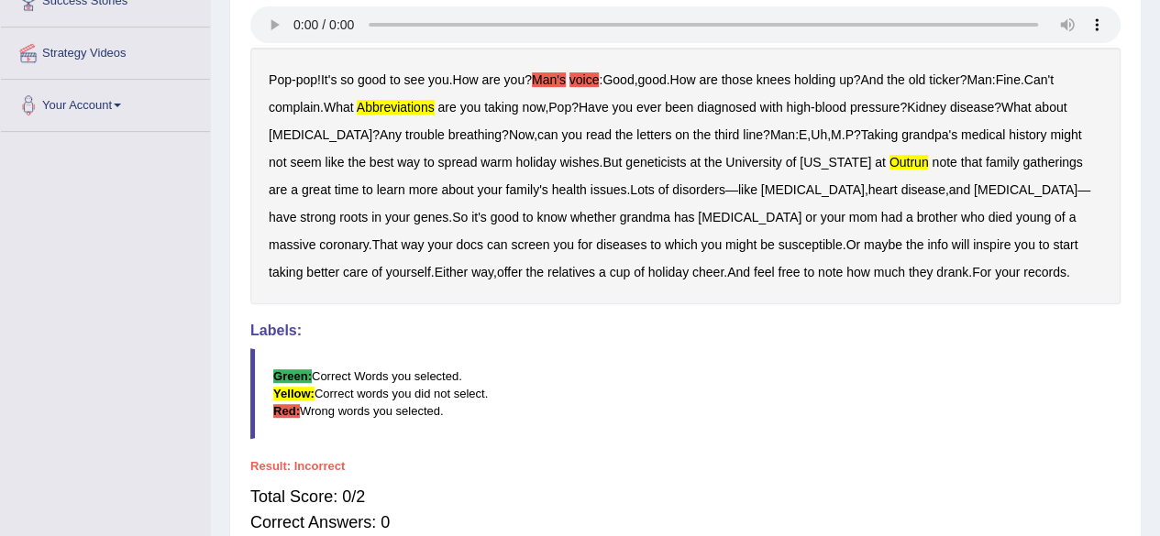
scroll to position [323, 0]
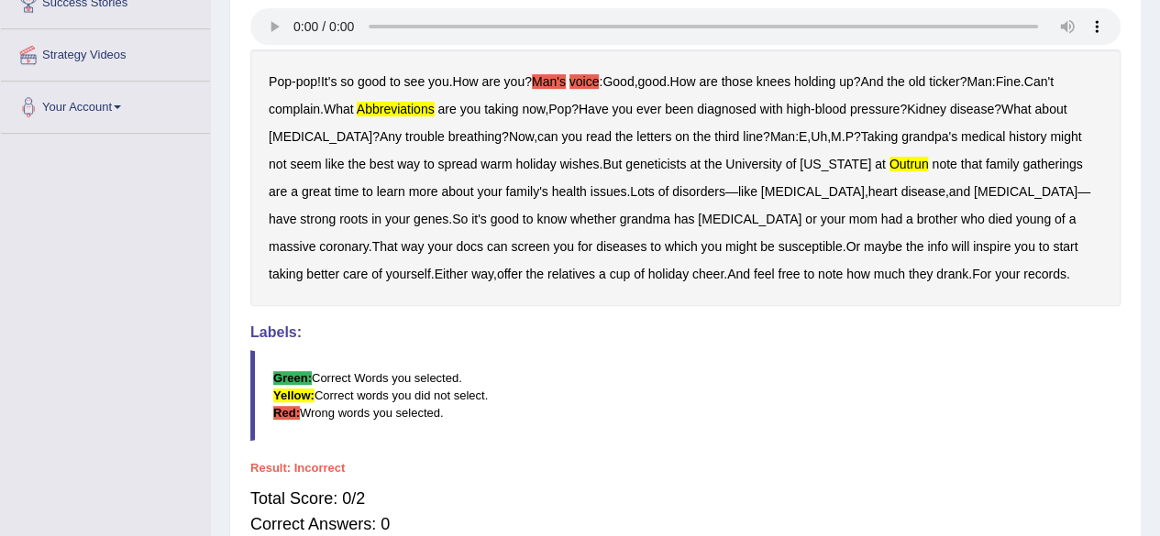
click at [426, 107] on b "abbreviations" at bounding box center [396, 109] width 78 height 15
click at [889, 162] on b "outrun" at bounding box center [908, 164] width 39 height 15
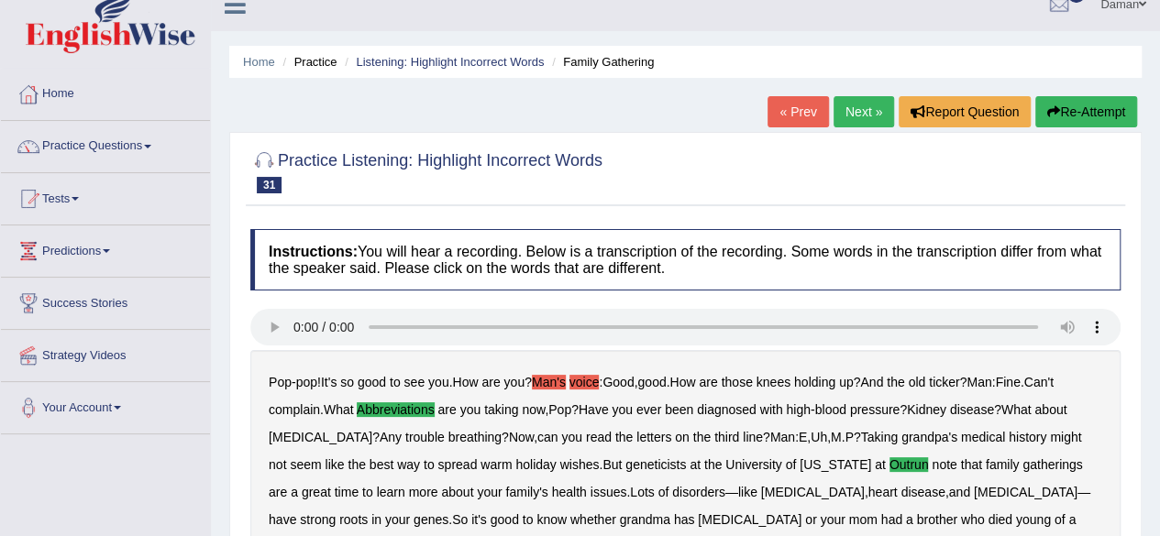
scroll to position [21, 0]
click at [854, 107] on link "Next »" at bounding box center [863, 112] width 60 height 31
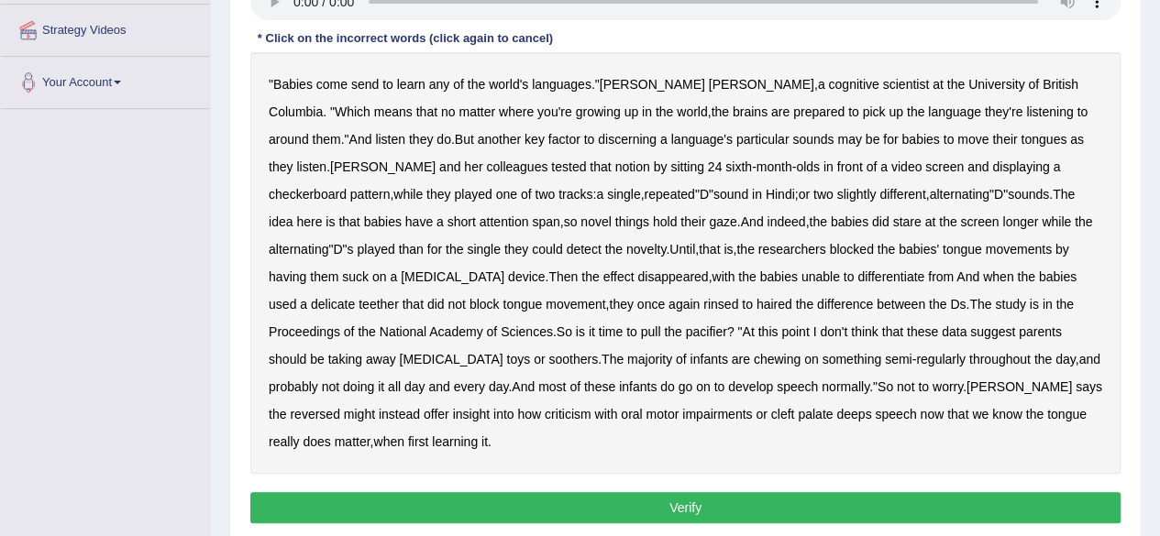
scroll to position [354, 0]
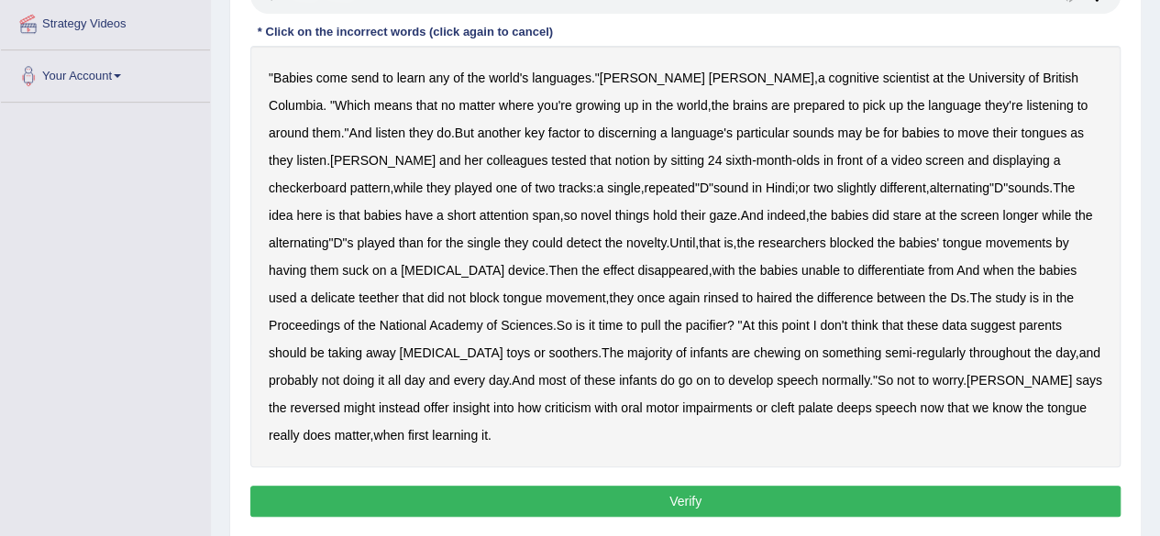
click at [367, 76] on b "send" at bounding box center [364, 78] width 27 height 15
click at [390, 181] on b "pattern" at bounding box center [370, 188] width 40 height 15
click at [479, 214] on b "attention" at bounding box center [503, 215] width 49 height 15
click at [355, 291] on b "delicate" at bounding box center [333, 298] width 44 height 15
click at [756, 293] on b "haired" at bounding box center [774, 298] width 36 height 15
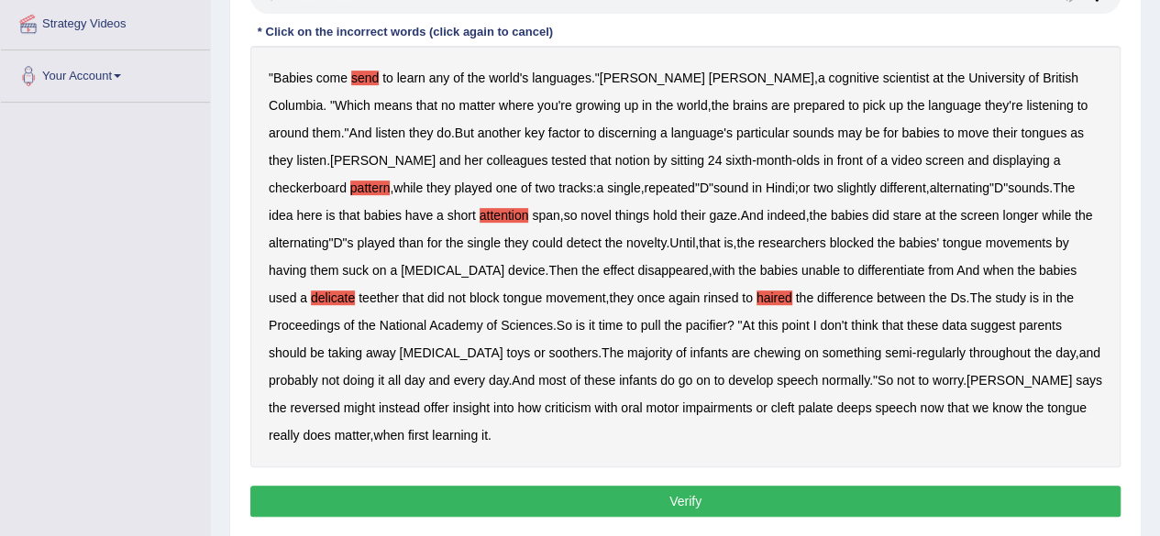
click at [830, 486] on button "Verify" at bounding box center [685, 501] width 870 height 31
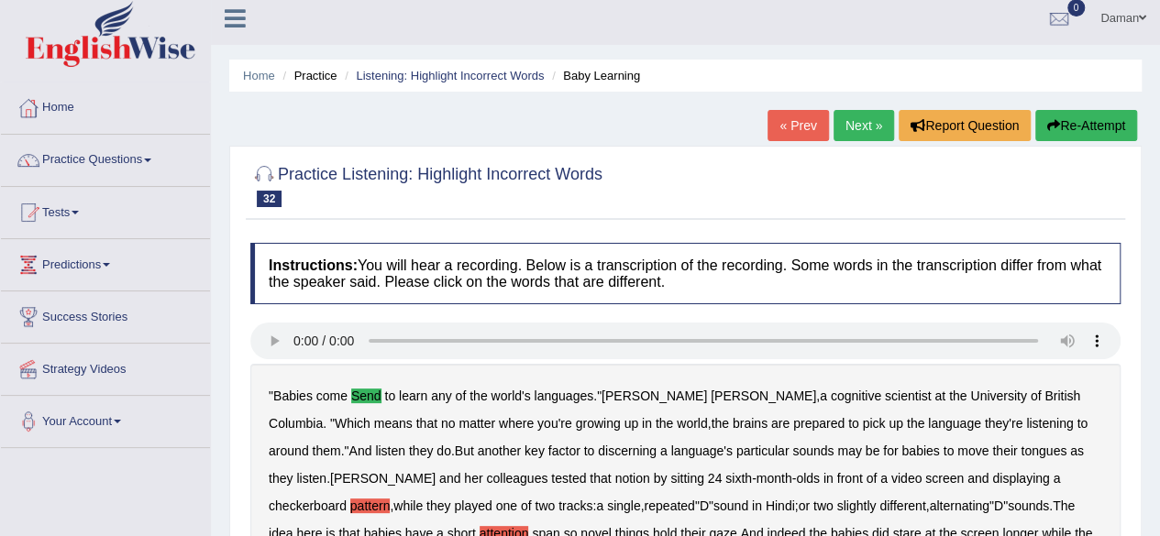
scroll to position [6, 0]
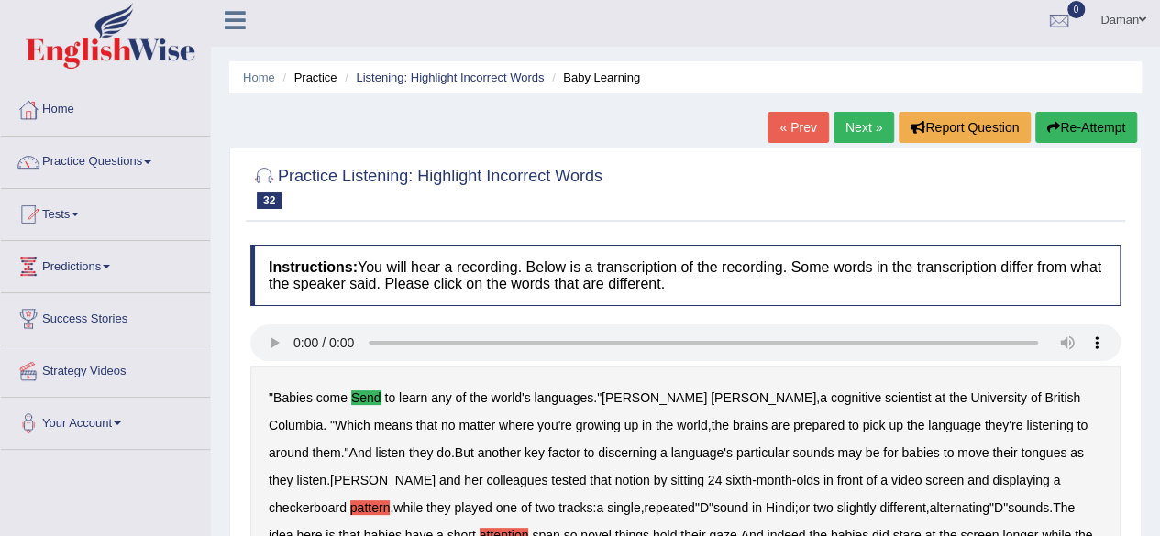
click at [863, 128] on link "Next »" at bounding box center [863, 127] width 60 height 31
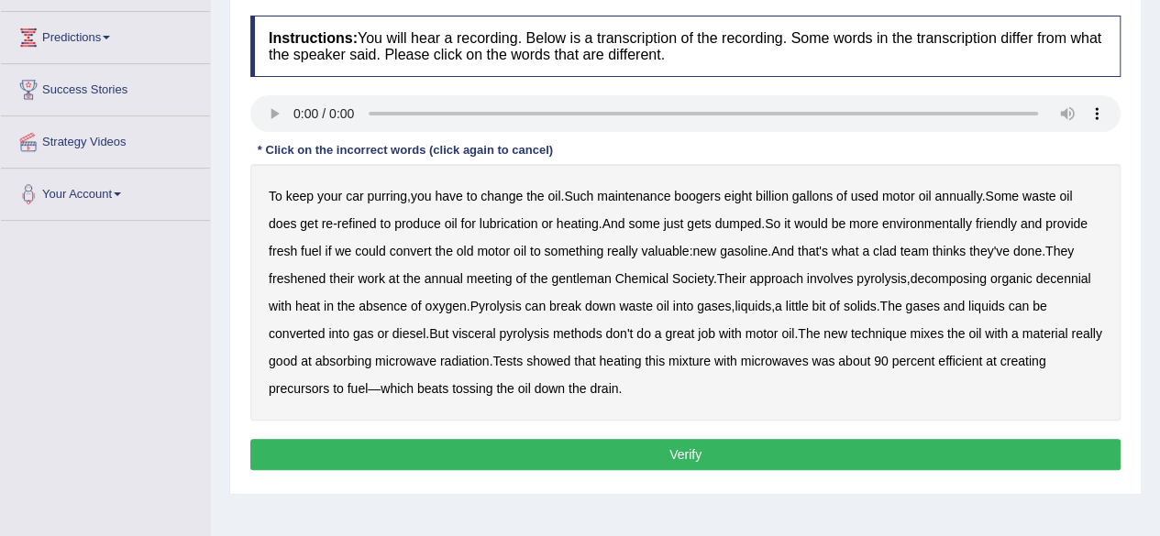
scroll to position [236, 0]
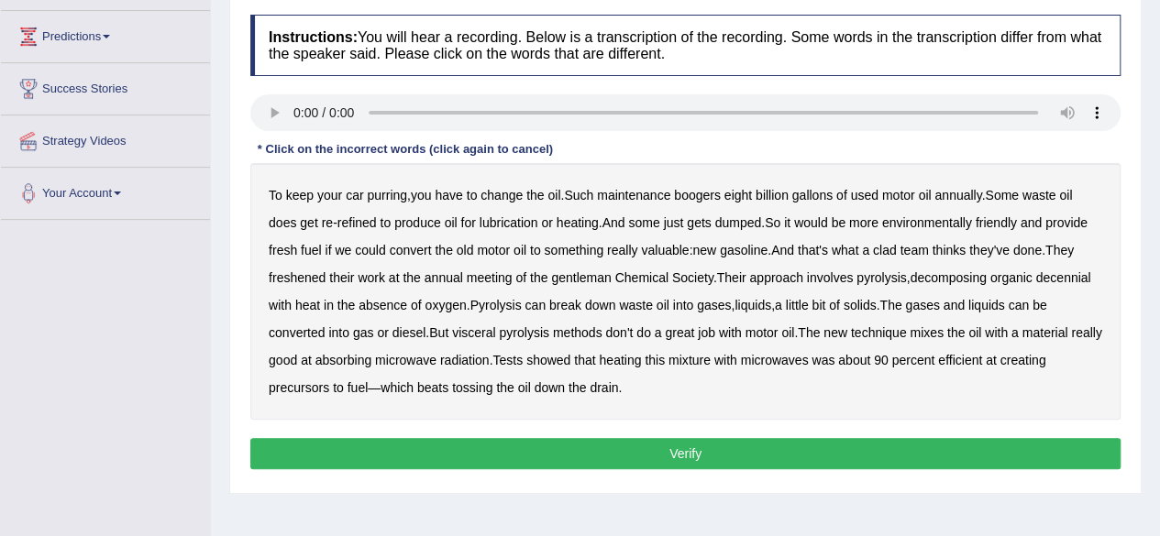
click at [709, 191] on b "boogers" at bounding box center [697, 195] width 47 height 15
click at [889, 253] on b "clad" at bounding box center [885, 250] width 24 height 15
click at [575, 280] on b "gentleman" at bounding box center [581, 277] width 60 height 15
click at [486, 329] on b "visceral" at bounding box center [473, 332] width 43 height 15
click at [526, 336] on b "pyrolysis" at bounding box center [523, 332] width 49 height 15
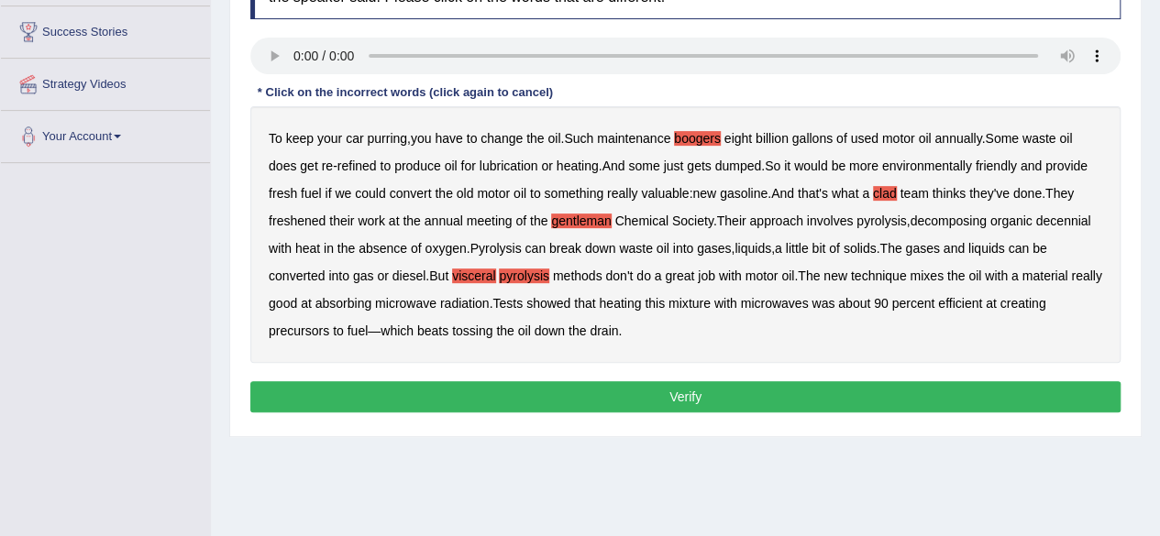
scroll to position [295, 0]
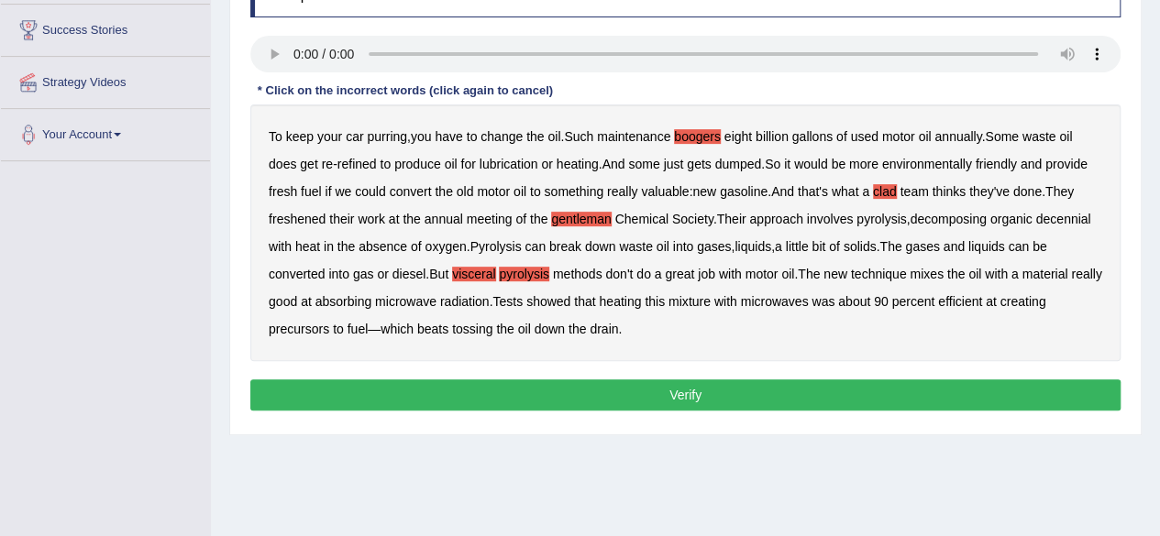
click at [686, 397] on button "Verify" at bounding box center [685, 394] width 870 height 31
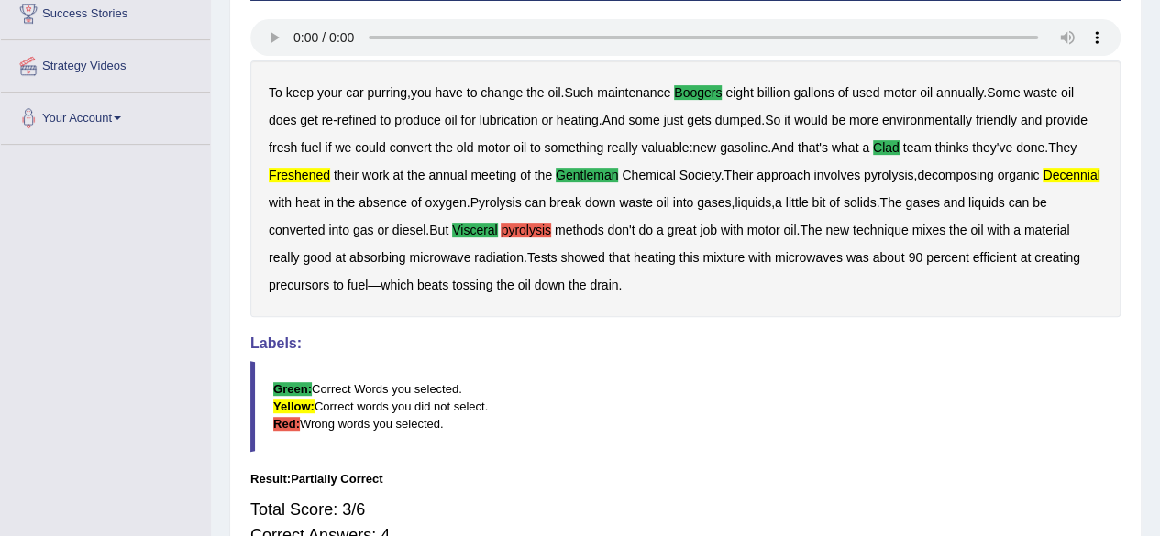
scroll to position [315, 0]
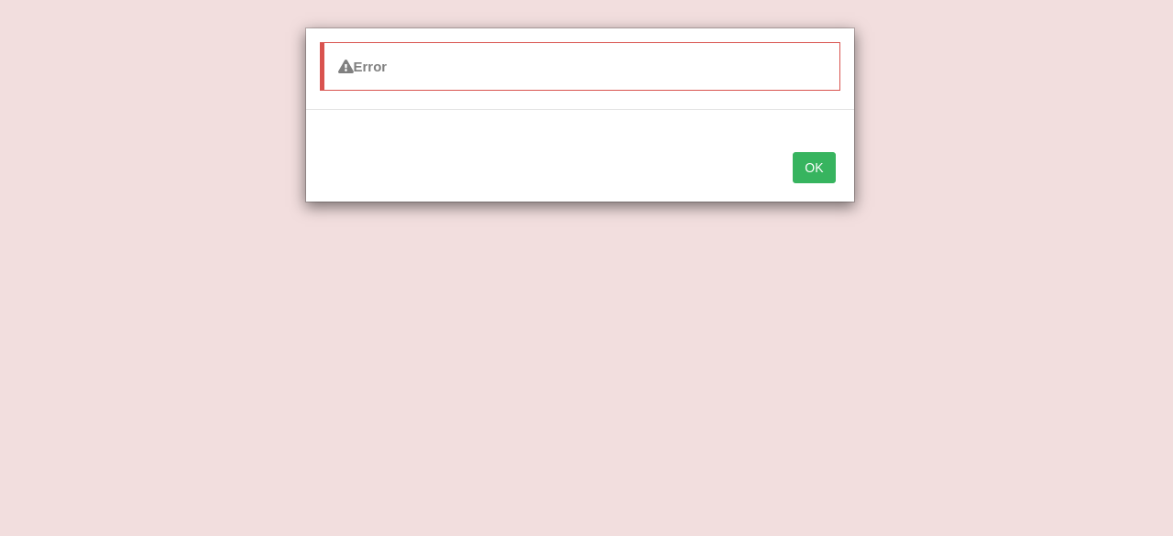
click at [816, 170] on button "OK" at bounding box center [814, 167] width 42 height 31
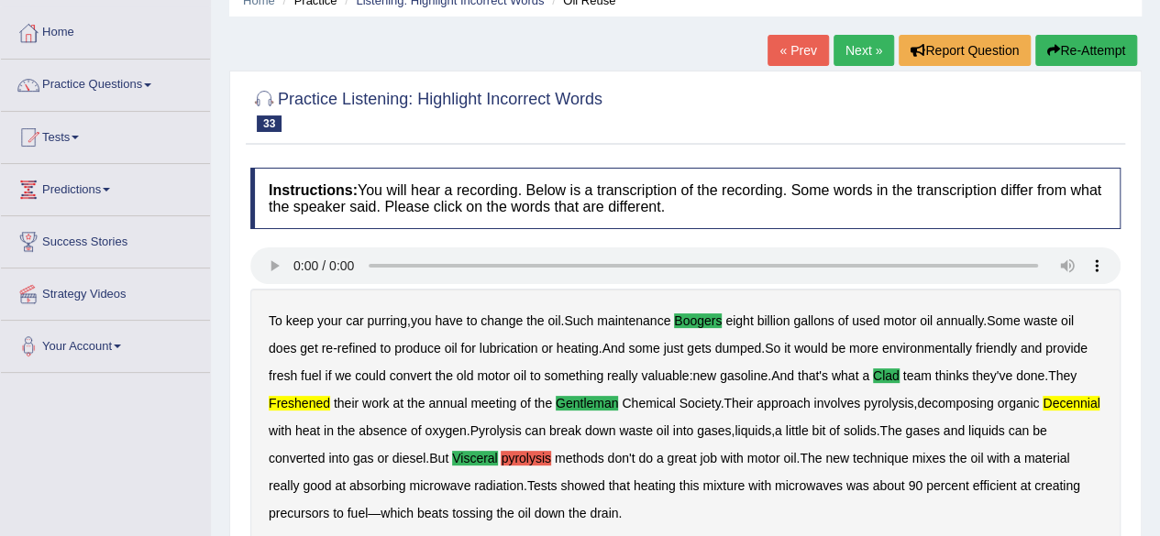
scroll to position [82, 0]
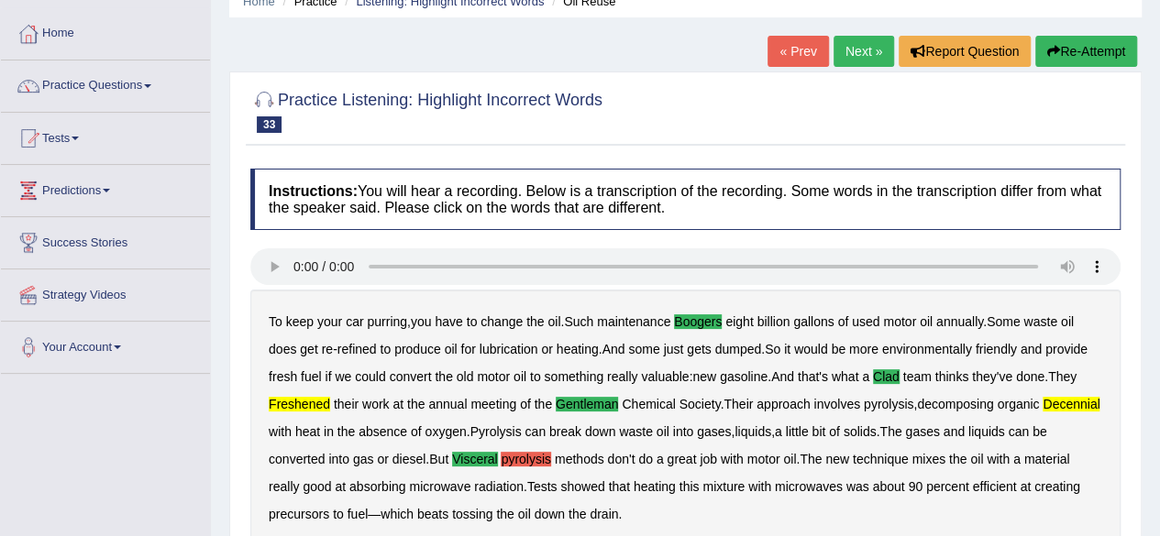
click at [846, 50] on link "Next »" at bounding box center [863, 51] width 60 height 31
click at [119, 78] on link "Practice Questions" at bounding box center [105, 83] width 209 height 46
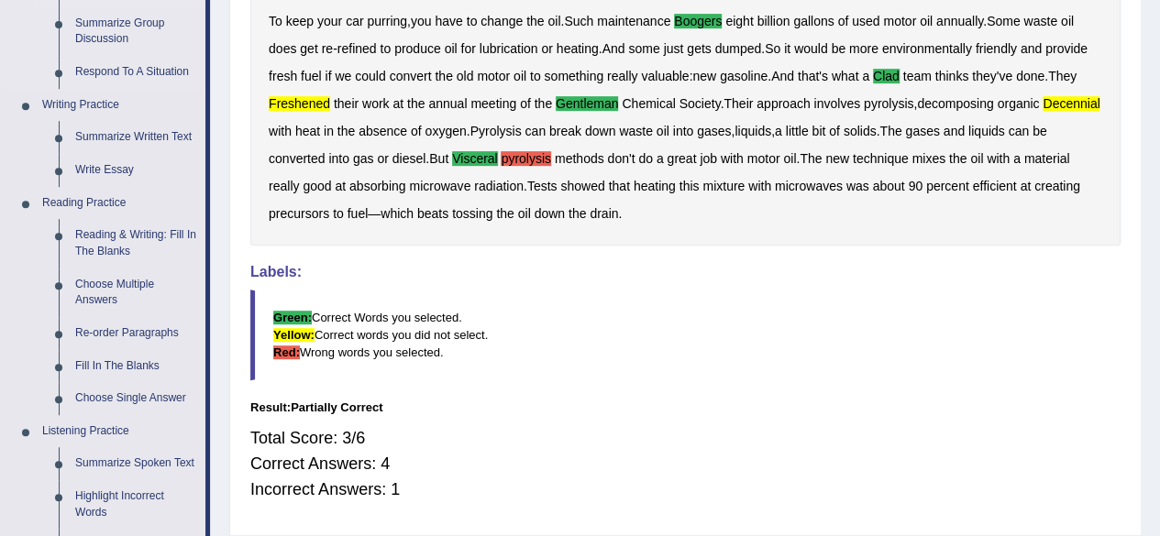
scroll to position [384, 0]
click at [114, 244] on link "Reading & Writing: Fill In The Blanks" at bounding box center [136, 242] width 138 height 49
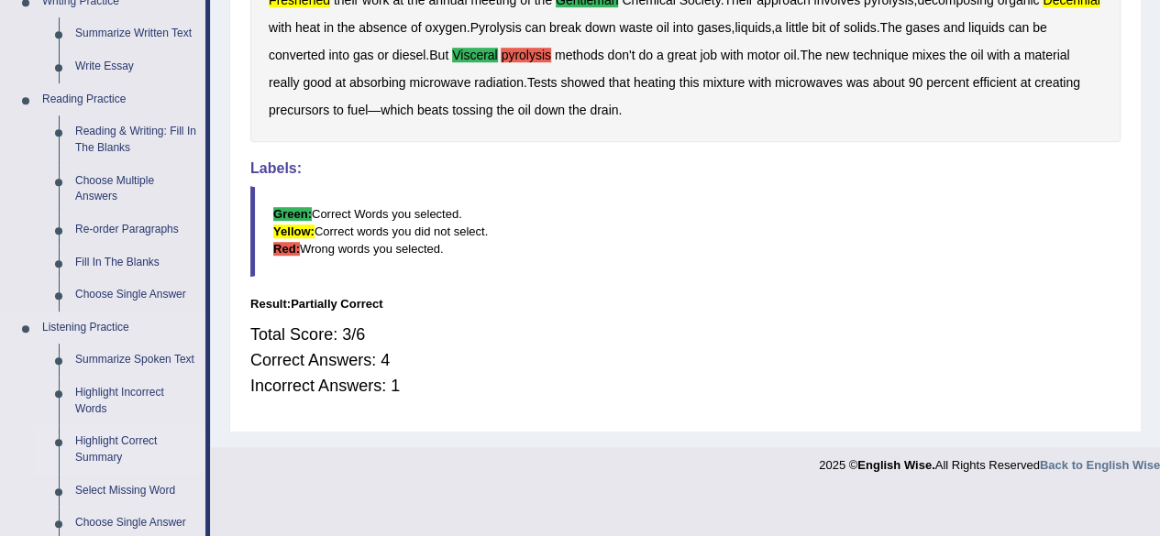
scroll to position [486, 0]
click at [112, 140] on link "Reading & Writing: Fill In The Blanks" at bounding box center [136, 140] width 138 height 49
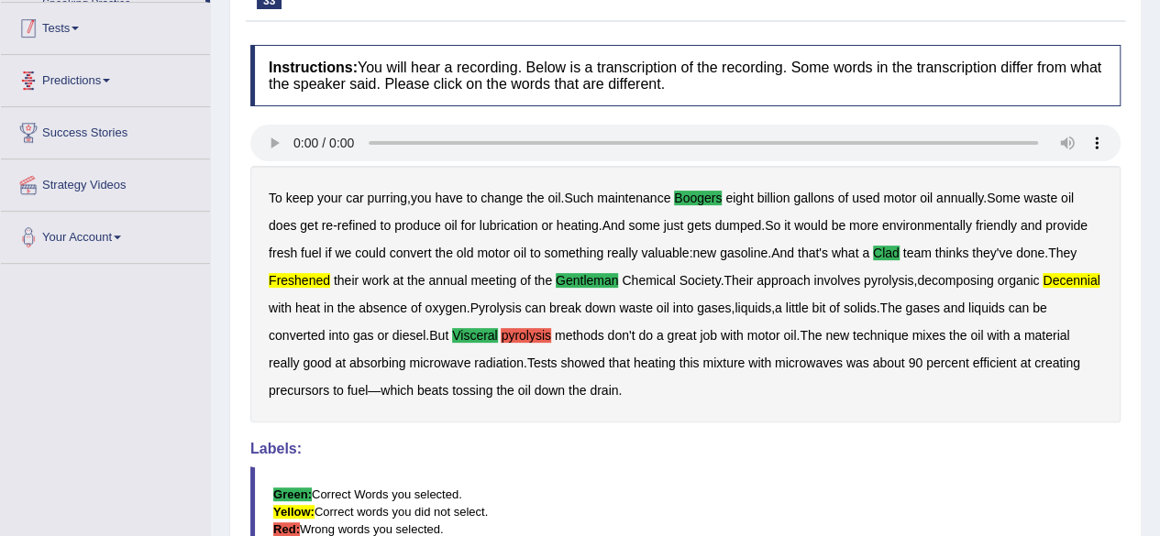
scroll to position [231, 0]
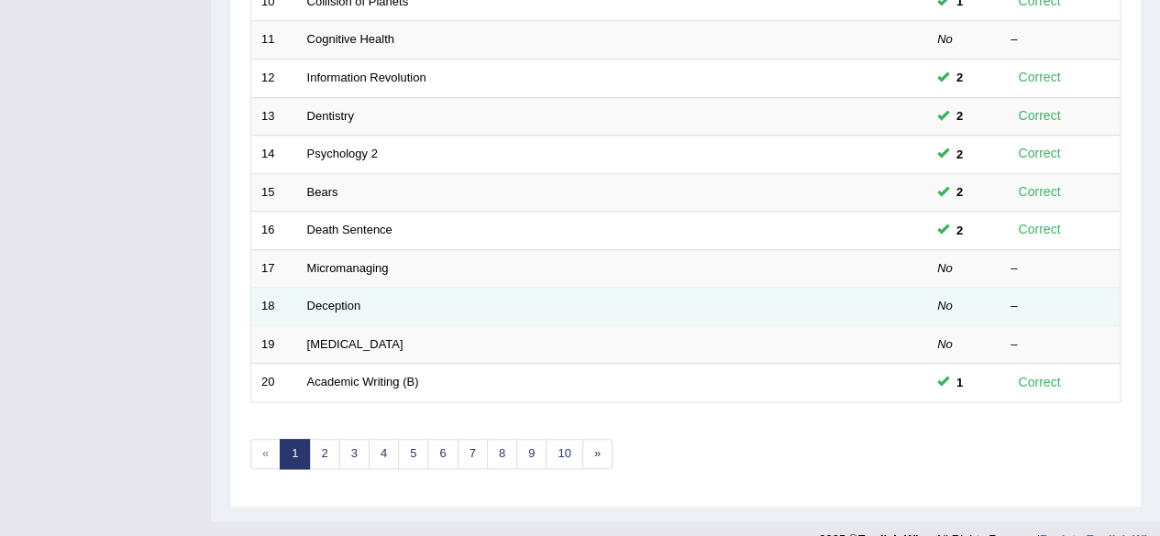
scroll to position [645, 0]
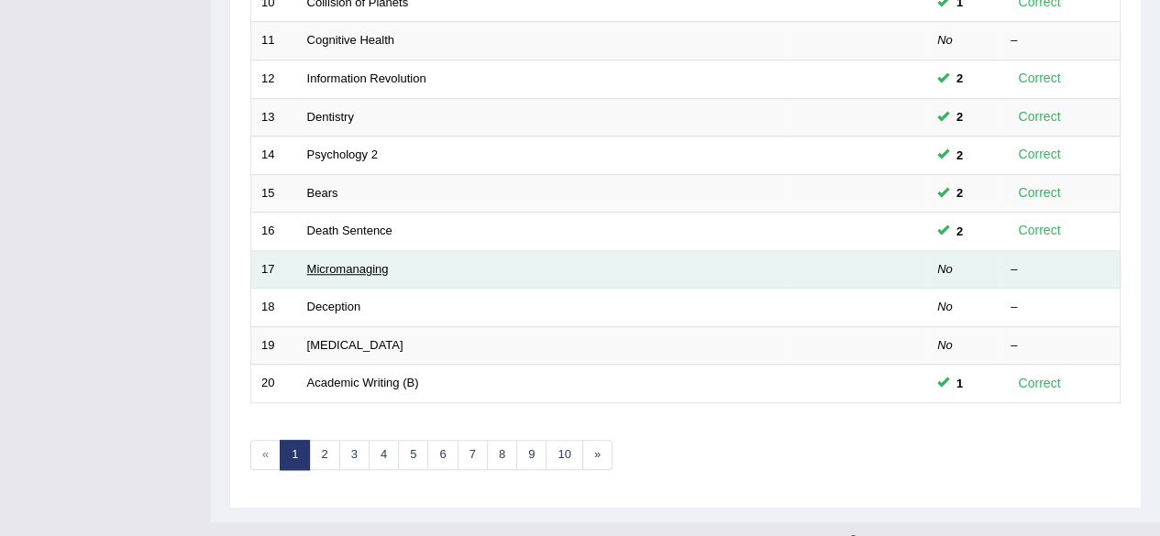
click at [354, 262] on link "Micromanaging" at bounding box center [348, 269] width 82 height 14
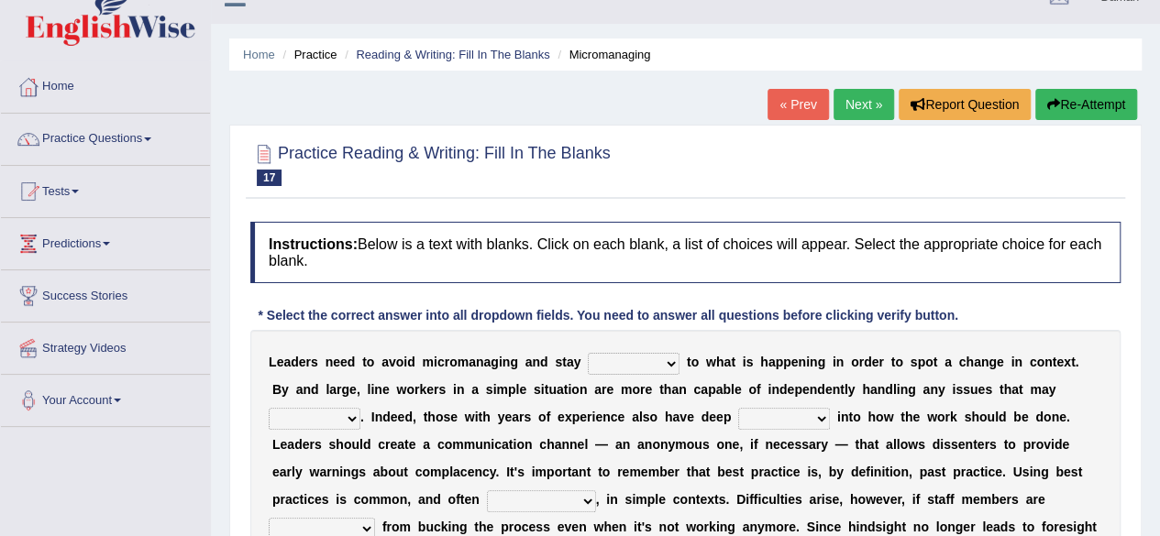
scroll to position [30, 0]
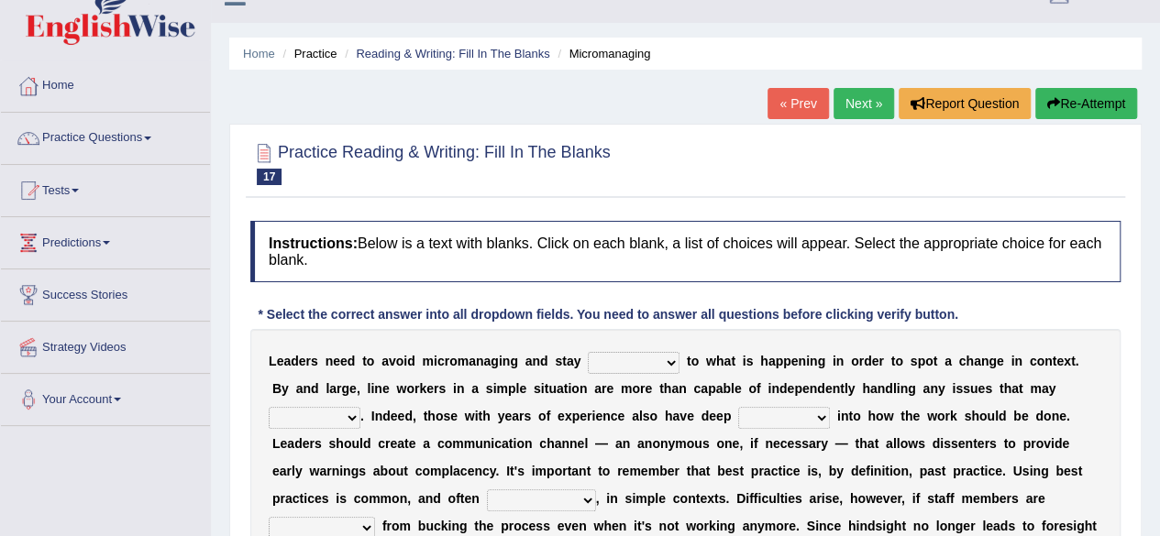
click at [666, 363] on select "complied connected precise concise" at bounding box center [634, 363] width 92 height 22
select select "connected"
click at [588, 352] on select "complied connected precise concise" at bounding box center [634, 363] width 92 height 22
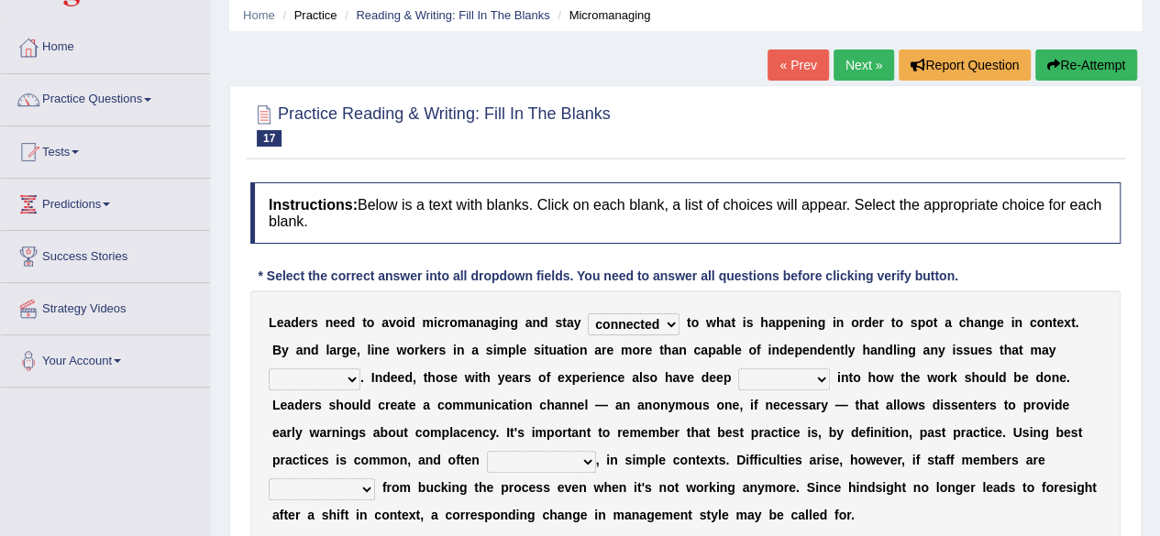
scroll to position [71, 0]
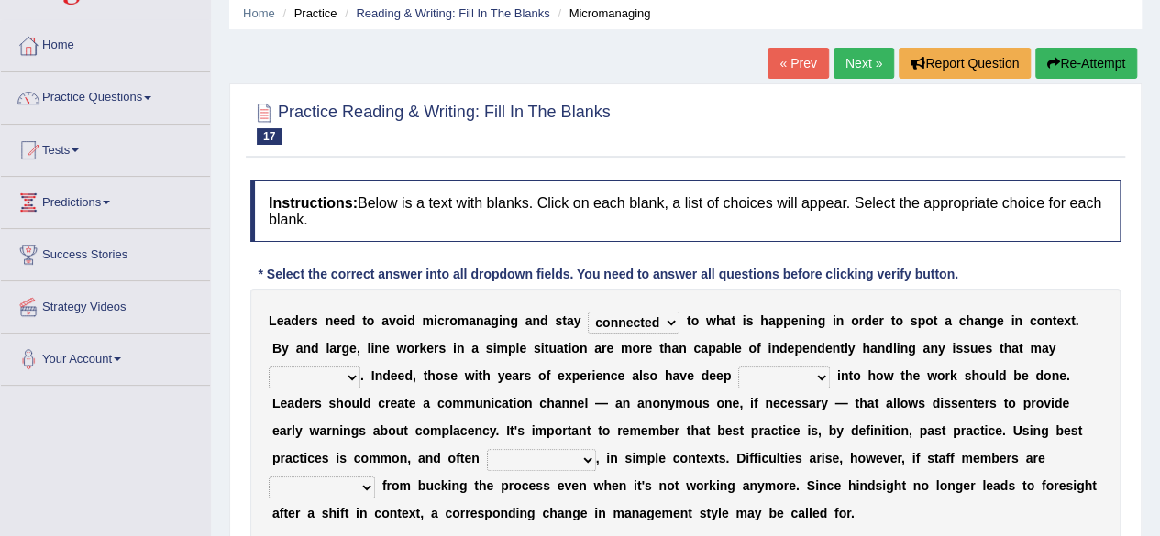
click at [349, 374] on select "apprise rise encounter arise" at bounding box center [315, 378] width 92 height 22
select select "arise"
click at [269, 367] on select "apprise rise encounter arise" at bounding box center [315, 378] width 92 height 22
click at [812, 370] on select "incursion insight indignity indication" at bounding box center [784, 378] width 92 height 22
select select "indication"
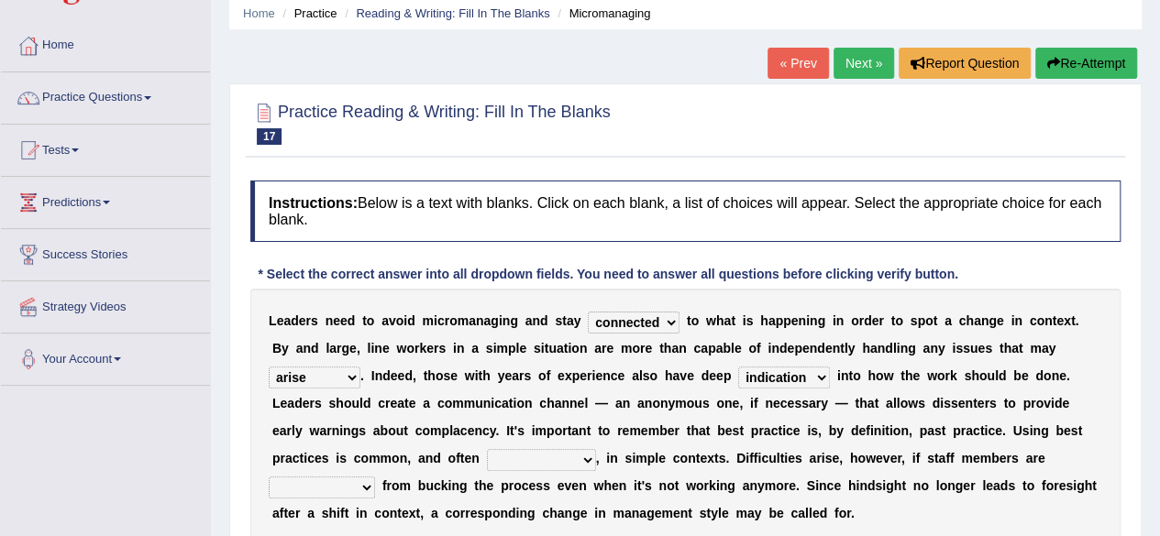
click at [738, 367] on select "incursion insight indignity indication" at bounding box center [784, 378] width 92 height 22
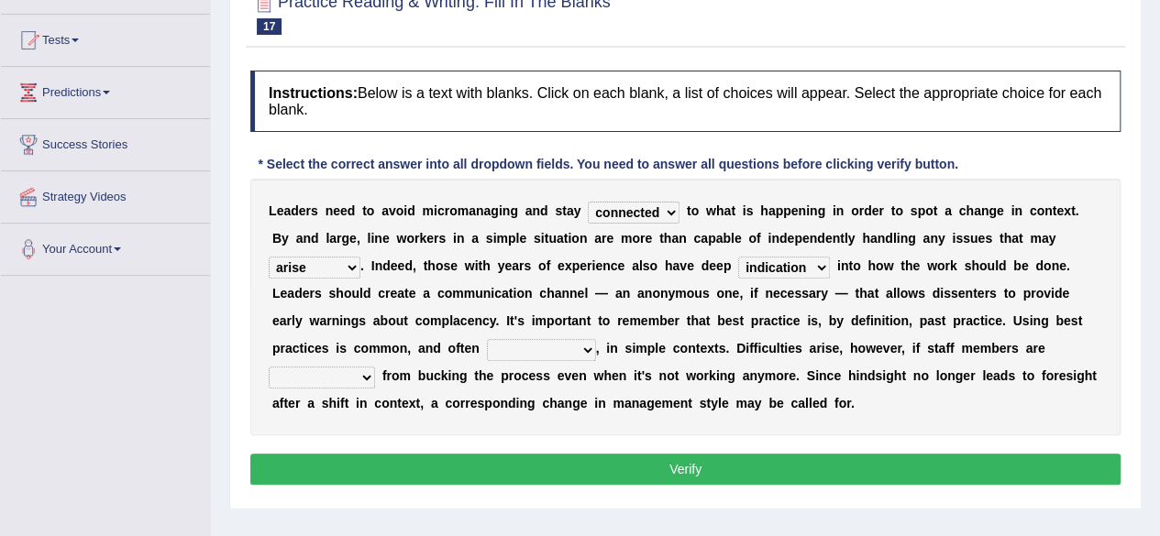
scroll to position [186, 0]
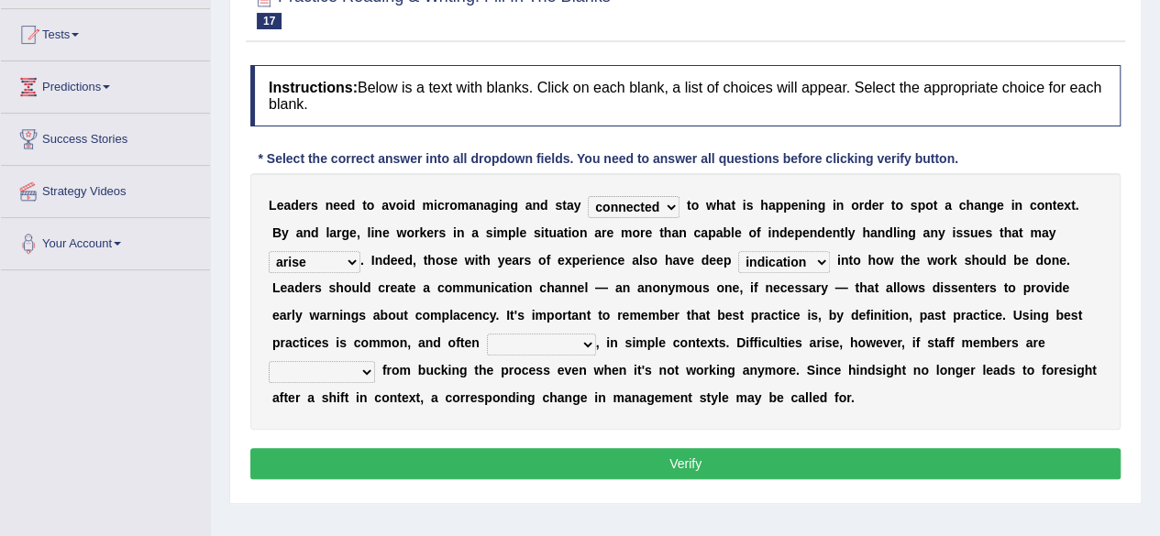
click at [584, 346] on select "inappropriate apprehensive appropriate forbidden" at bounding box center [541, 345] width 109 height 22
select select "appropriate"
click at [487, 334] on select "inappropriate apprehensive appropriate forbidden" at bounding box center [541, 345] width 109 height 22
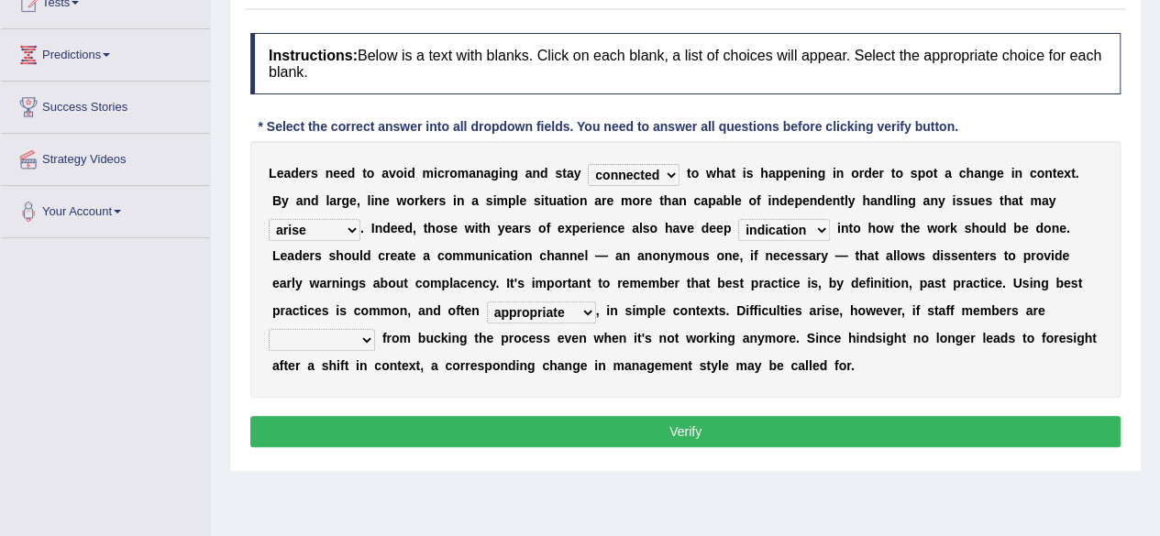
scroll to position [220, 0]
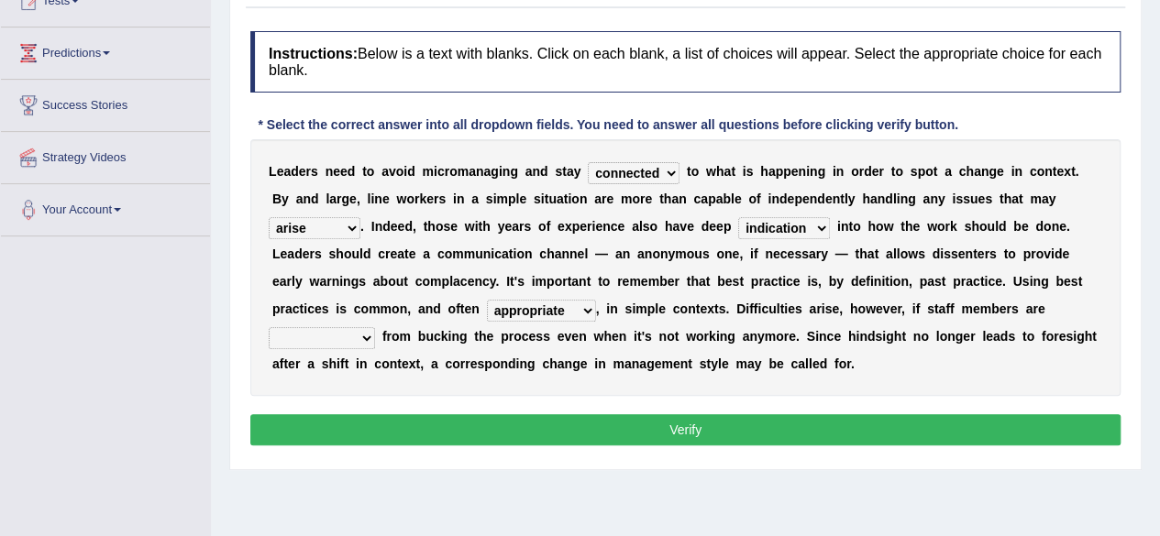
click at [368, 335] on select "disarranged disinclined discouraged disintegrated" at bounding box center [322, 338] width 106 height 22
select select "discouraged"
click at [269, 327] on select "disarranged disinclined discouraged disintegrated" at bounding box center [322, 338] width 106 height 22
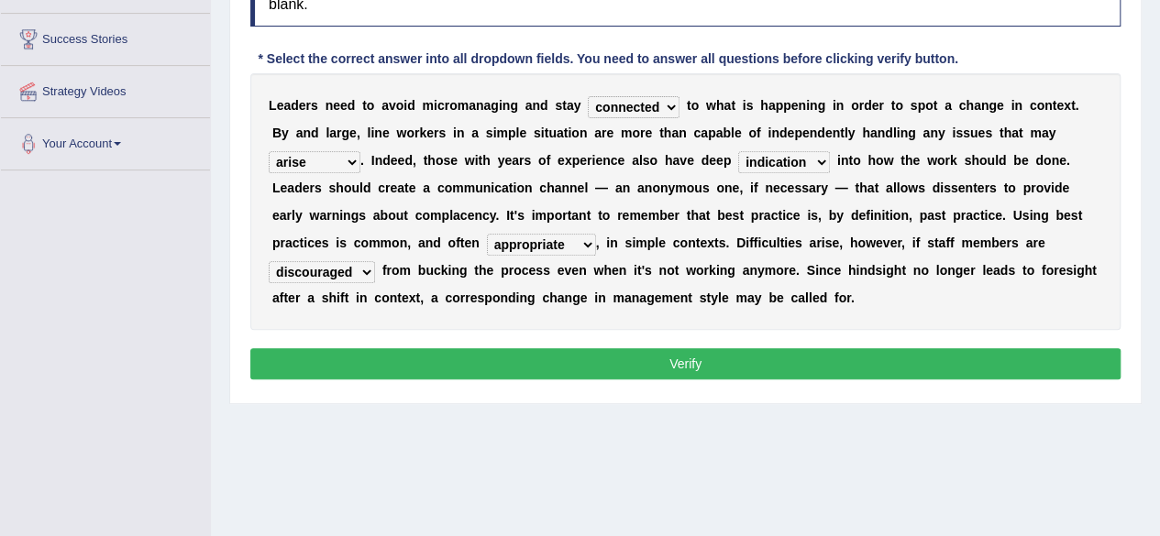
scroll to position [297, 0]
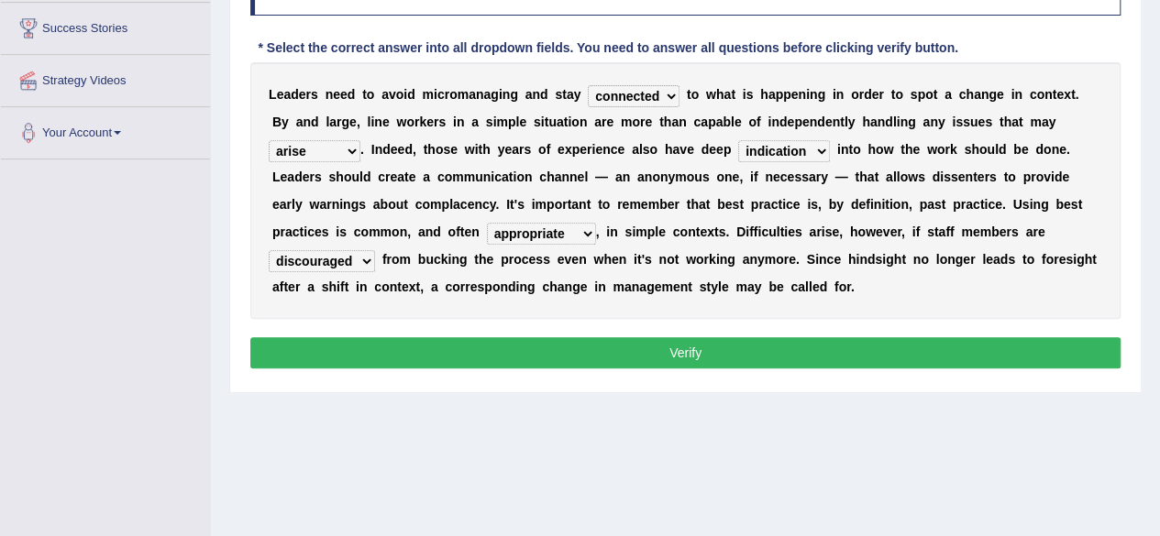
click at [776, 347] on button "Verify" at bounding box center [685, 352] width 870 height 31
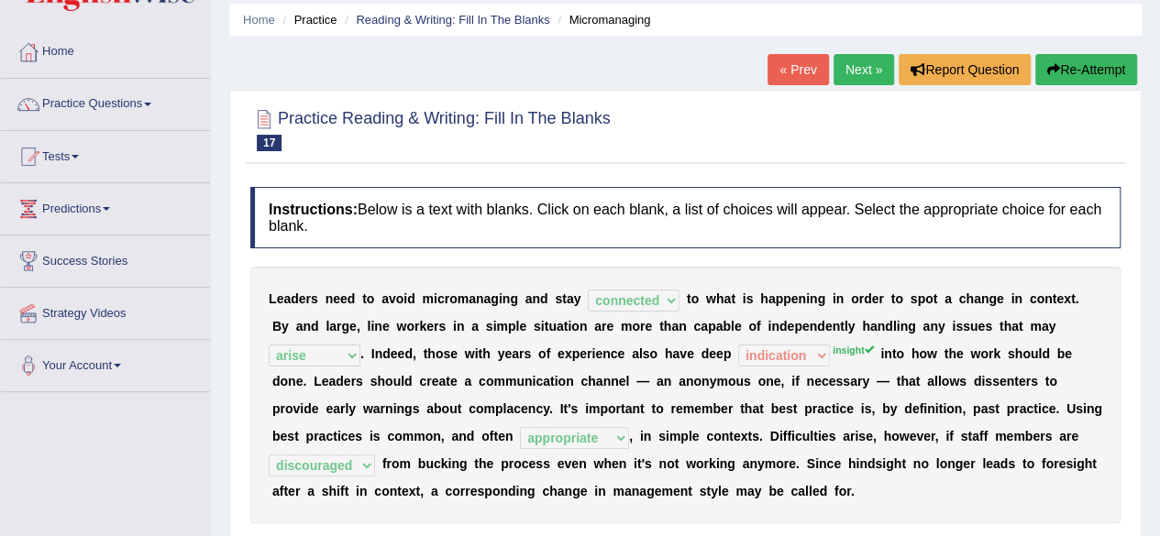
scroll to position [0, 0]
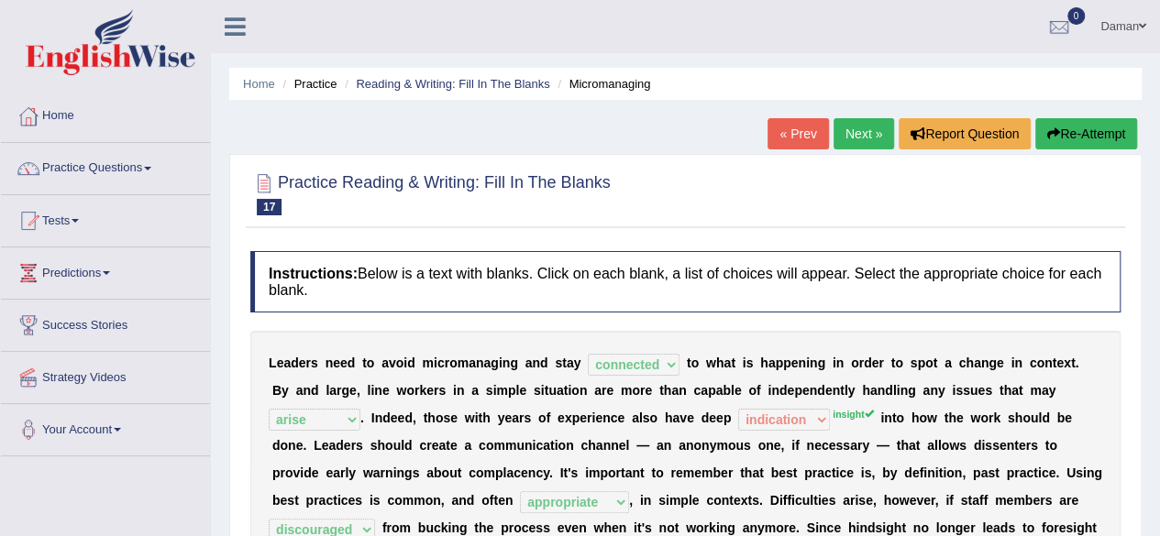
click at [873, 126] on link "Next »" at bounding box center [863, 133] width 60 height 31
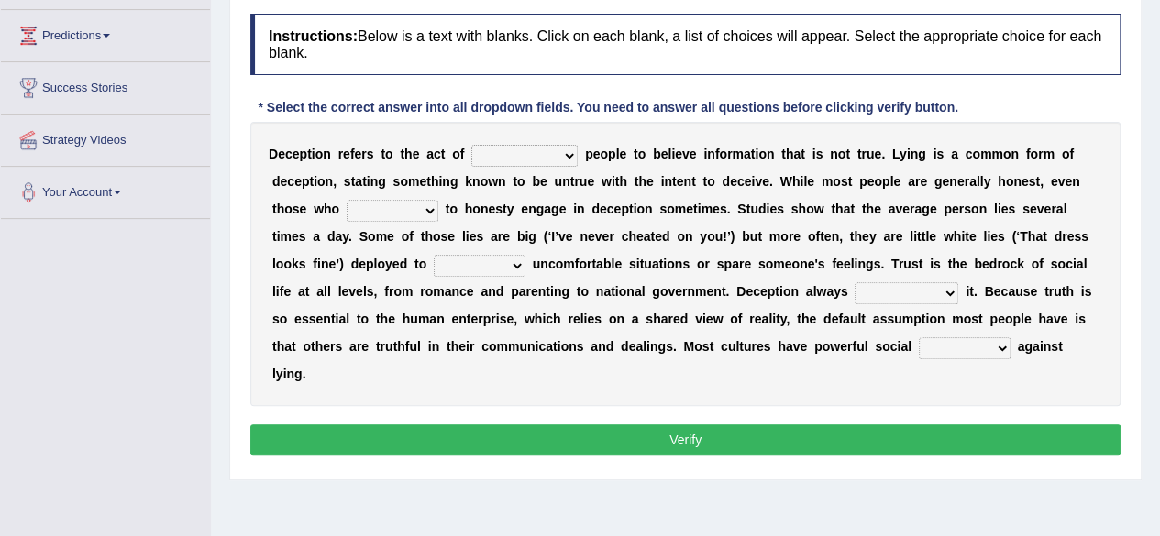
scroll to position [238, 0]
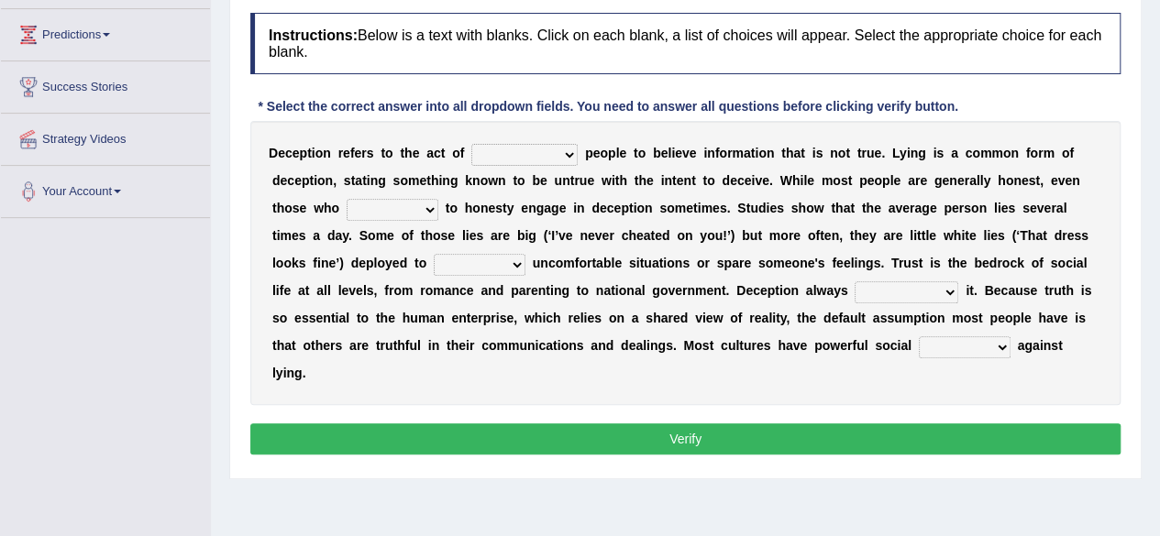
click at [563, 157] on select "discouraging forbidding detecting encouraging" at bounding box center [524, 155] width 106 height 22
select select "encouraging"
click at [471, 144] on select "discouraging forbidding detecting encouraging" at bounding box center [524, 155] width 106 height 22
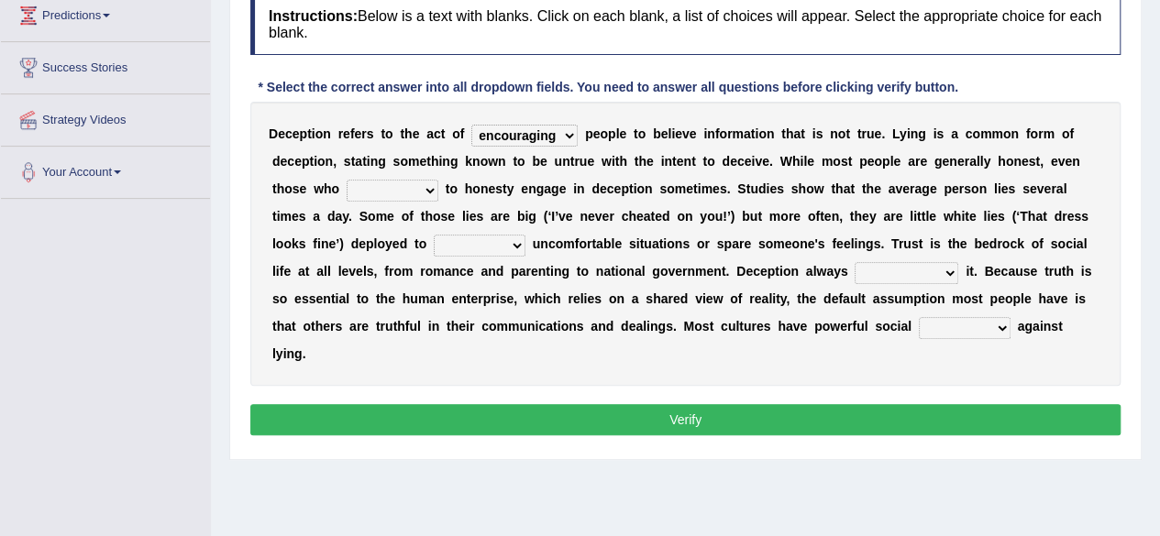
scroll to position [265, 0]
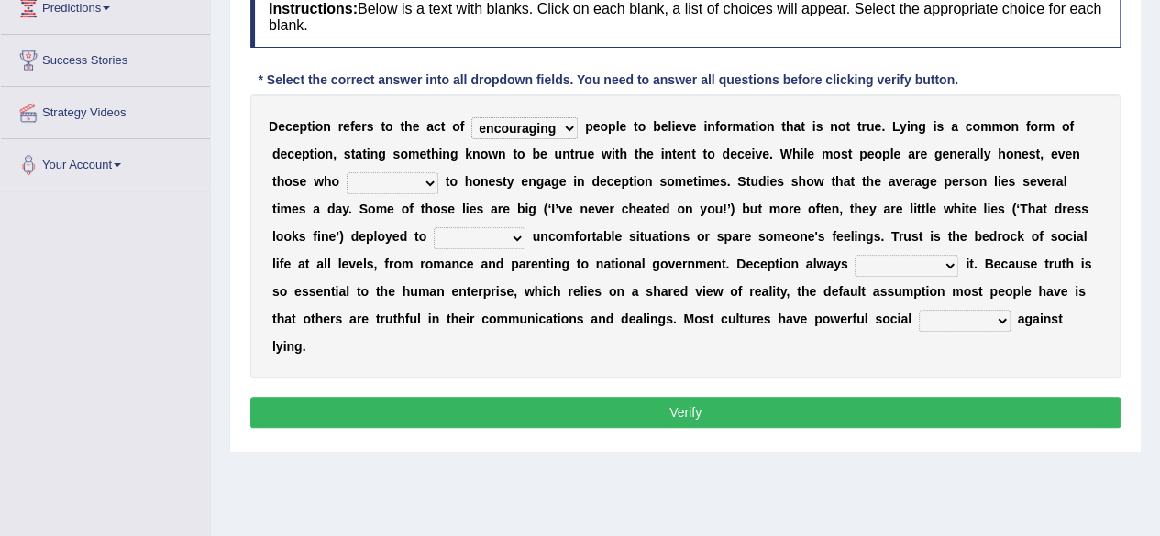
click at [412, 186] on select "describe prescribe inscribe subscribe" at bounding box center [392, 183] width 92 height 22
select select "prescribe"
click at [346, 172] on select "describe prescribe inscribe subscribe" at bounding box center [392, 183] width 92 height 22
click at [485, 239] on select "contest illuminate disguise avoid" at bounding box center [480, 238] width 92 height 22
select select "avoid"
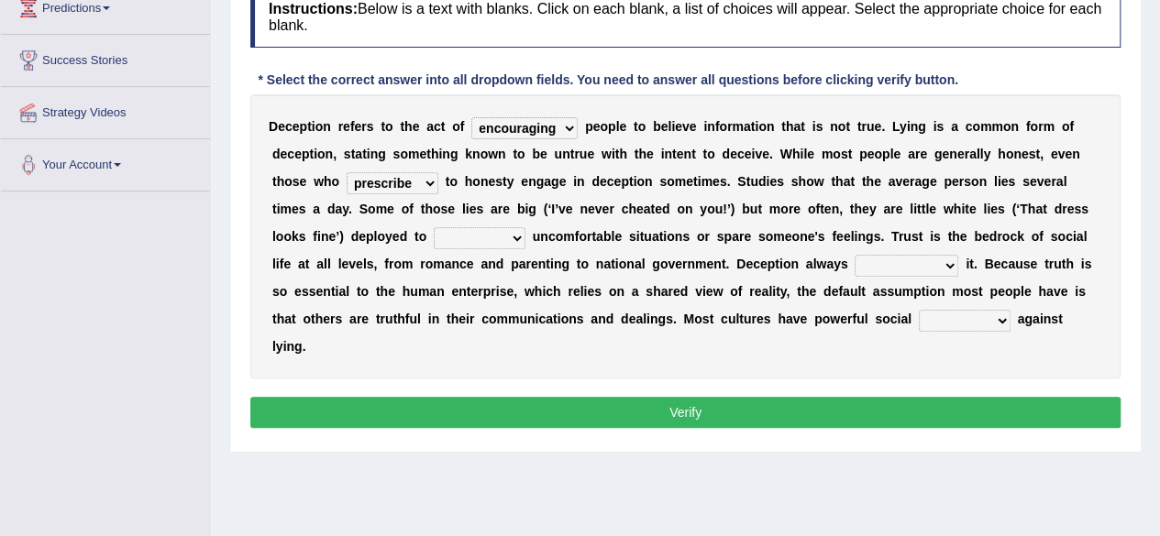
click at [434, 227] on select "contest illuminate disguise avoid" at bounding box center [480, 238] width 92 height 22
click at [935, 263] on select "undermines underscores undertakes underwrites" at bounding box center [906, 266] width 104 height 22
select select "undermines"
click at [854, 255] on select "undermines underscores undertakes underwrites" at bounding box center [906, 266] width 104 height 22
click at [972, 324] on select "ejections sanctions fractions inductions" at bounding box center [964, 321] width 92 height 22
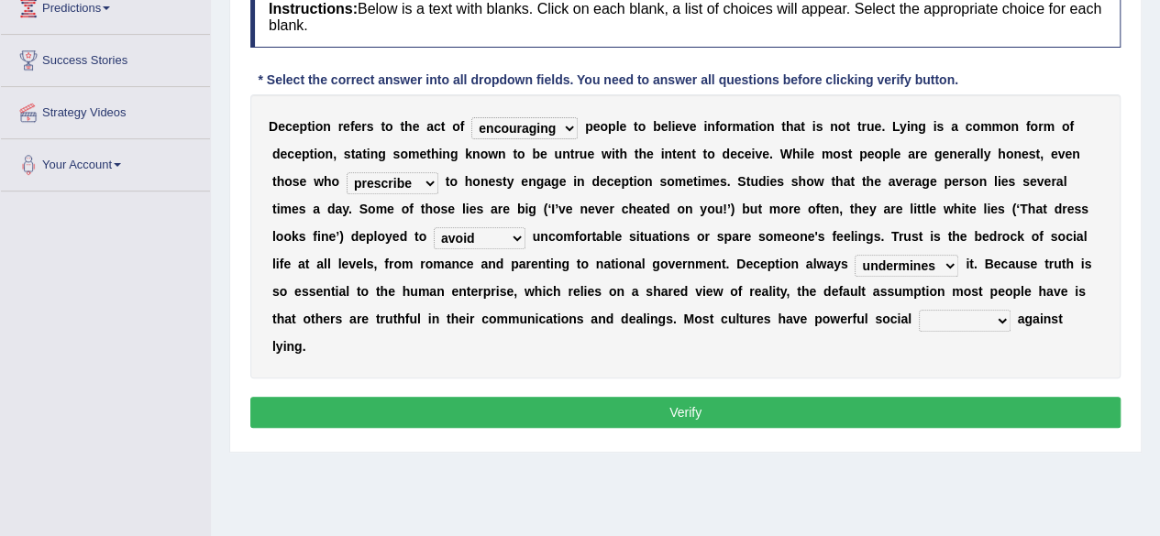
select select "fractions"
click at [918, 310] on select "ejections sanctions fractions inductions" at bounding box center [964, 321] width 92 height 22
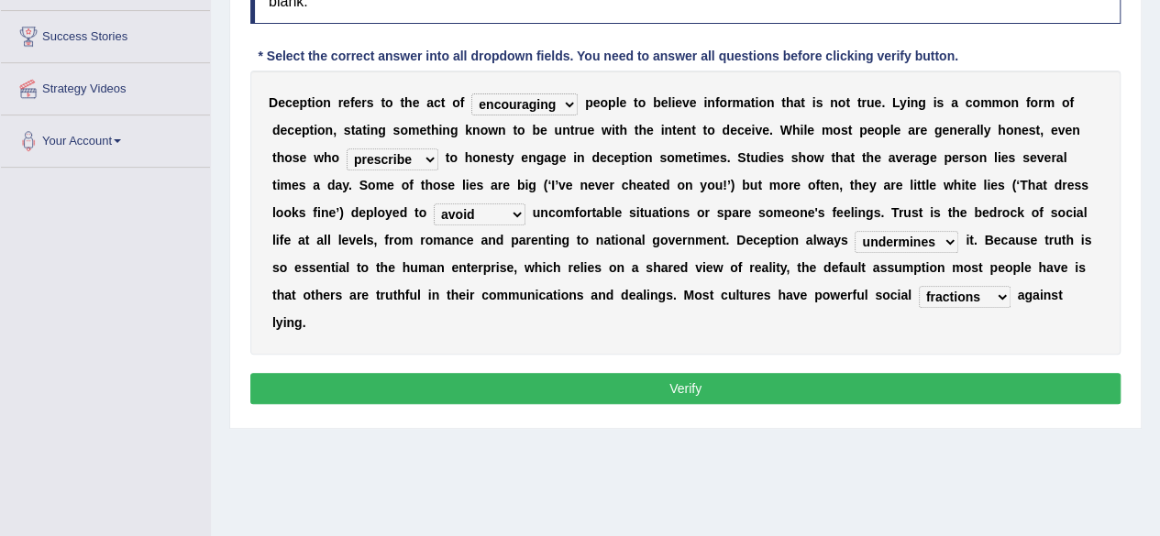
scroll to position [290, 0]
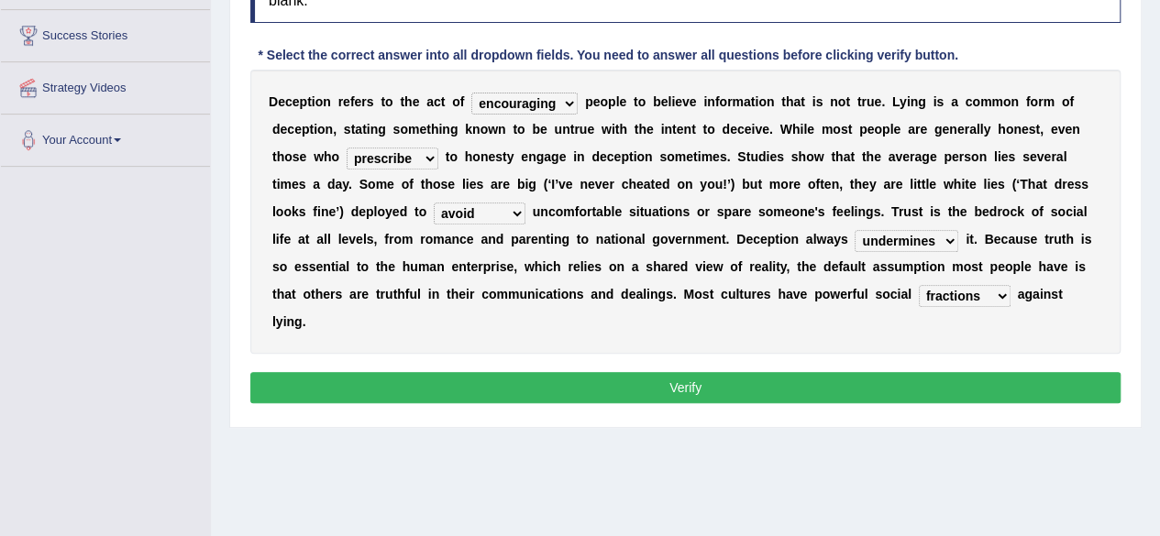
click at [898, 393] on button "Verify" at bounding box center [685, 387] width 870 height 31
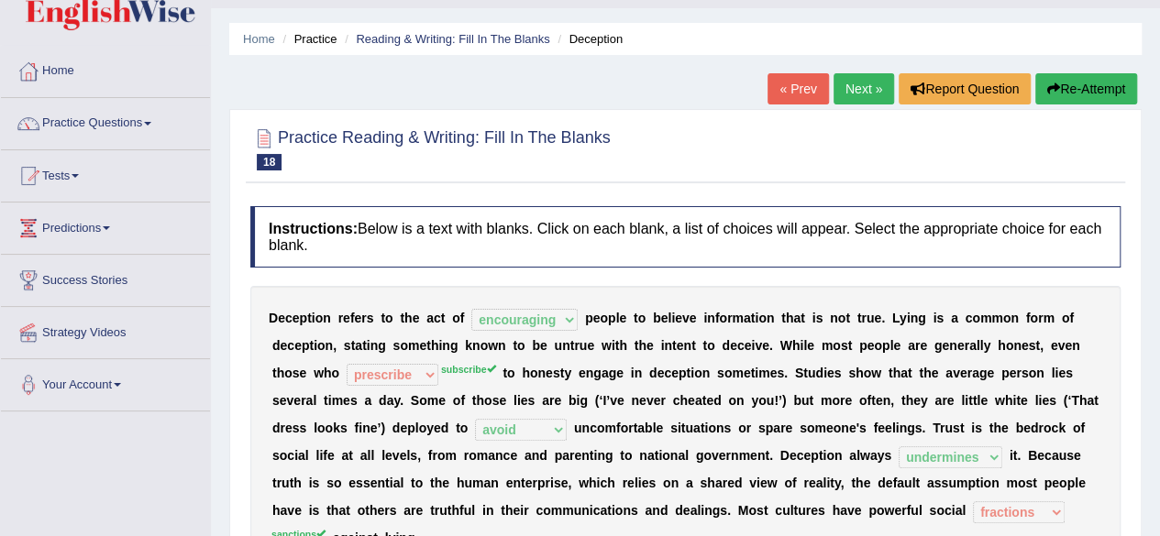
scroll to position [17, 0]
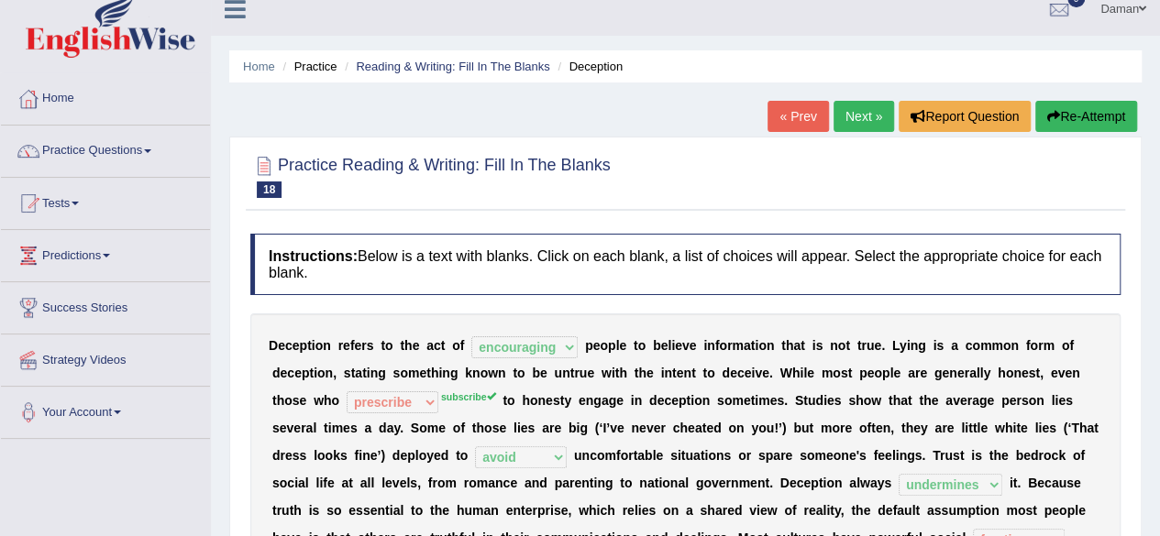
click at [854, 119] on link "Next »" at bounding box center [863, 116] width 60 height 31
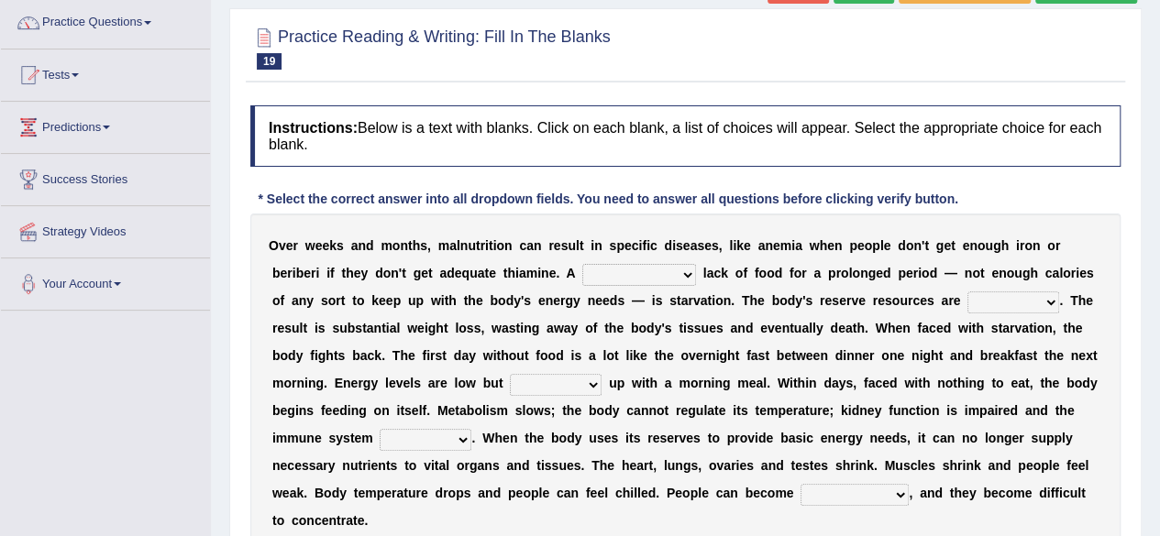
scroll to position [147, 0]
click at [684, 279] on select "severe distinguishing proper distinctive" at bounding box center [639, 274] width 114 height 22
select select "proper"
click at [582, 263] on select "severe distinguishing proper distinctive" at bounding box center [639, 274] width 114 height 22
click at [1023, 301] on select "obsoleted depleted pelleted deleted" at bounding box center [1013, 302] width 92 height 22
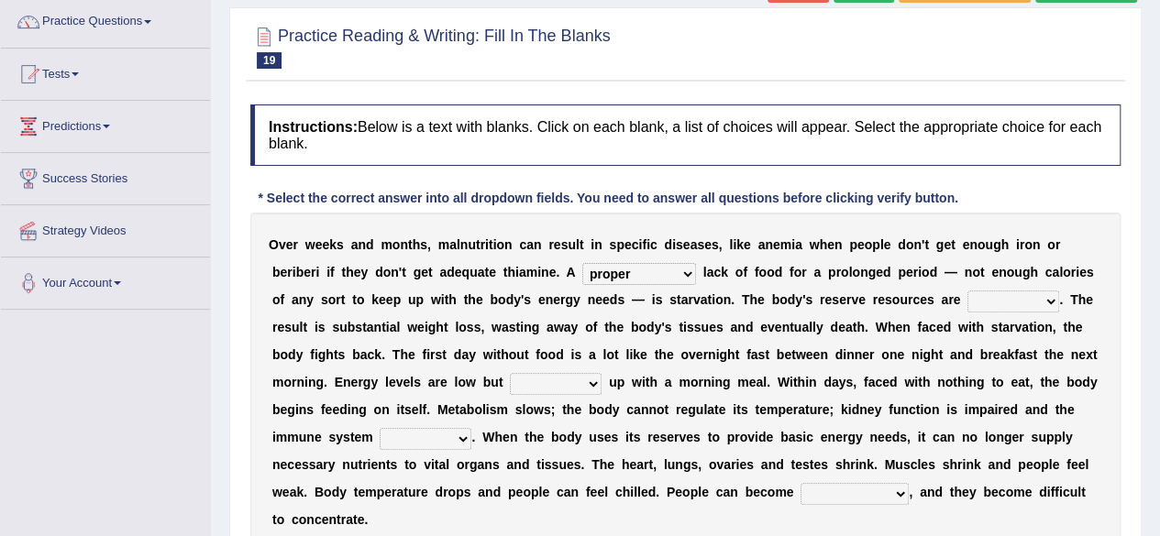
select select "deleted"
click at [967, 291] on select "obsoleted depleted pelleted deleted" at bounding box center [1013, 302] width 92 height 22
click at [593, 381] on select "feed come chill pick" at bounding box center [556, 384] width 92 height 22
select select "come"
click at [510, 373] on select "feed come chill pick" at bounding box center [556, 384] width 92 height 22
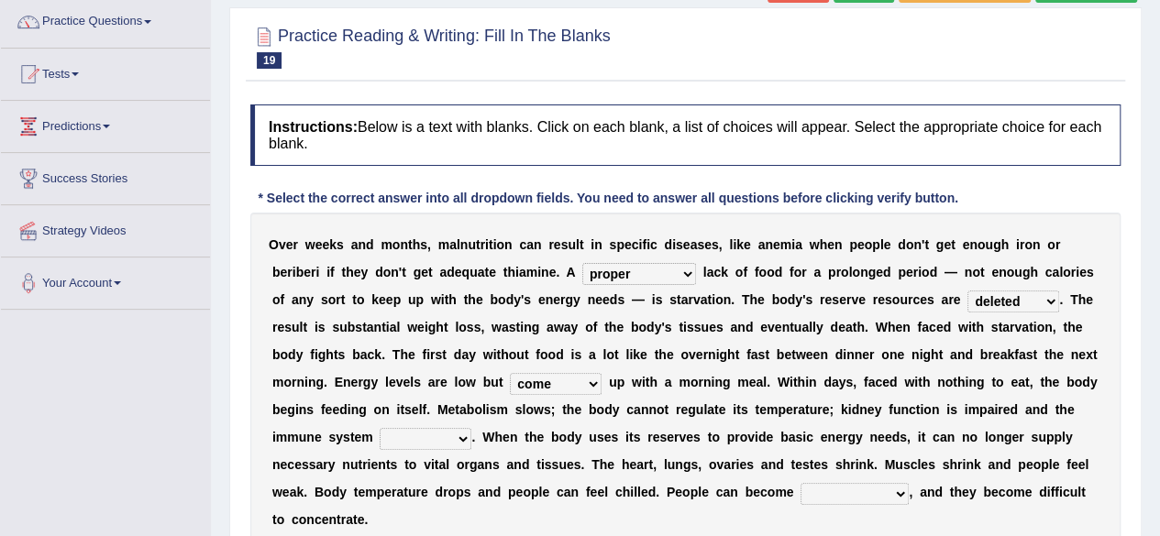
click at [455, 442] on select "deepens deafens weakens surpasses" at bounding box center [425, 439] width 92 height 22
select select "weakens"
click at [379, 428] on select "deepens deafens weakens surpasses" at bounding box center [425, 439] width 92 height 22
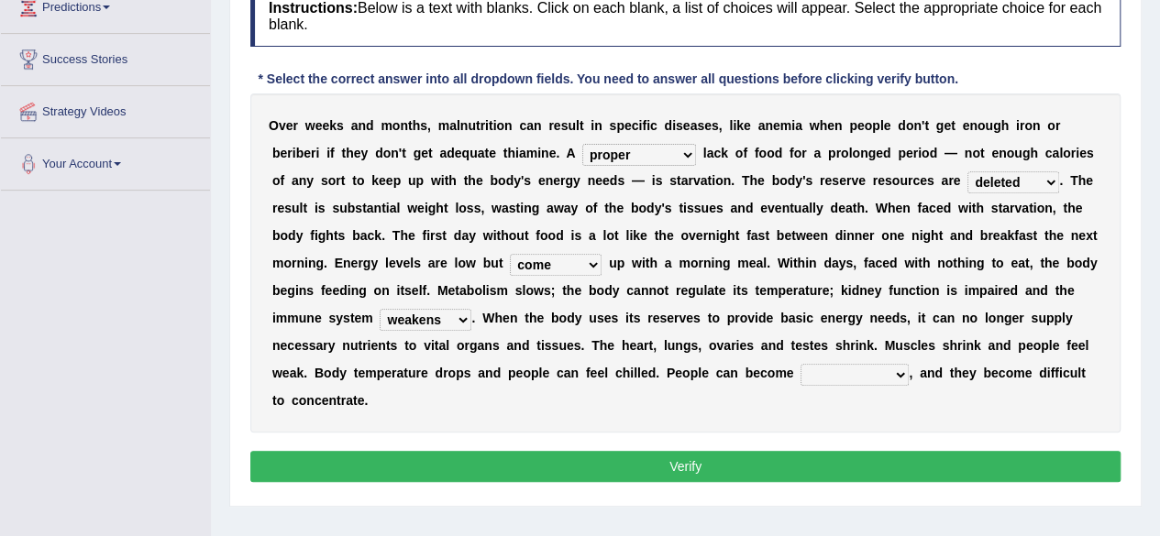
scroll to position [267, 0]
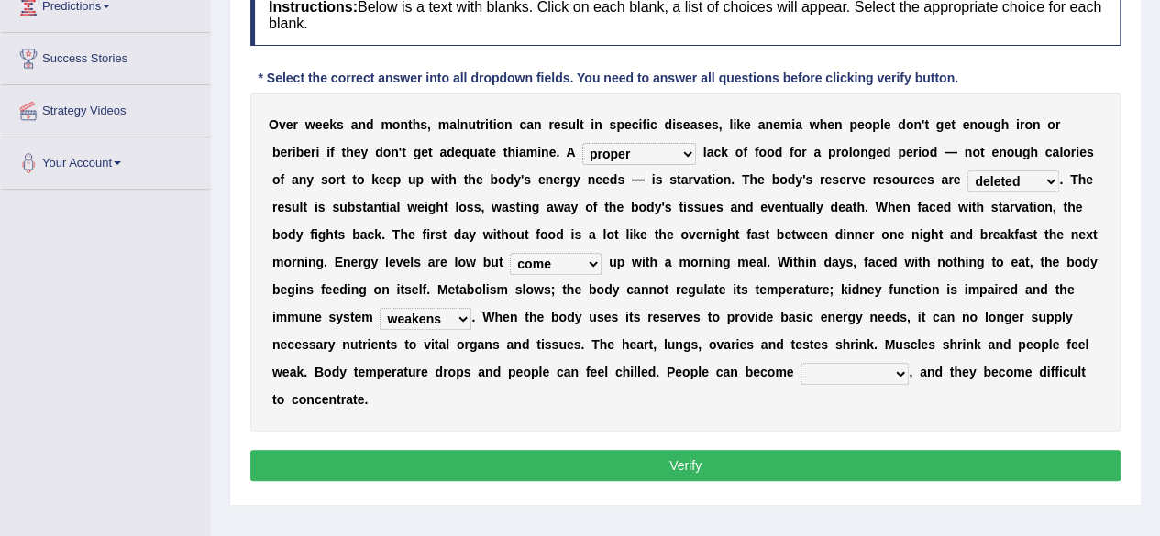
click at [865, 370] on select "irritable commutable indisputable transportable" at bounding box center [854, 374] width 108 height 22
select select "irritable"
click at [800, 363] on select "irritable commutable indisputable transportable" at bounding box center [854, 374] width 108 height 22
click at [829, 462] on button "Verify" at bounding box center [685, 465] width 870 height 31
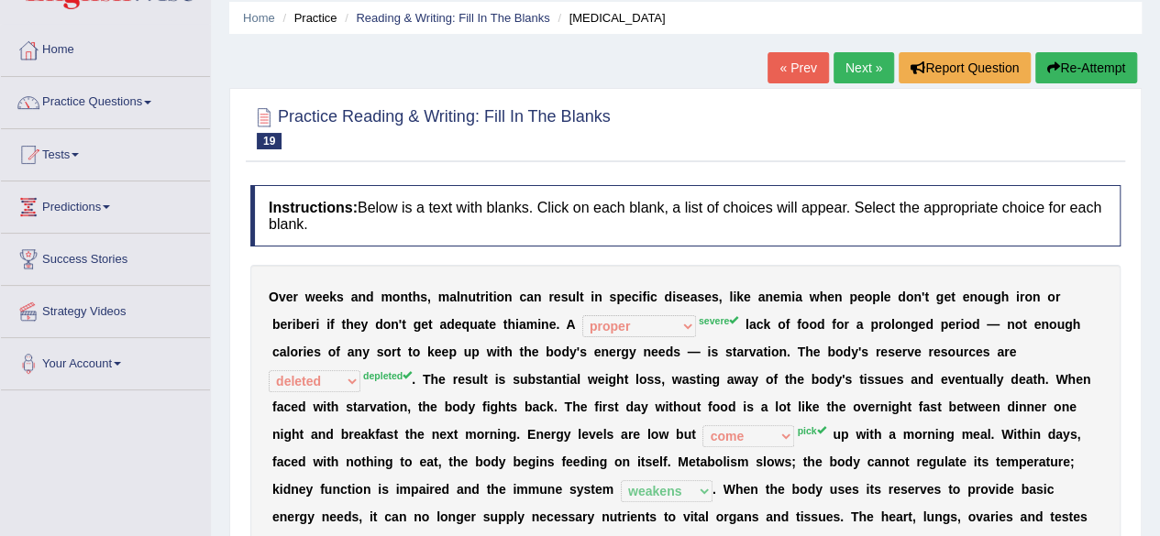
scroll to position [0, 0]
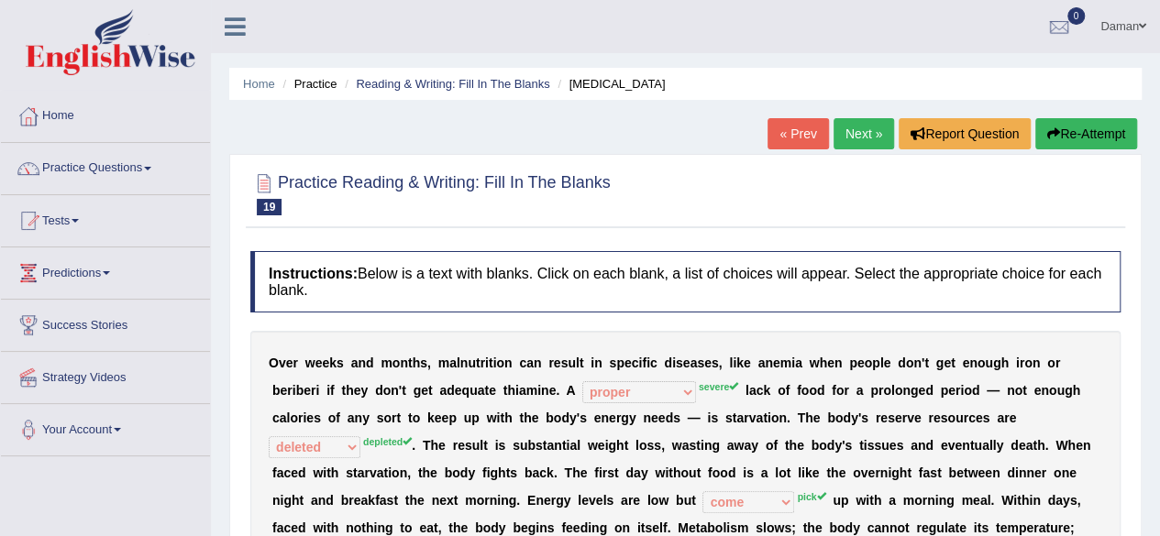
click at [860, 129] on link "Next »" at bounding box center [863, 133] width 60 height 31
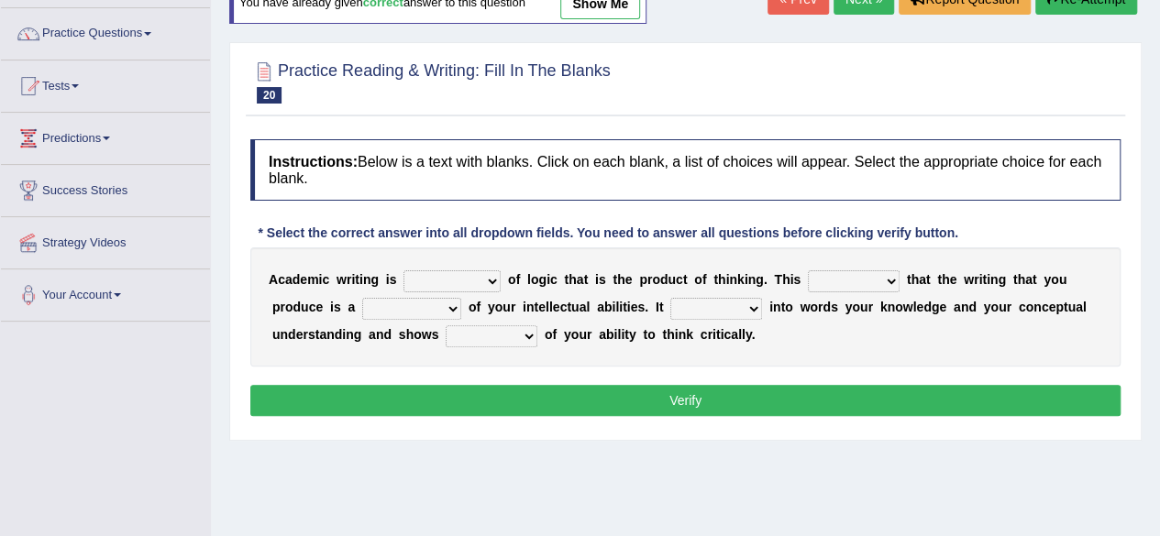
scroll to position [137, 0]
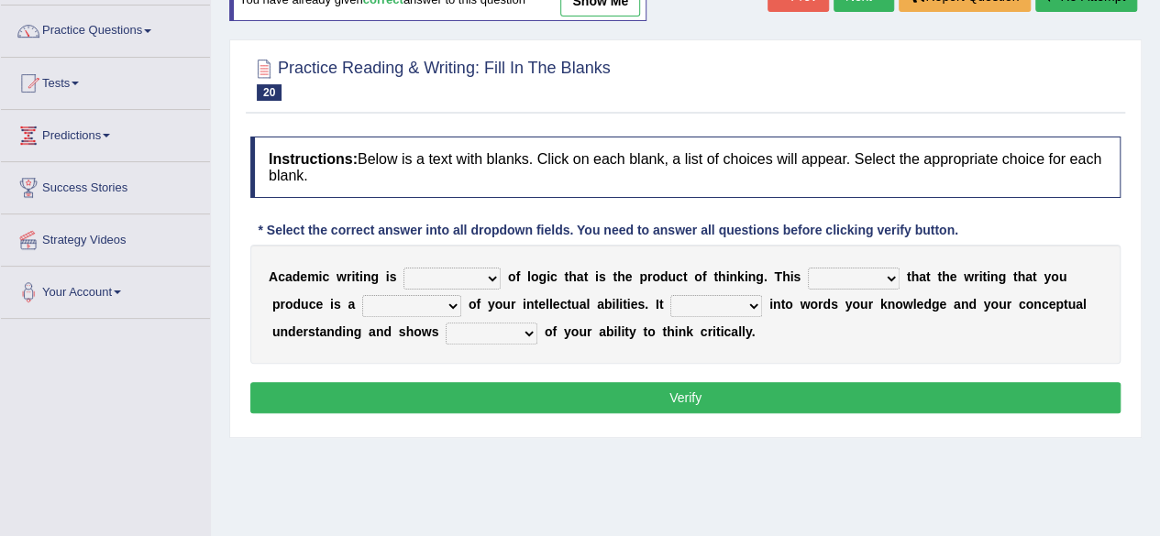
click at [461, 272] on select "expectation entitlement expression exchange" at bounding box center [451, 279] width 97 height 22
select select "expression"
click at [403, 268] on select "expectation entitlement expression exchange" at bounding box center [451, 279] width 97 height 22
click at [832, 277] on select "means questions stipulates answers" at bounding box center [854, 279] width 92 height 22
select select "means"
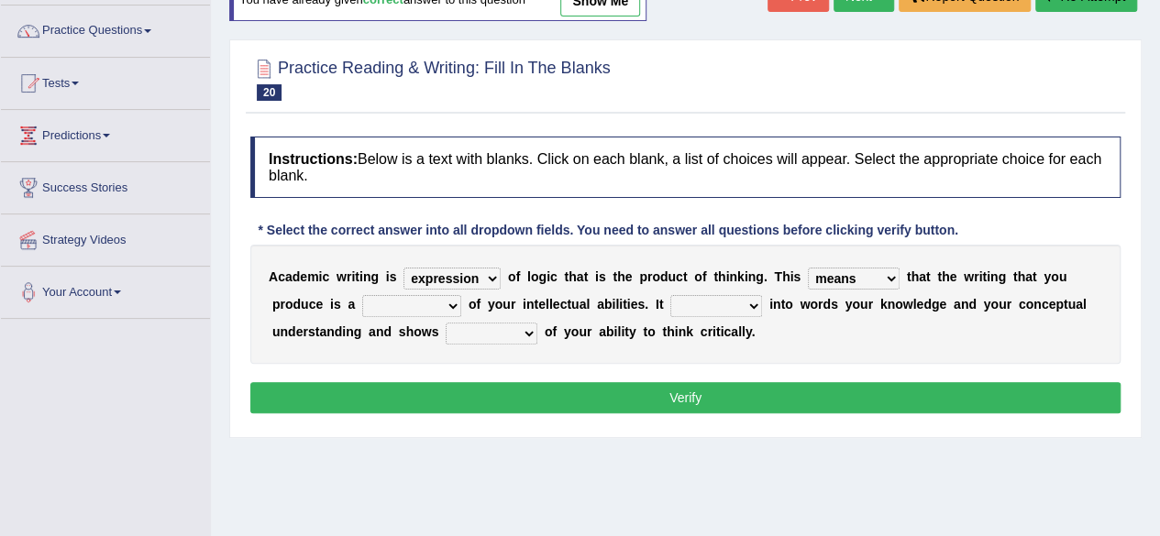
click at [808, 268] on select "means questions stipulates answers" at bounding box center [854, 279] width 92 height 22
click at [451, 304] on select "redundancy mission credit reflection" at bounding box center [411, 306] width 99 height 22
select select "credit"
click at [362, 295] on select "redundancy mission credit reflection" at bounding box center [411, 306] width 99 height 22
click at [750, 298] on select "enriches shows allows puts" at bounding box center [716, 306] width 92 height 22
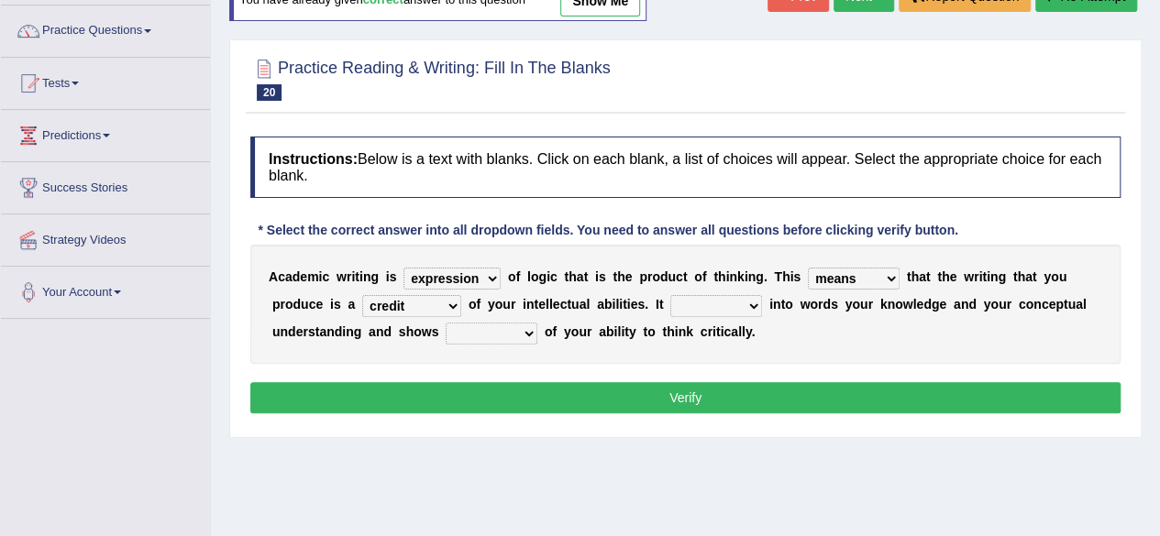
select select "allows"
click at [670, 295] on select "enriches shows allows puts" at bounding box center [716, 306] width 92 height 22
click at [525, 326] on select "hassle excuse capacity evidence" at bounding box center [491, 334] width 92 height 22
select select "evidence"
click at [445, 323] on select "hassle excuse capacity evidence" at bounding box center [491, 334] width 92 height 22
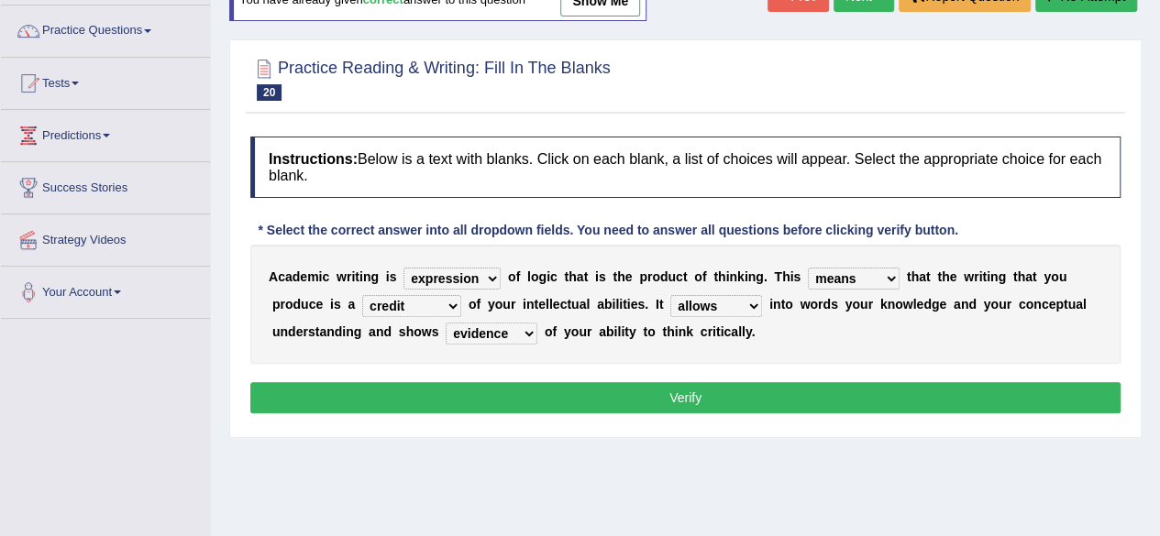
click at [612, 394] on button "Verify" at bounding box center [685, 397] width 870 height 31
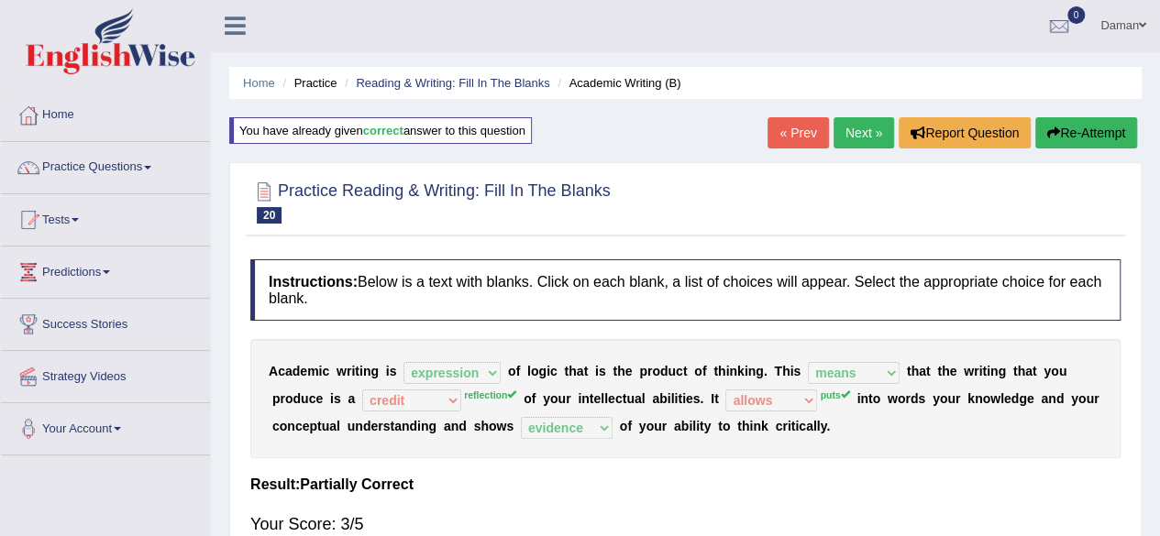
scroll to position [0, 0]
click at [1073, 135] on button "Re-Attempt" at bounding box center [1086, 133] width 102 height 31
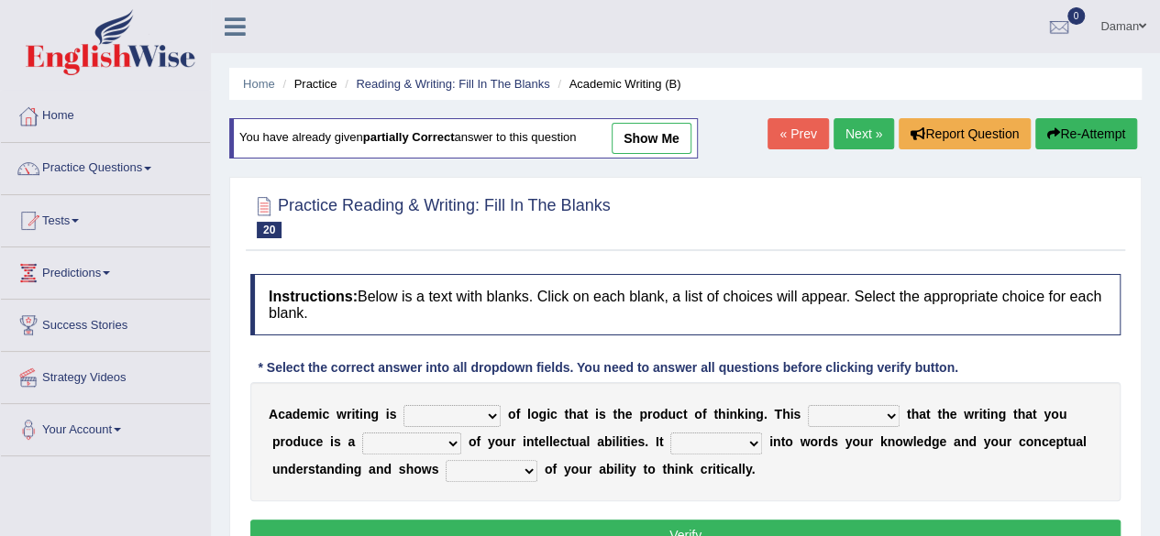
click at [495, 410] on select "expectation entitlement expression exchange" at bounding box center [451, 416] width 97 height 22
select select "expression"
click at [403, 405] on select "expectation entitlement expression exchange" at bounding box center [451, 416] width 97 height 22
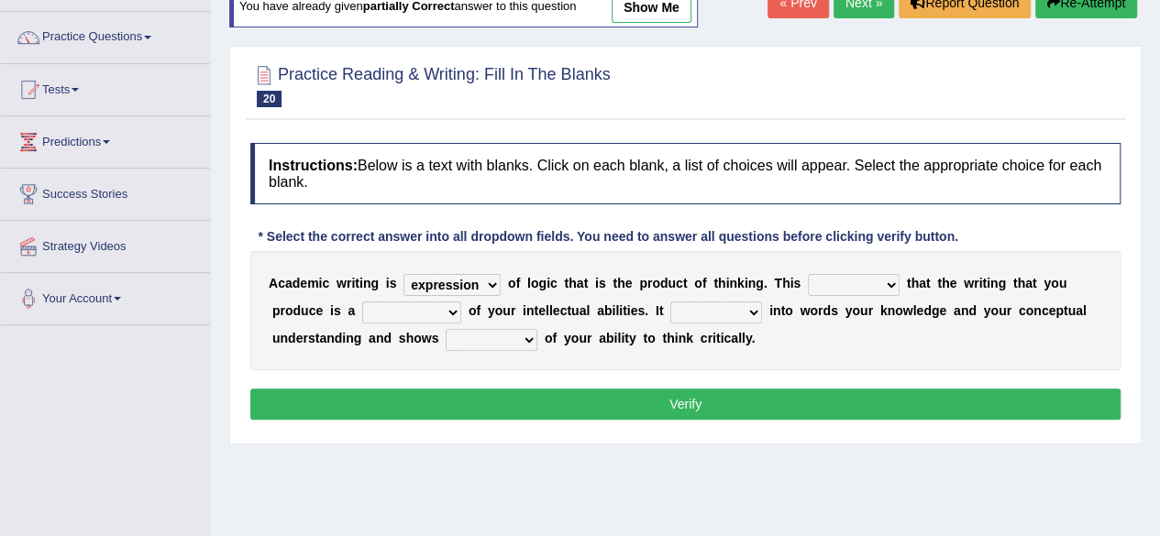
scroll to position [132, 0]
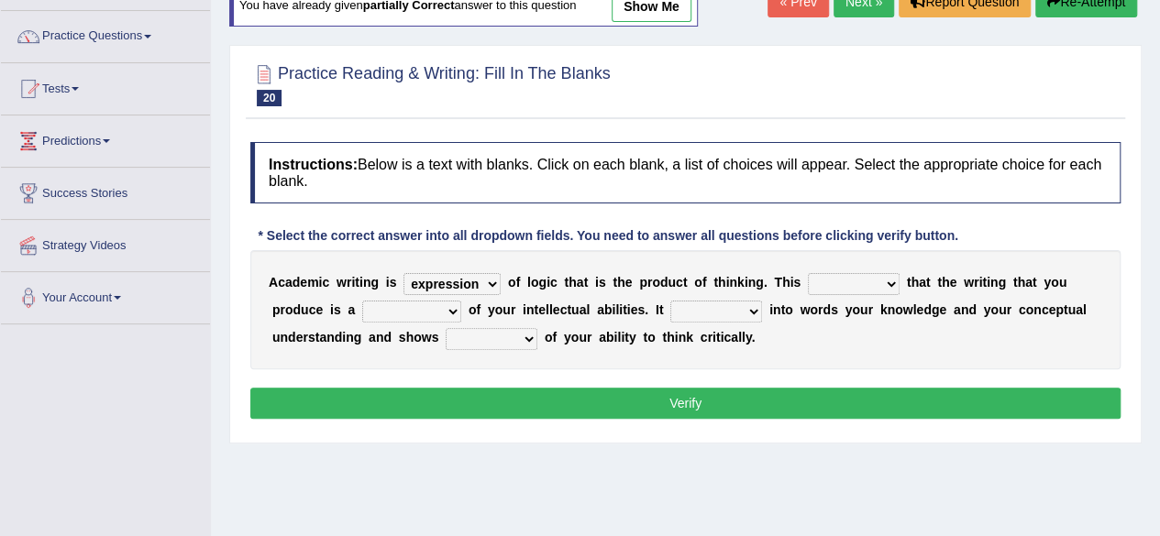
click at [880, 291] on select "means questions stipulates answers" at bounding box center [854, 284] width 92 height 22
select select "means"
click at [808, 273] on select "means questions stipulates answers" at bounding box center [854, 284] width 92 height 22
click at [444, 303] on select "redundancy mission credit reflection" at bounding box center [411, 312] width 99 height 22
select select "reflection"
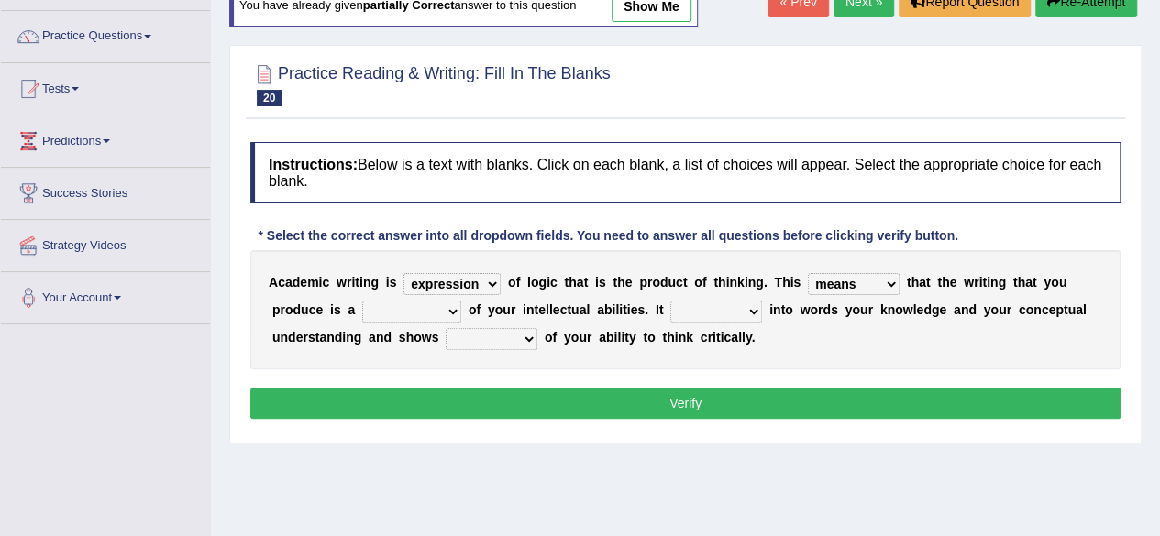
click at [362, 301] on select "redundancy mission credit reflection" at bounding box center [411, 312] width 99 height 22
click at [695, 309] on select "enriches shows allows puts" at bounding box center [716, 312] width 92 height 22
click at [670, 301] on select "enriches shows allows puts" at bounding box center [716, 312] width 92 height 22
click at [751, 311] on select "enriches shows allows puts" at bounding box center [716, 312] width 92 height 22
select select "puts"
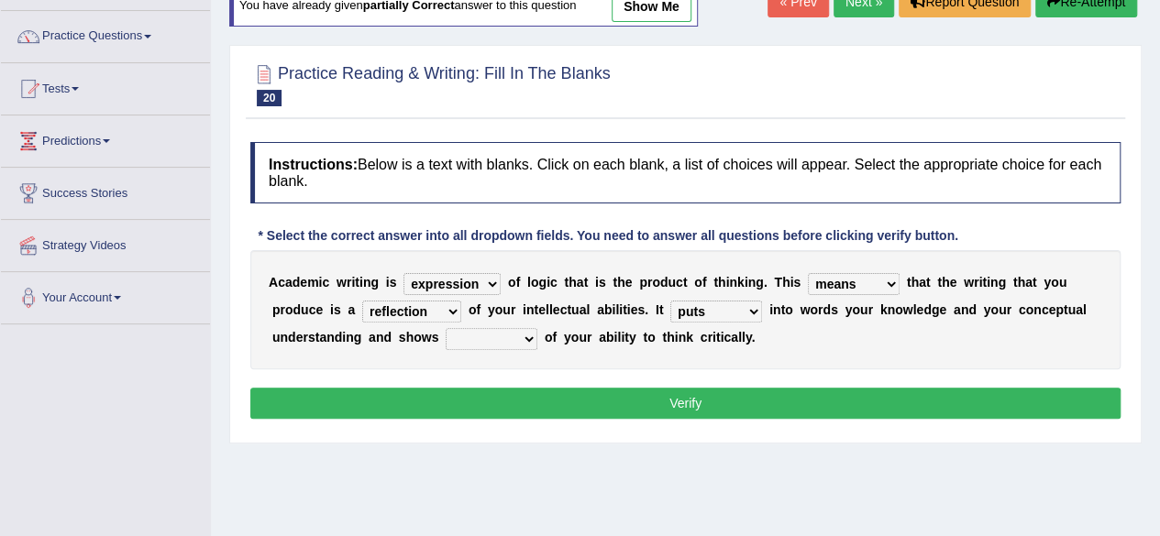
click at [670, 301] on select "enriches shows allows puts" at bounding box center [716, 312] width 92 height 22
click at [522, 340] on select "hassle excuse capacity evidence" at bounding box center [491, 339] width 92 height 22
select select "evidence"
click at [445, 328] on select "hassle excuse capacity evidence" at bounding box center [491, 339] width 92 height 22
click at [584, 401] on button "Verify" at bounding box center [685, 403] width 870 height 31
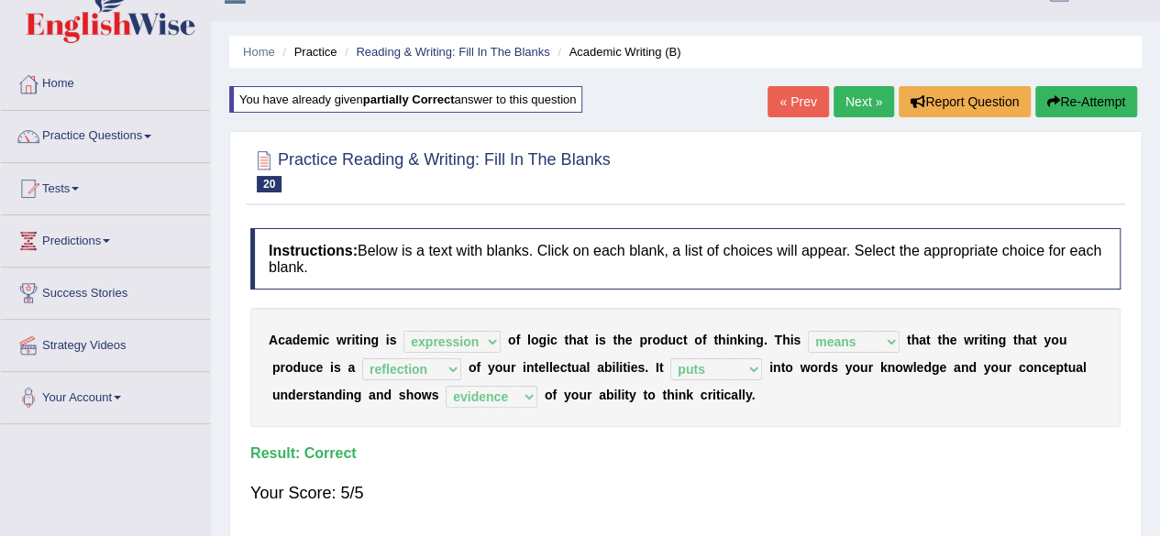
scroll to position [31, 0]
click at [856, 98] on link "Next »" at bounding box center [863, 102] width 60 height 31
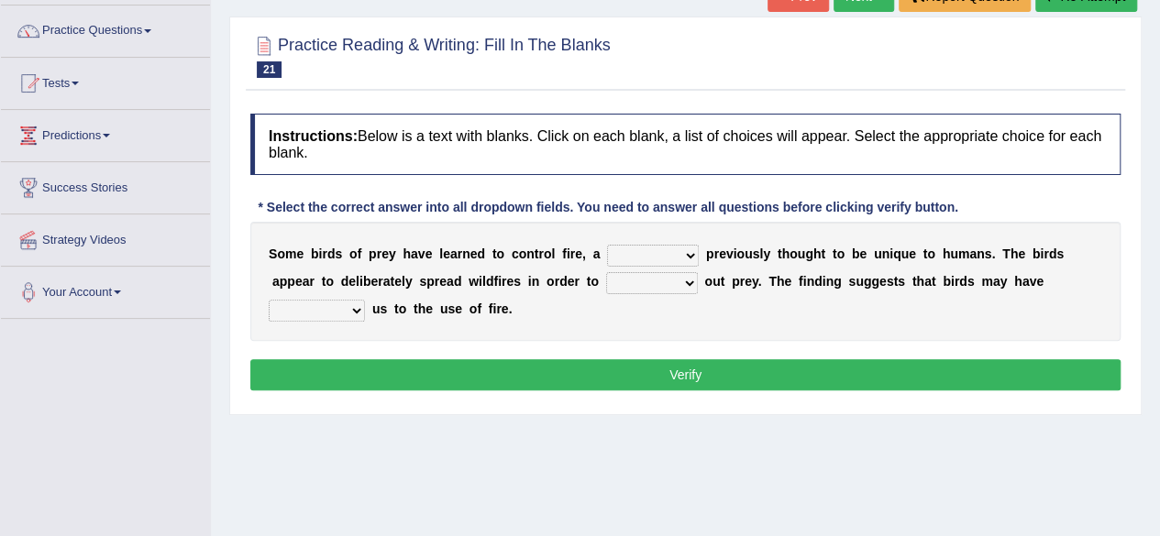
scroll to position [154, 0]
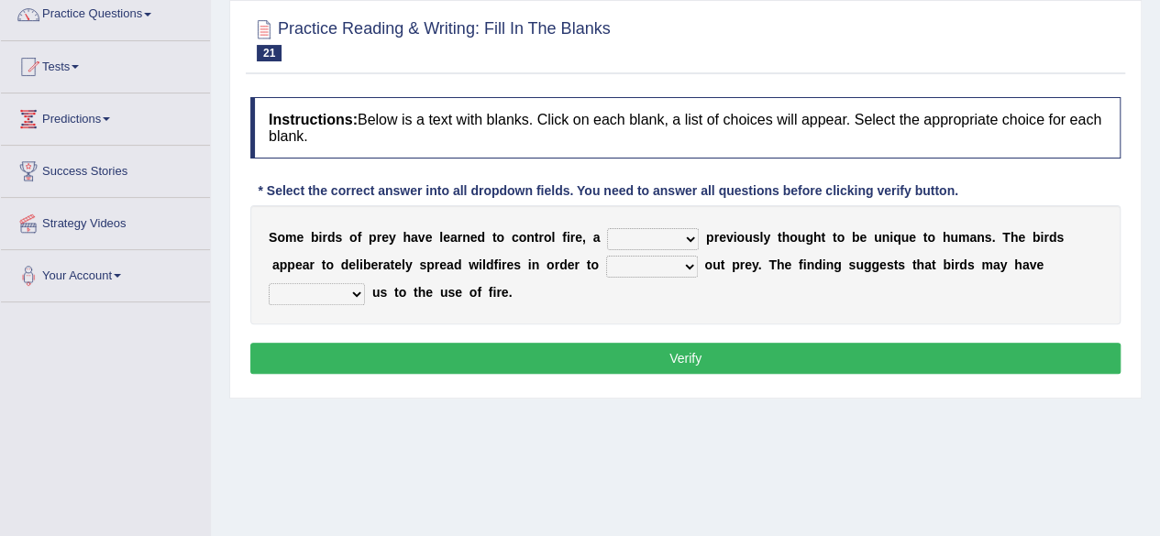
click at [684, 241] on select "question profile tale skill" at bounding box center [653, 239] width 92 height 22
select select "question"
click at [607, 228] on select "question profile tale skill" at bounding box center [653, 239] width 92 height 22
click at [678, 234] on select "question profile tale skill" at bounding box center [653, 239] width 92 height 22
click at [771, 324] on div "Instructions: Below is a text with blanks. Click on each blank, a list of choic…" at bounding box center [685, 238] width 879 height 301
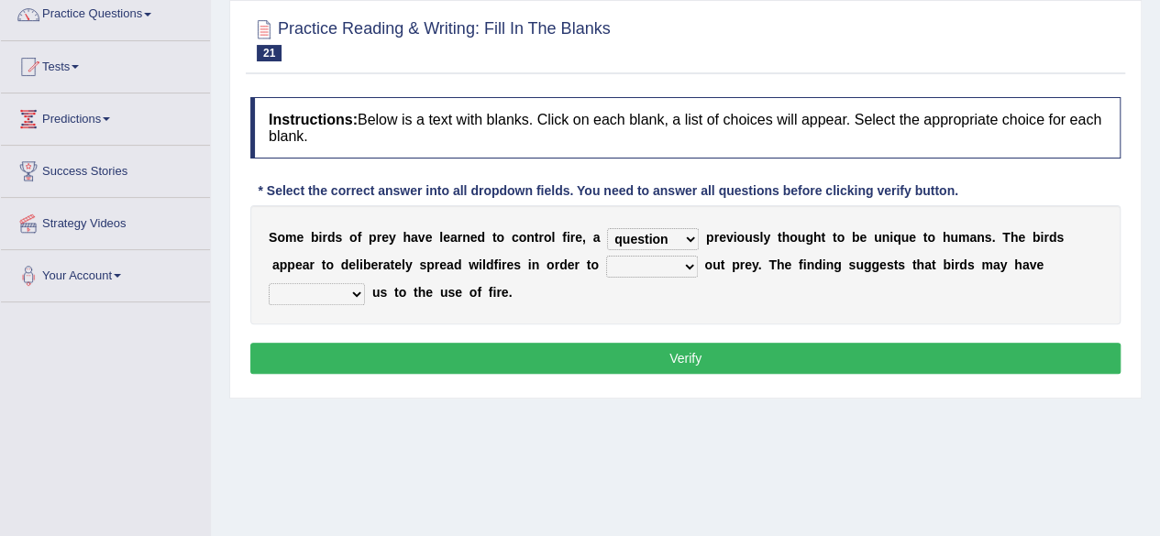
click at [686, 259] on select "prevent limit span flush" at bounding box center [652, 267] width 92 height 22
select select "prevent"
click at [606, 256] on select "prevent limit span flush" at bounding box center [652, 267] width 92 height 22
click at [687, 265] on select "prevent limit span flush" at bounding box center [652, 267] width 92 height 22
click at [357, 290] on select "prophesied beaten transmitted forced" at bounding box center [317, 294] width 96 height 22
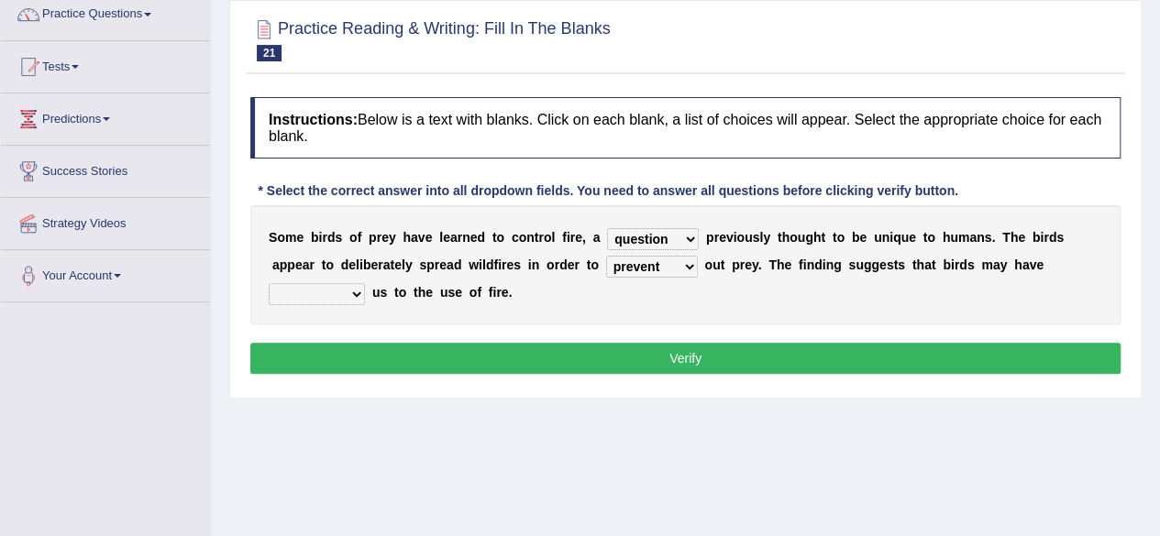
select select "forced"
click at [269, 283] on select "prophesied beaten transmitted forced" at bounding box center [317, 294] width 96 height 22
click at [506, 351] on button "Verify" at bounding box center [685, 358] width 870 height 31
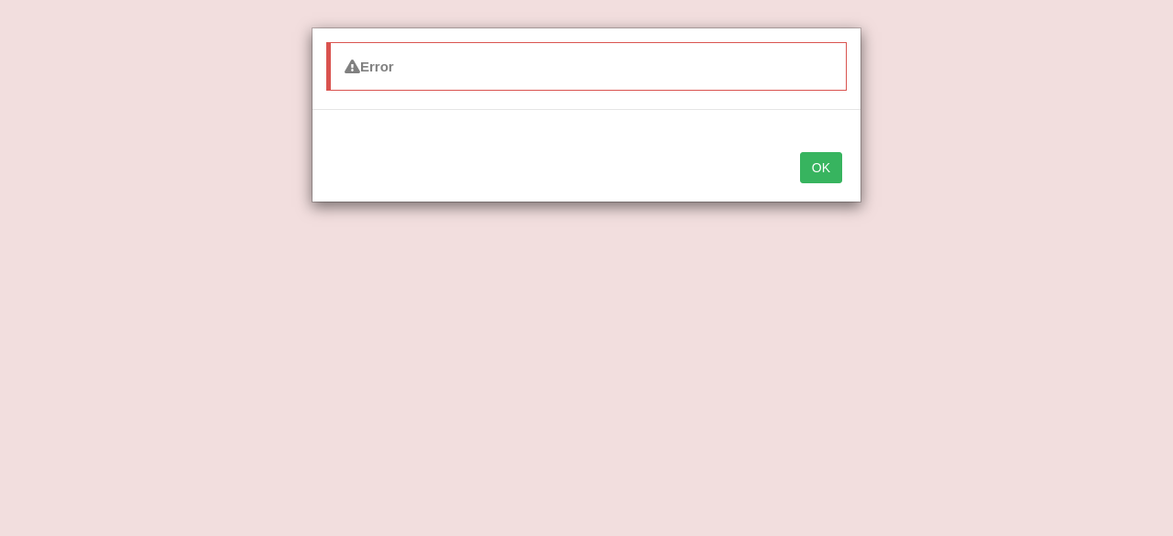
click at [810, 173] on button "OK" at bounding box center [821, 167] width 42 height 31
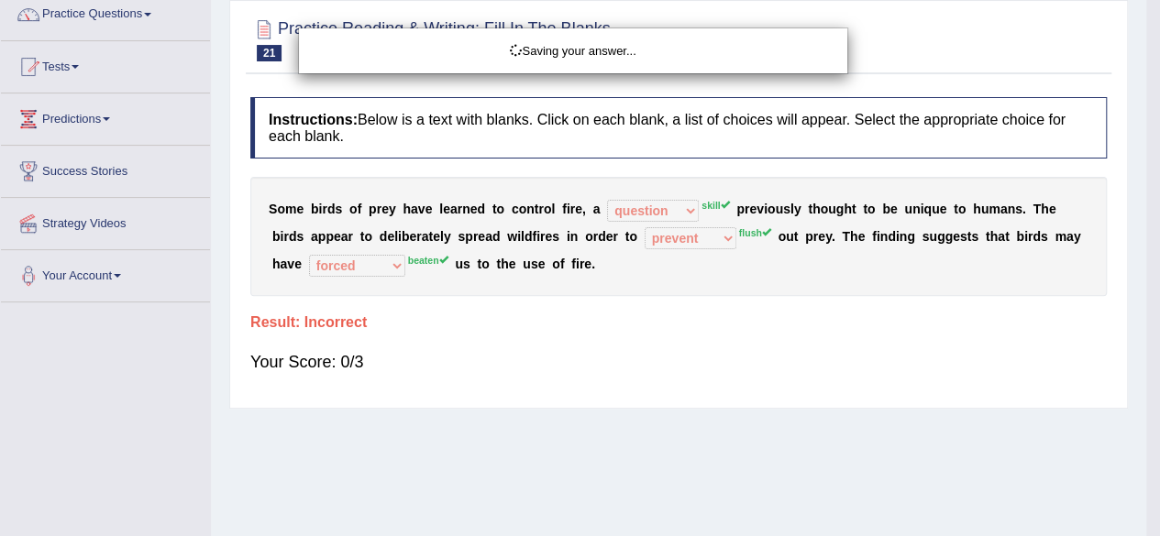
click at [685, 207] on div "Saving your answer..." at bounding box center [580, 268] width 1160 height 536
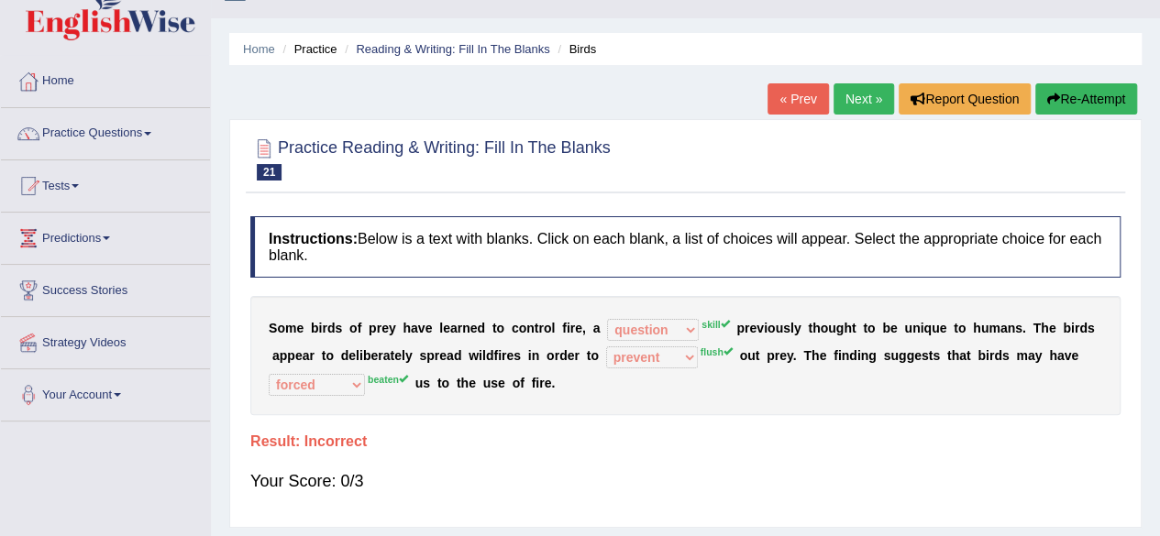
scroll to position [0, 0]
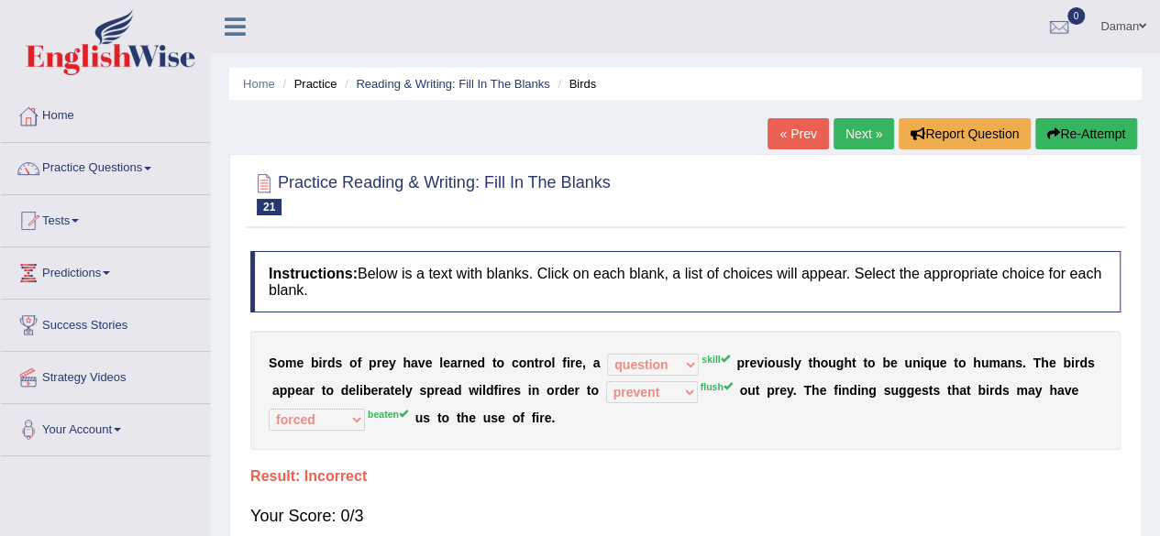
click at [1081, 137] on button "Re-Attempt" at bounding box center [1086, 133] width 102 height 31
click at [1085, 135] on button "Re-Attempt" at bounding box center [1086, 133] width 102 height 31
click at [68, 161] on link "Practice Questions" at bounding box center [105, 166] width 209 height 46
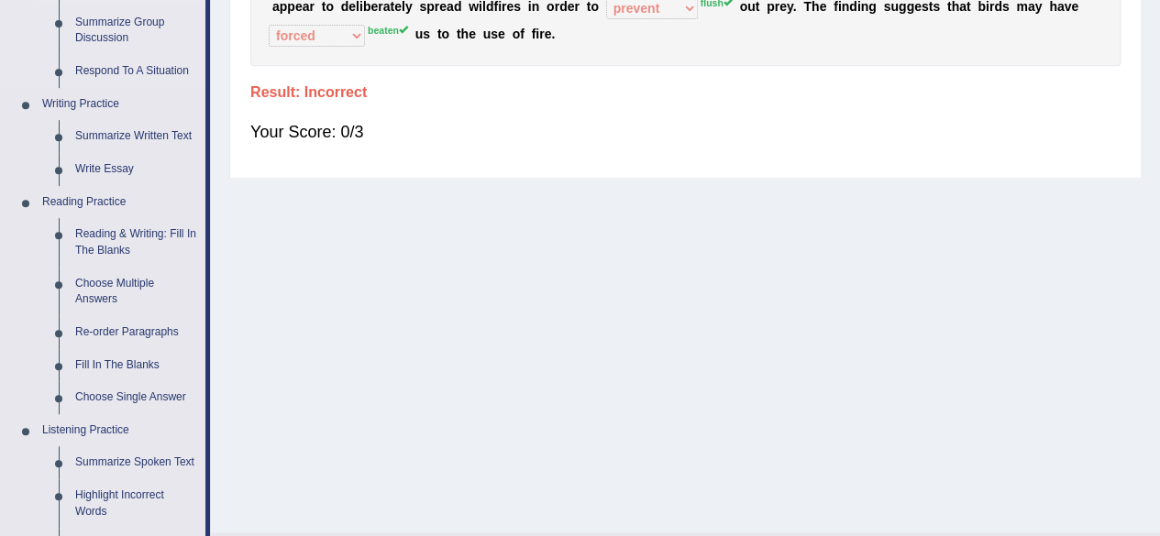
scroll to position [388, 0]
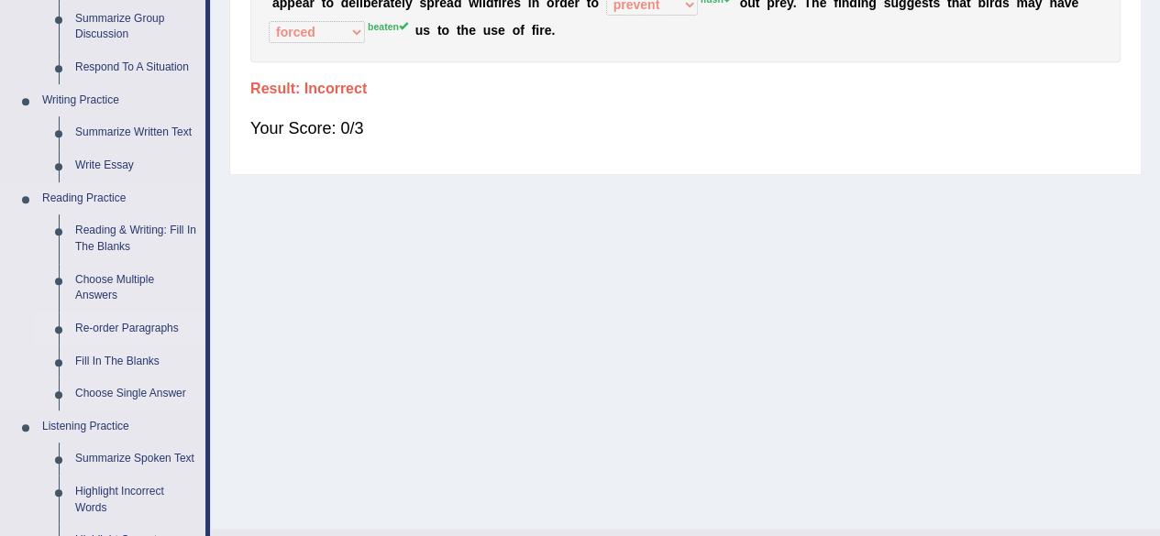
click at [109, 327] on link "Re-order Paragraphs" at bounding box center [136, 329] width 138 height 33
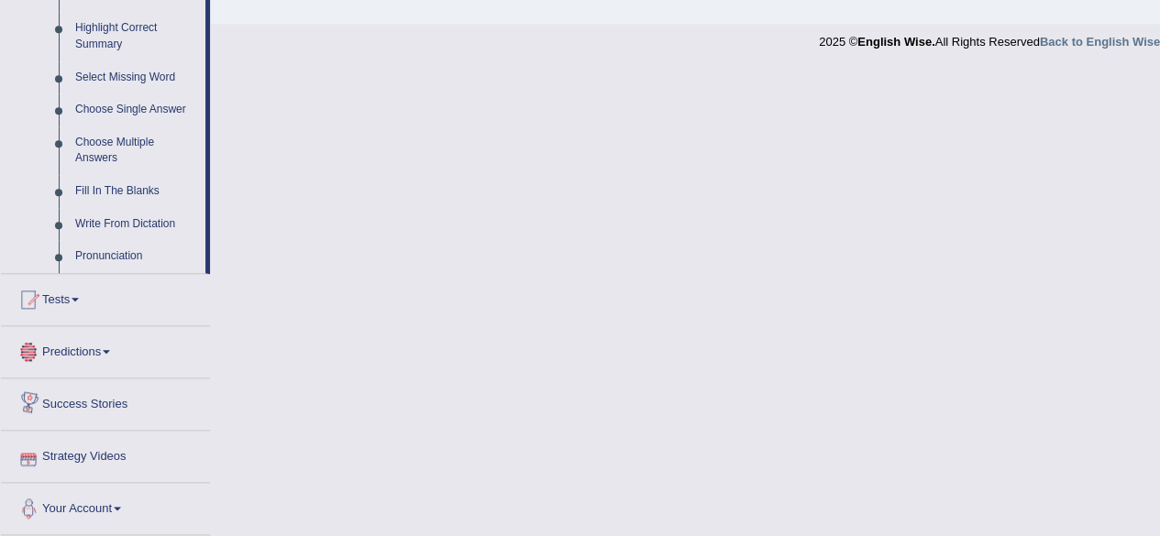
scroll to position [896, 0]
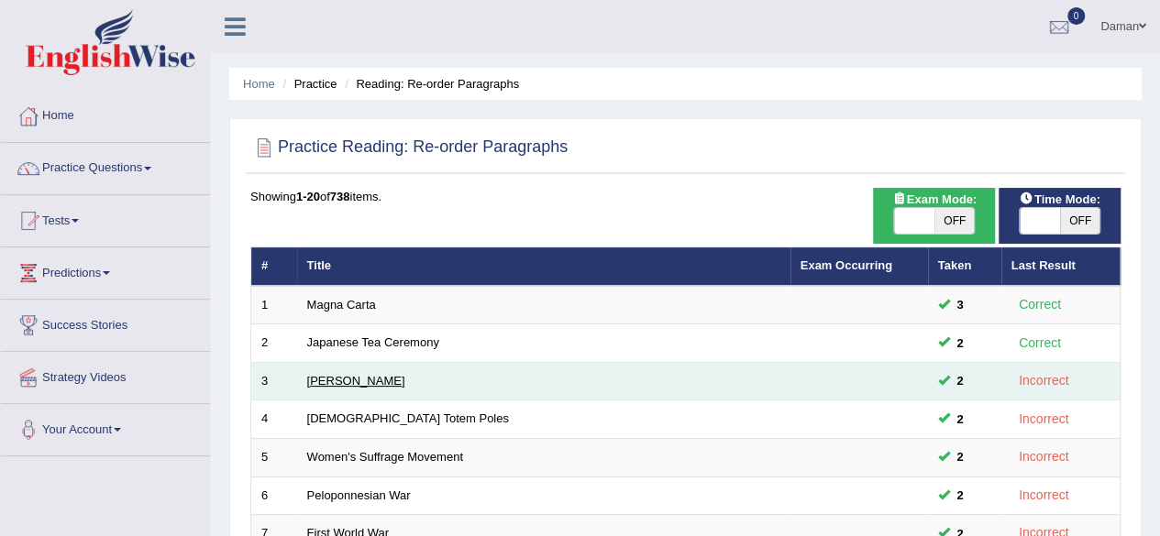
click at [382, 384] on link "[PERSON_NAME]" at bounding box center [356, 381] width 98 height 14
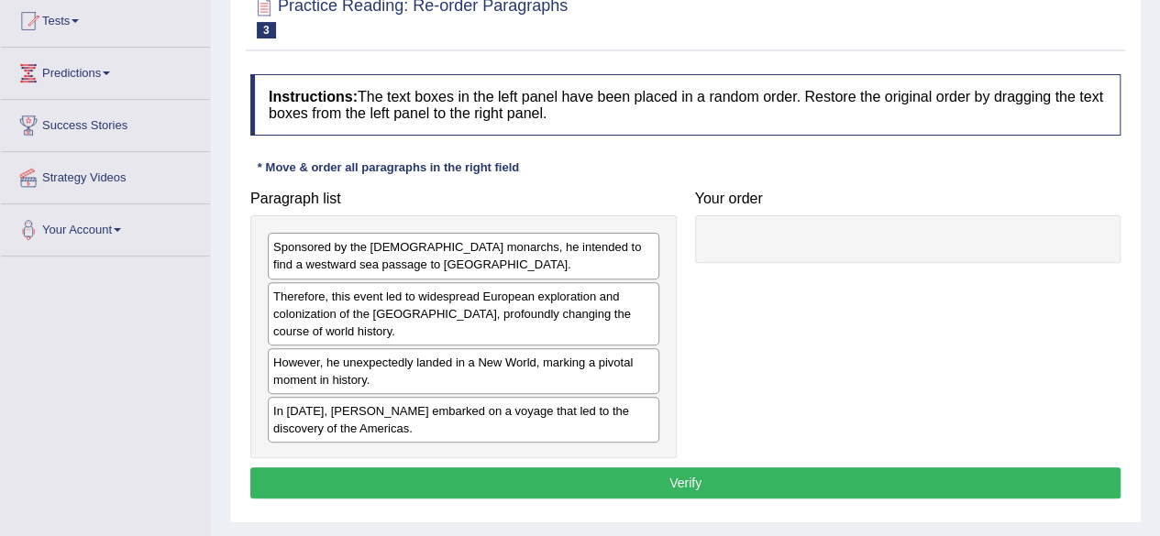
scroll to position [202, 0]
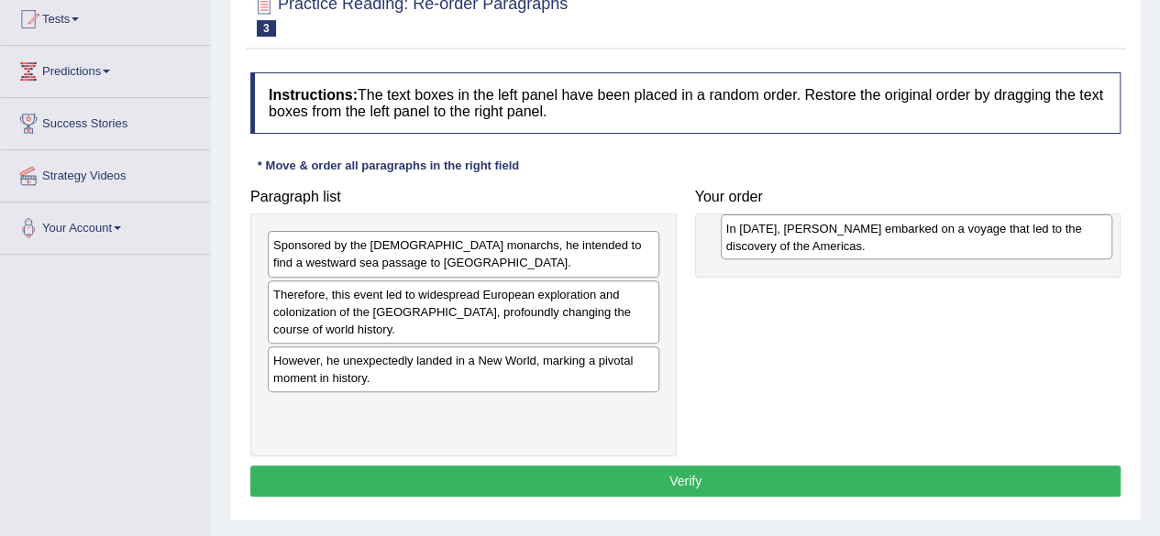
drag, startPoint x: 394, startPoint y: 418, endPoint x: 869, endPoint y: 239, distance: 507.4
click at [869, 239] on div "In [DATE], [PERSON_NAME] embarked on a voyage that led to the discovery of the …" at bounding box center [915, 237] width 391 height 46
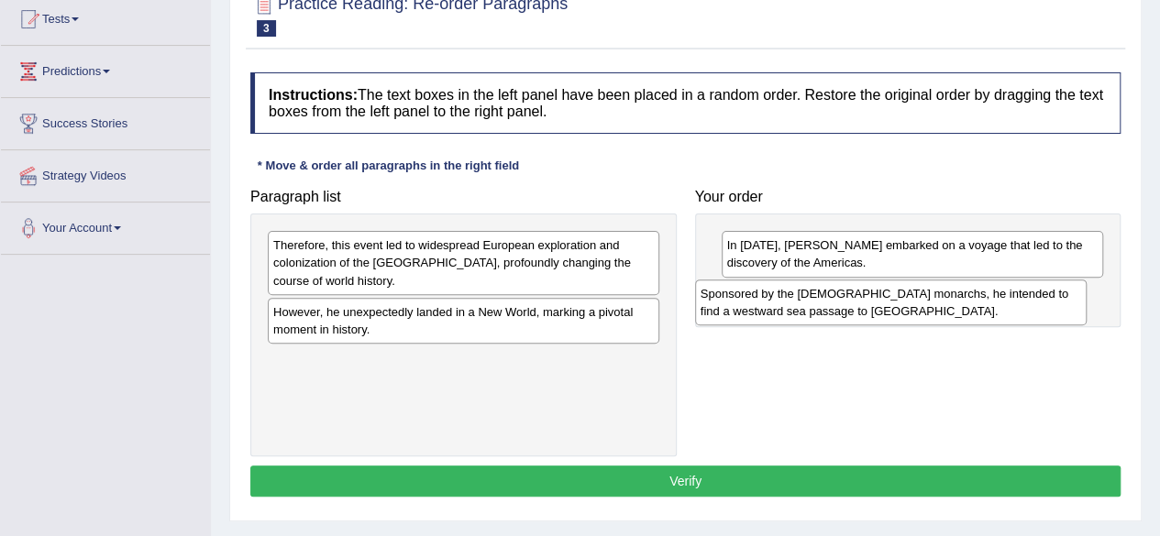
drag, startPoint x: 524, startPoint y: 254, endPoint x: 977, endPoint y: 299, distance: 455.0
click at [977, 299] on div "Sponsored by the Spanish monarchs, he intended to find a westward sea passage t…" at bounding box center [890, 303] width 391 height 46
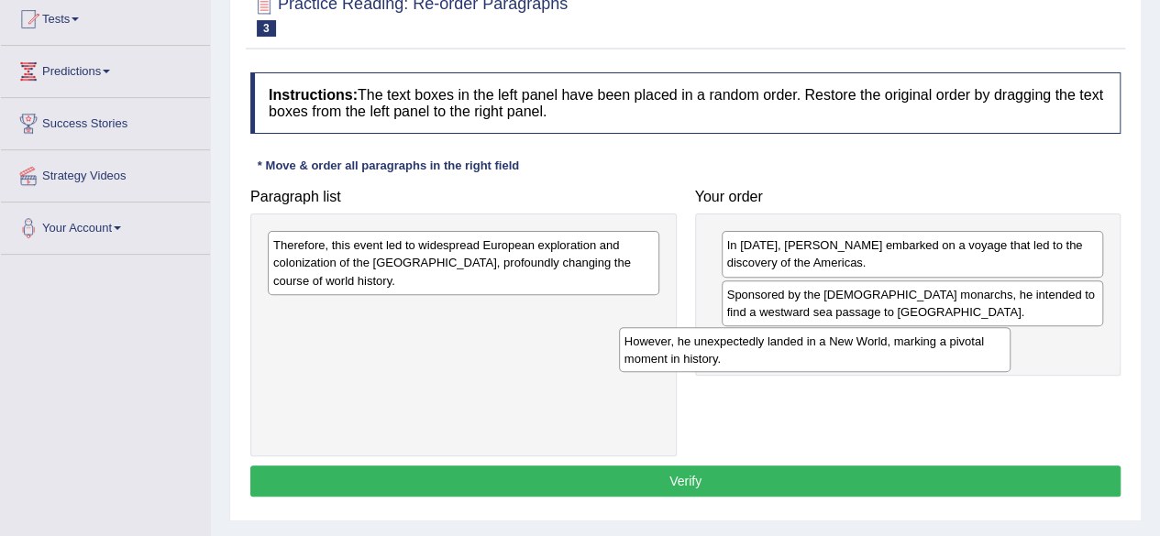
drag, startPoint x: 533, startPoint y: 319, endPoint x: 894, endPoint y: 344, distance: 362.0
click at [894, 344] on div "However, he unexpectedly landed in a New World, marking a pivotal moment in his…" at bounding box center [814, 350] width 391 height 46
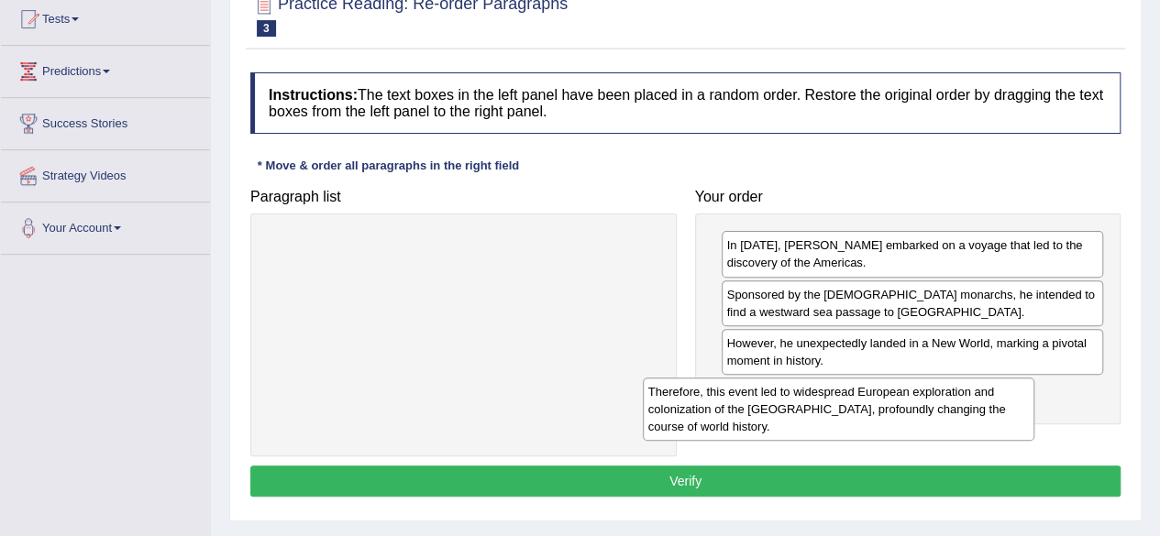
drag, startPoint x: 571, startPoint y: 261, endPoint x: 959, endPoint y: 404, distance: 413.3
click at [959, 404] on div "Therefore, this event led to widespread European exploration and colonization o…" at bounding box center [838, 409] width 391 height 63
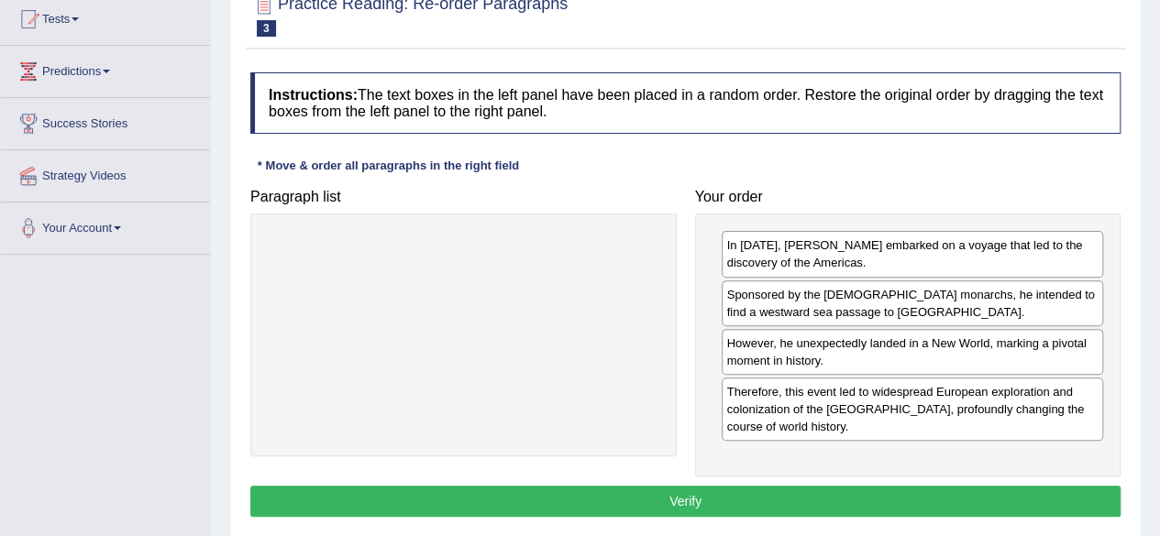
click at [841, 498] on button "Verify" at bounding box center [685, 501] width 870 height 31
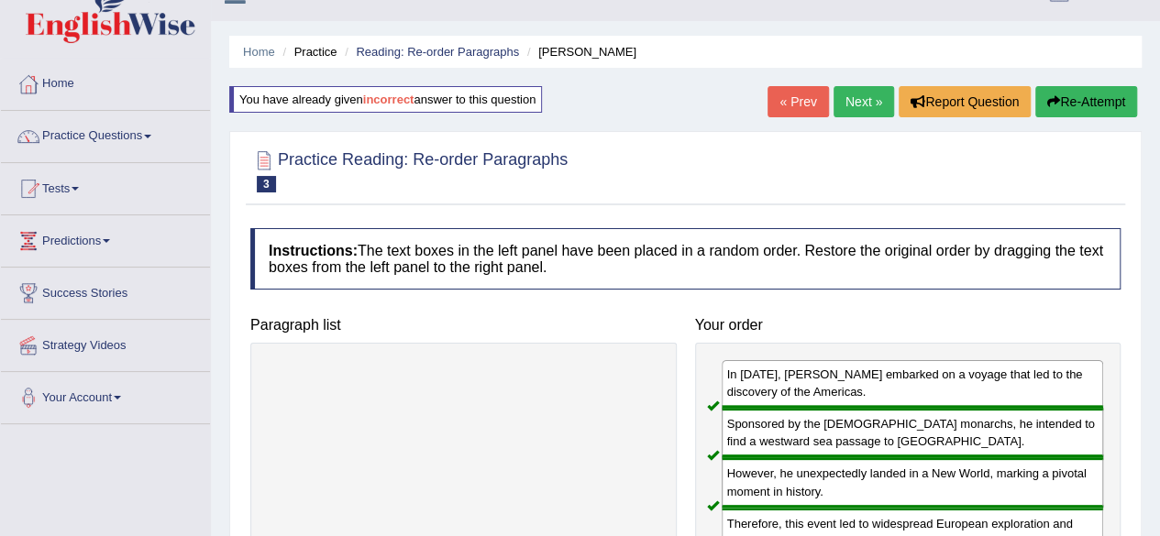
scroll to position [0, 0]
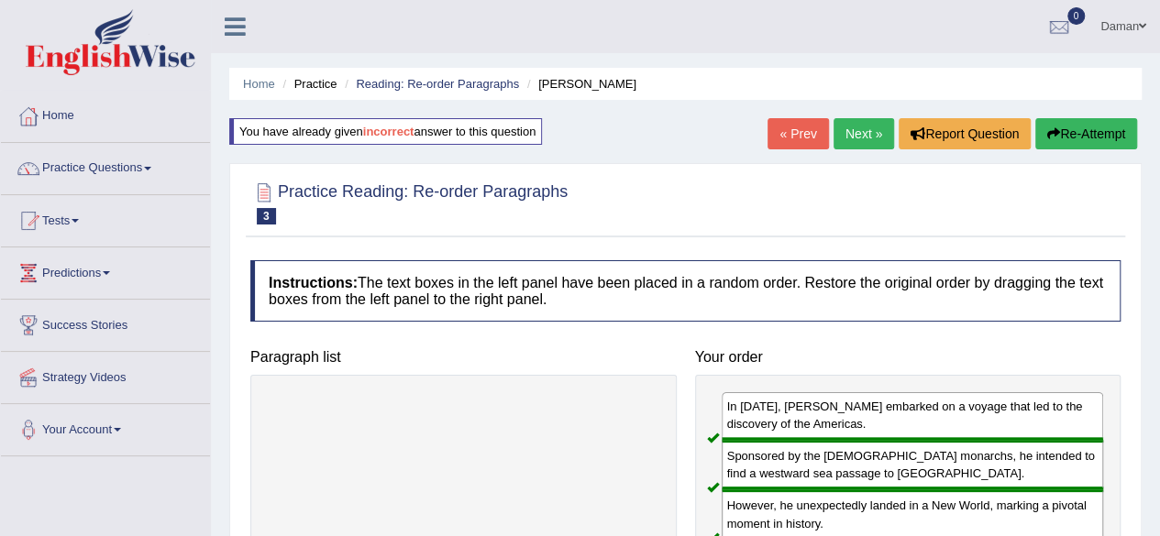
click at [858, 140] on link "Next »" at bounding box center [863, 133] width 60 height 31
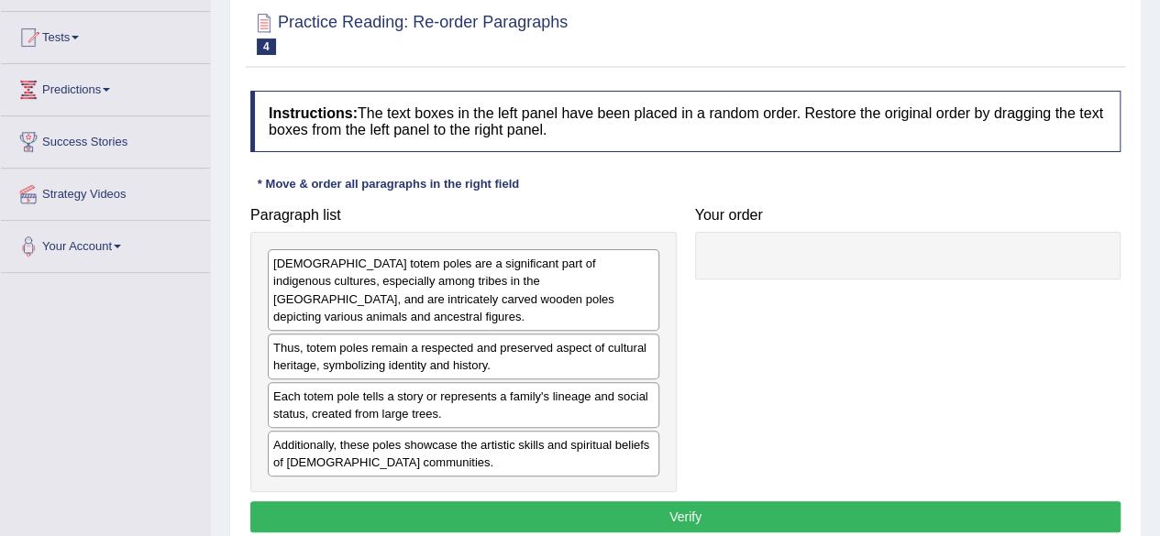
scroll to position [209, 0]
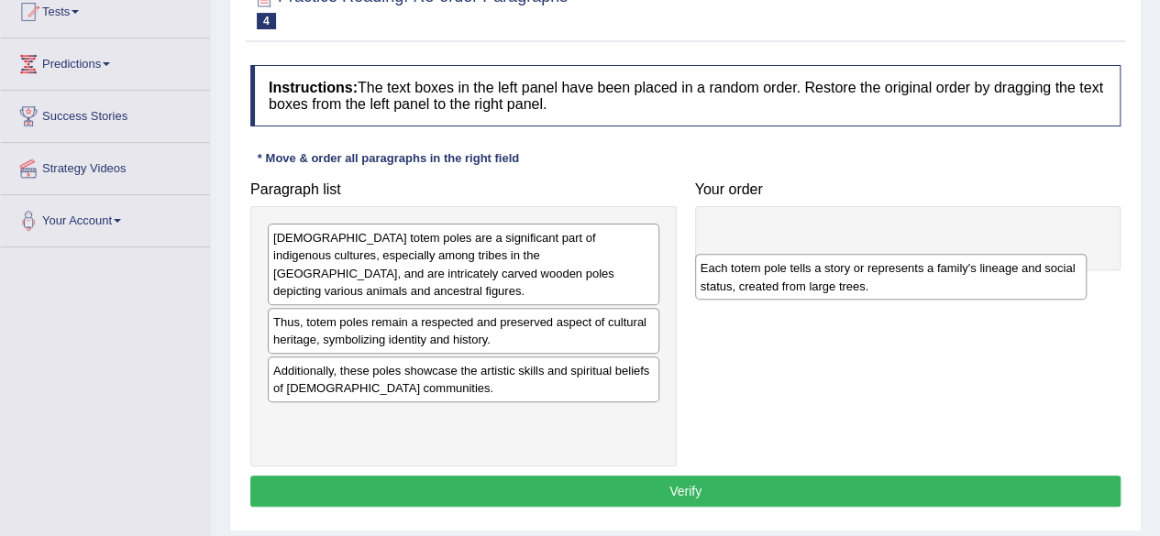
drag, startPoint x: 414, startPoint y: 377, endPoint x: 841, endPoint y: 316, distance: 431.4
click at [841, 300] on div "Each totem pole tells a story or represents a family's lineage and social statu…" at bounding box center [890, 277] width 391 height 46
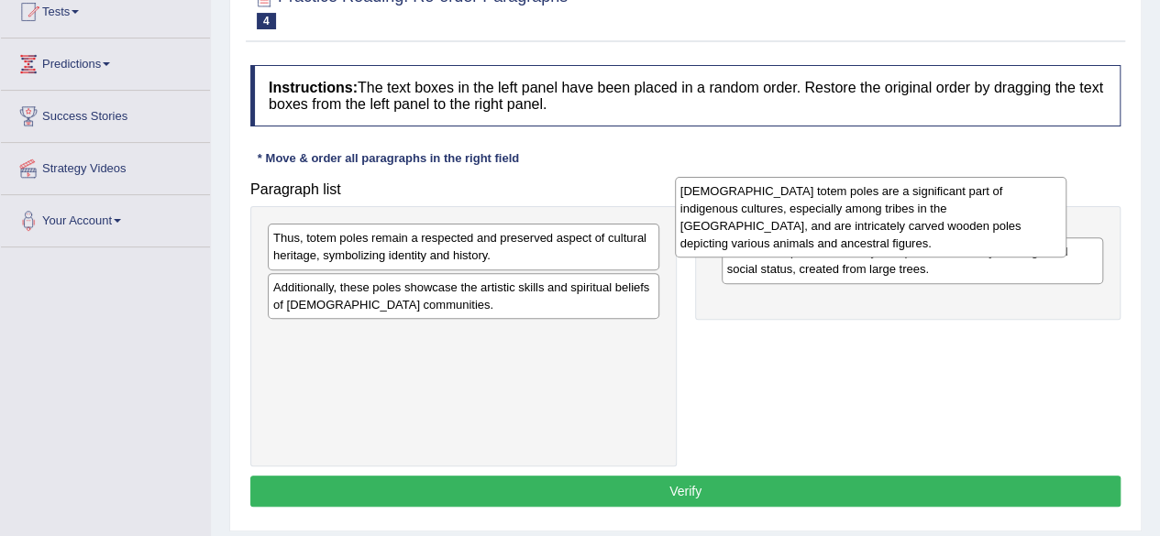
drag, startPoint x: 554, startPoint y: 277, endPoint x: 974, endPoint y: 239, distance: 422.4
click at [974, 239] on div "[DEMOGRAPHIC_DATA] totem poles are a significant part of indigenous cultures, e…" at bounding box center [870, 217] width 391 height 81
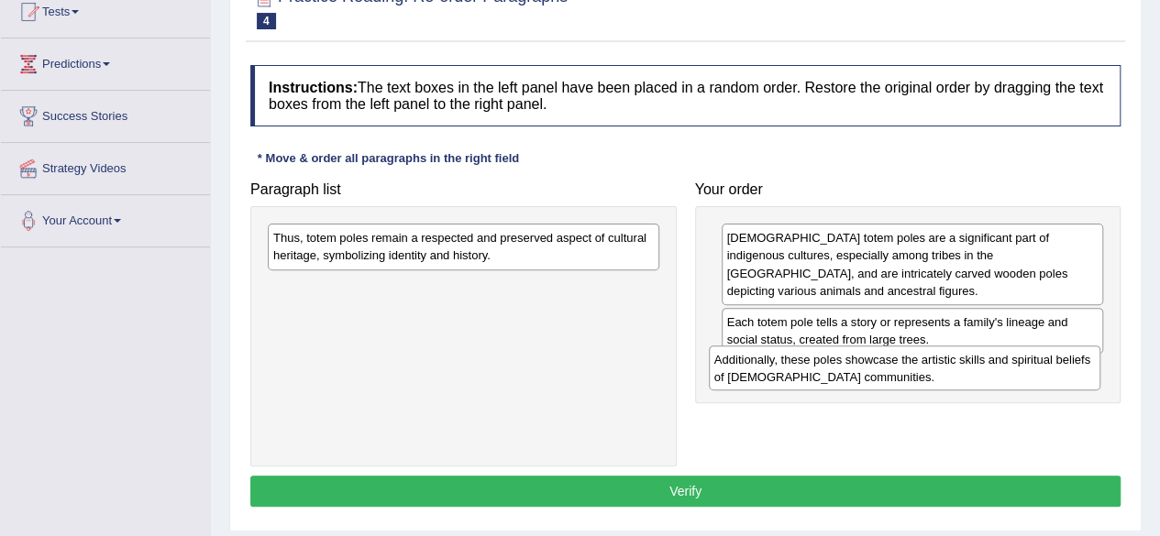
drag, startPoint x: 456, startPoint y: 310, endPoint x: 897, endPoint y: 380, distance: 446.5
click at [897, 380] on div "Additionally, these poles showcase the artistic skills and spiritual beliefs of…" at bounding box center [904, 369] width 391 height 46
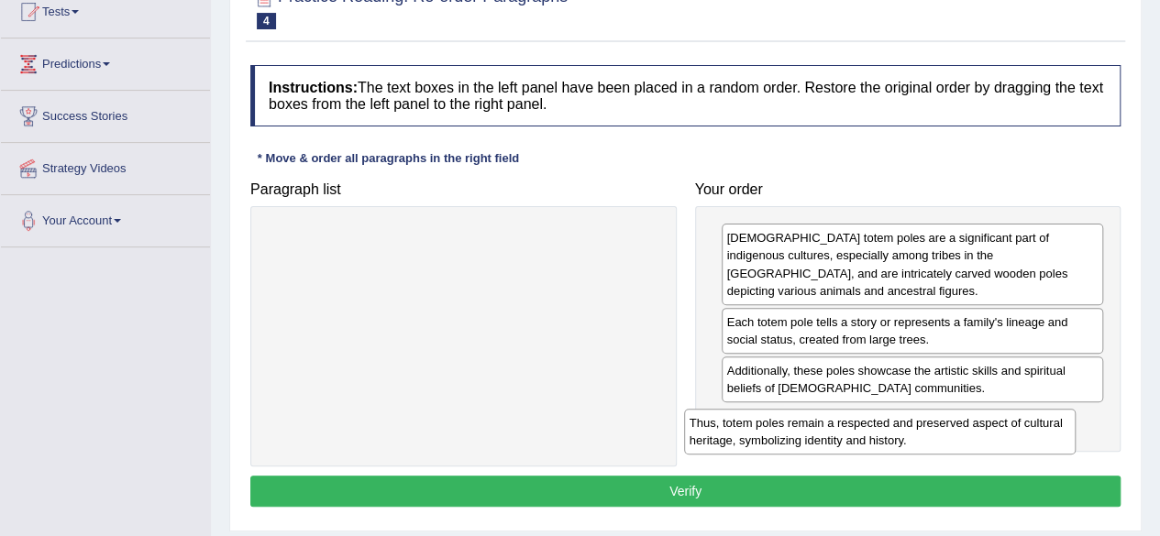
drag, startPoint x: 558, startPoint y: 240, endPoint x: 995, endPoint y: 417, distance: 471.7
click at [995, 417] on div "Thus, totem poles remain a respected and preserved aspect of cultural heritage,…" at bounding box center [879, 432] width 391 height 46
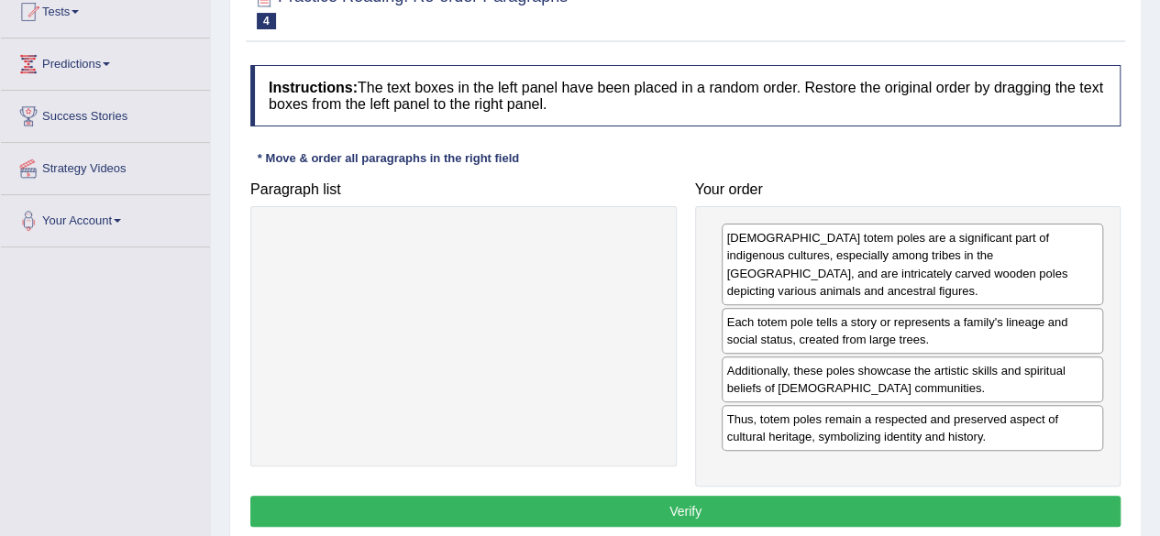
click at [770, 504] on button "Verify" at bounding box center [685, 511] width 870 height 31
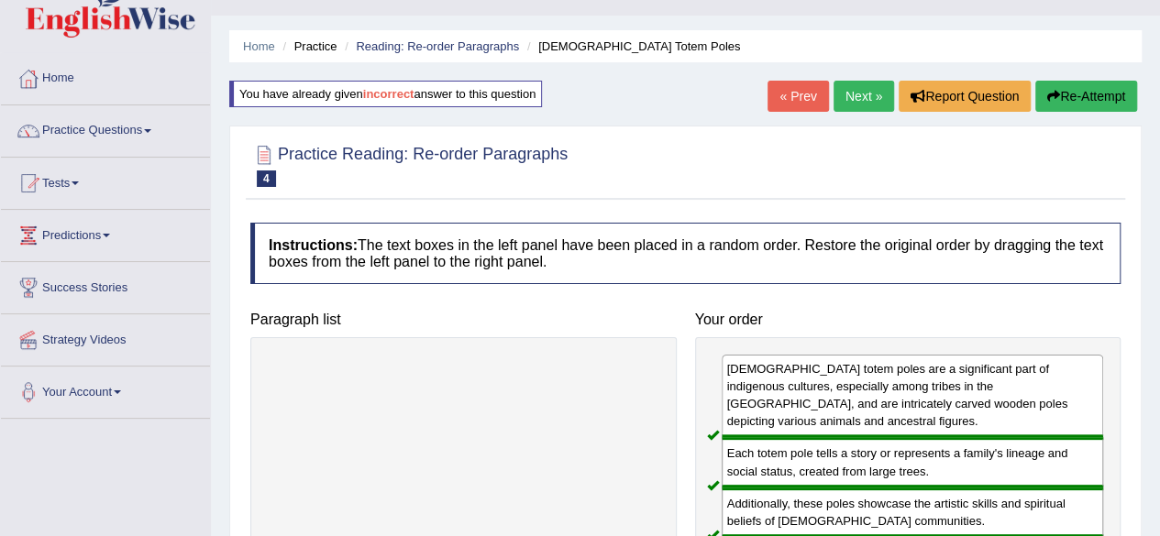
scroll to position [0, 0]
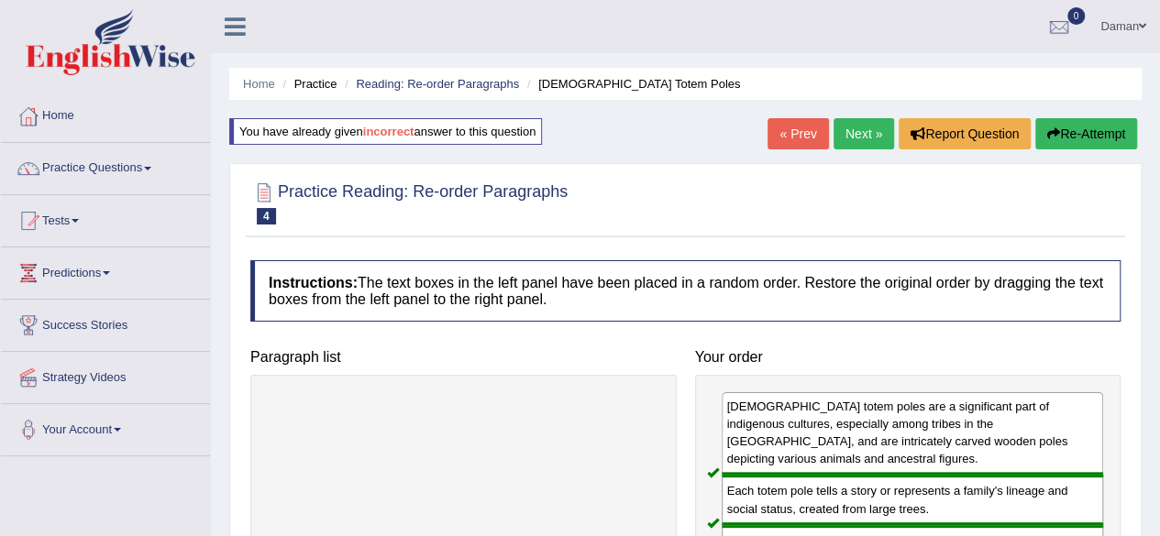
click at [862, 131] on link "Next »" at bounding box center [863, 133] width 60 height 31
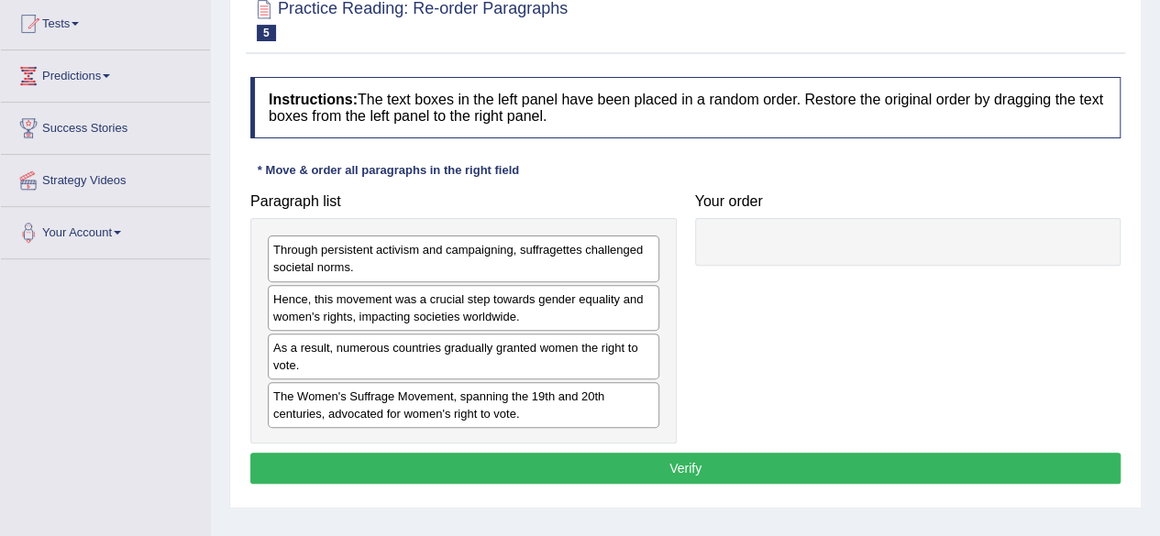
scroll to position [200, 0]
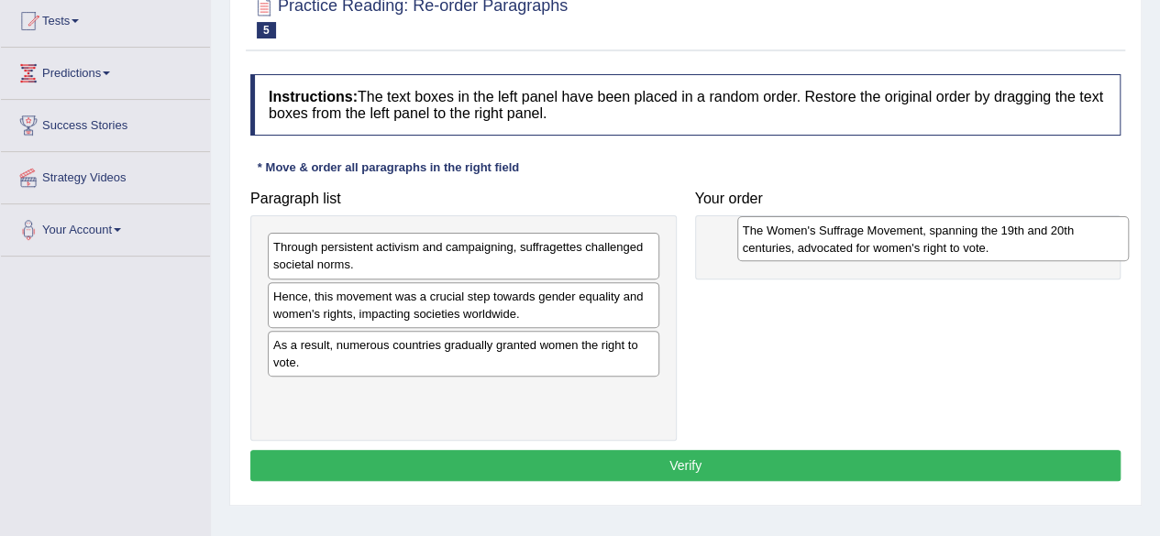
drag, startPoint x: 438, startPoint y: 405, endPoint x: 907, endPoint y: 243, distance: 496.6
click at [907, 243] on div "The Women's Suffrage Movement, spanning the 19th and 20th centuries, advocated …" at bounding box center [932, 239] width 391 height 46
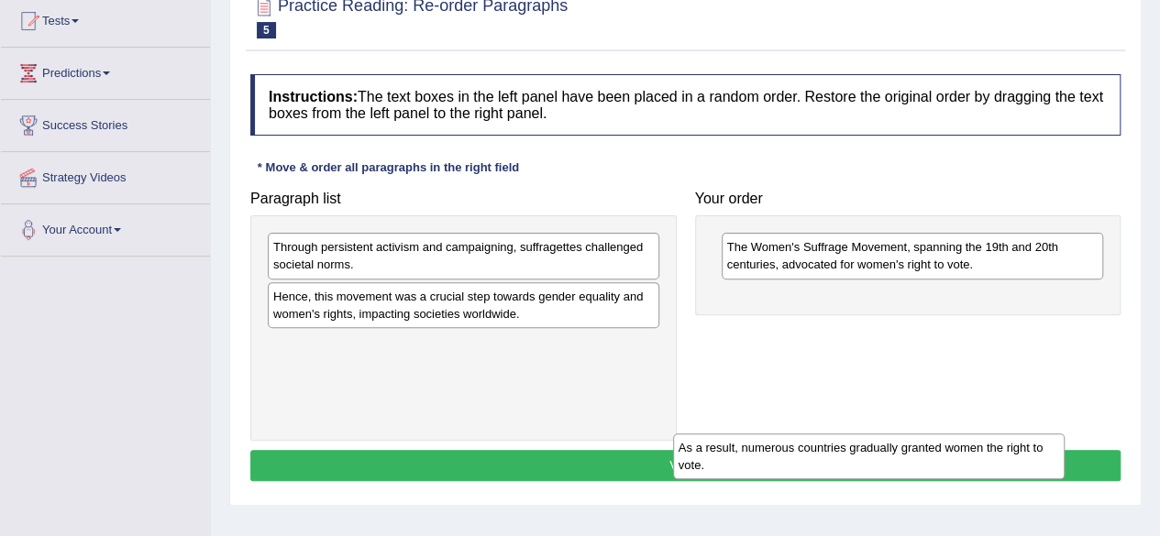
drag, startPoint x: 533, startPoint y: 360, endPoint x: 940, endPoint y: 459, distance: 418.0
click at [940, 459] on div "As a result, numerous countries gradually granted women the right to vote." at bounding box center [868, 457] width 391 height 46
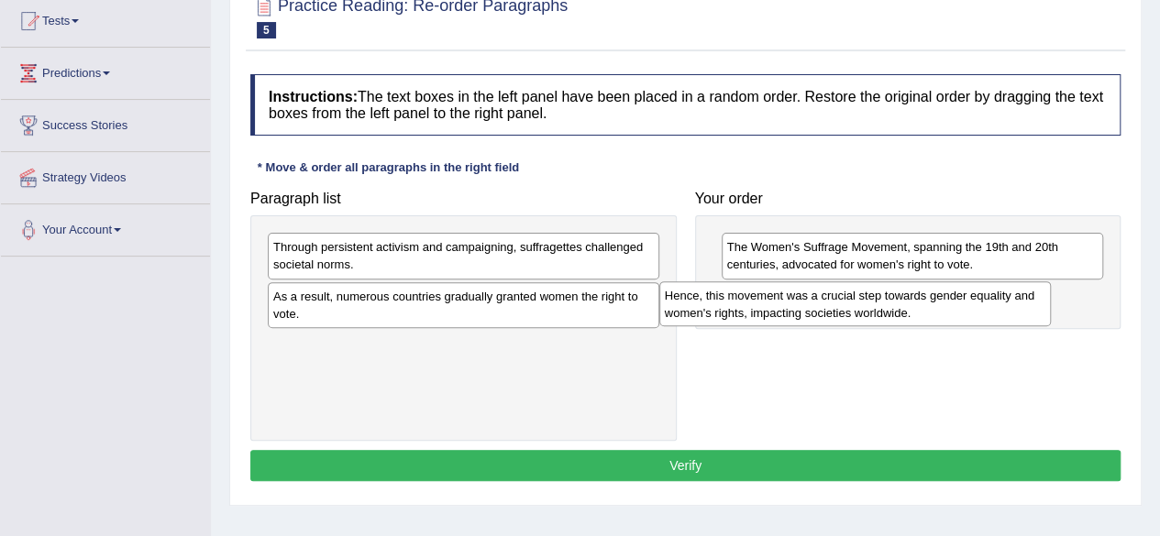
drag, startPoint x: 456, startPoint y: 305, endPoint x: 872, endPoint y: 305, distance: 416.2
click at [872, 305] on div "Hence, this movement was a crucial step towards gender equality and women's rig…" at bounding box center [854, 304] width 391 height 46
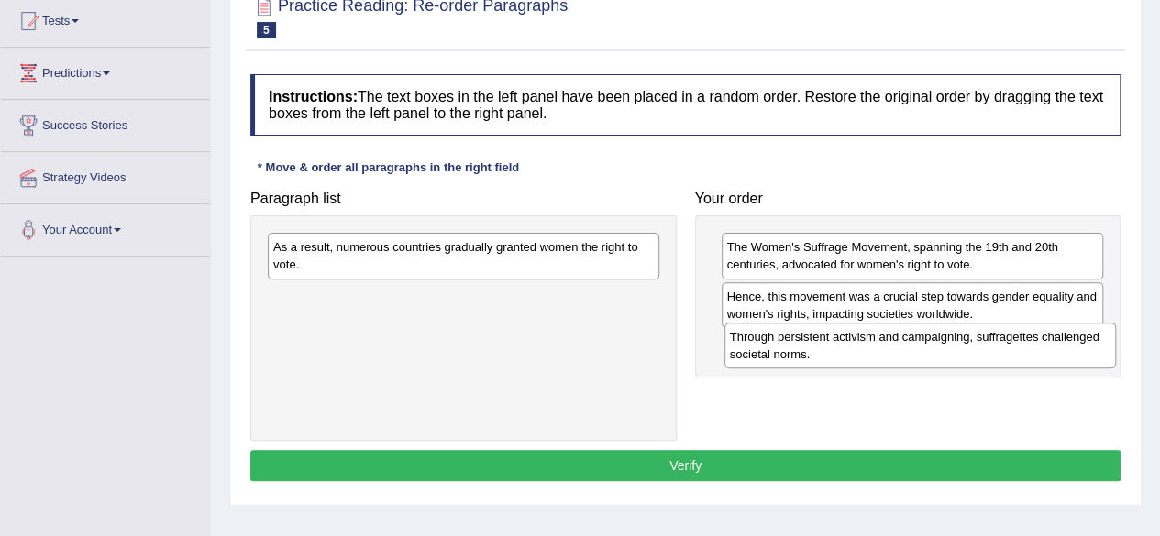
drag, startPoint x: 508, startPoint y: 254, endPoint x: 963, endPoint y: 344, distance: 464.3
click at [963, 344] on div "Through persistent activism and campaigning, suffragettes challenged societal n…" at bounding box center [919, 346] width 391 height 46
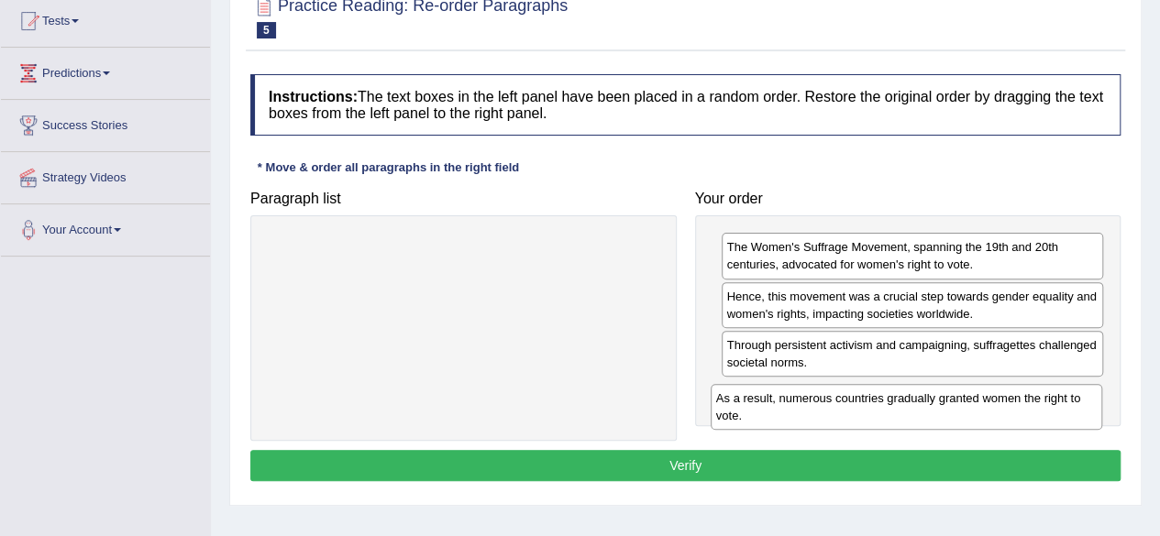
drag, startPoint x: 533, startPoint y: 254, endPoint x: 979, endPoint y: 398, distance: 468.2
click at [979, 398] on div "As a result, numerous countries gradually granted women the right to vote." at bounding box center [905, 407] width 391 height 46
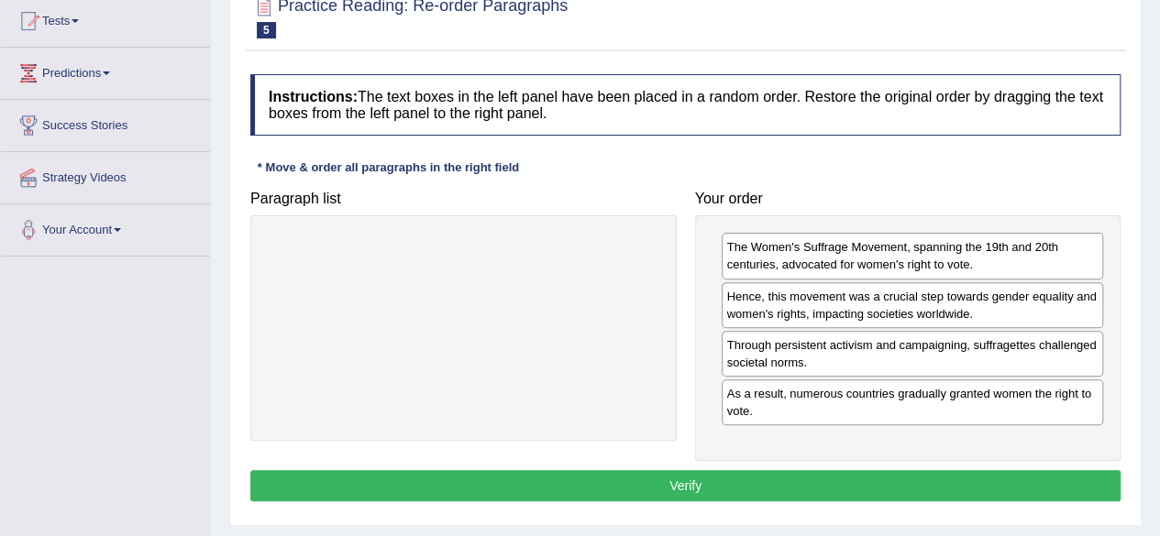
click at [808, 487] on button "Verify" at bounding box center [685, 485] width 870 height 31
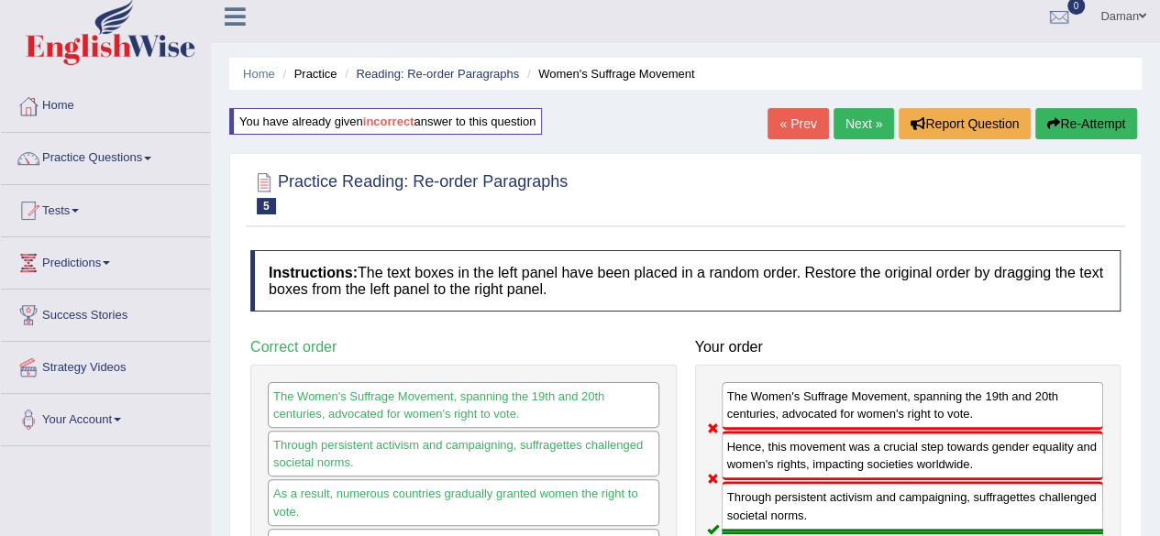
scroll to position [0, 0]
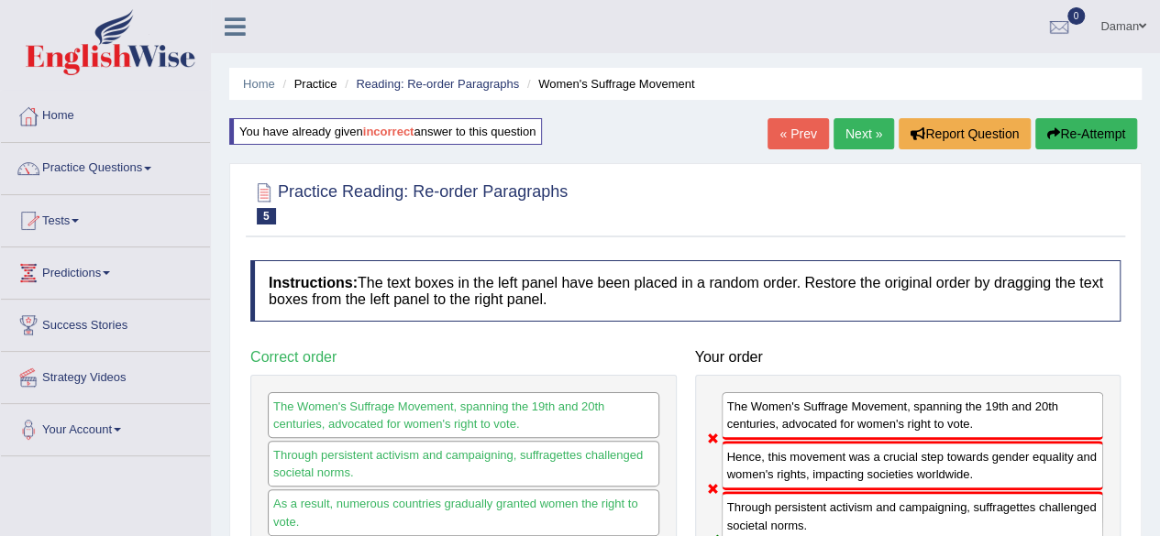
click at [852, 135] on link "Next »" at bounding box center [863, 133] width 60 height 31
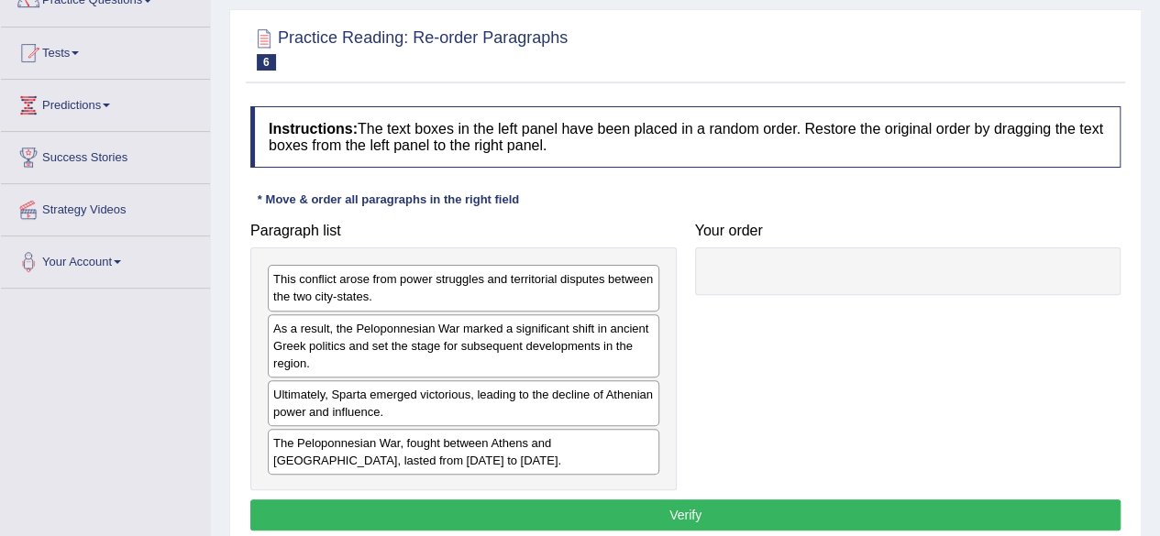
scroll to position [192, 0]
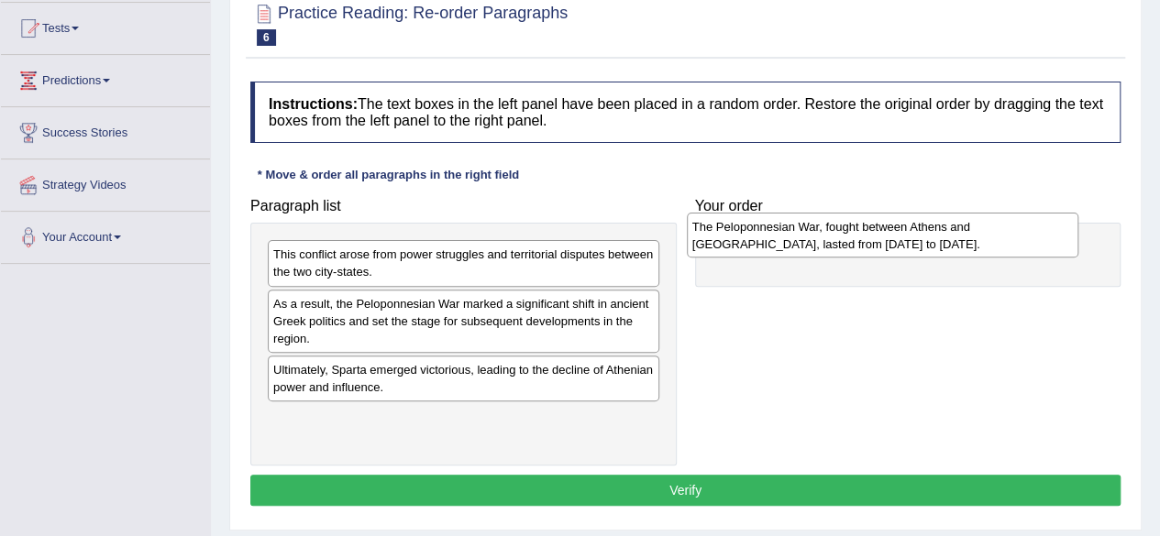
drag, startPoint x: 475, startPoint y: 434, endPoint x: 894, endPoint y: 244, distance: 459.9
click at [894, 244] on div "The Peloponnesian War, fought between Athens and Sparta, lasted from 431 to 404…" at bounding box center [882, 236] width 391 height 46
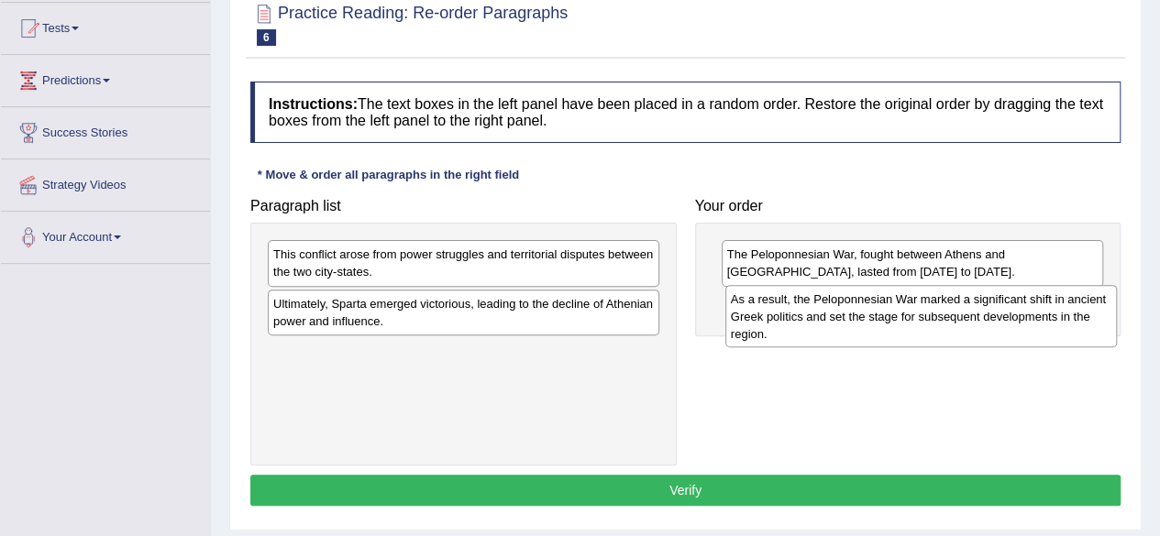
drag, startPoint x: 459, startPoint y: 324, endPoint x: 914, endPoint y: 314, distance: 454.8
click at [914, 314] on div "As a result, the Peloponnesian War marked a significant shift in ancient Greek …" at bounding box center [920, 316] width 391 height 63
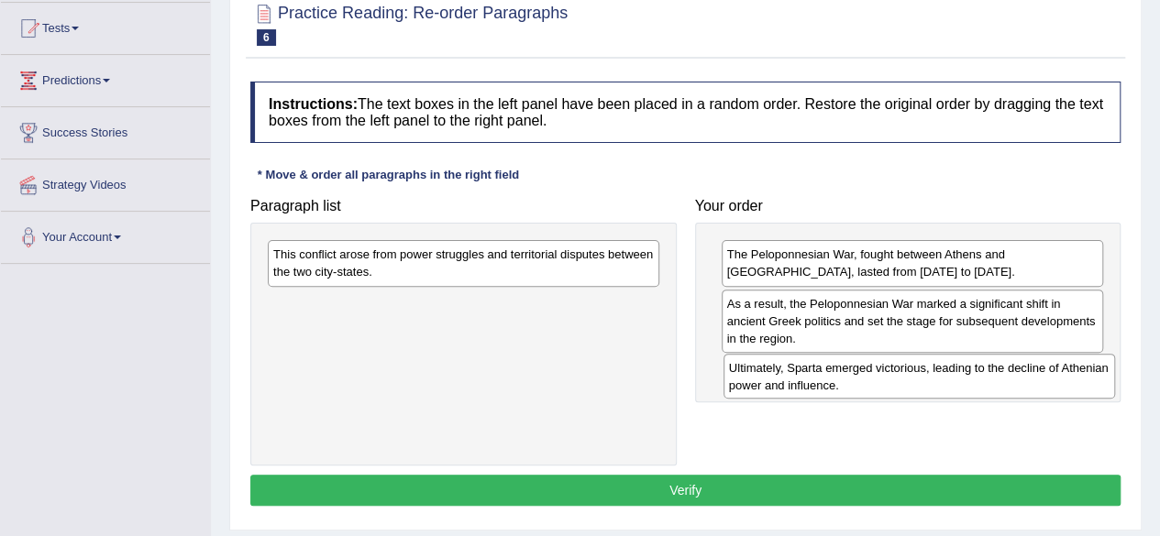
drag, startPoint x: 526, startPoint y: 307, endPoint x: 978, endPoint y: 351, distance: 454.0
click at [978, 354] on div "Ultimately, Sparta emerged victorious, leading to the decline of Athenian power…" at bounding box center [918, 377] width 391 height 46
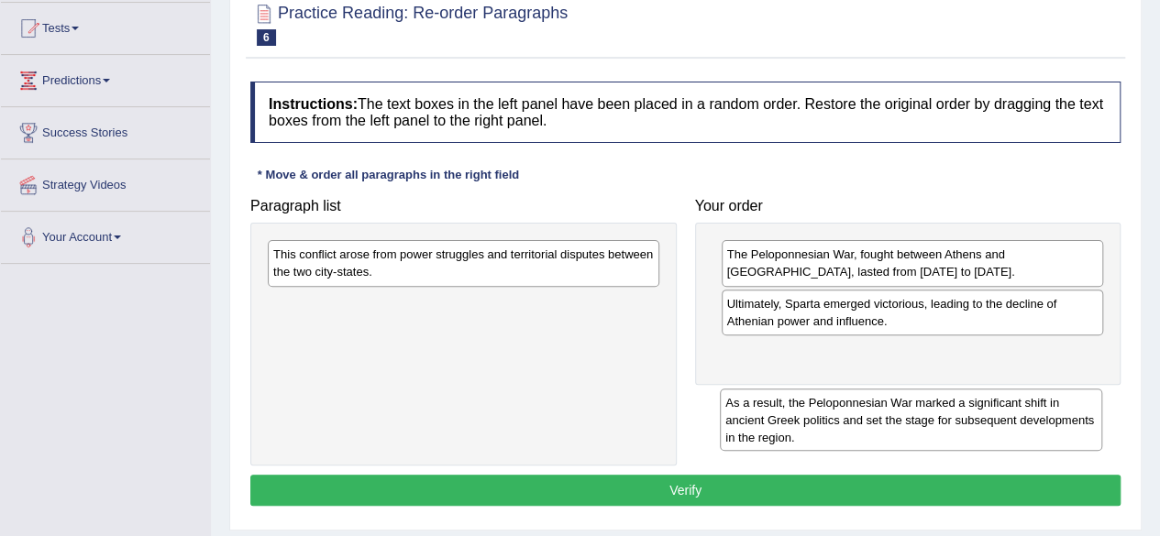
drag, startPoint x: 913, startPoint y: 309, endPoint x: 920, endPoint y: 382, distance: 73.7
click at [920, 389] on div "As a result, the Peloponnesian War marked a significant shift in ancient Greek …" at bounding box center [911, 420] width 382 height 63
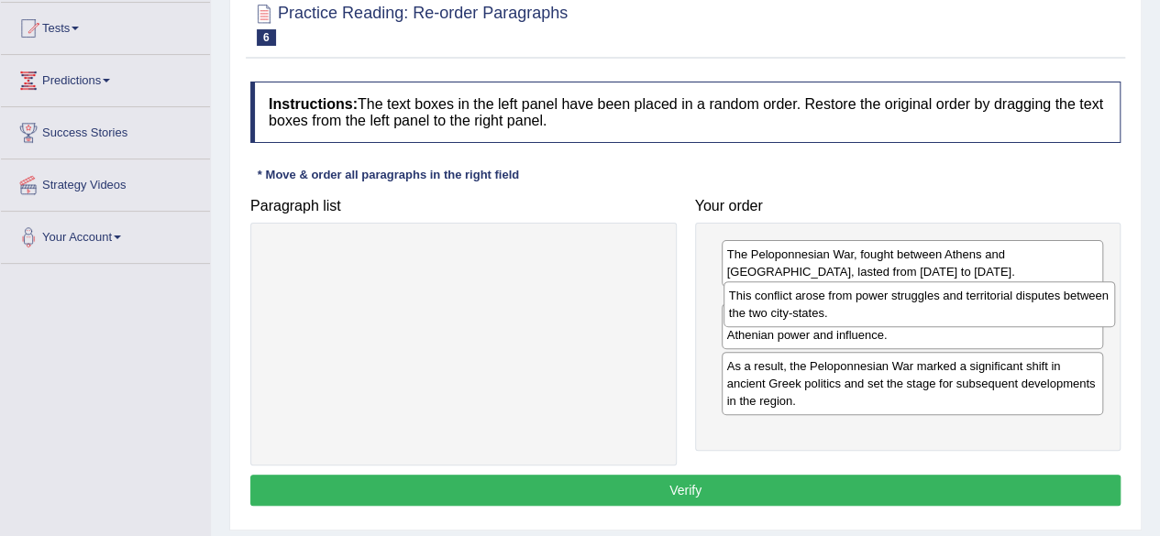
drag, startPoint x: 493, startPoint y: 262, endPoint x: 951, endPoint y: 299, distance: 459.8
click at [951, 299] on div "This conflict arose from power struggles and territorial disputes between the t…" at bounding box center [918, 304] width 391 height 46
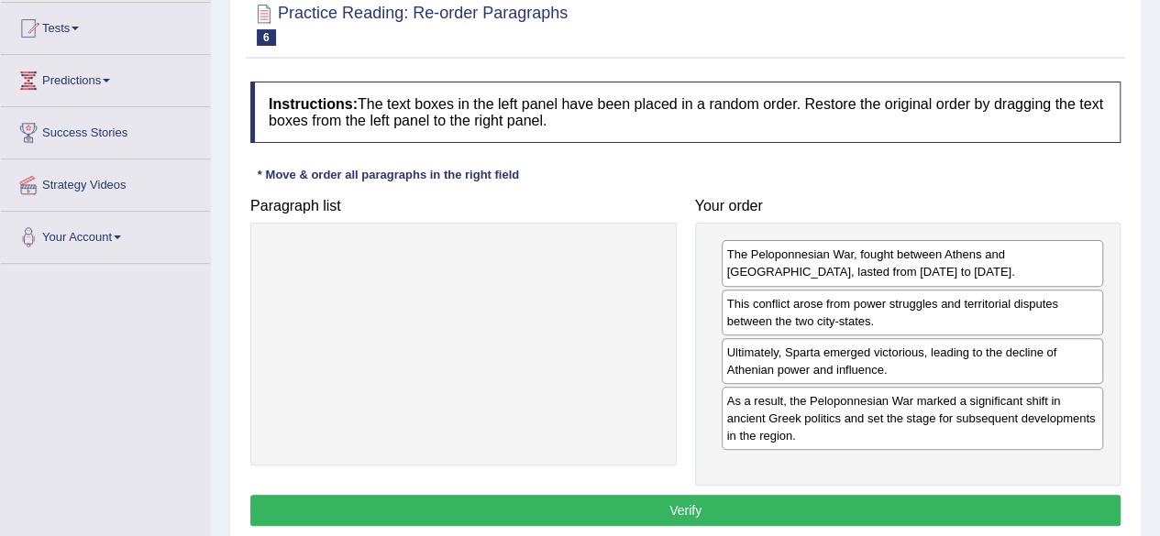
click at [763, 511] on button "Verify" at bounding box center [685, 510] width 870 height 31
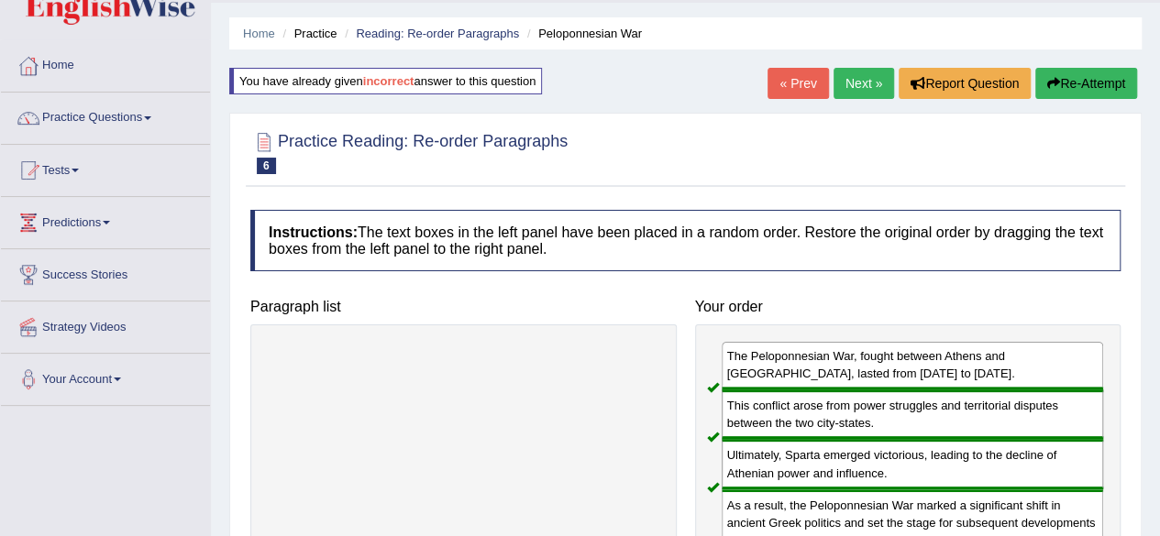
scroll to position [0, 0]
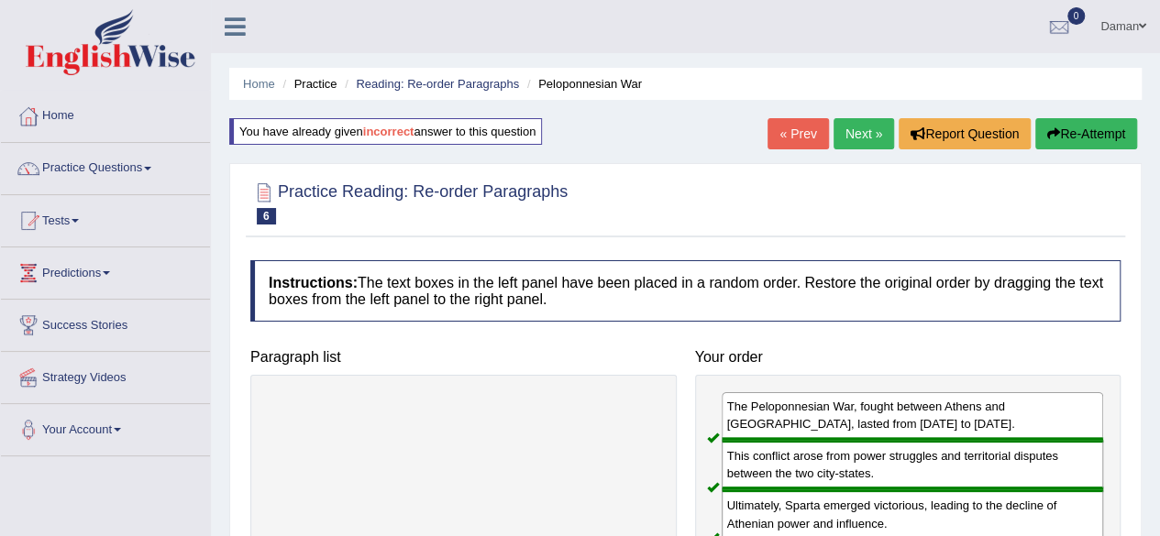
click at [862, 127] on link "Next »" at bounding box center [863, 133] width 60 height 31
